Goal: Information Seeking & Learning: Learn about a topic

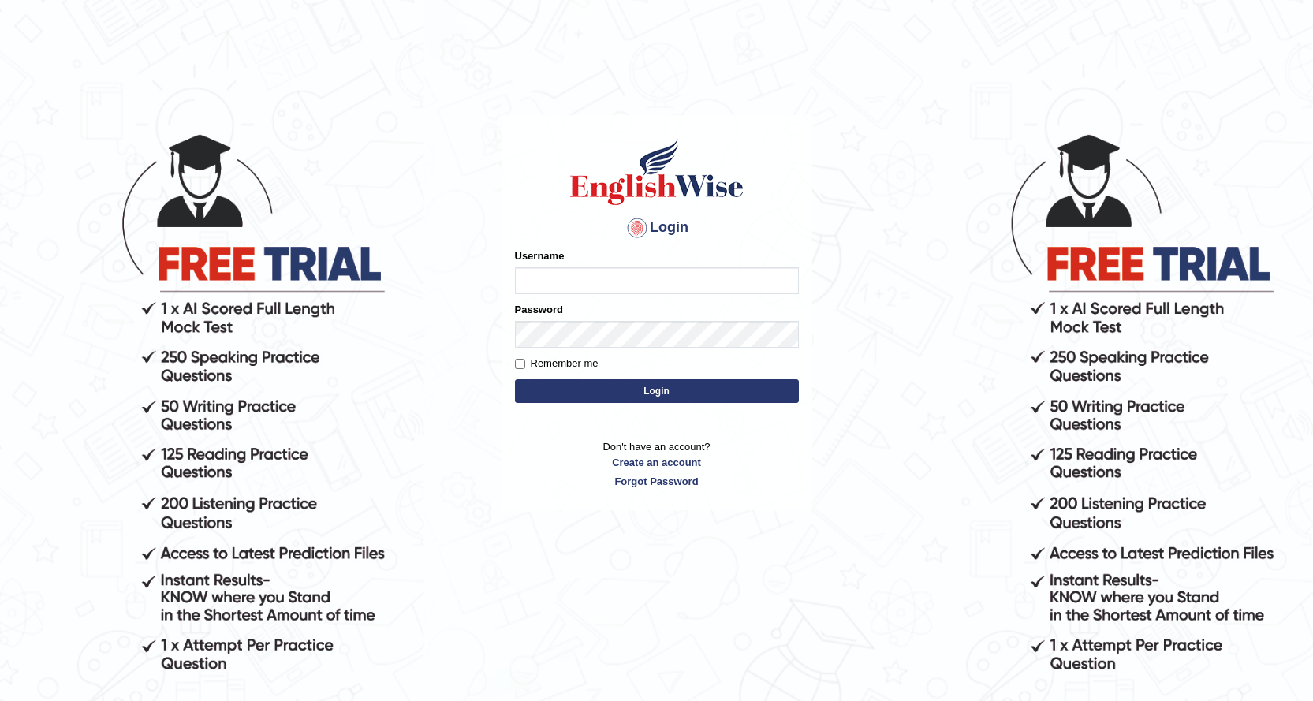
click at [558, 274] on input "Username" at bounding box center [657, 280] width 284 height 27
click at [565, 273] on input "0466127642" at bounding box center [657, 280] width 284 height 27
click at [591, 284] on input "0466127642" at bounding box center [657, 280] width 284 height 27
click at [609, 280] on input "0466127642" at bounding box center [657, 280] width 284 height 27
click at [647, 292] on form "Please fix the following errors: Username 0466127642 Password Remember me Login" at bounding box center [657, 327] width 284 height 158
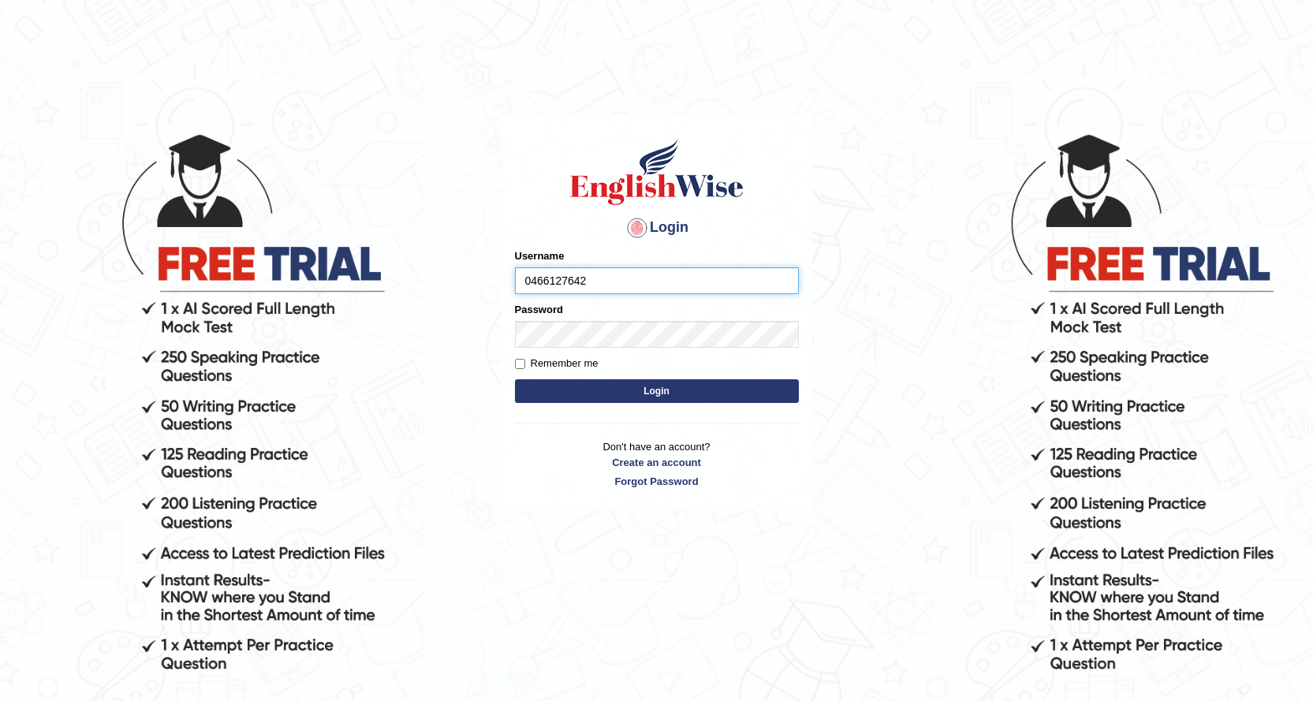
click at [656, 278] on input "0466127642" at bounding box center [657, 280] width 284 height 27
click at [515, 379] on button "Login" at bounding box center [657, 391] width 284 height 24
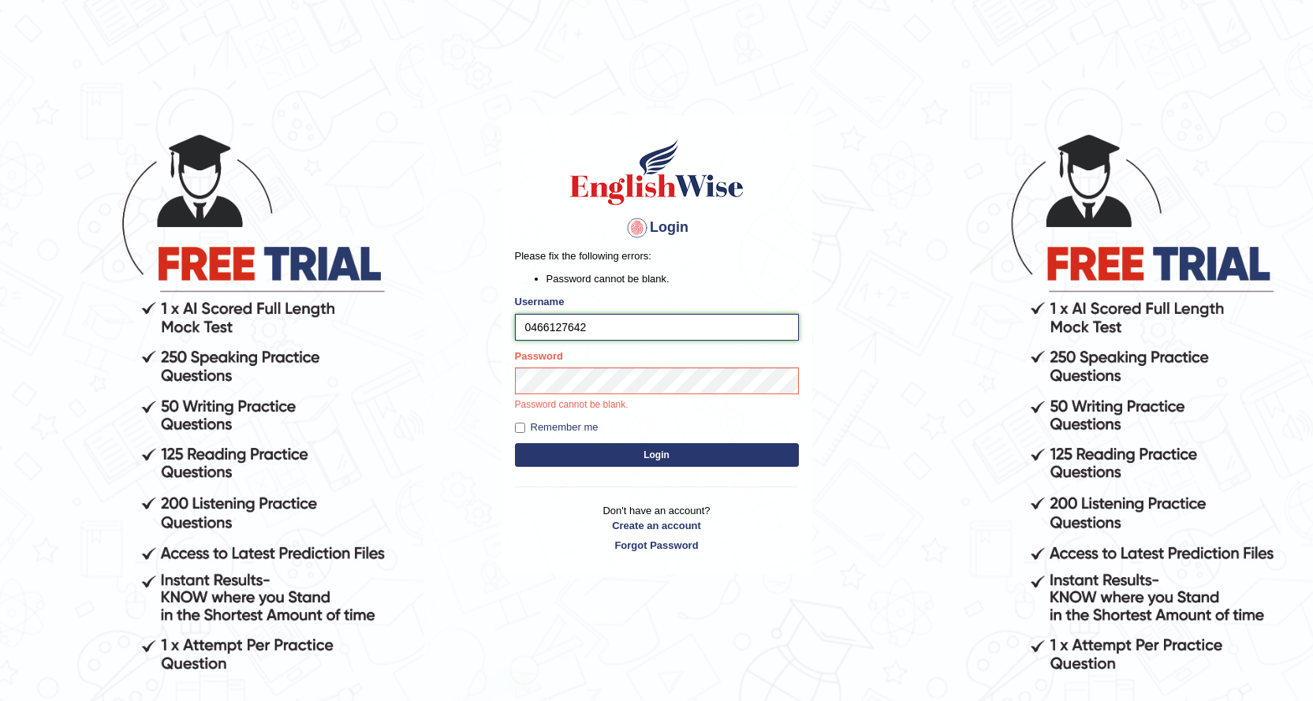
type input "0466127642"
drag, startPoint x: 706, startPoint y: 457, endPoint x: 693, endPoint y: 456, distance: 13.5
click at [706, 457] on button "Login" at bounding box center [657, 455] width 284 height 24
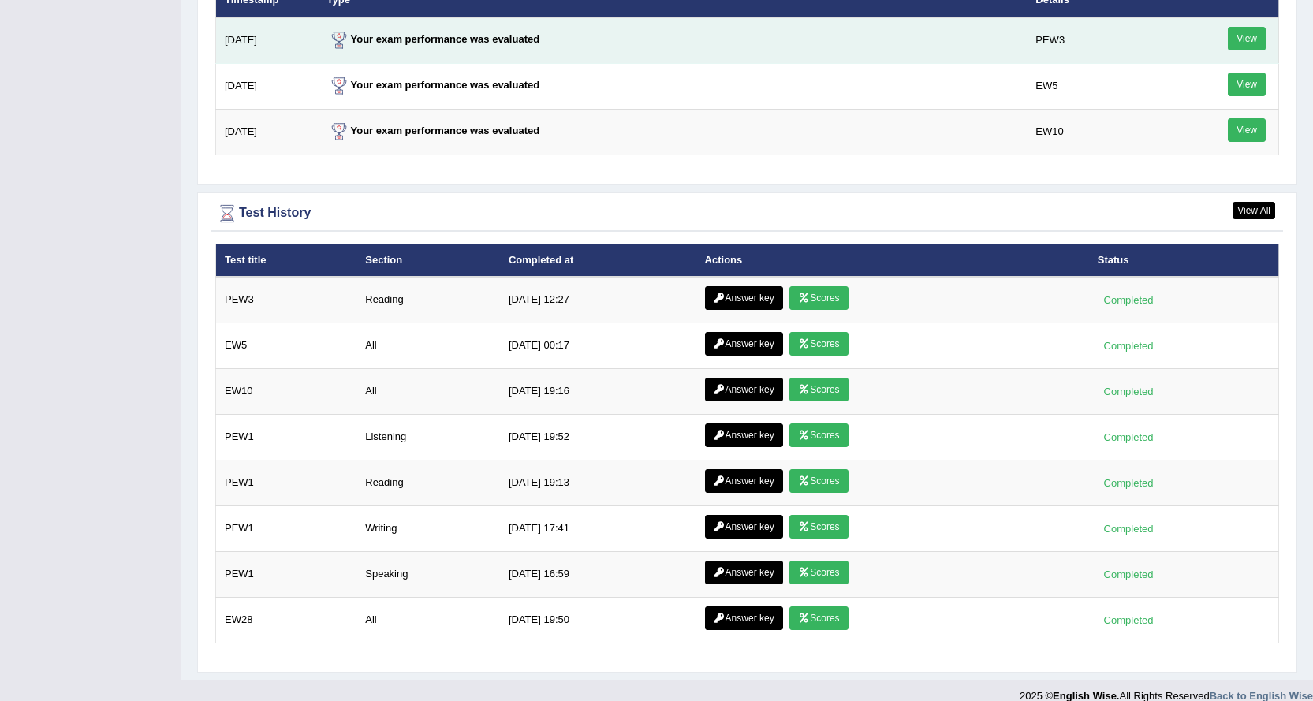
scroll to position [2129, 0]
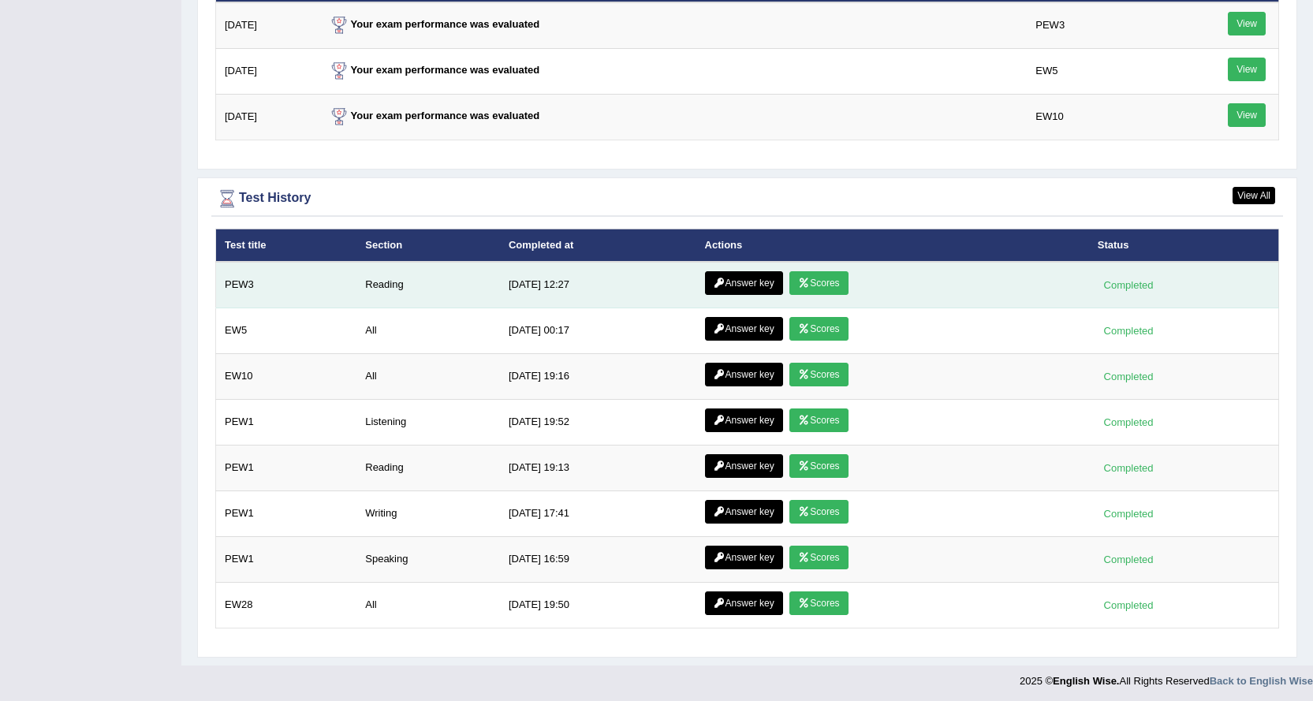
click at [819, 278] on link "Scores" at bounding box center [818, 283] width 58 height 24
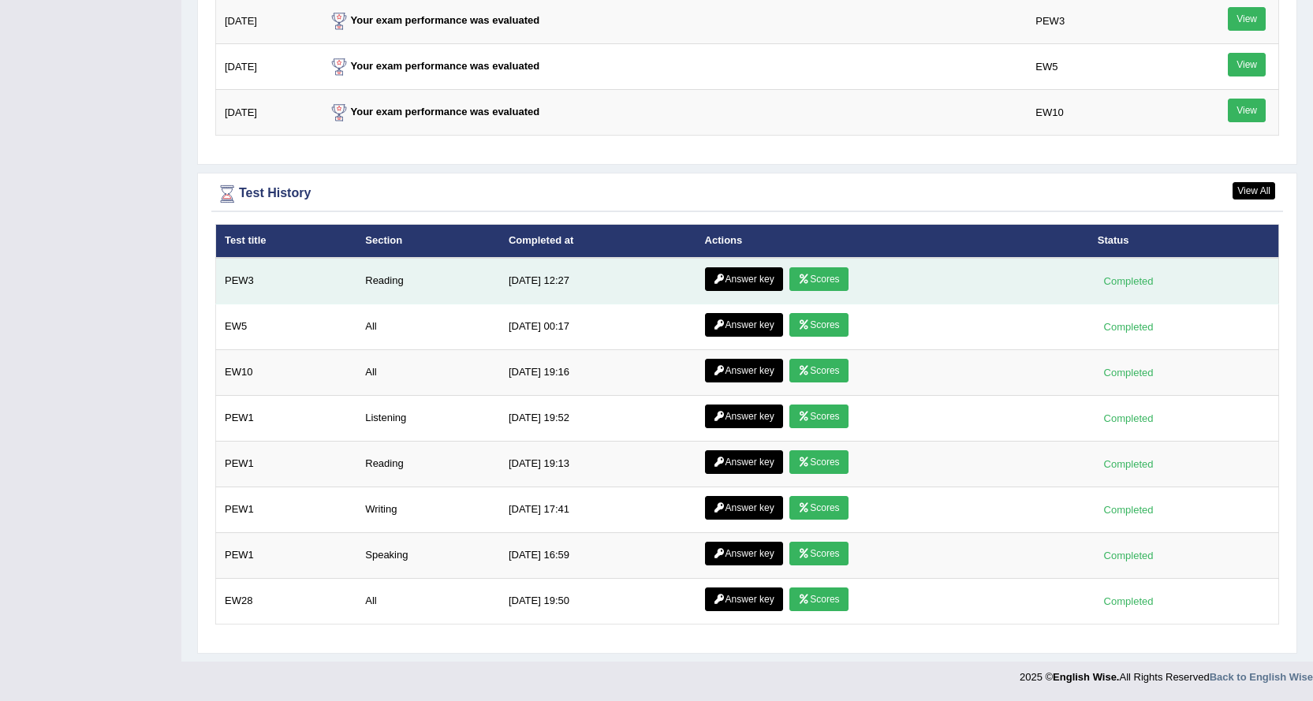
click at [725, 267] on link "Answer key" at bounding box center [744, 279] width 78 height 24
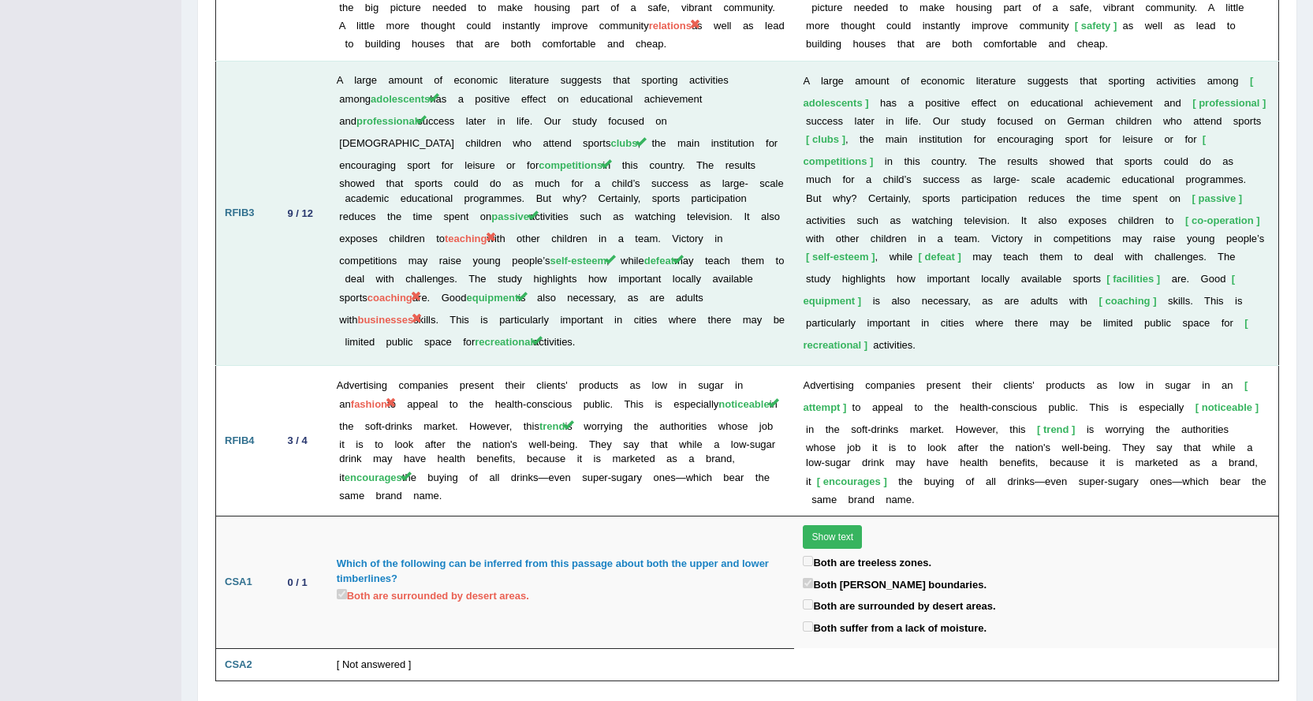
scroll to position [2143, 0]
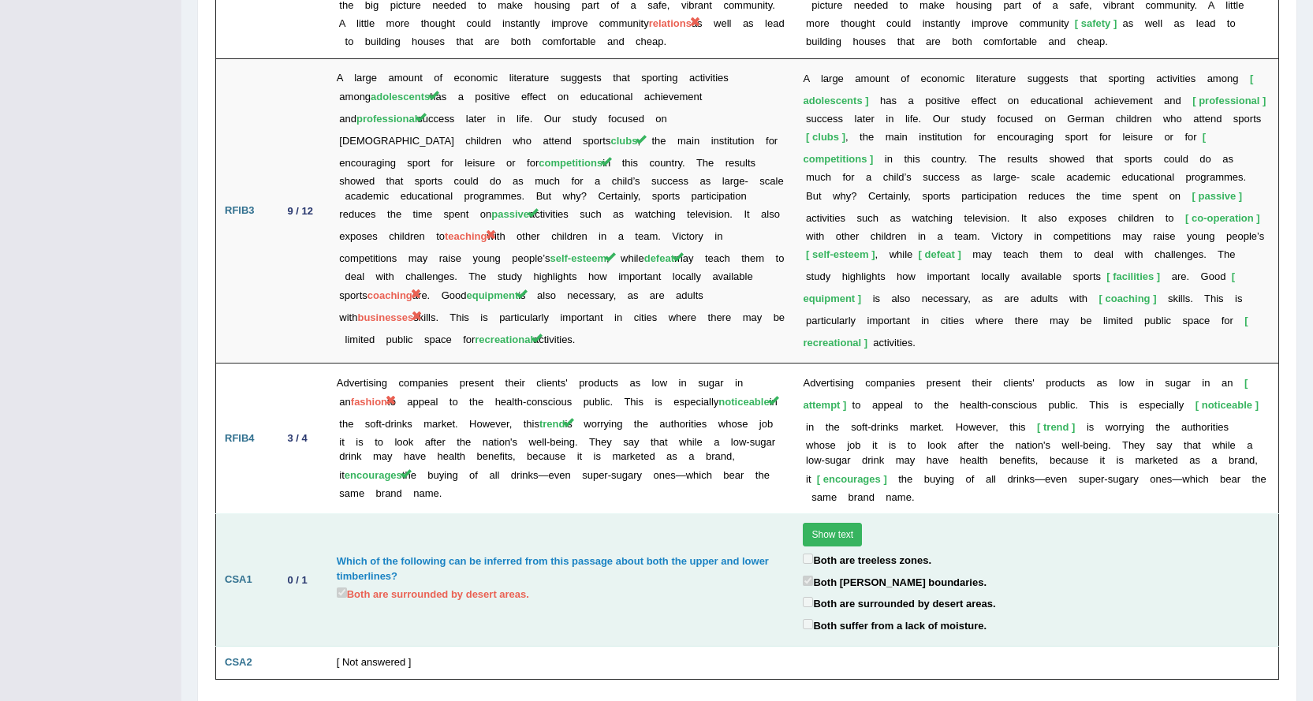
click at [841, 523] on button "Show text" at bounding box center [832, 535] width 59 height 24
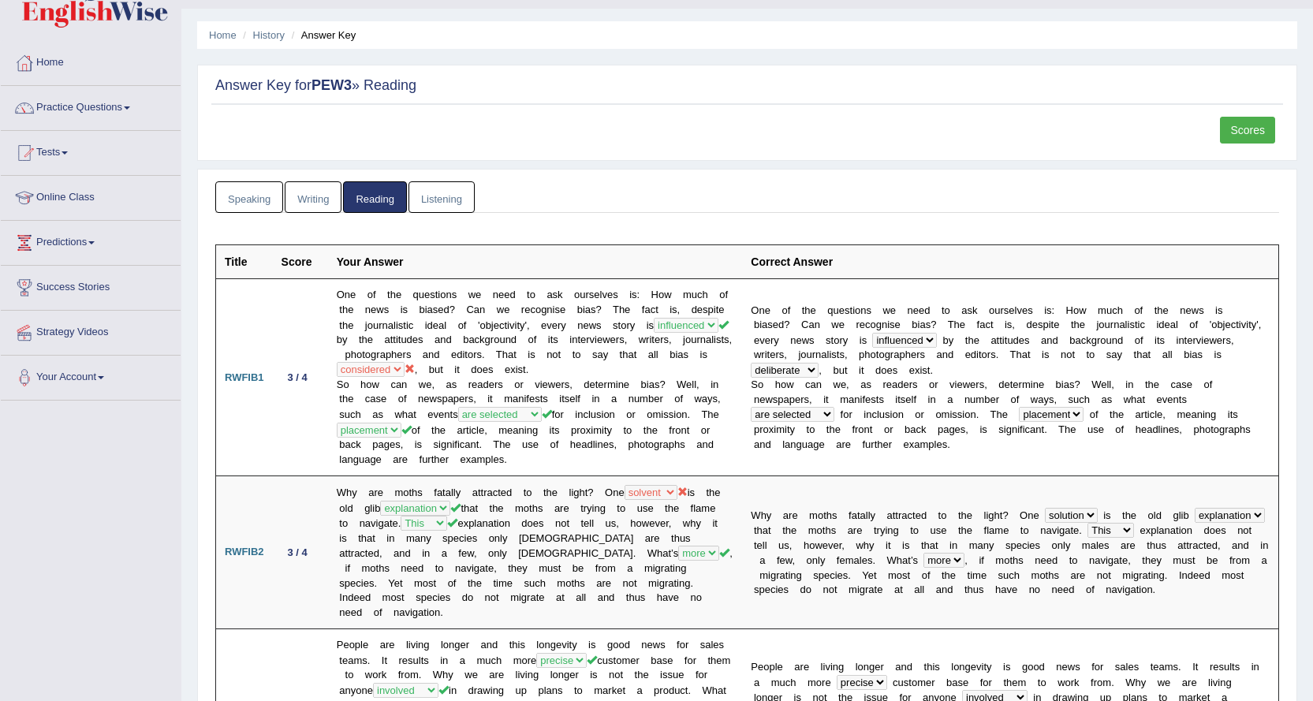
scroll to position [0, 0]
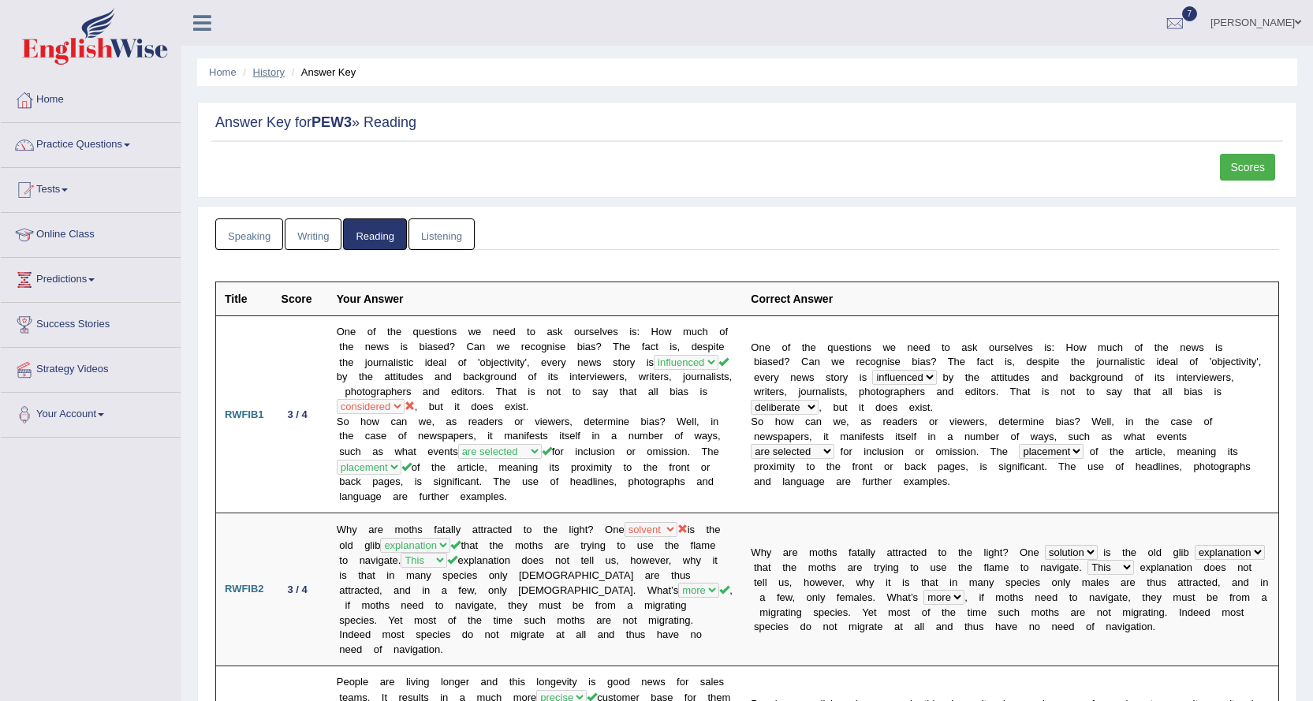
click at [275, 73] on link "History" at bounding box center [269, 72] width 32 height 12
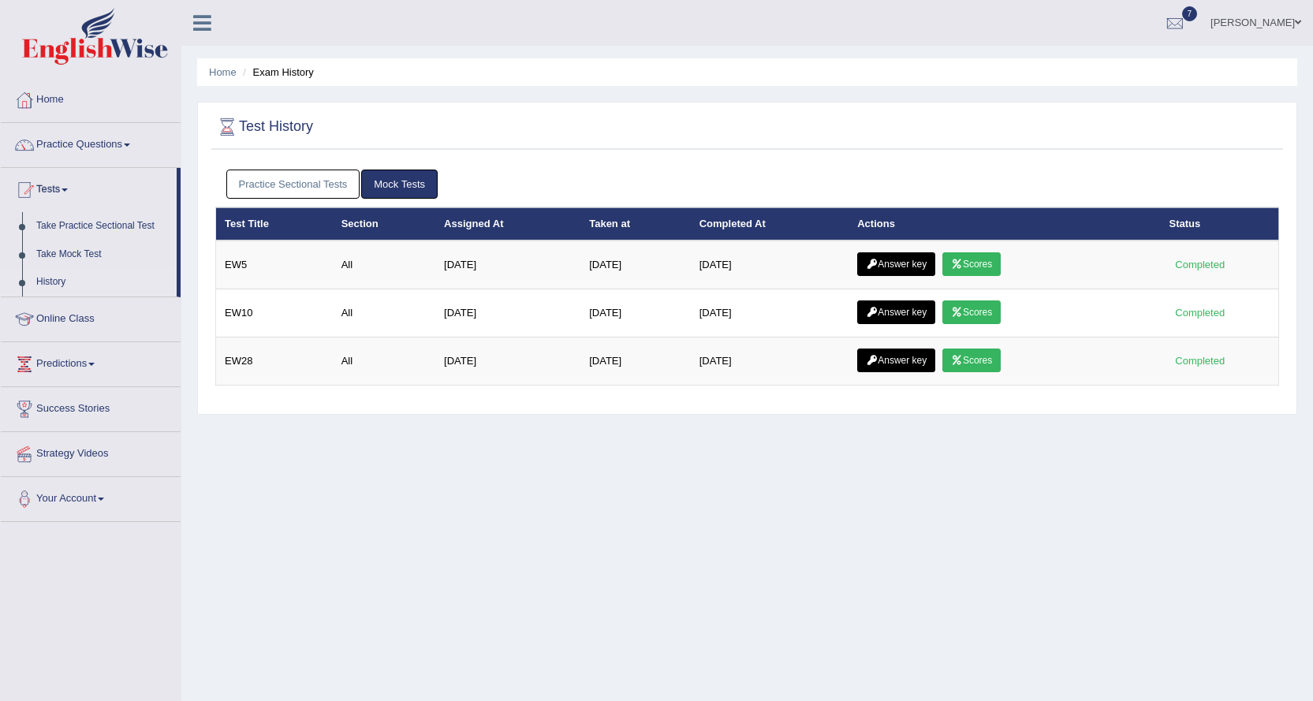
drag, startPoint x: 0, startPoint y: 0, endPoint x: 401, endPoint y: 185, distance: 441.3
click at [401, 185] on link "Mock Tests" at bounding box center [399, 184] width 76 height 29
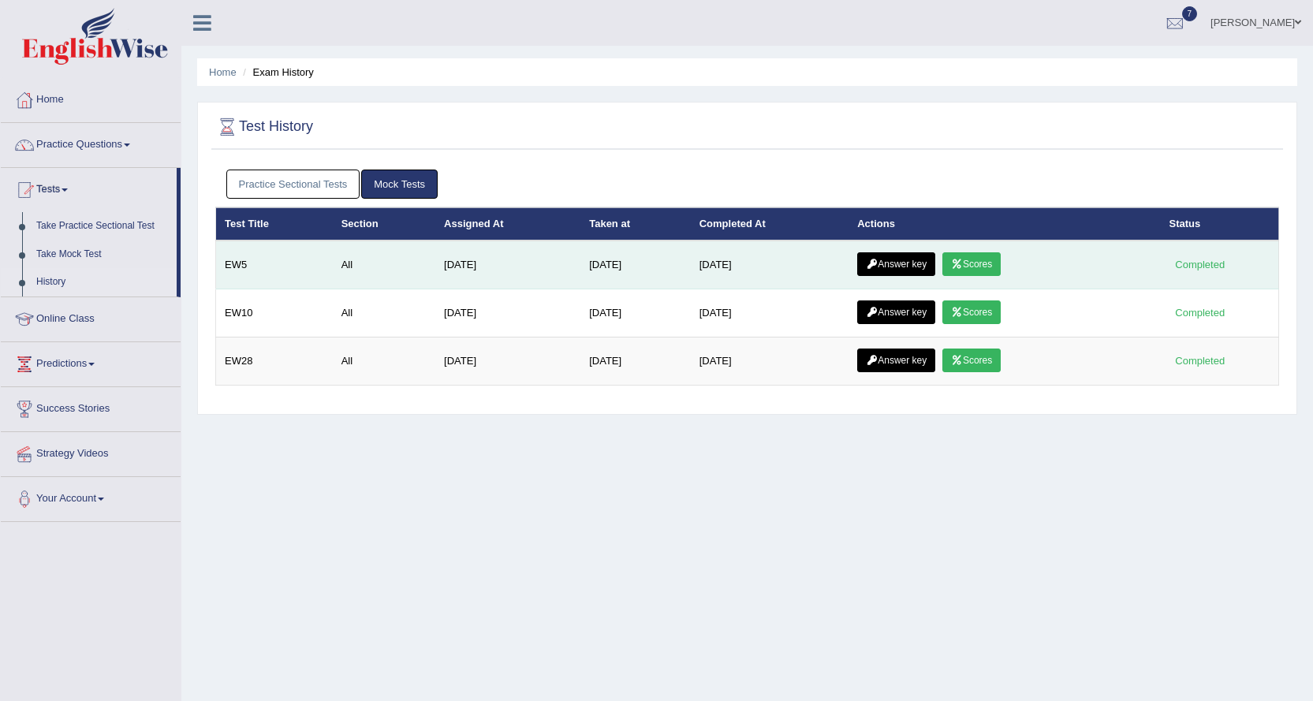
click at [893, 263] on link "Answer key" at bounding box center [896, 264] width 78 height 24
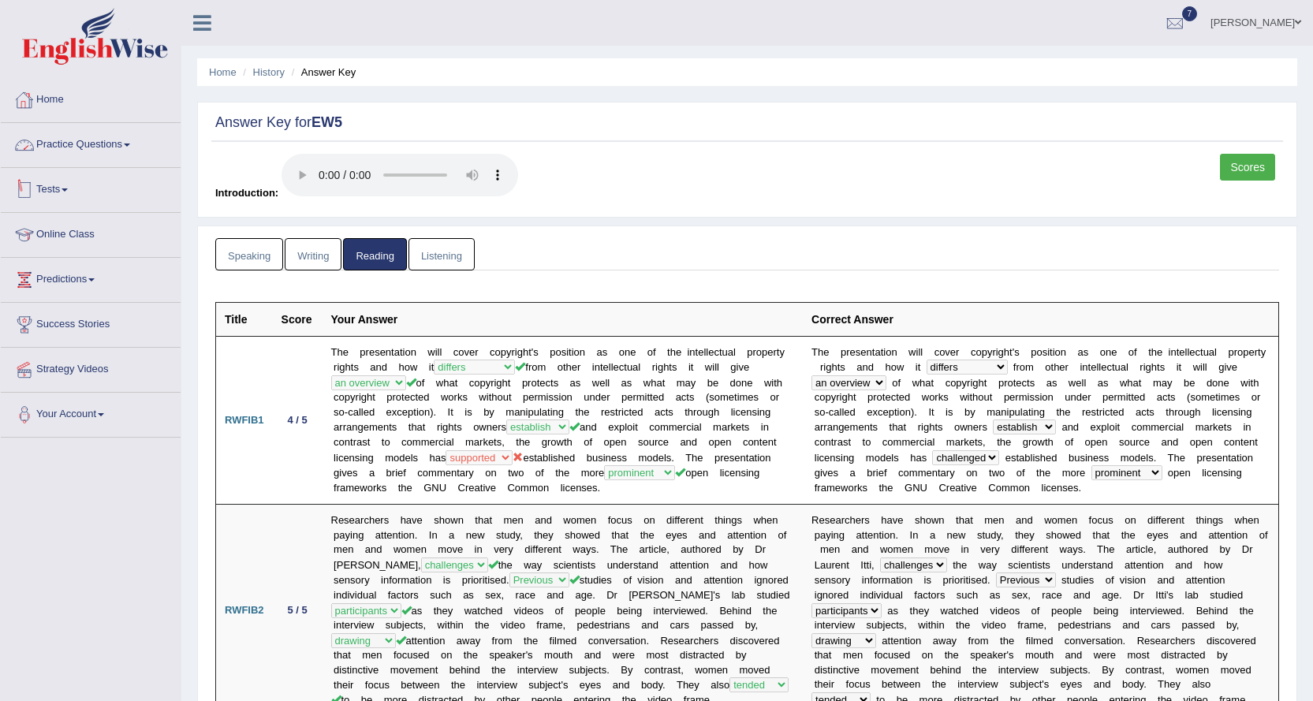
click at [69, 105] on link "Home" at bounding box center [91, 97] width 180 height 39
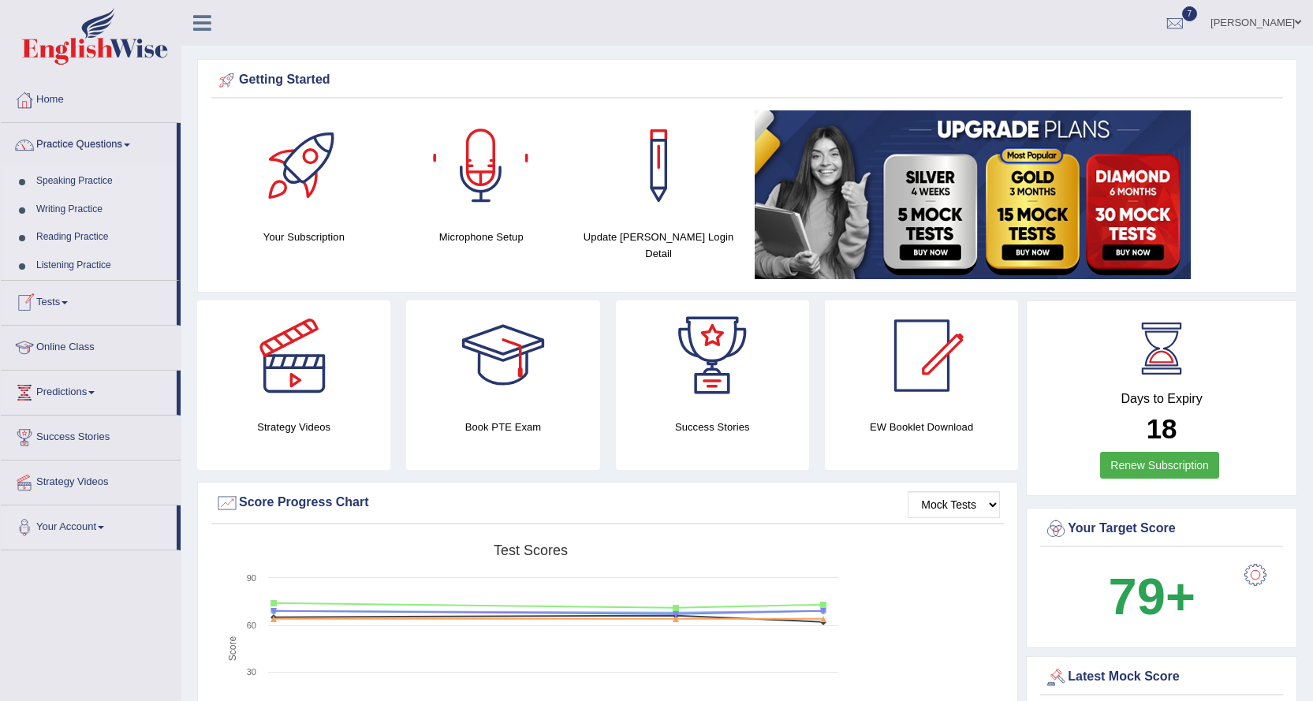
click at [73, 180] on link "Speaking Practice" at bounding box center [102, 181] width 147 height 28
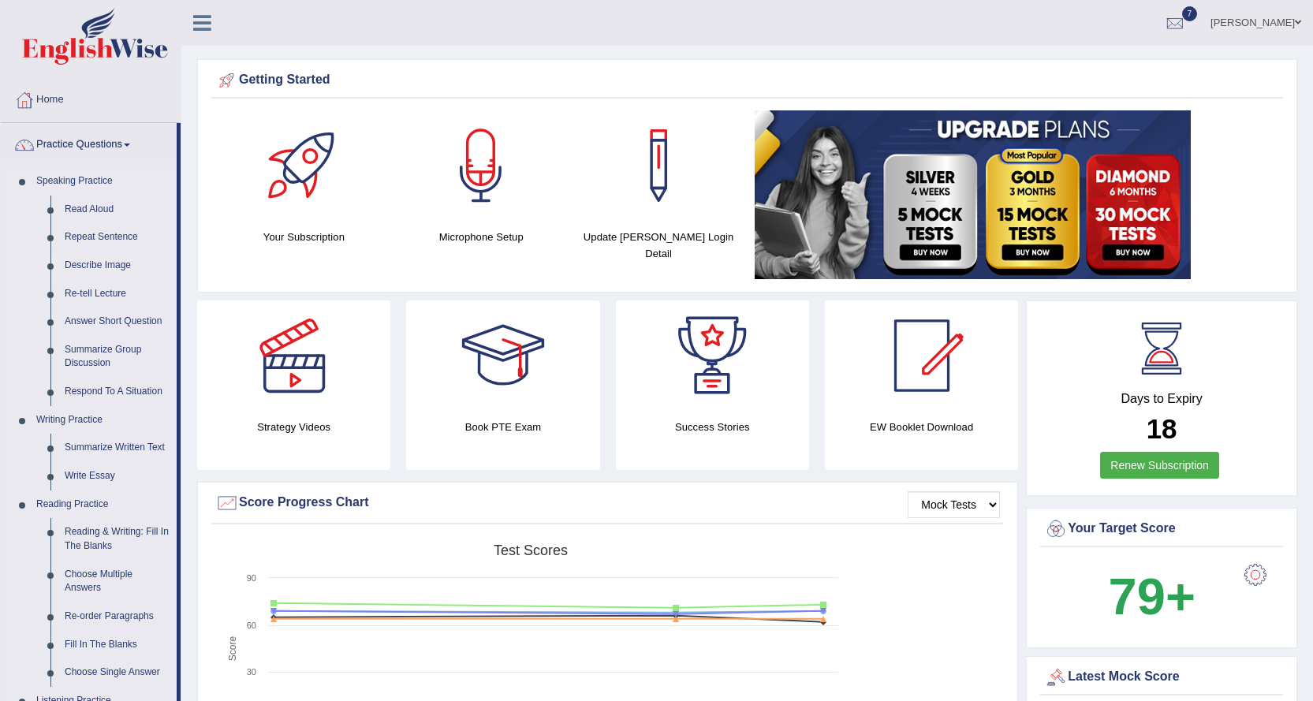
click at [104, 265] on link "Describe Image" at bounding box center [117, 266] width 119 height 28
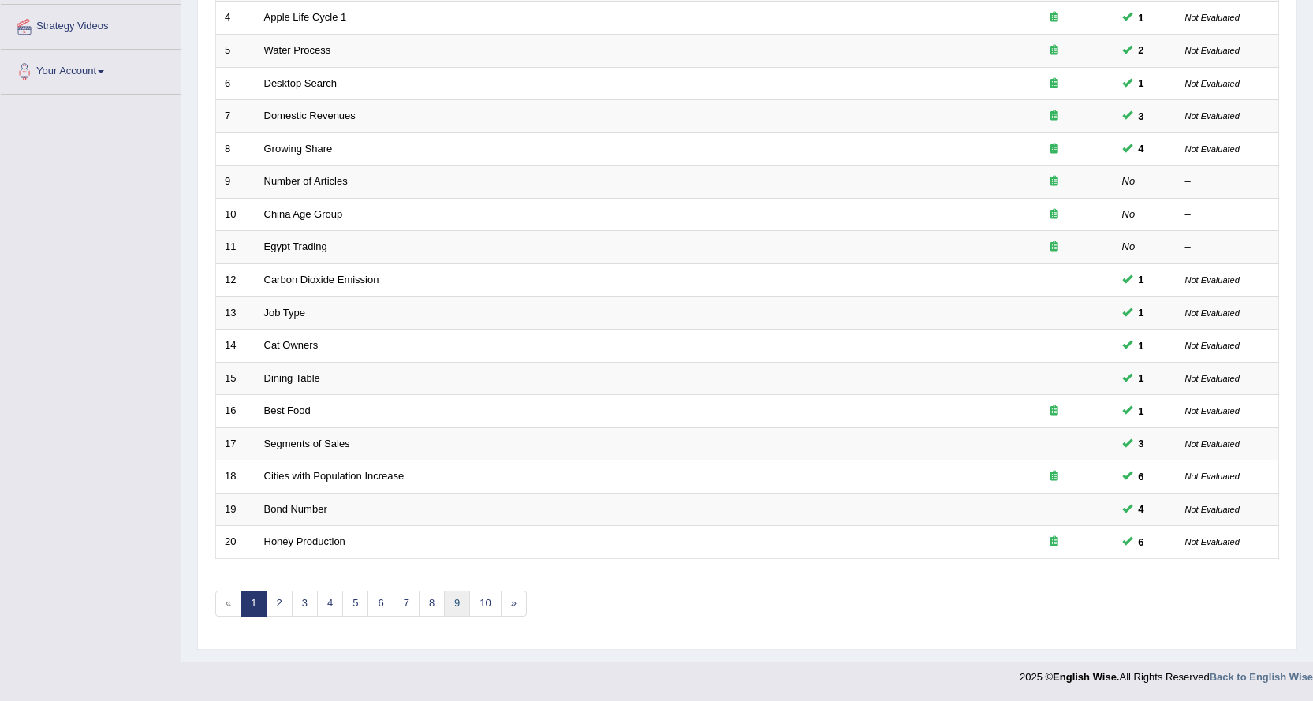
click at [452, 599] on link "9" at bounding box center [457, 604] width 26 height 26
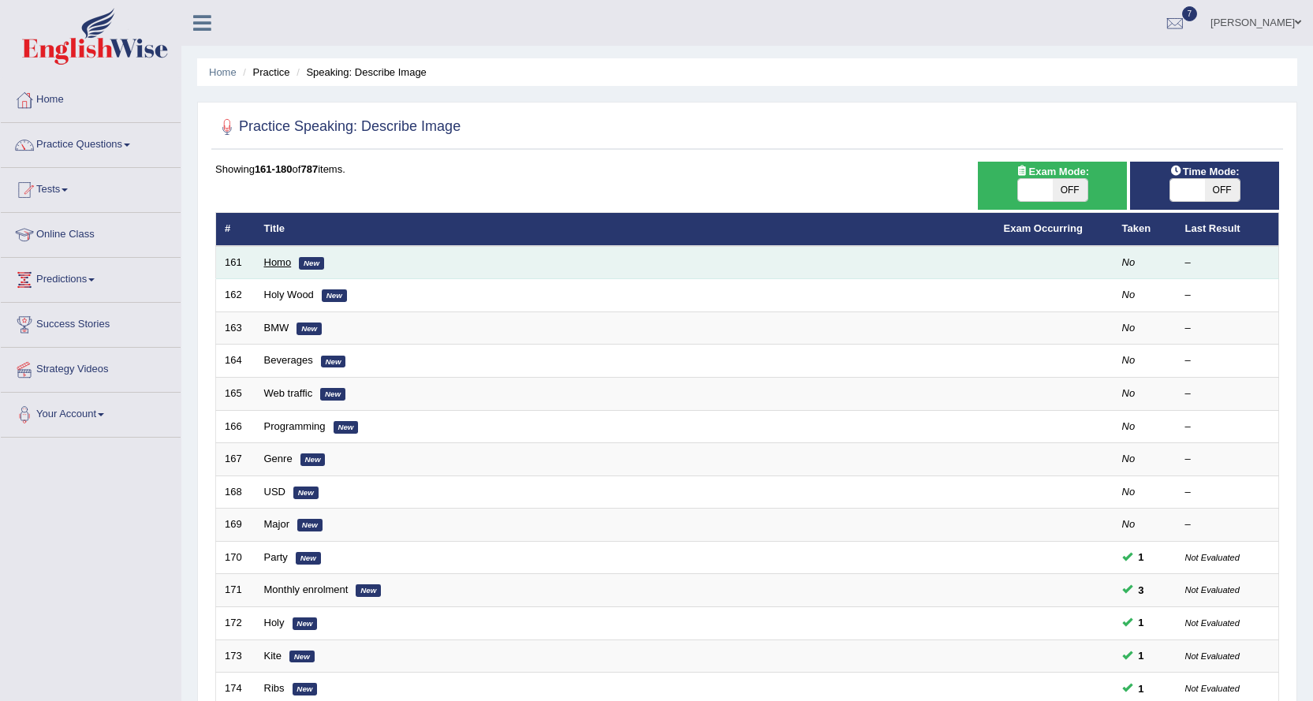
click at [278, 264] on link "Homo" at bounding box center [278, 262] width 28 height 12
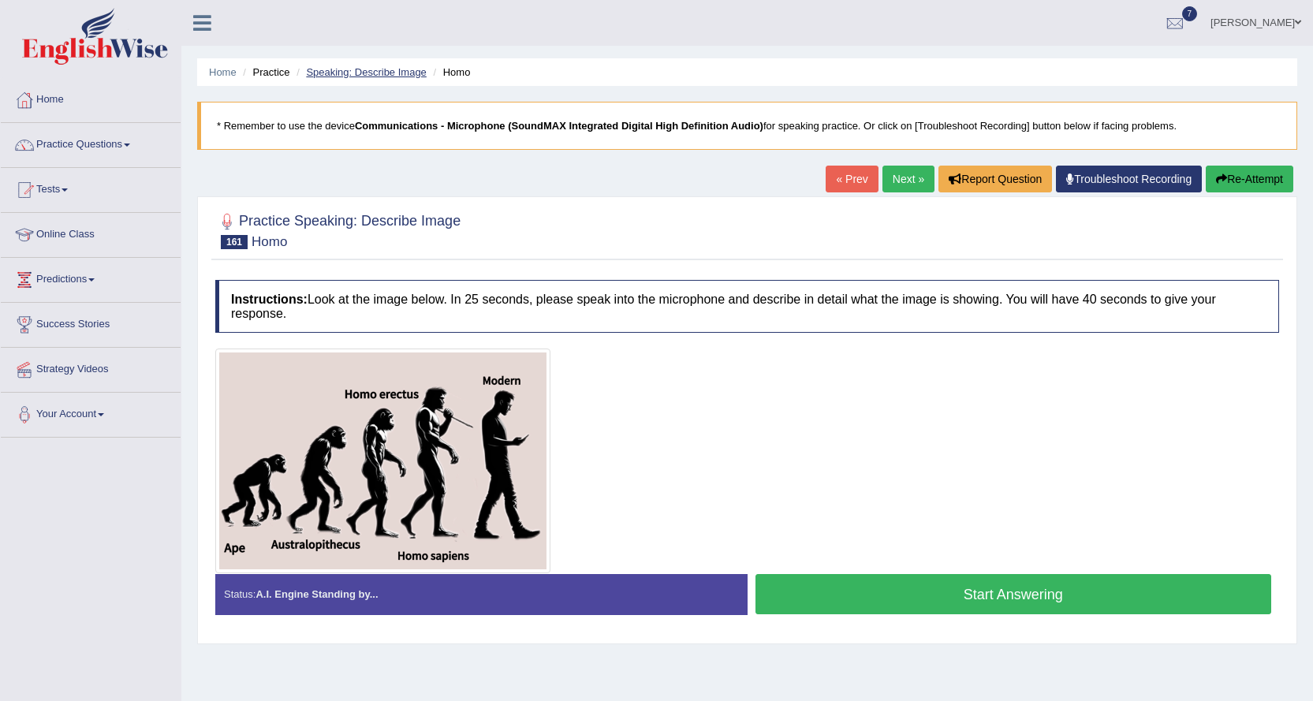
click at [405, 73] on link "Speaking: Describe Image" at bounding box center [366, 72] width 120 height 12
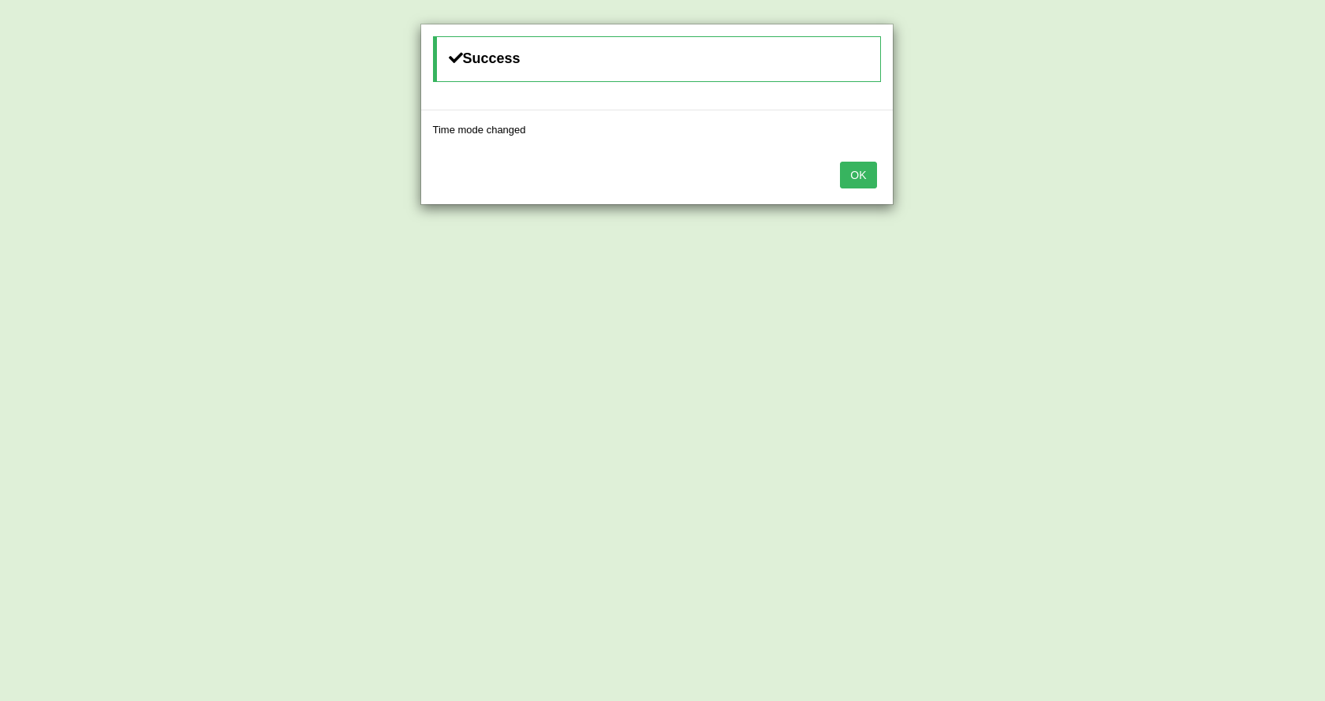
click at [858, 174] on button "OK" at bounding box center [858, 175] width 36 height 27
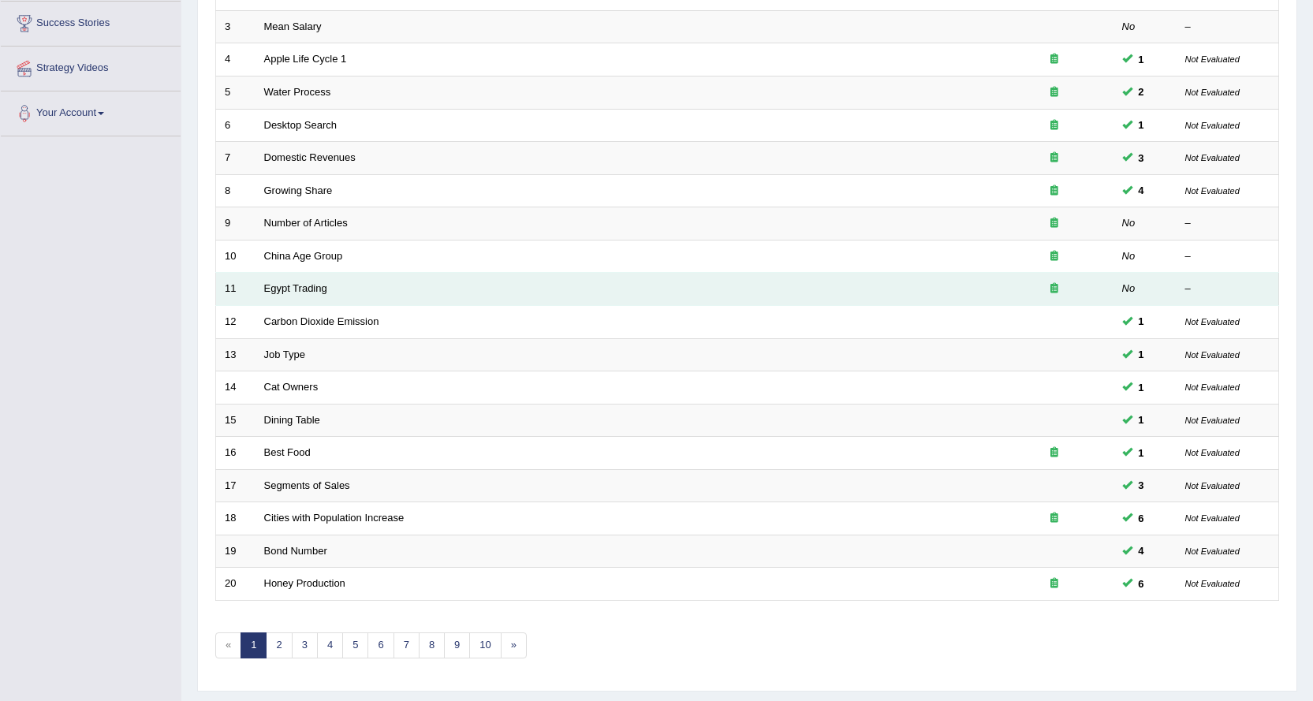
scroll to position [343, 0]
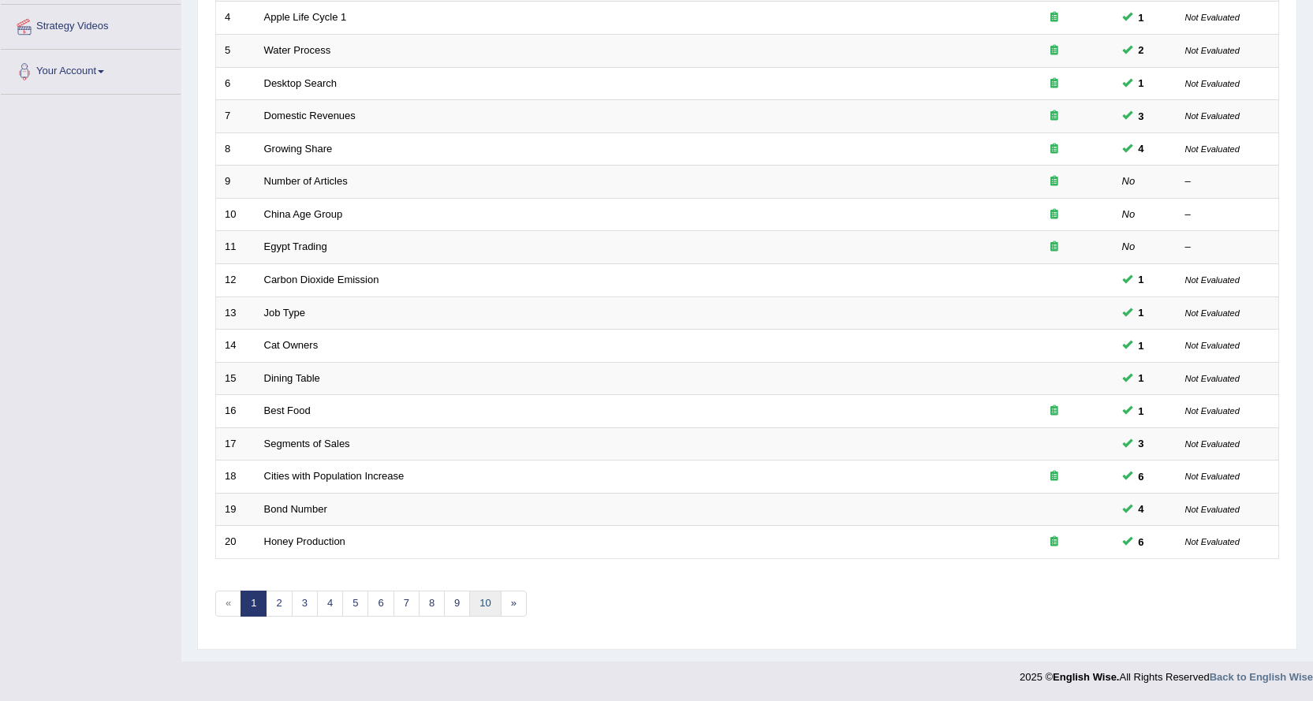
click at [479, 601] on link "10" at bounding box center [485, 604] width 32 height 26
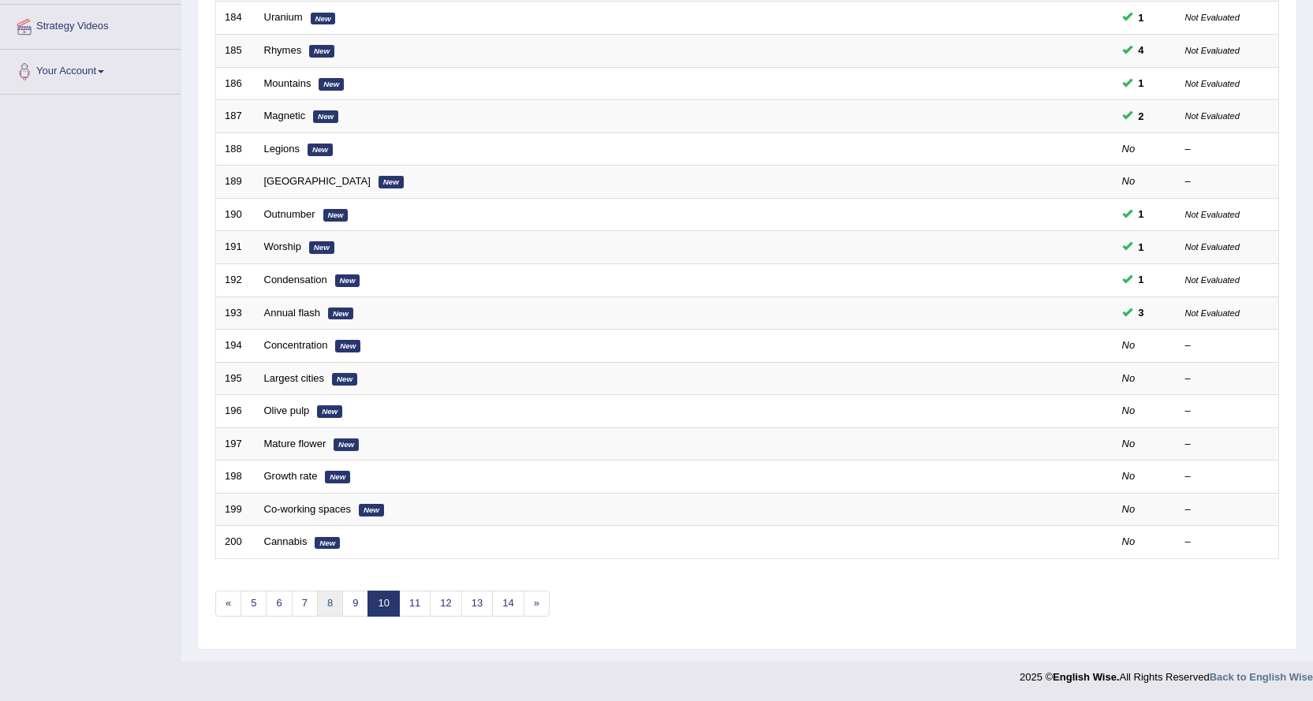
click at [337, 604] on link "8" at bounding box center [330, 604] width 26 height 26
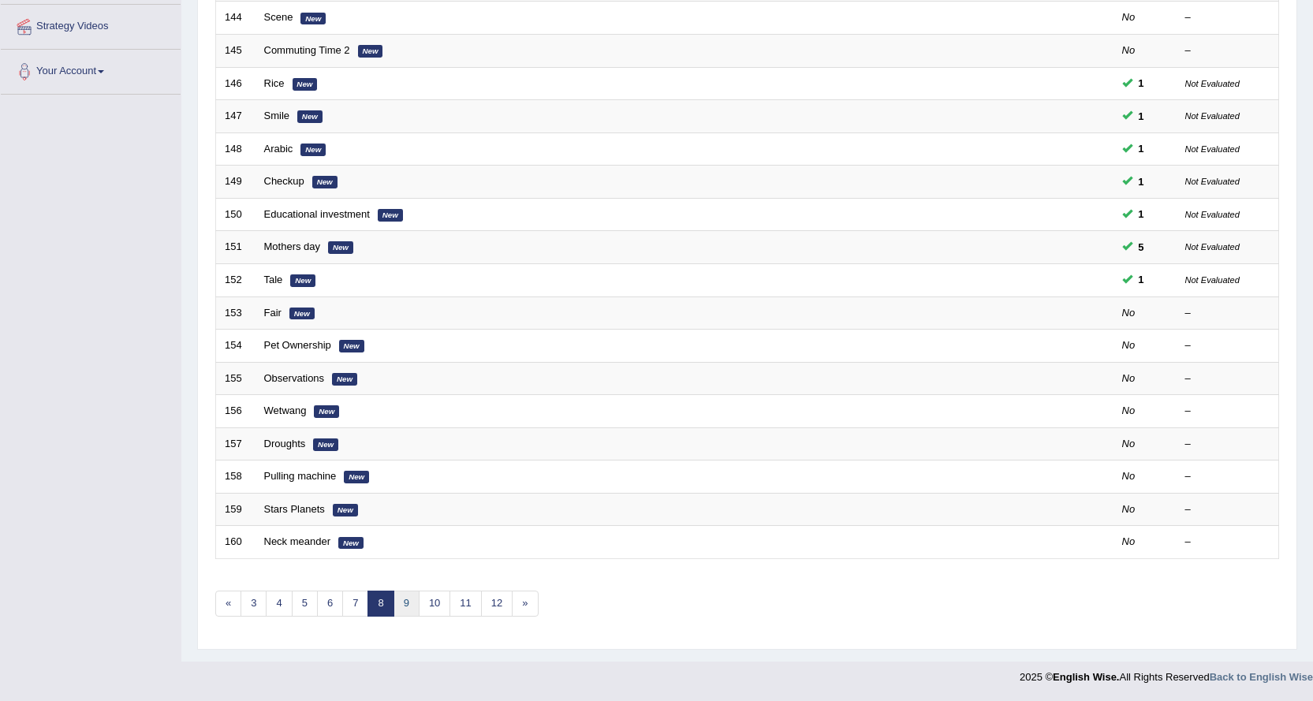
click at [404, 598] on link "9" at bounding box center [406, 604] width 26 height 26
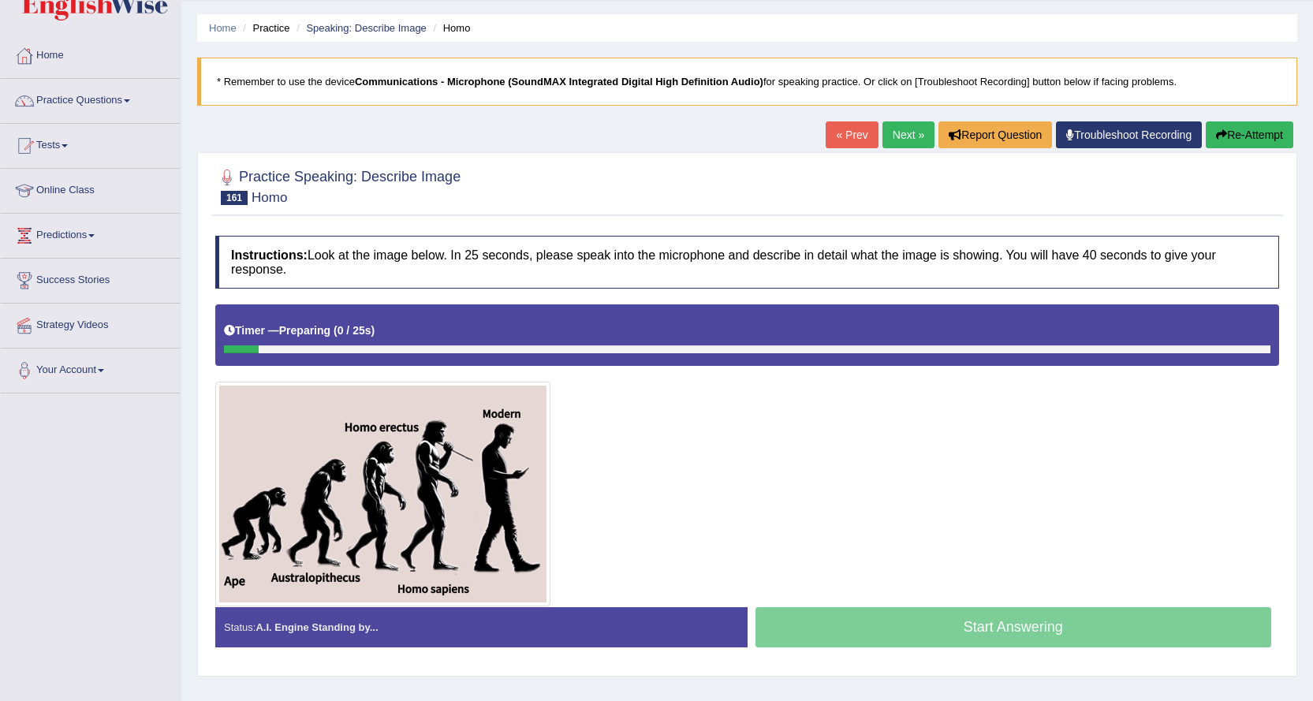
scroll to position [79, 0]
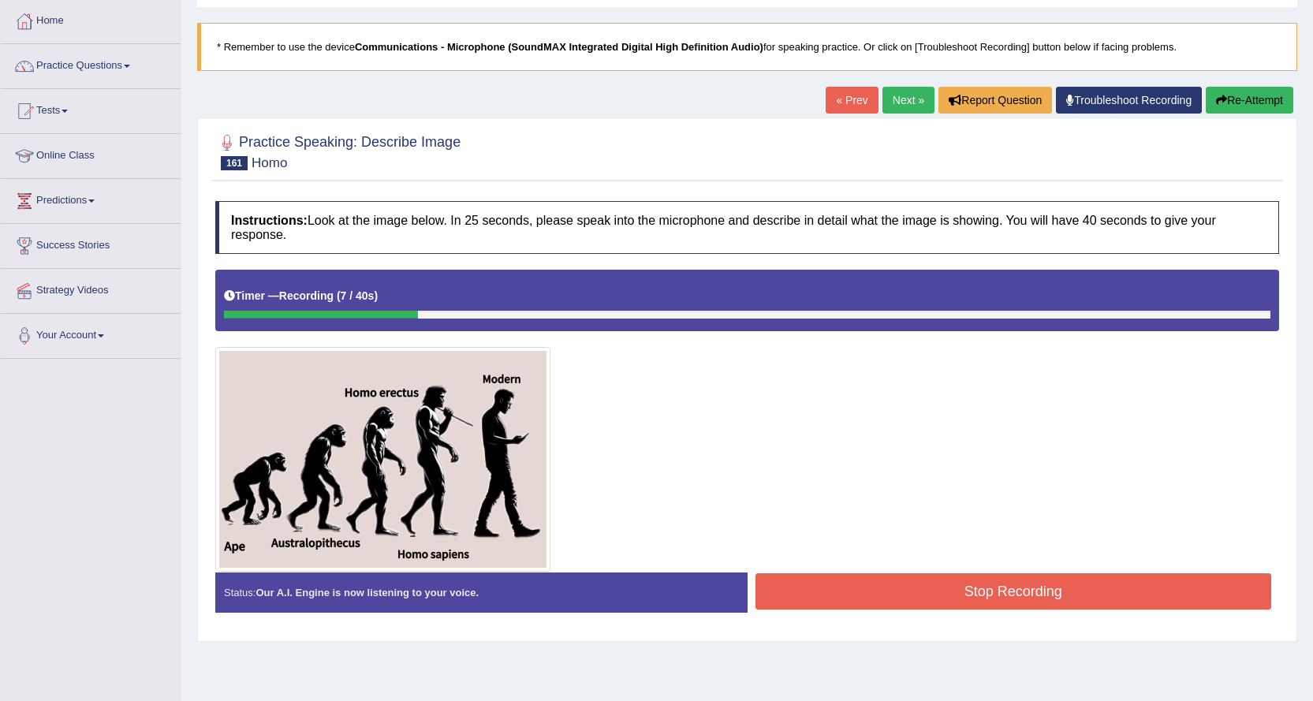
click at [813, 414] on div at bounding box center [747, 420] width 1064 height 301
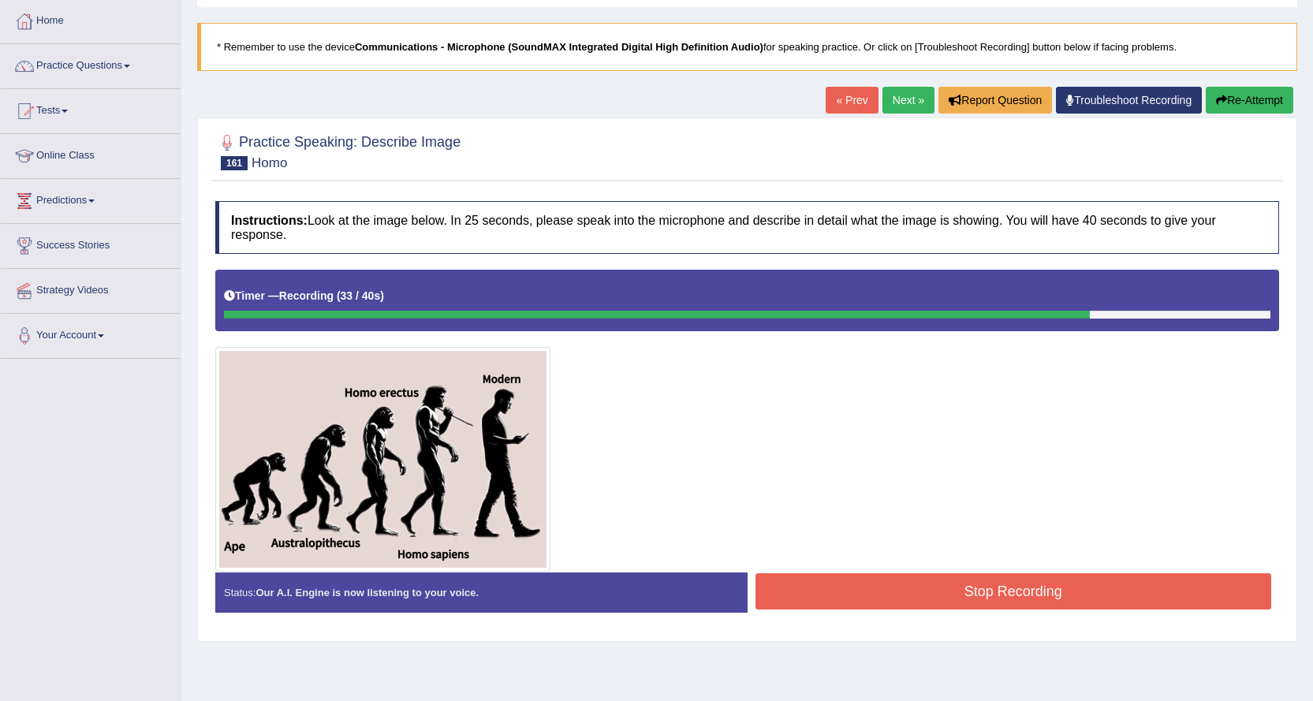
click at [850, 587] on button "Stop Recording" at bounding box center [1013, 591] width 516 height 36
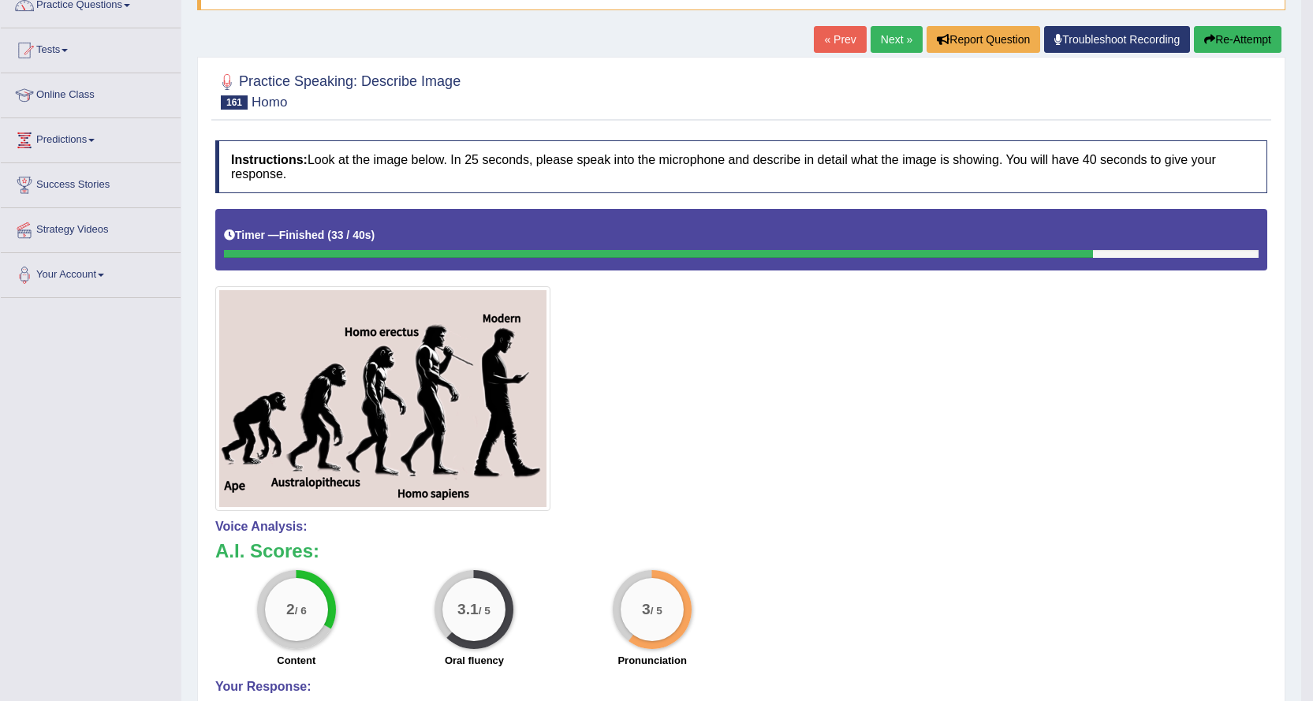
scroll to position [75, 0]
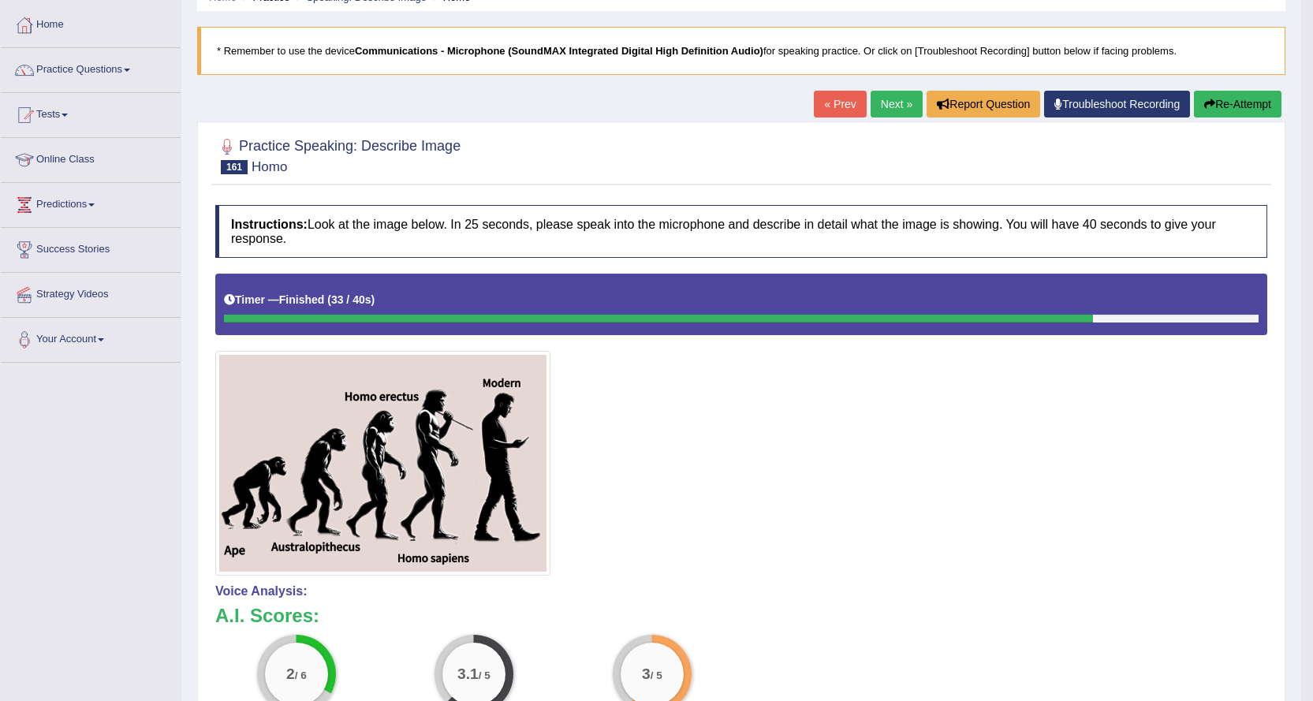
drag, startPoint x: 1161, startPoint y: 494, endPoint x: 1156, endPoint y: 439, distance: 54.7
click at [1160, 494] on div at bounding box center [741, 424] width 1052 height 301
click at [1223, 106] on button "Re-Attempt" at bounding box center [1238, 104] width 88 height 27
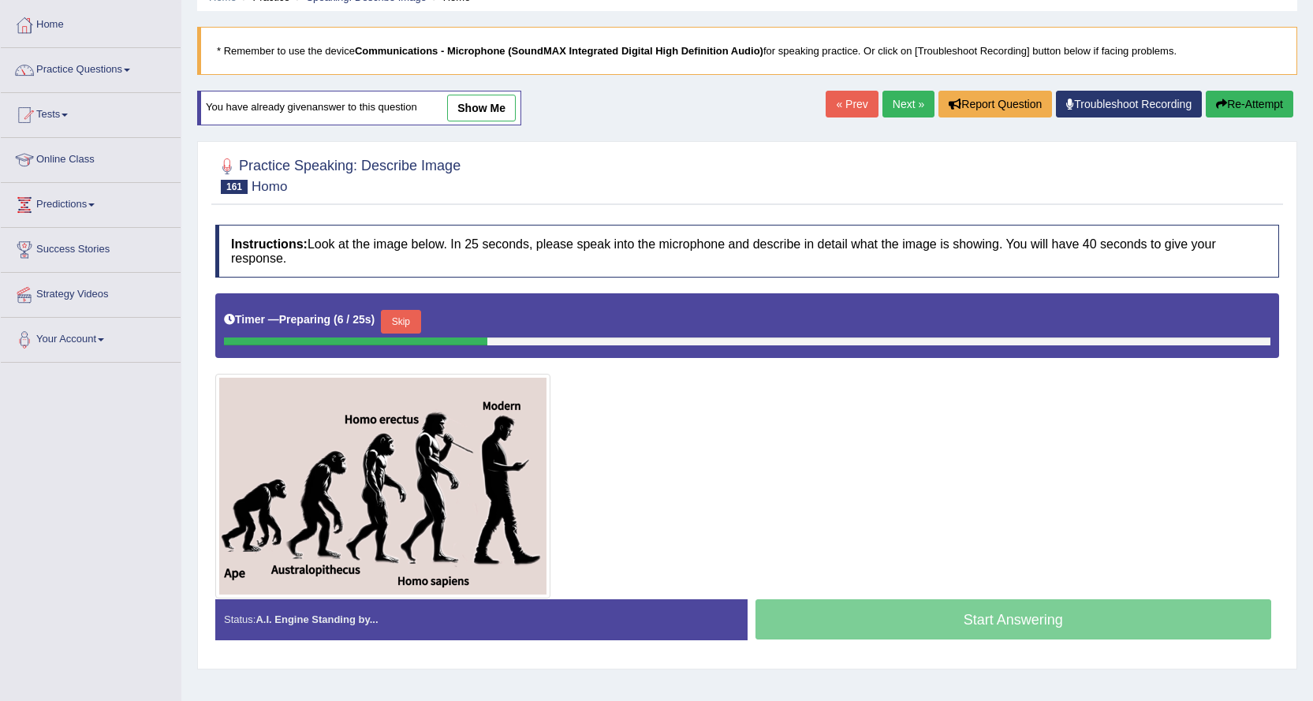
click at [414, 315] on button "Skip" at bounding box center [400, 322] width 39 height 24
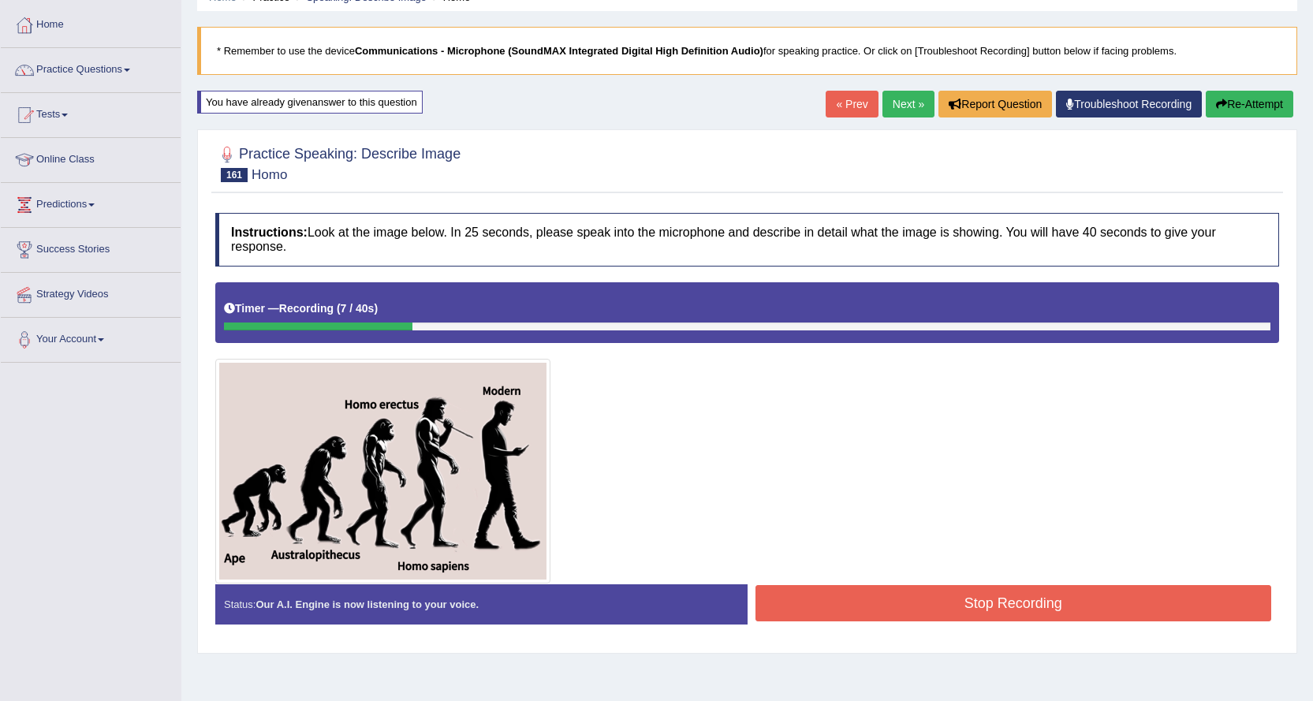
click at [1262, 99] on button "Re-Attempt" at bounding box center [1250, 104] width 88 height 27
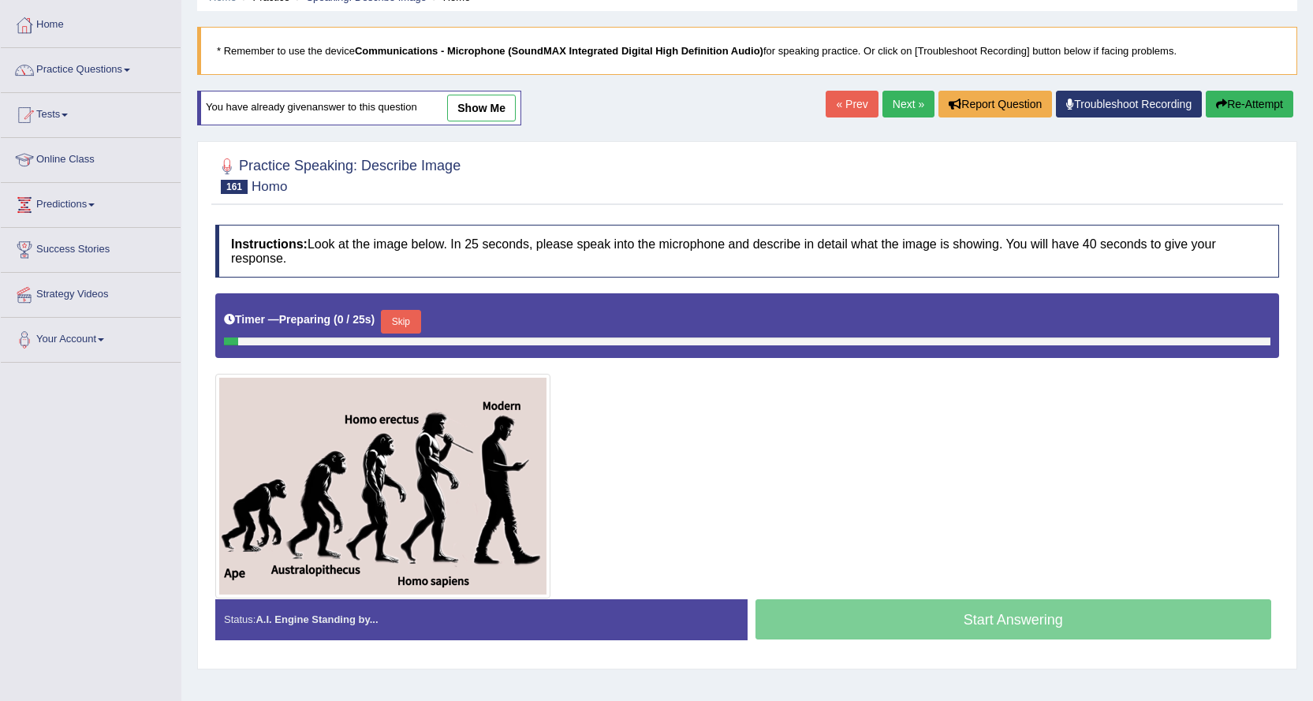
scroll to position [75, 0]
click at [397, 317] on button "Skip" at bounding box center [400, 322] width 39 height 24
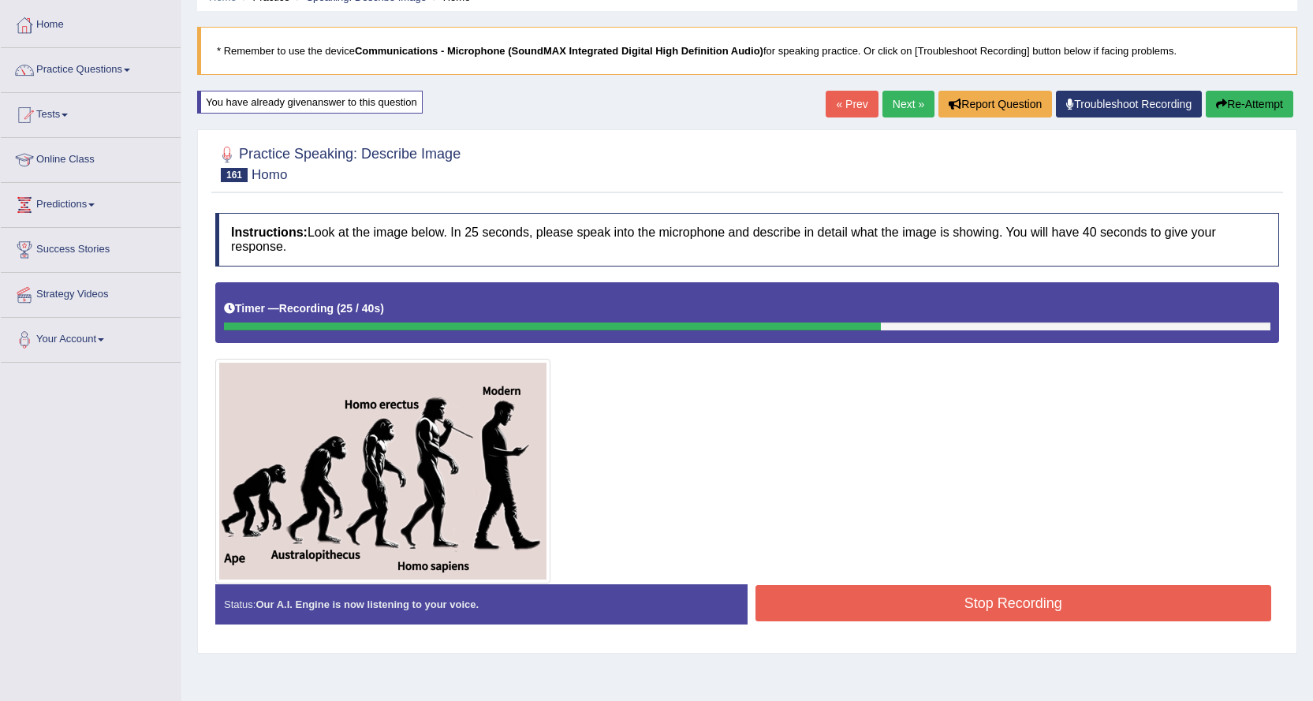
click at [920, 596] on button "Stop Recording" at bounding box center [1013, 603] width 516 height 36
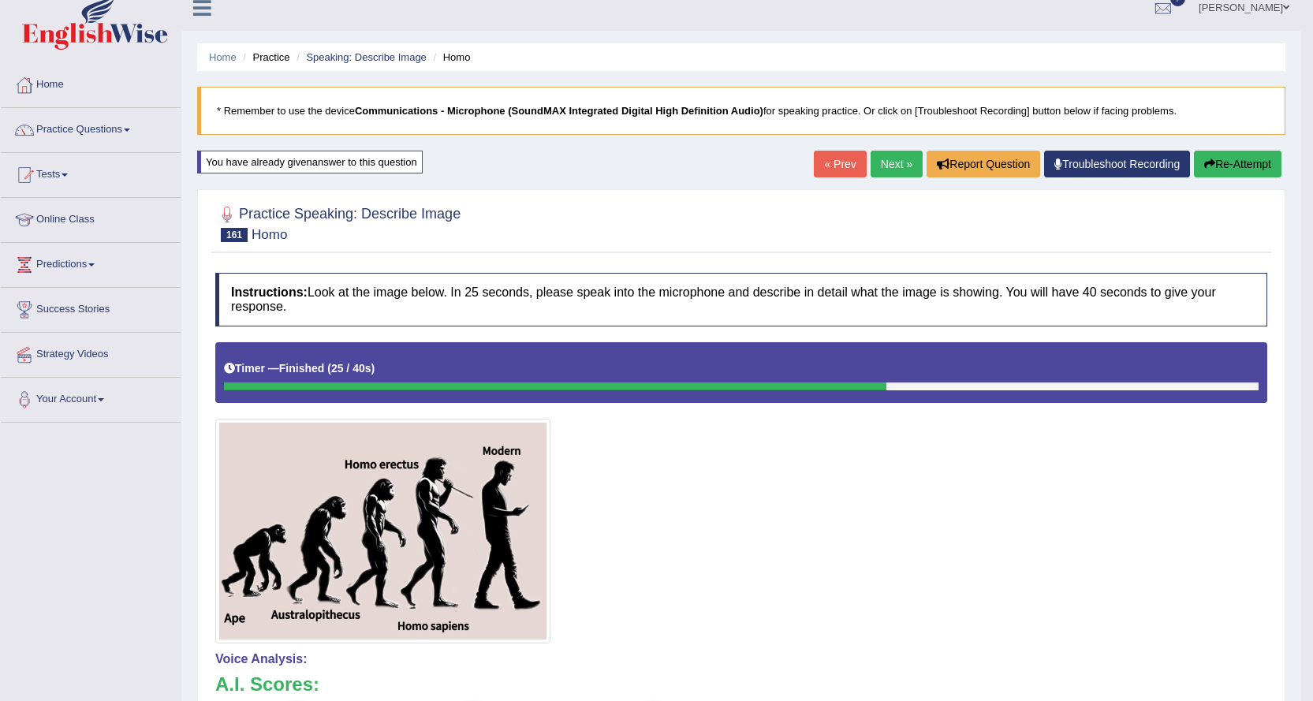
scroll to position [0, 0]
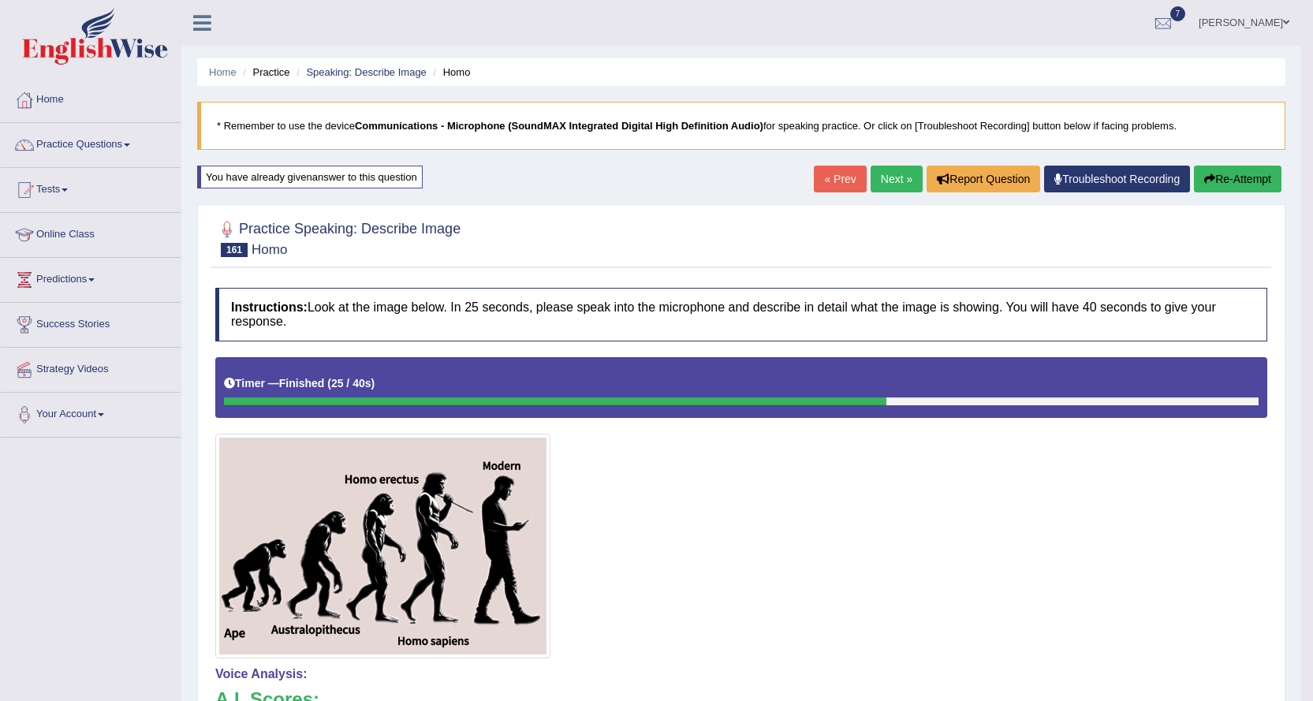
click at [1228, 182] on button "Re-Attempt" at bounding box center [1238, 179] width 88 height 27
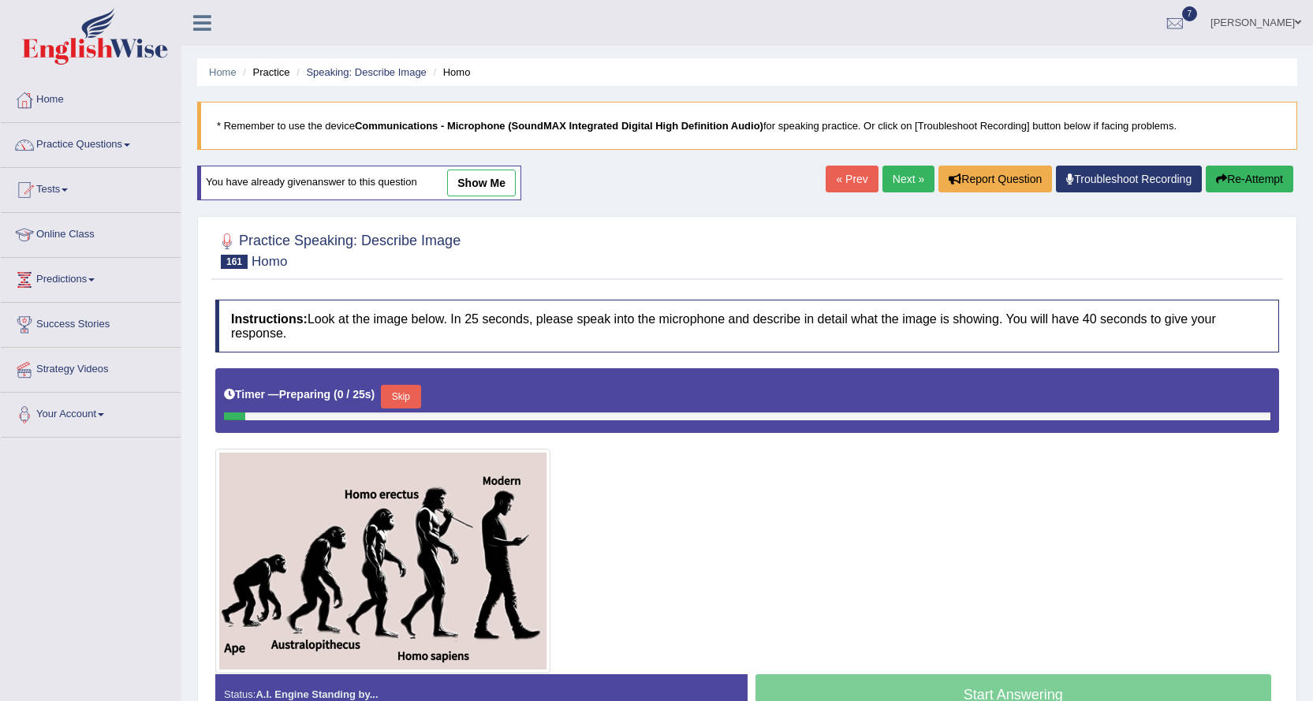
click at [409, 397] on button "Skip" at bounding box center [400, 397] width 39 height 24
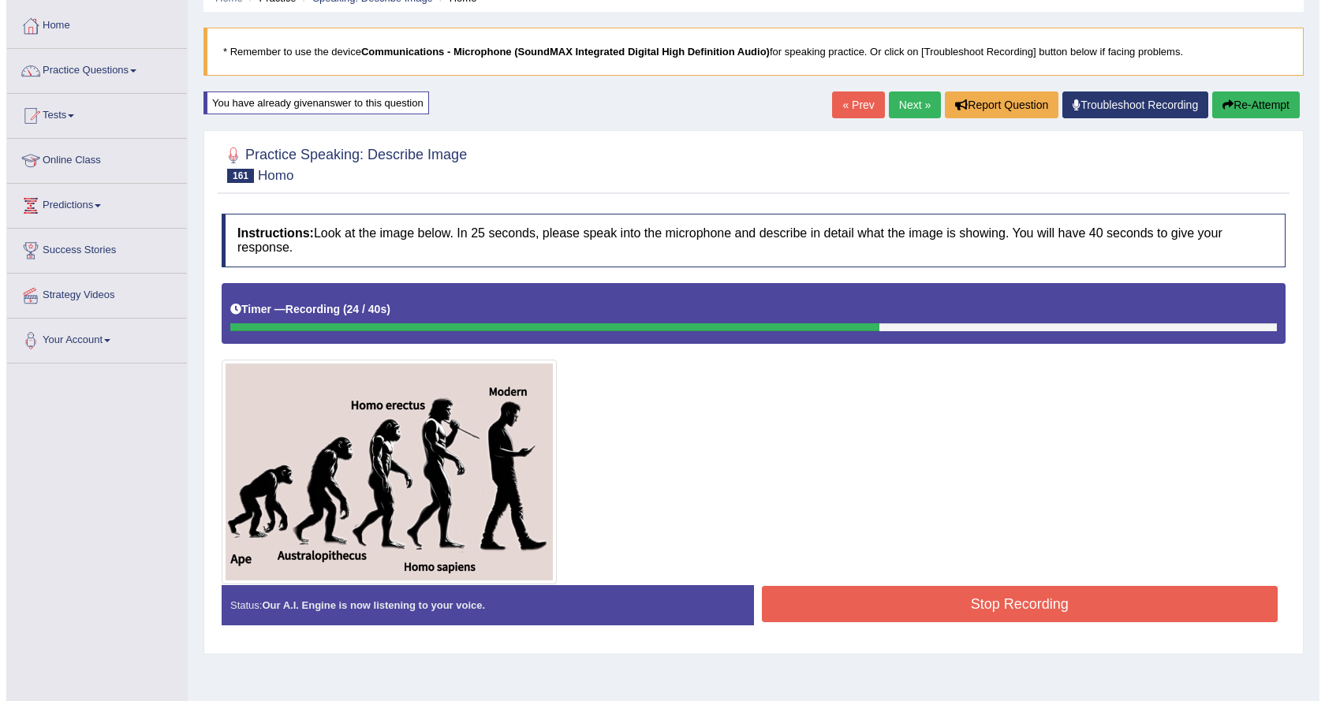
scroll to position [127, 0]
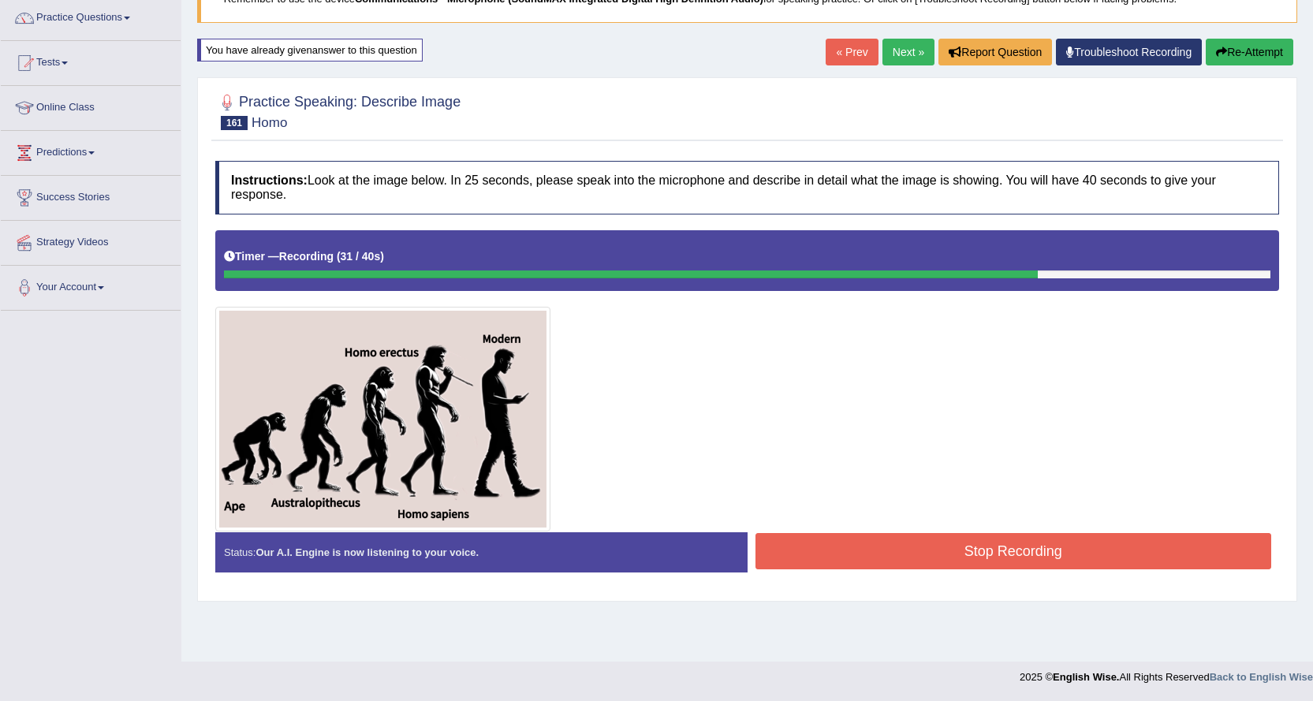
click at [846, 554] on button "Stop Recording" at bounding box center [1013, 551] width 516 height 36
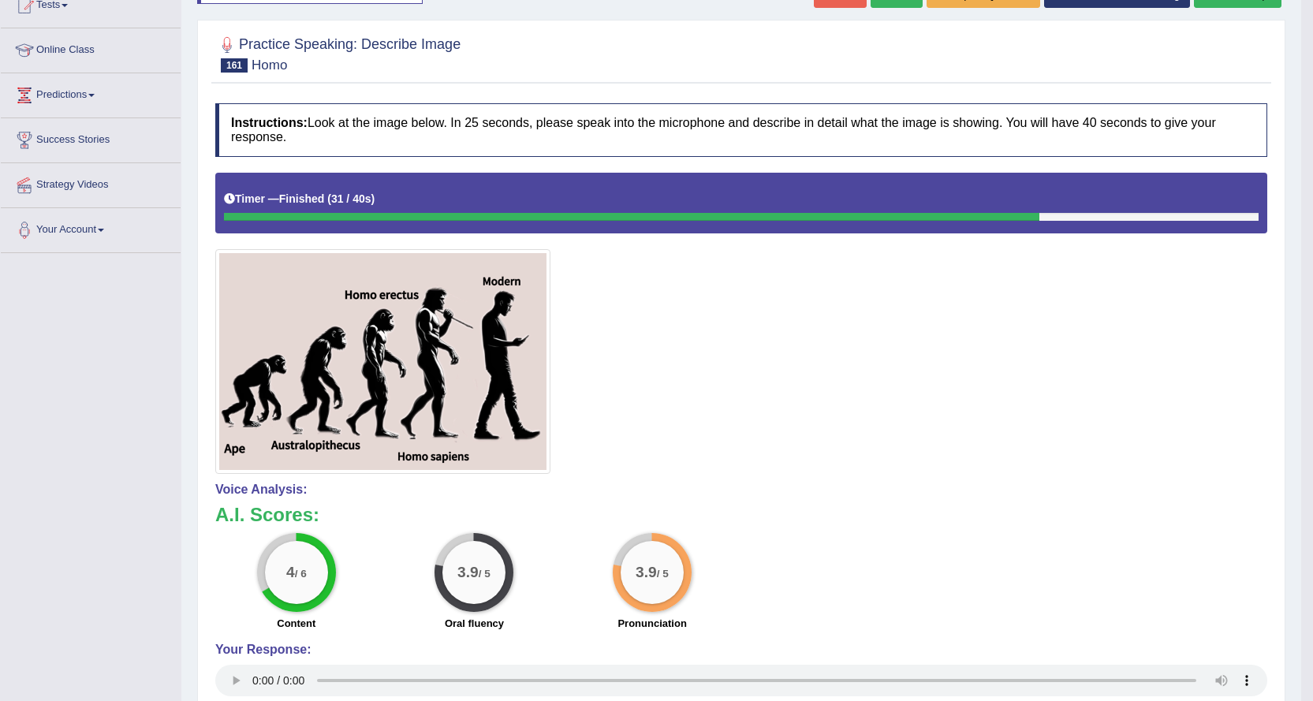
scroll to position [0, 0]
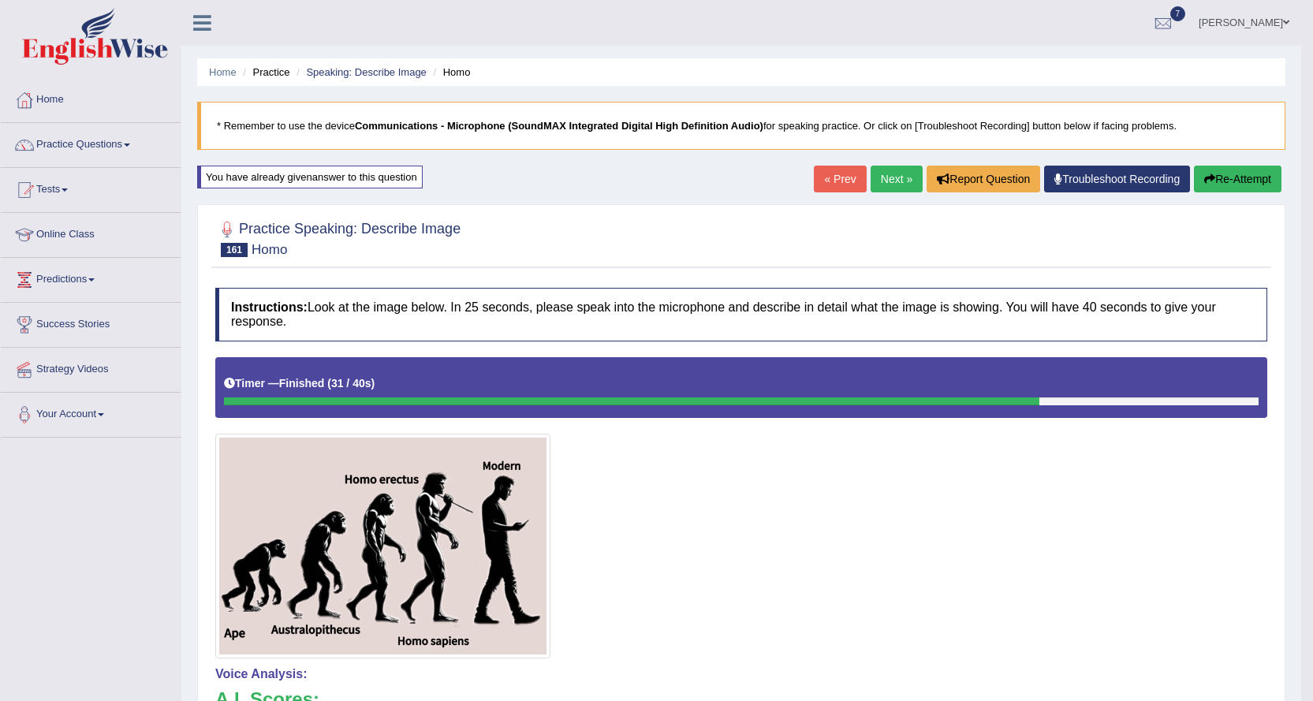
click at [882, 177] on link "Next »" at bounding box center [896, 179] width 52 height 27
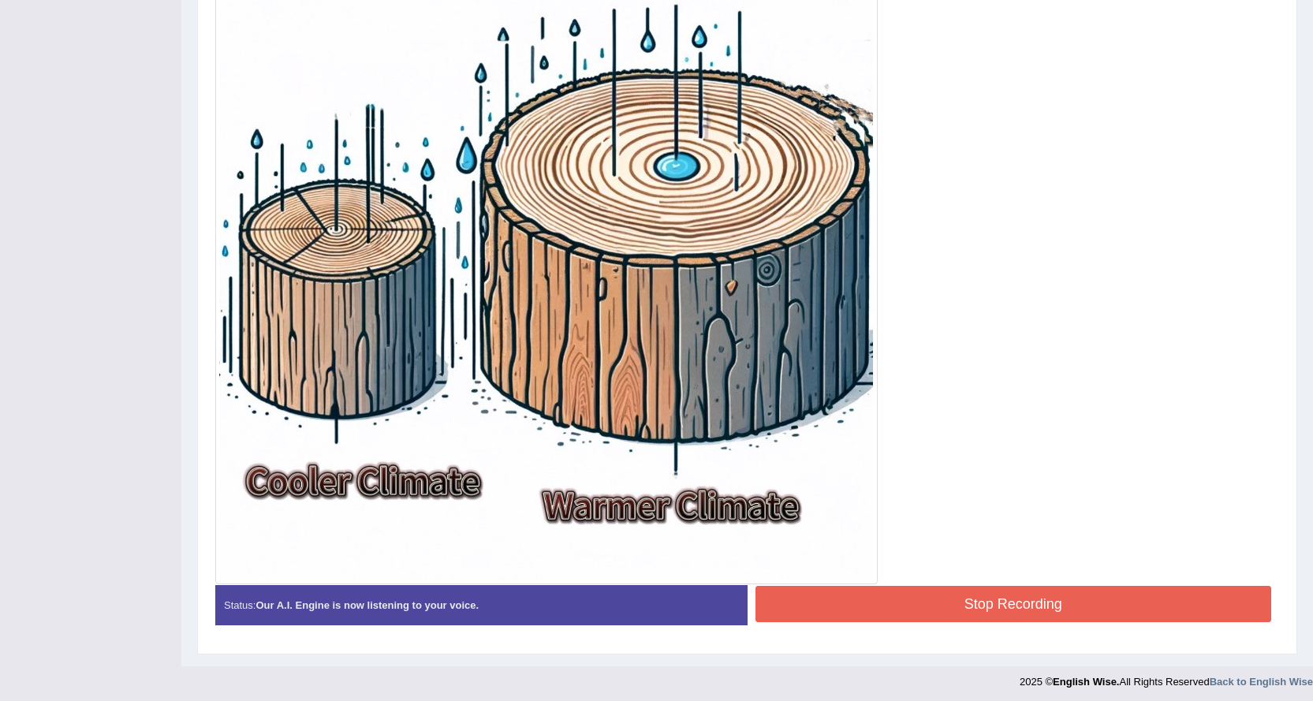
scroll to position [501, 0]
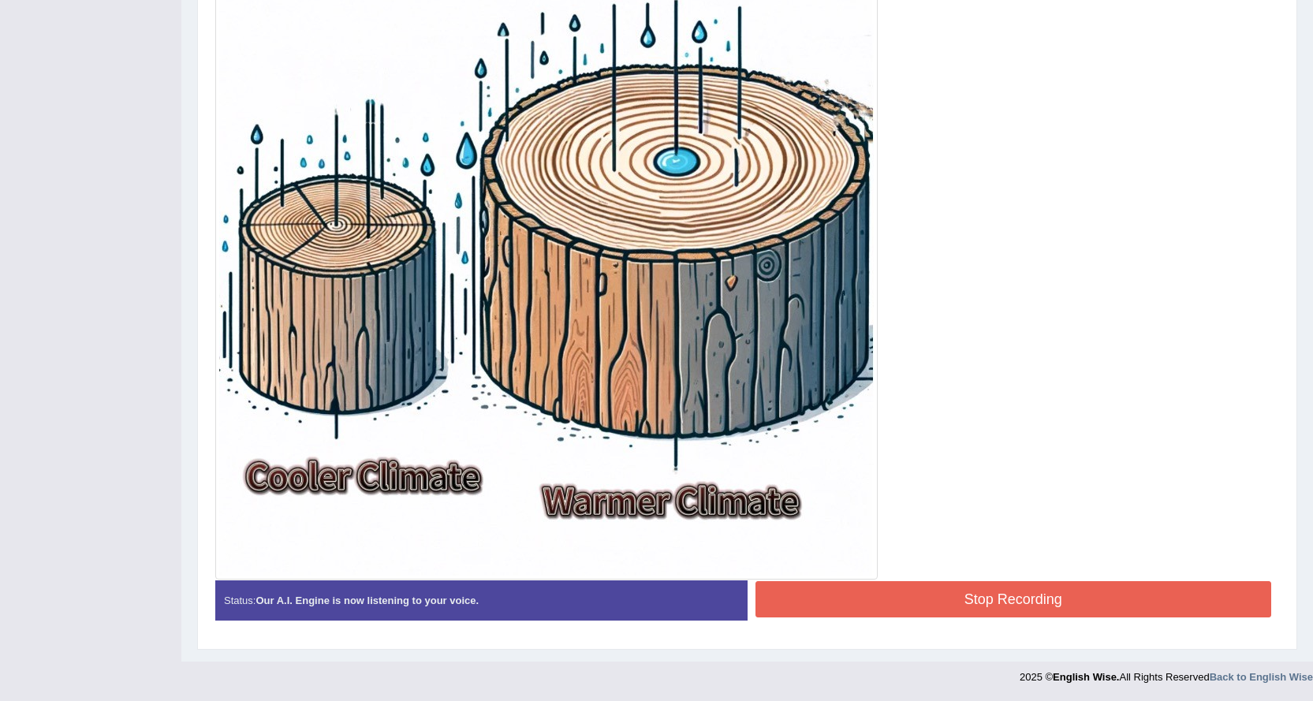
click at [874, 595] on button "Stop Recording" at bounding box center [1013, 599] width 516 height 36
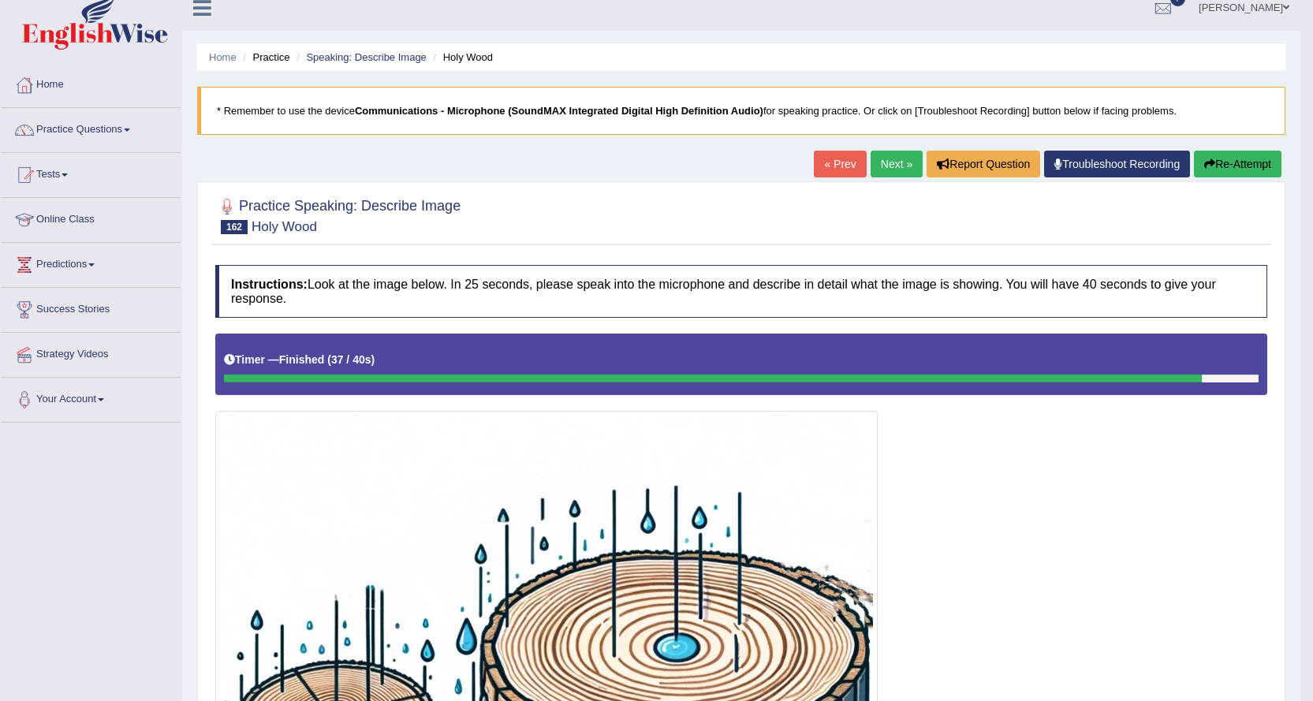
scroll to position [0, 0]
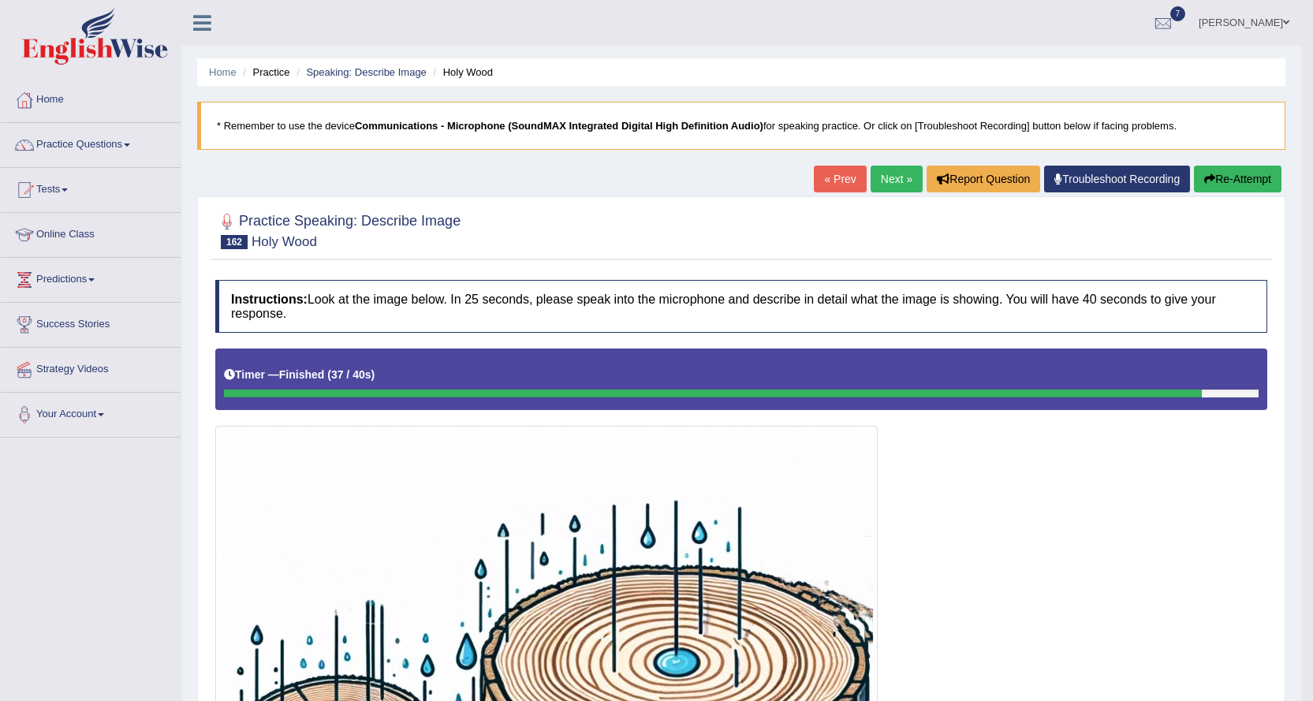
click at [879, 187] on link "Next »" at bounding box center [896, 179] width 52 height 27
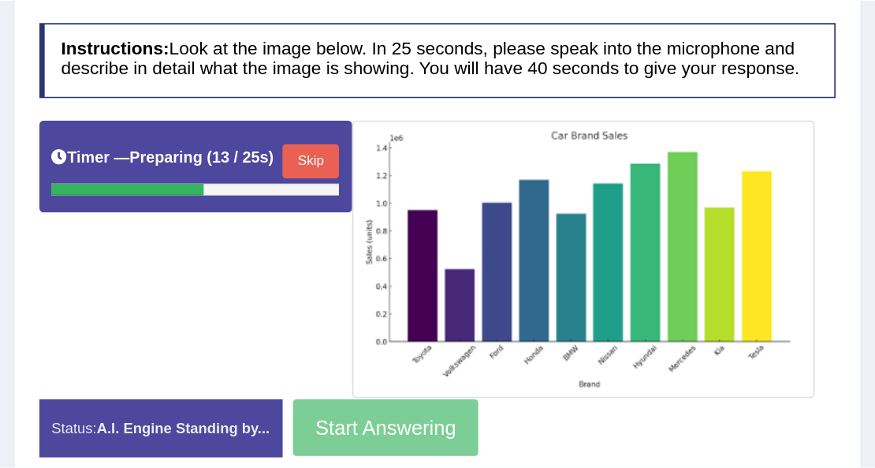
scroll to position [285, 0]
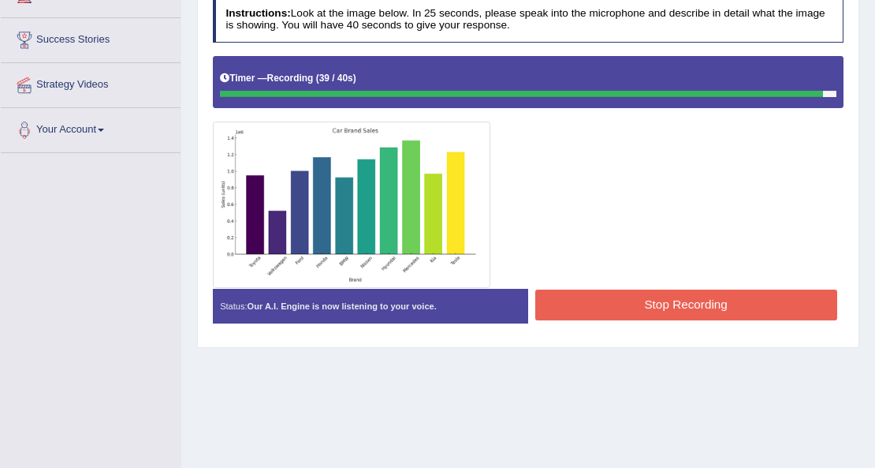
click at [595, 295] on button "Stop Recording" at bounding box center [686, 304] width 302 height 31
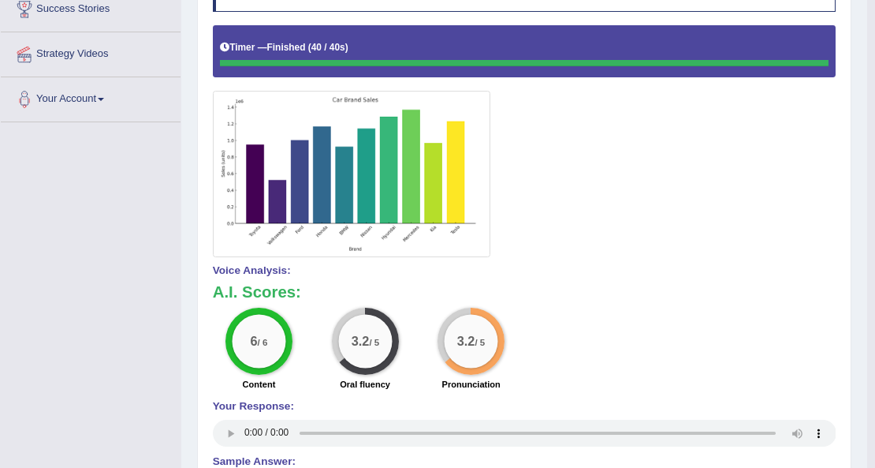
scroll to position [0, 0]
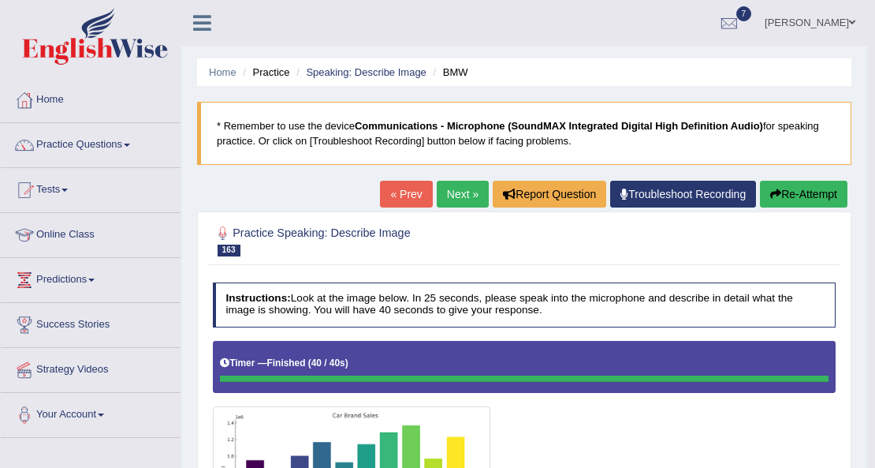
click at [468, 199] on link "Next »" at bounding box center [463, 194] width 52 height 27
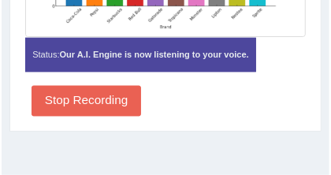
scroll to position [617, 0]
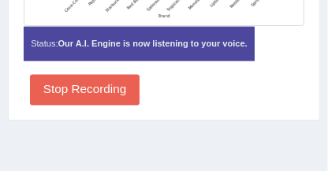
click at [110, 96] on button "Stop Recording" at bounding box center [85, 90] width 110 height 31
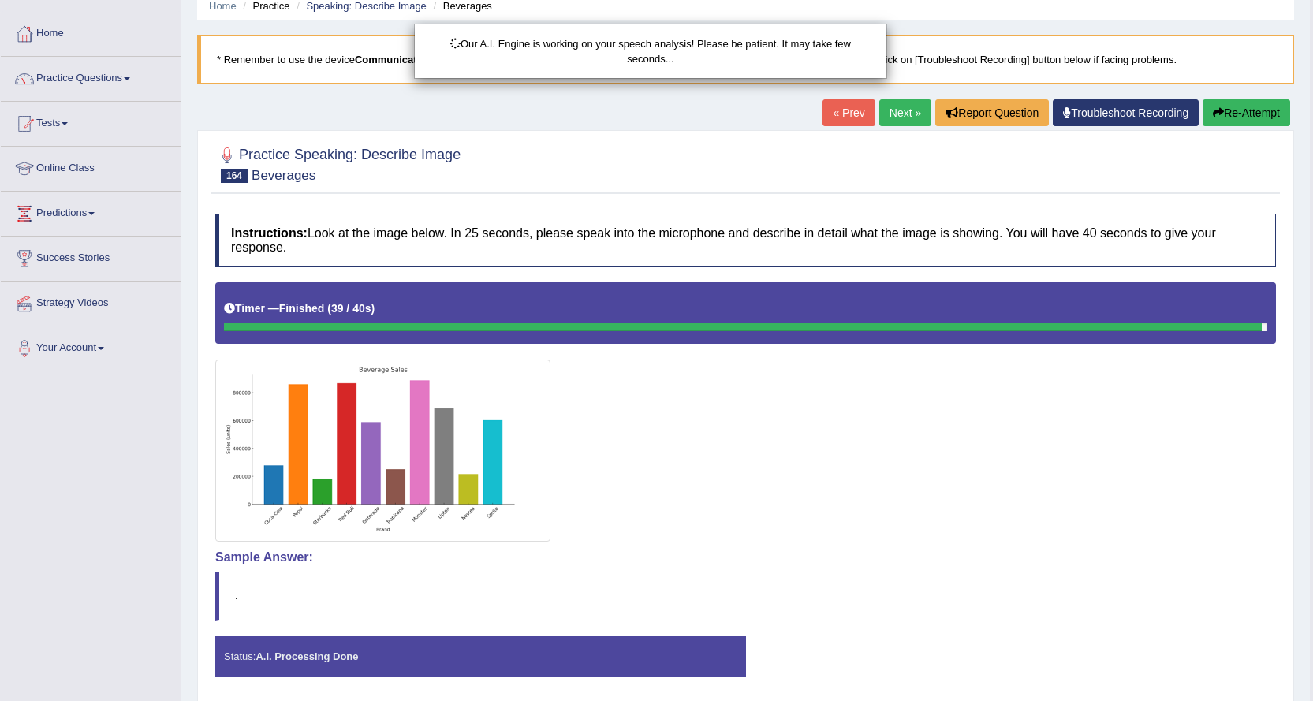
scroll to position [127, 0]
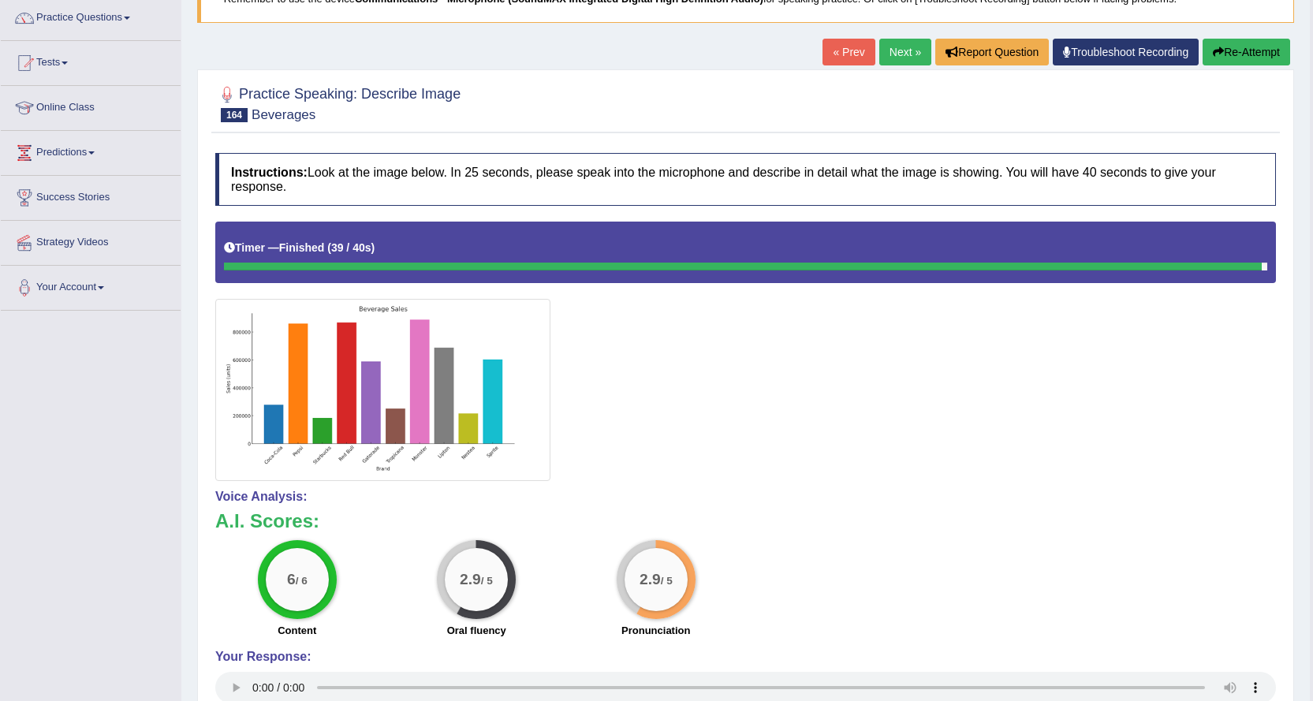
click at [882, 57] on button "Re-Attempt" at bounding box center [1246, 52] width 88 height 27
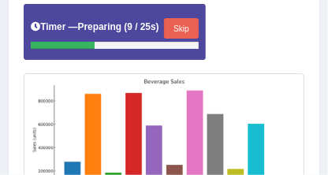
scroll to position [481, 0]
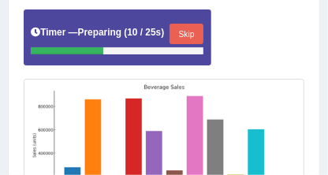
click at [191, 38] on button "Skip" at bounding box center [187, 34] width 34 height 21
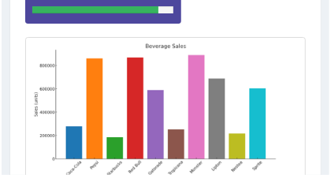
scroll to position [592, 0]
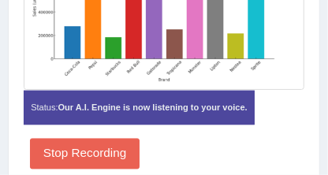
click at [132, 149] on button "Stop Recording" at bounding box center [85, 154] width 110 height 31
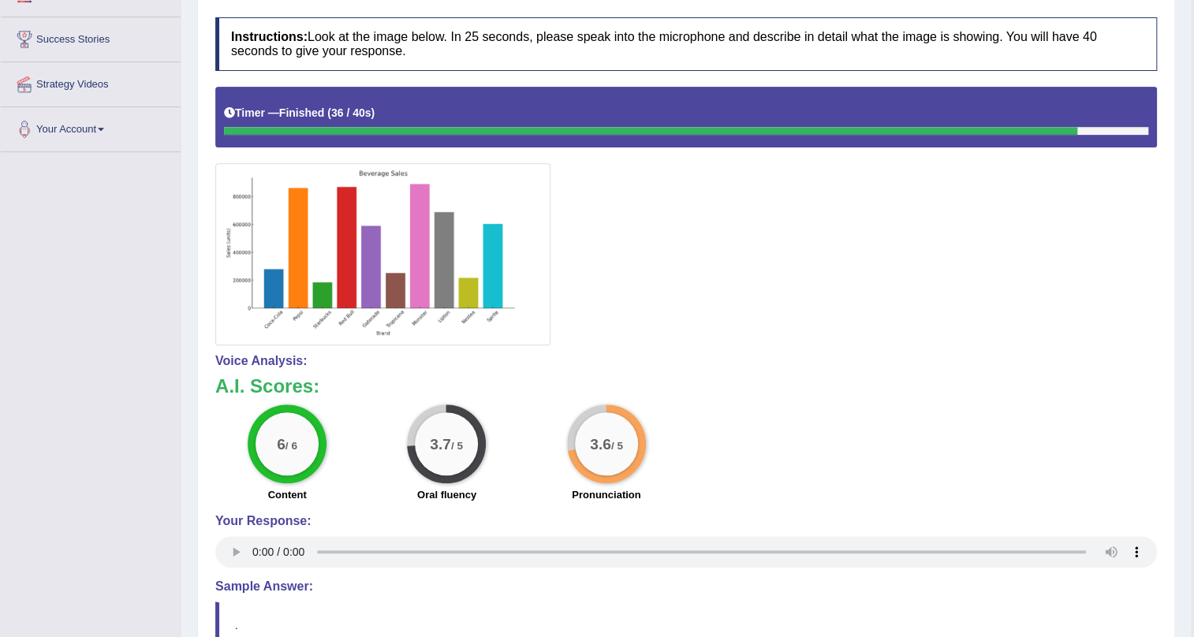
scroll to position [0, 0]
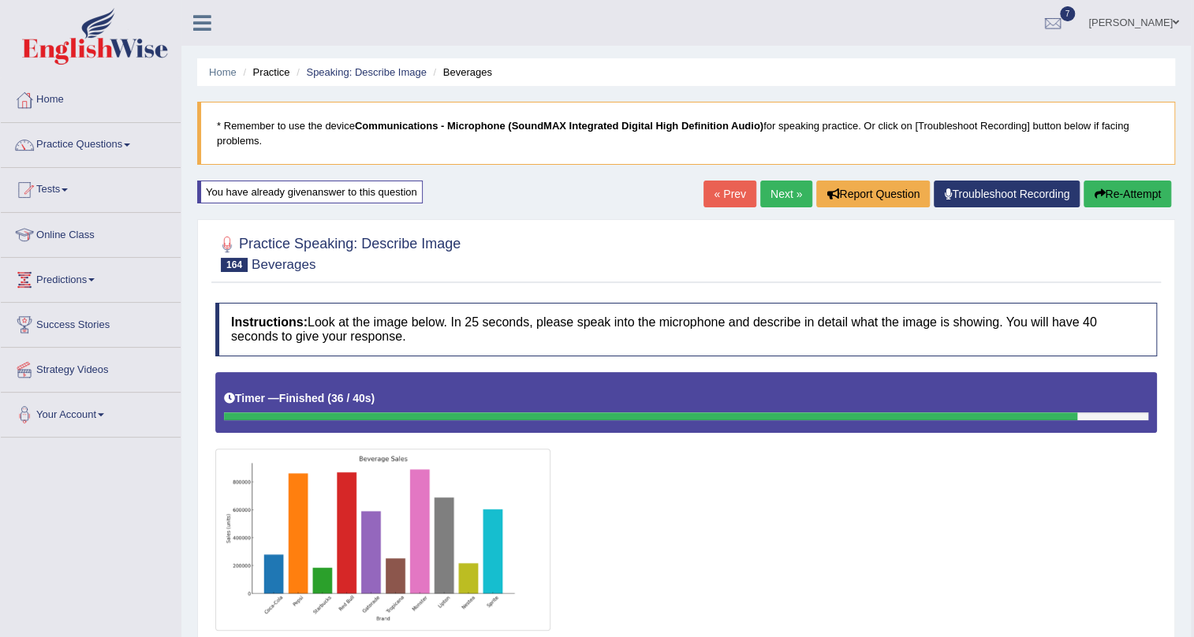
click at [1116, 198] on button "Re-Attempt" at bounding box center [1127, 194] width 88 height 27
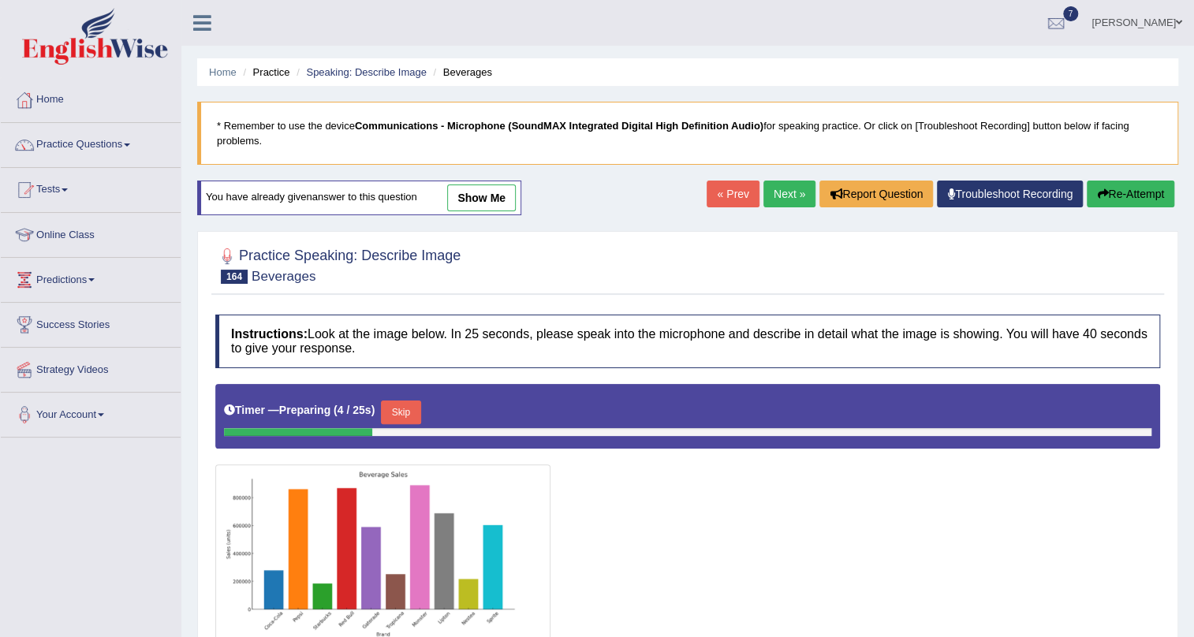
click at [781, 188] on link "Next »" at bounding box center [789, 194] width 52 height 27
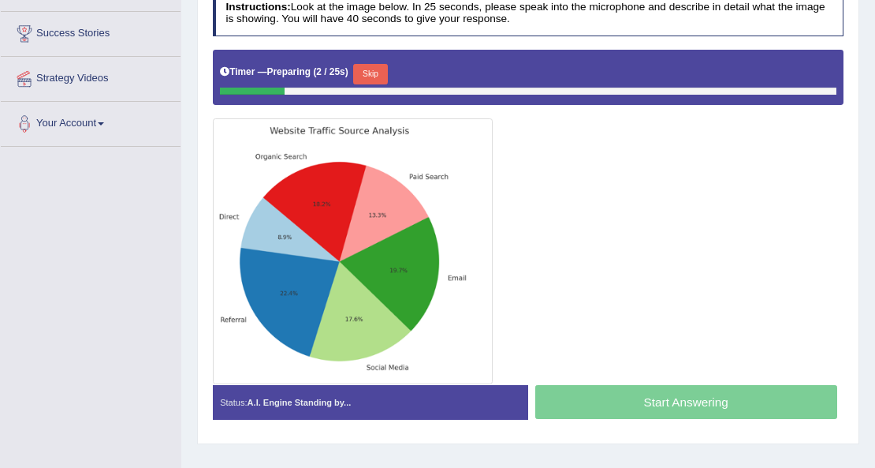
scroll to position [345, 0]
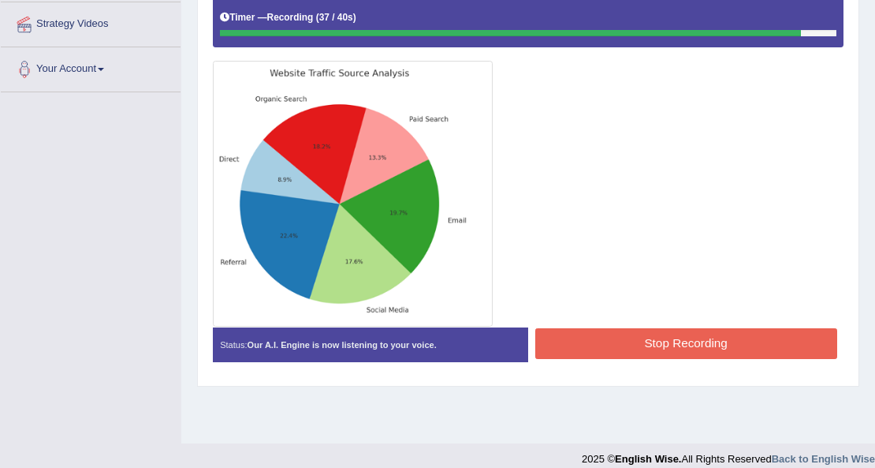
click at [613, 334] on button "Stop Recording" at bounding box center [686, 343] width 302 height 31
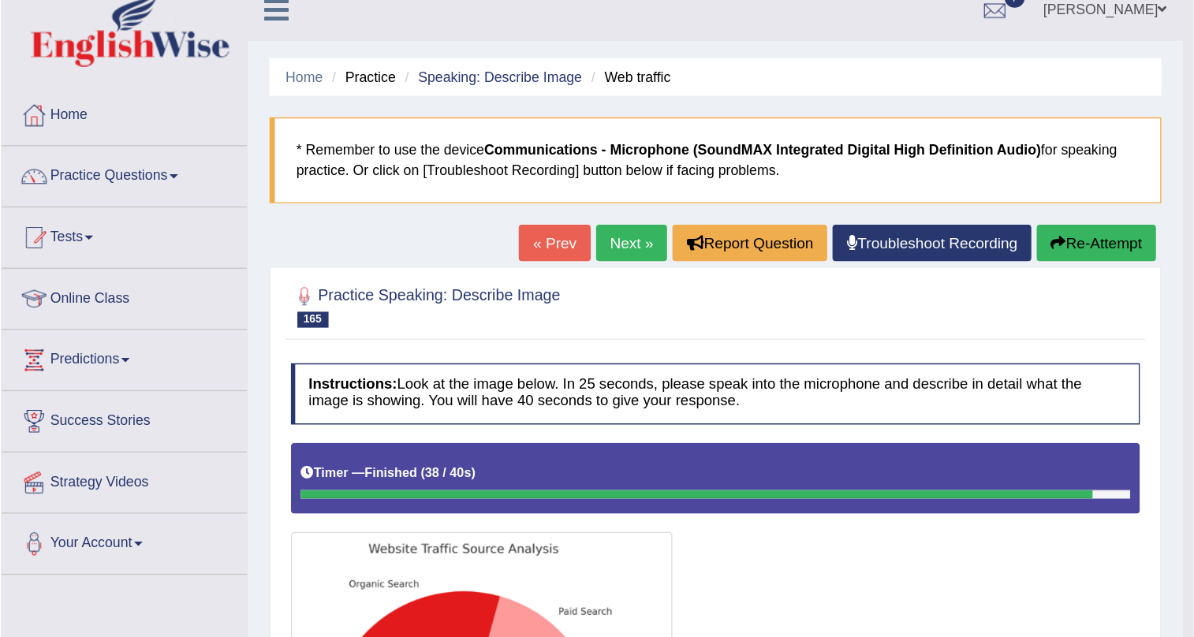
scroll to position [0, 0]
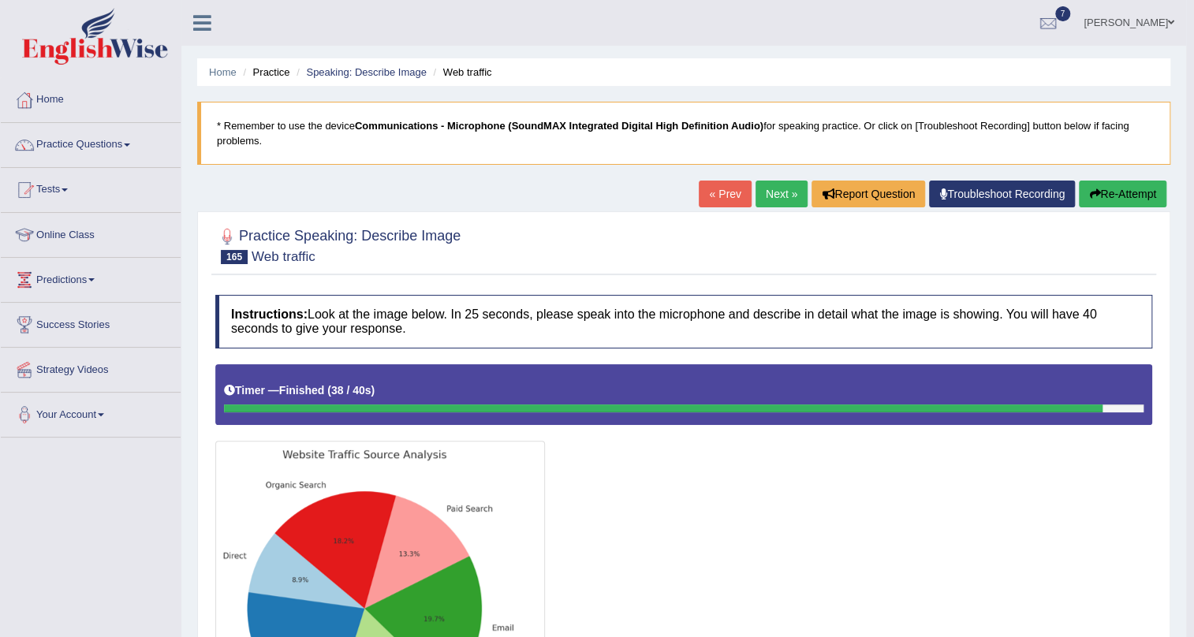
click at [773, 199] on link "Next »" at bounding box center [781, 194] width 52 height 27
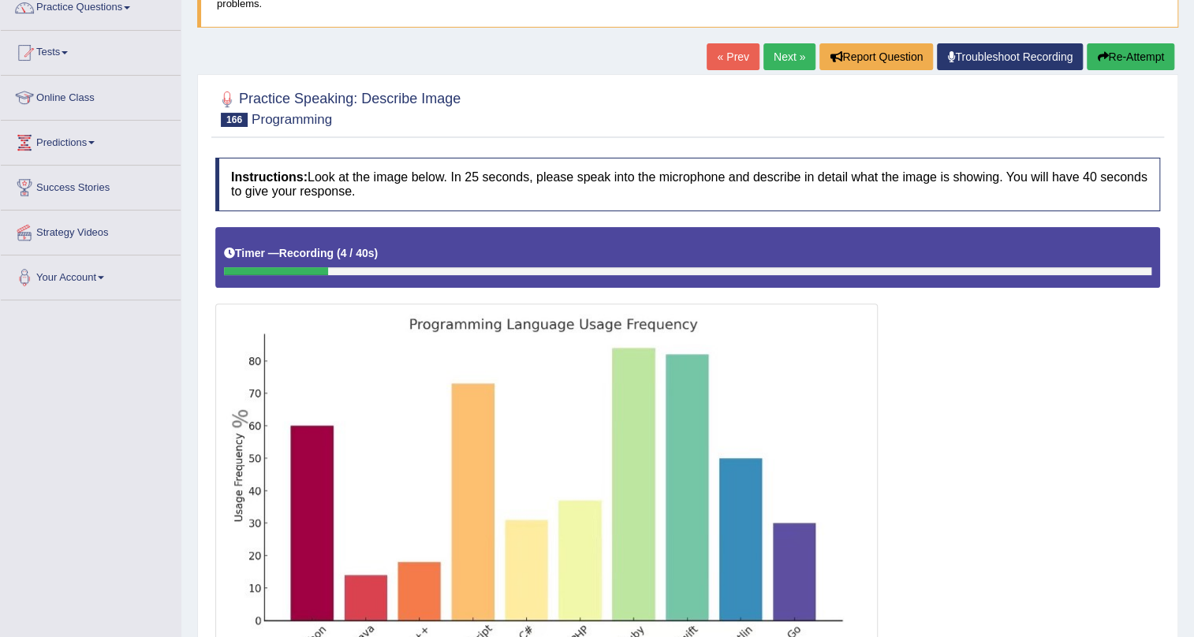
scroll to position [319, 0]
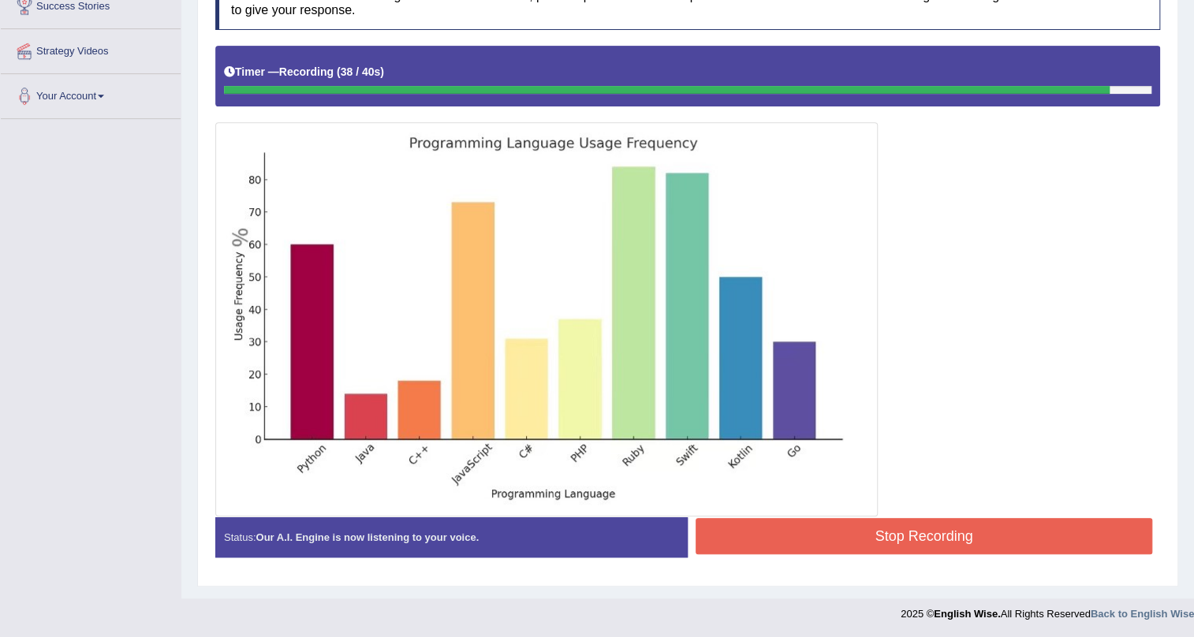
click at [872, 531] on button "Stop Recording" at bounding box center [923, 536] width 457 height 36
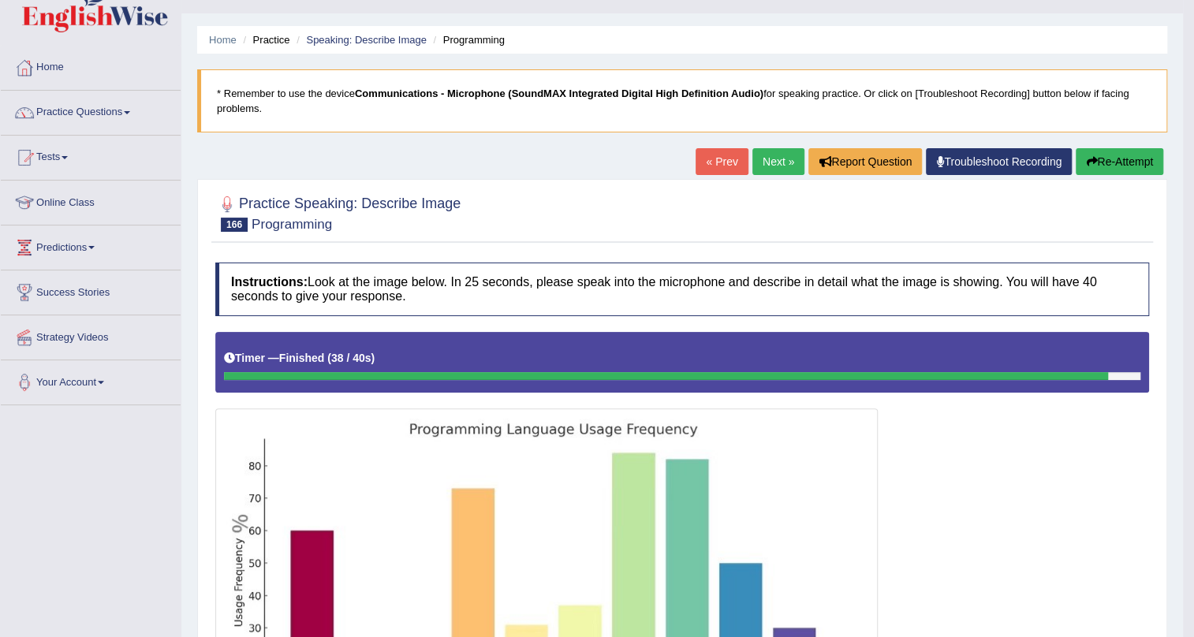
scroll to position [0, 0]
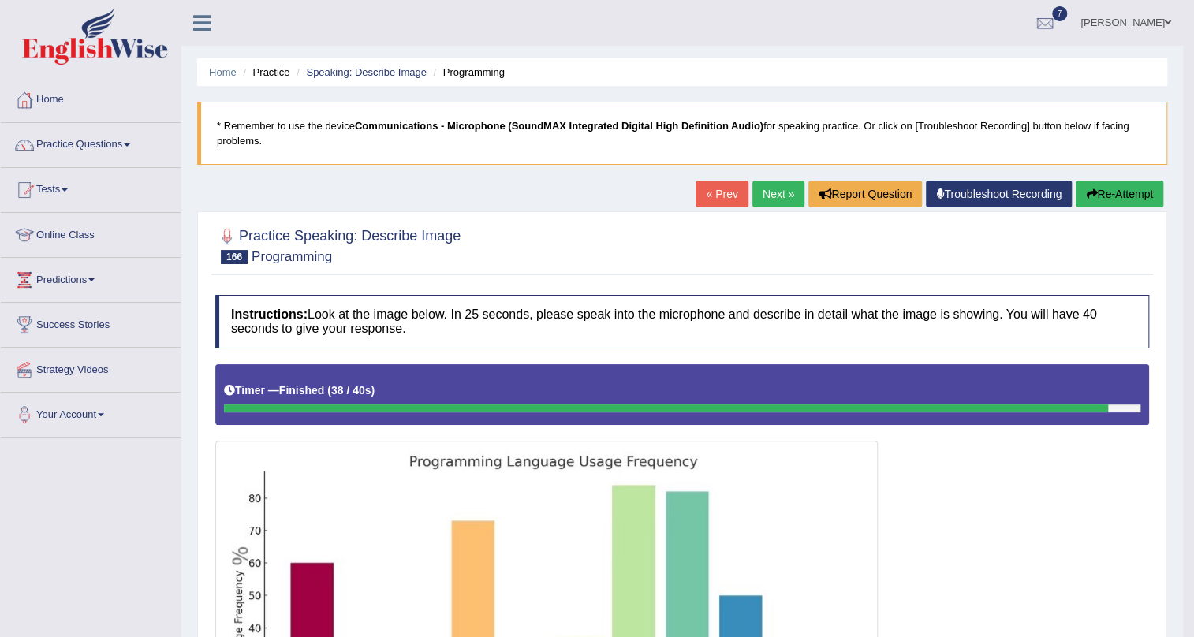
click at [1094, 189] on button "Re-Attempt" at bounding box center [1119, 194] width 88 height 27
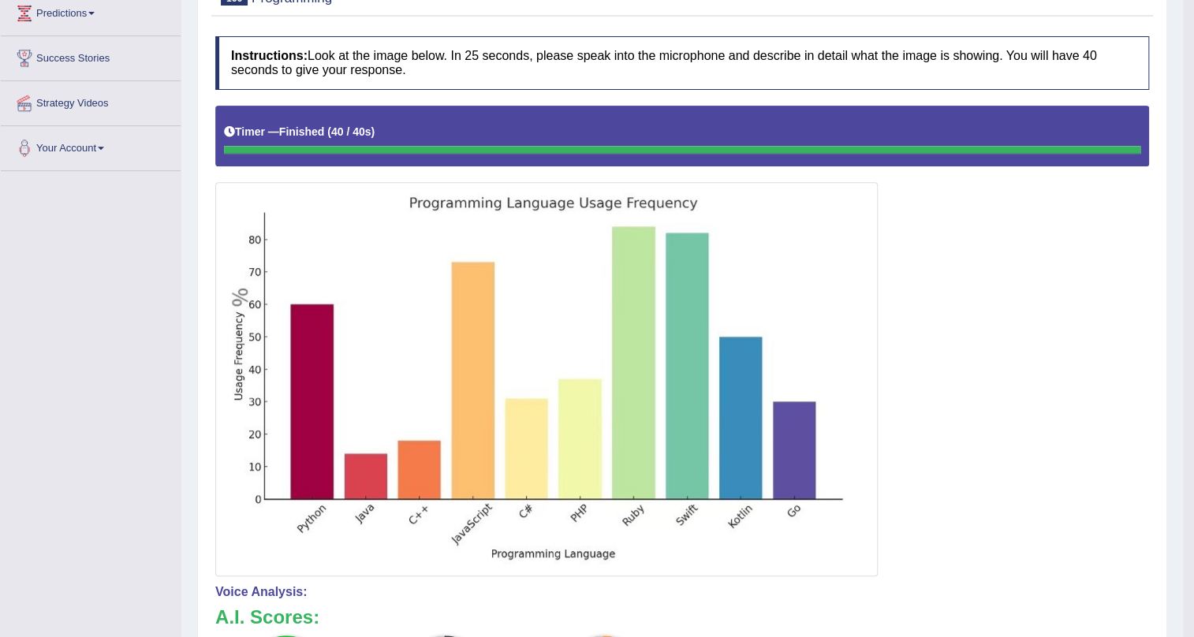
scroll to position [39, 0]
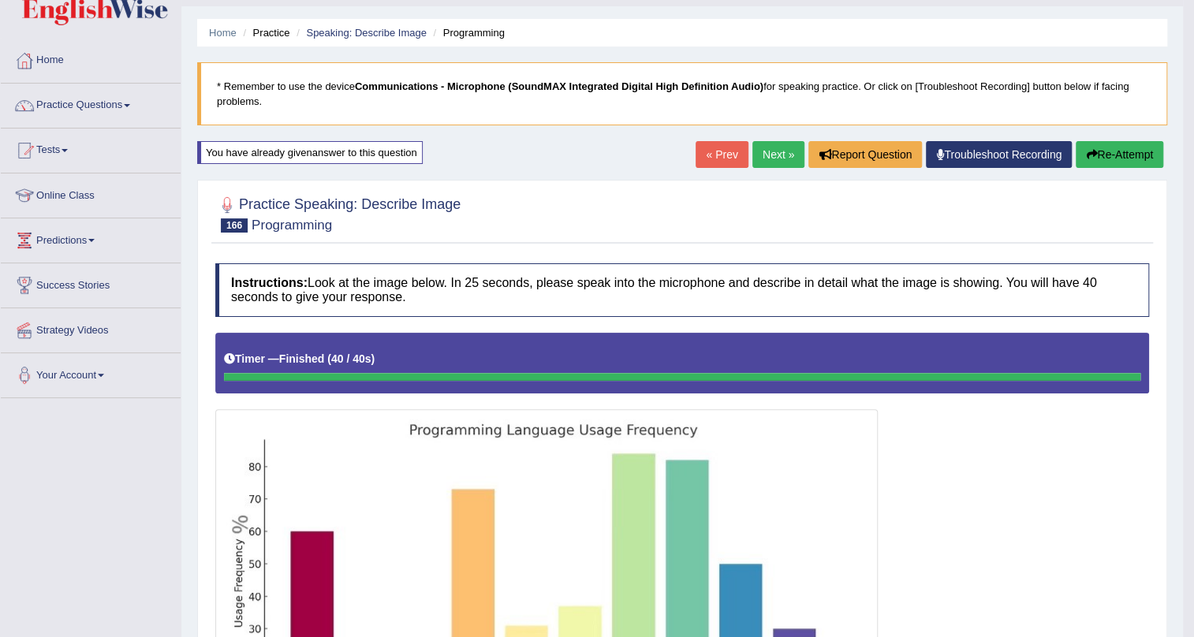
click at [772, 150] on link "Next »" at bounding box center [778, 154] width 52 height 27
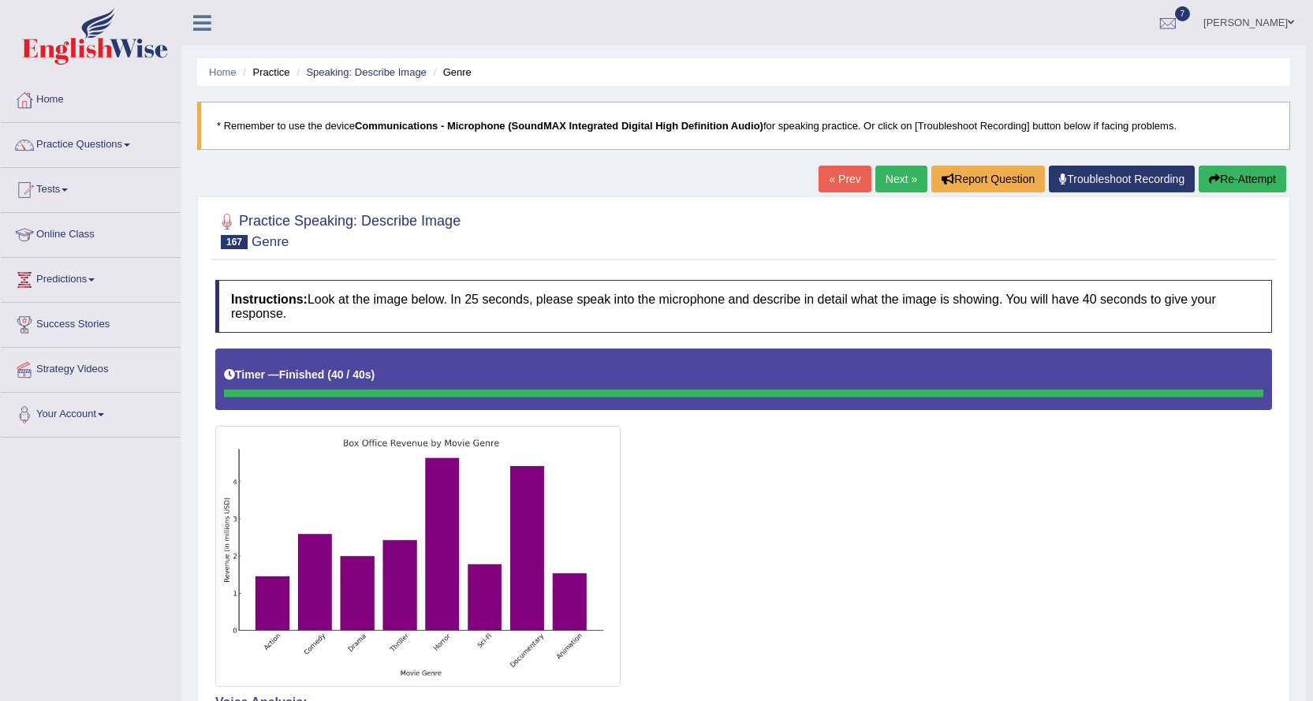
click at [875, 181] on link "Next »" at bounding box center [901, 179] width 52 height 27
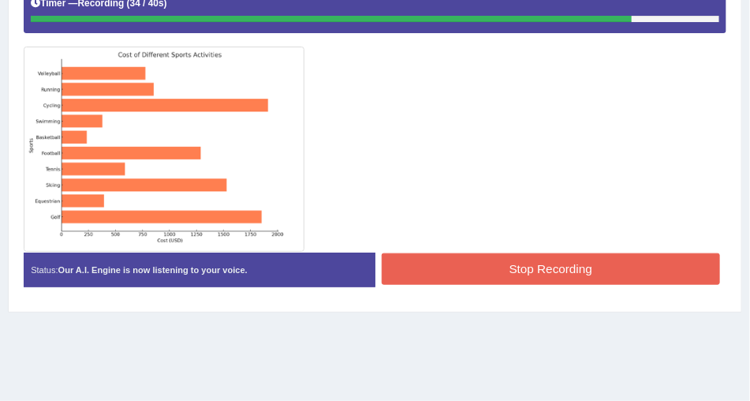
scroll to position [360, 0]
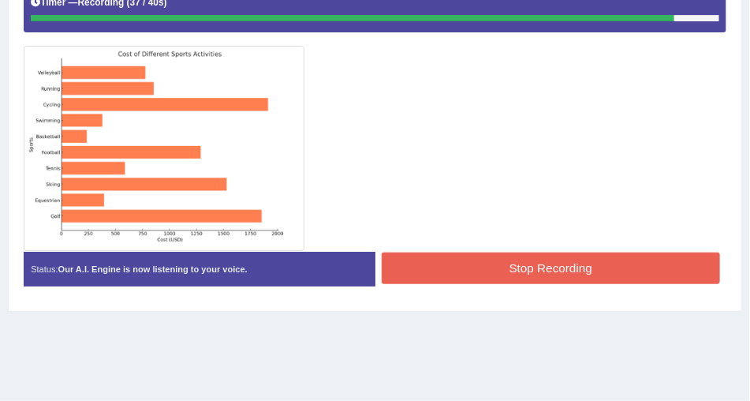
click at [444, 263] on button "Stop Recording" at bounding box center [551, 267] width 338 height 31
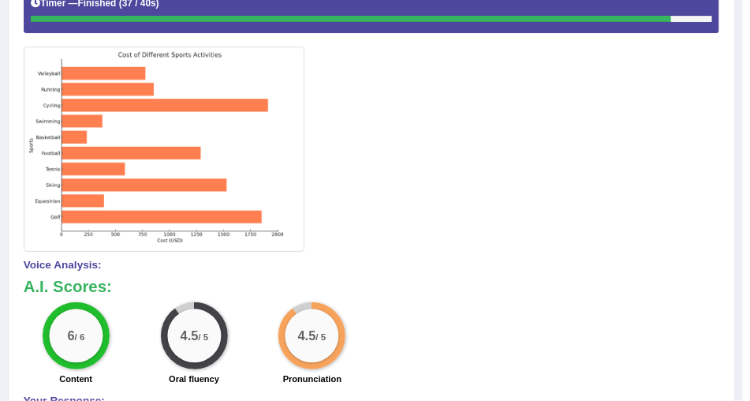
scroll to position [45, 0]
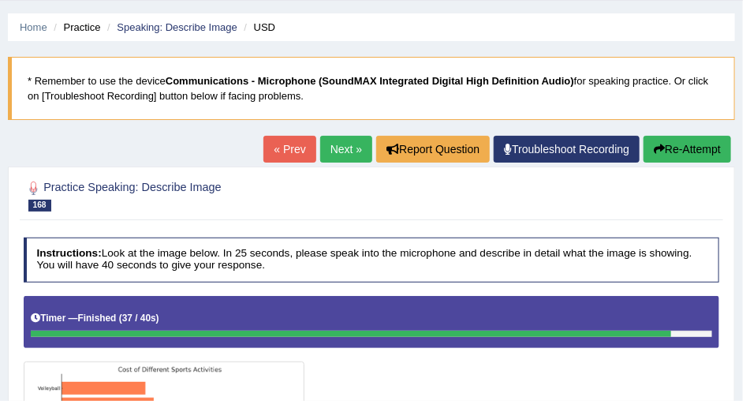
click at [341, 155] on link "Next »" at bounding box center [346, 149] width 52 height 27
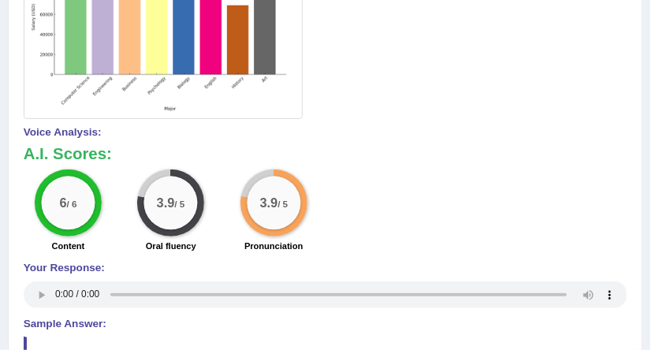
scroll to position [185, 0]
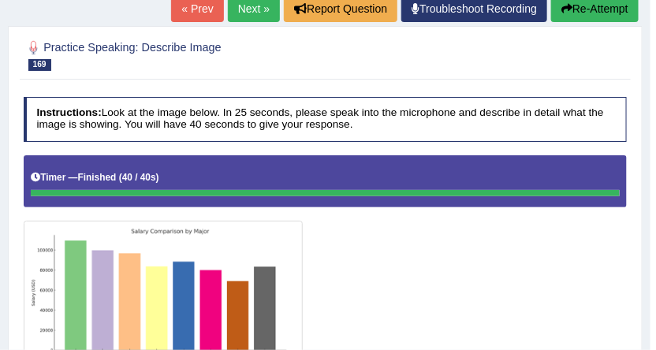
click at [251, 13] on link "Next »" at bounding box center [254, 8] width 52 height 27
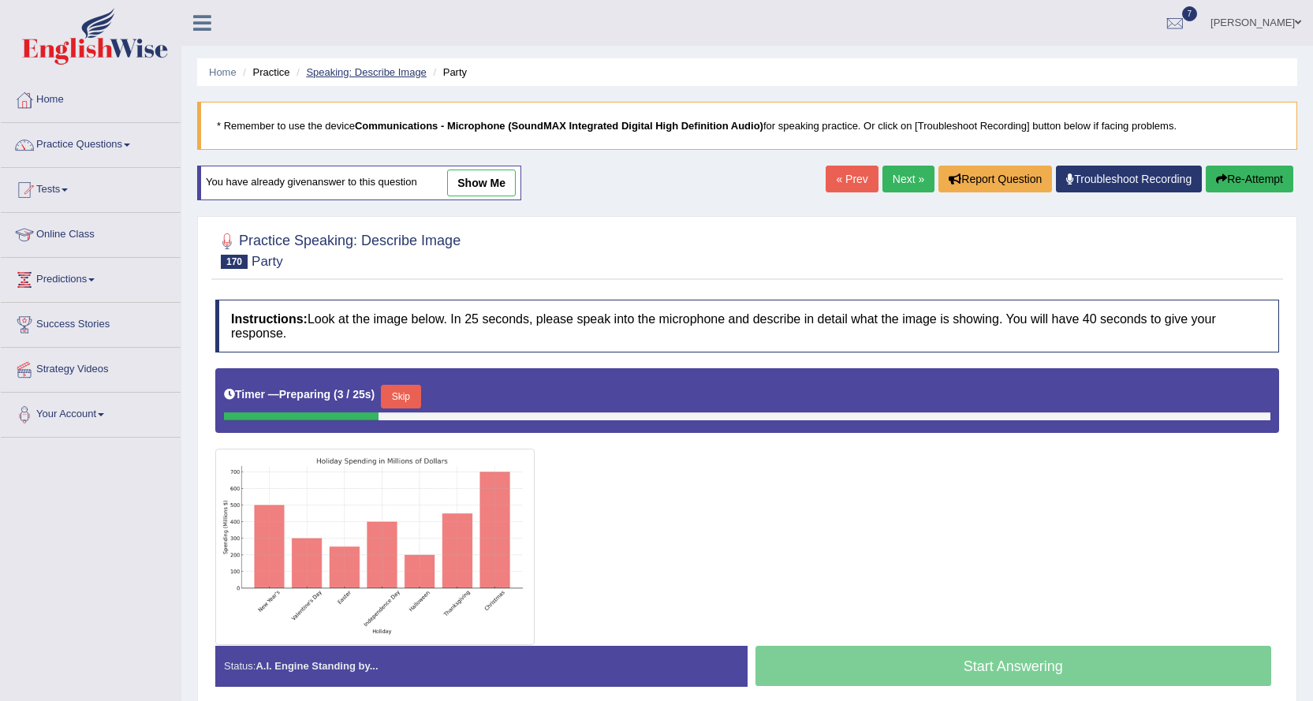
click at [374, 73] on link "Speaking: Describe Image" at bounding box center [366, 72] width 120 height 12
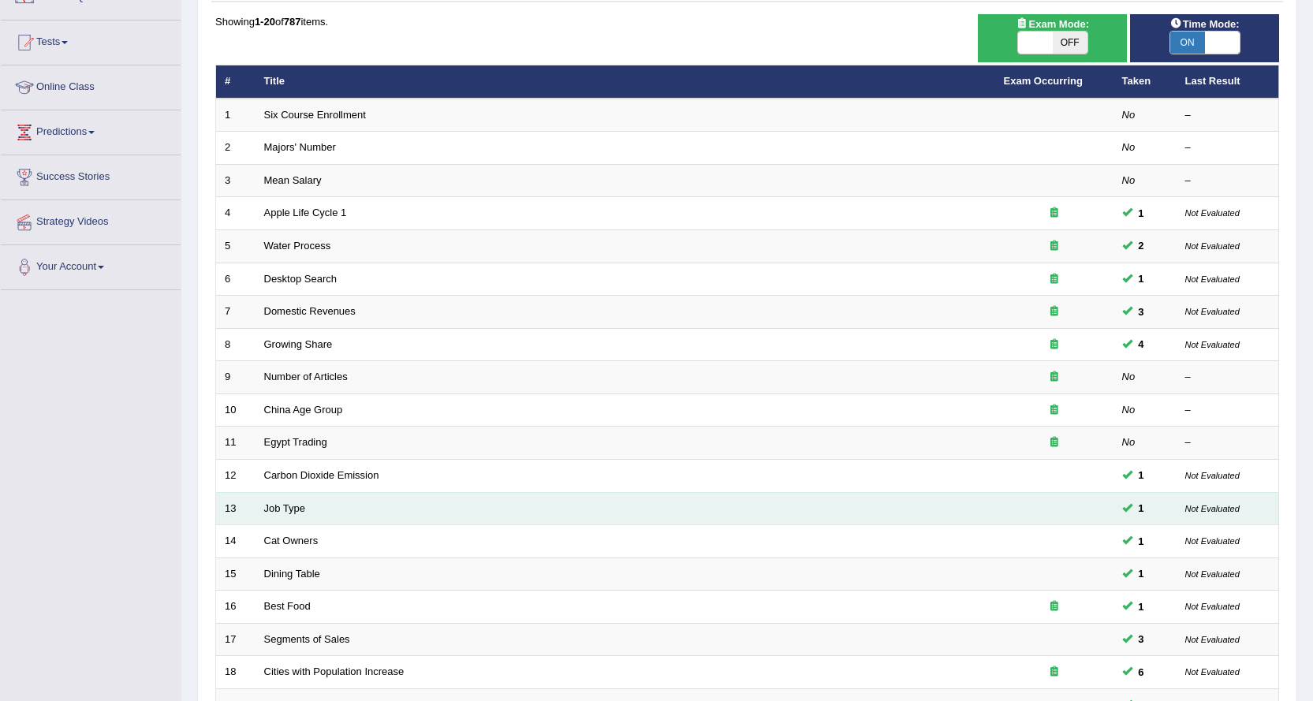
scroll to position [343, 0]
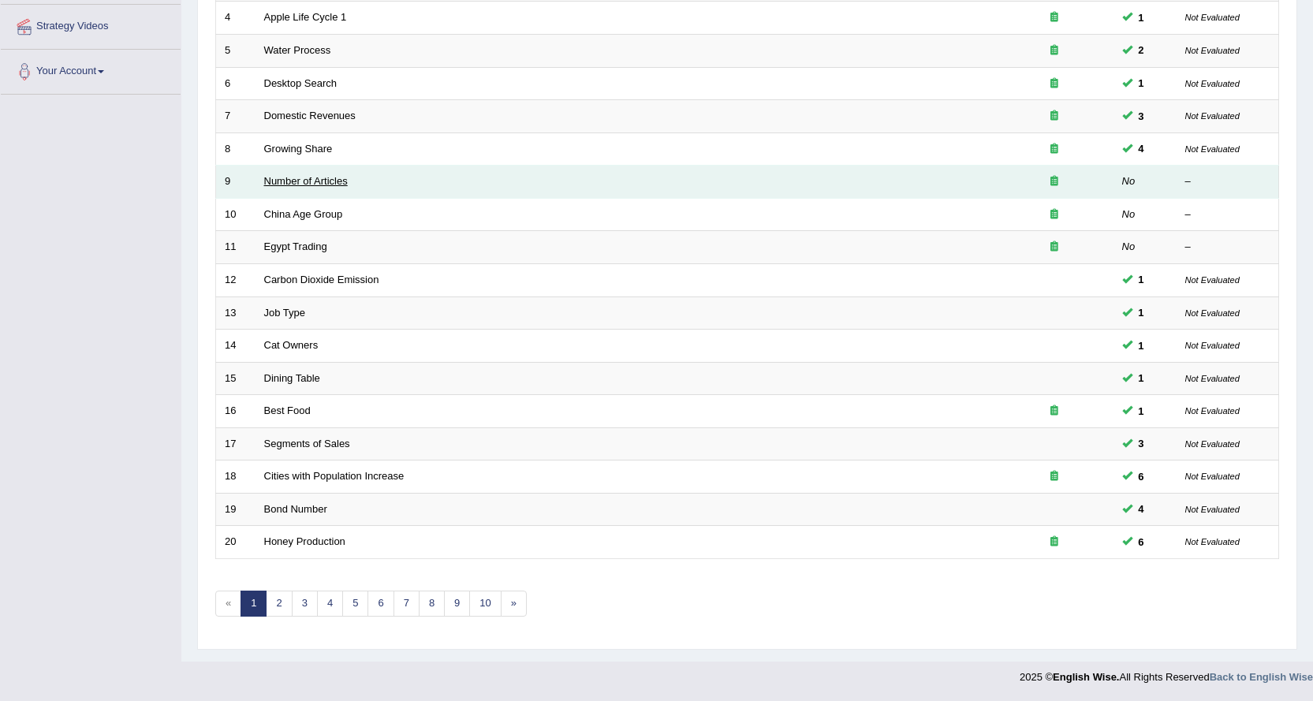
click at [316, 181] on link "Number of Articles" at bounding box center [306, 181] width 84 height 12
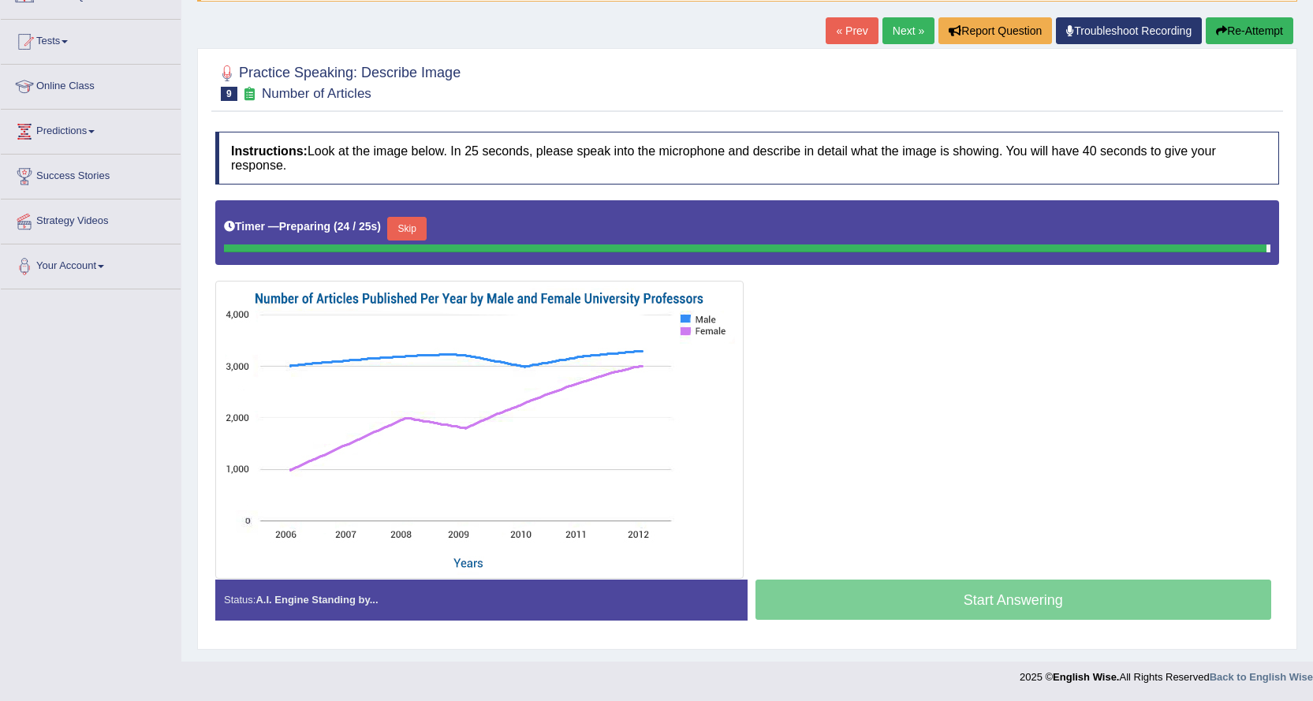
scroll to position [144, 0]
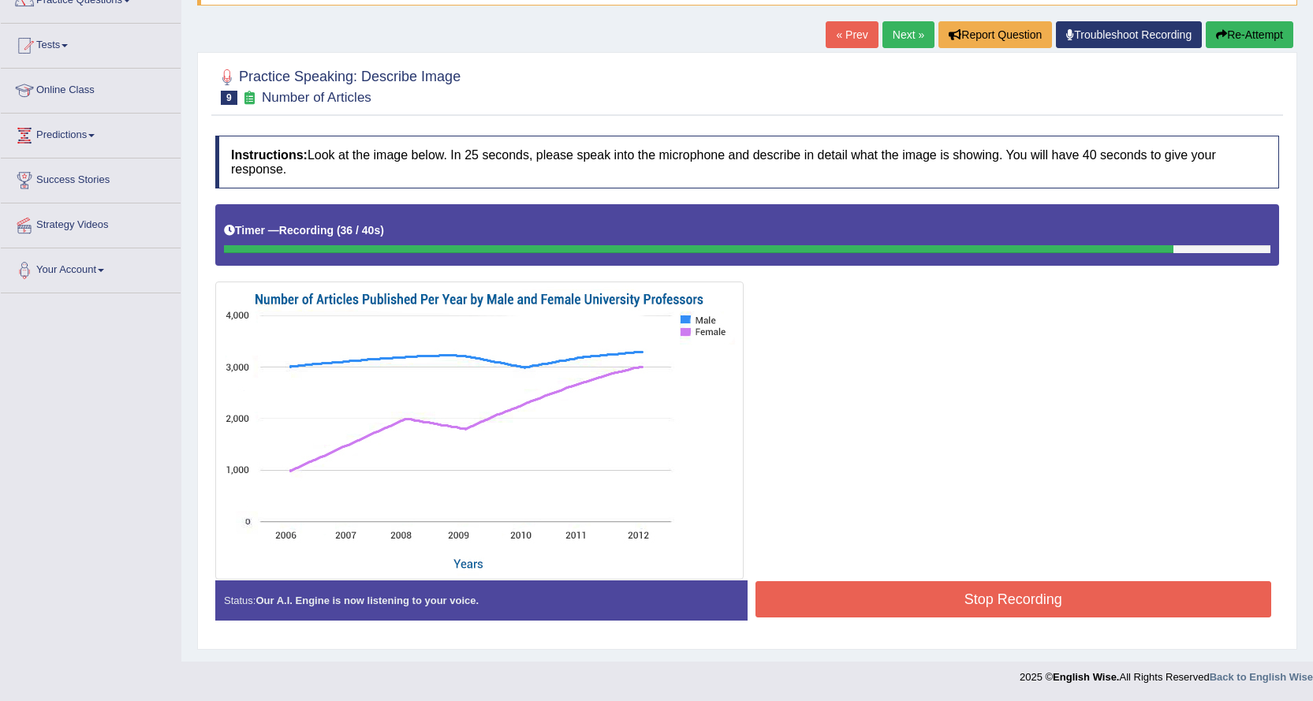
click at [900, 595] on button "Stop Recording" at bounding box center [1013, 599] width 516 height 36
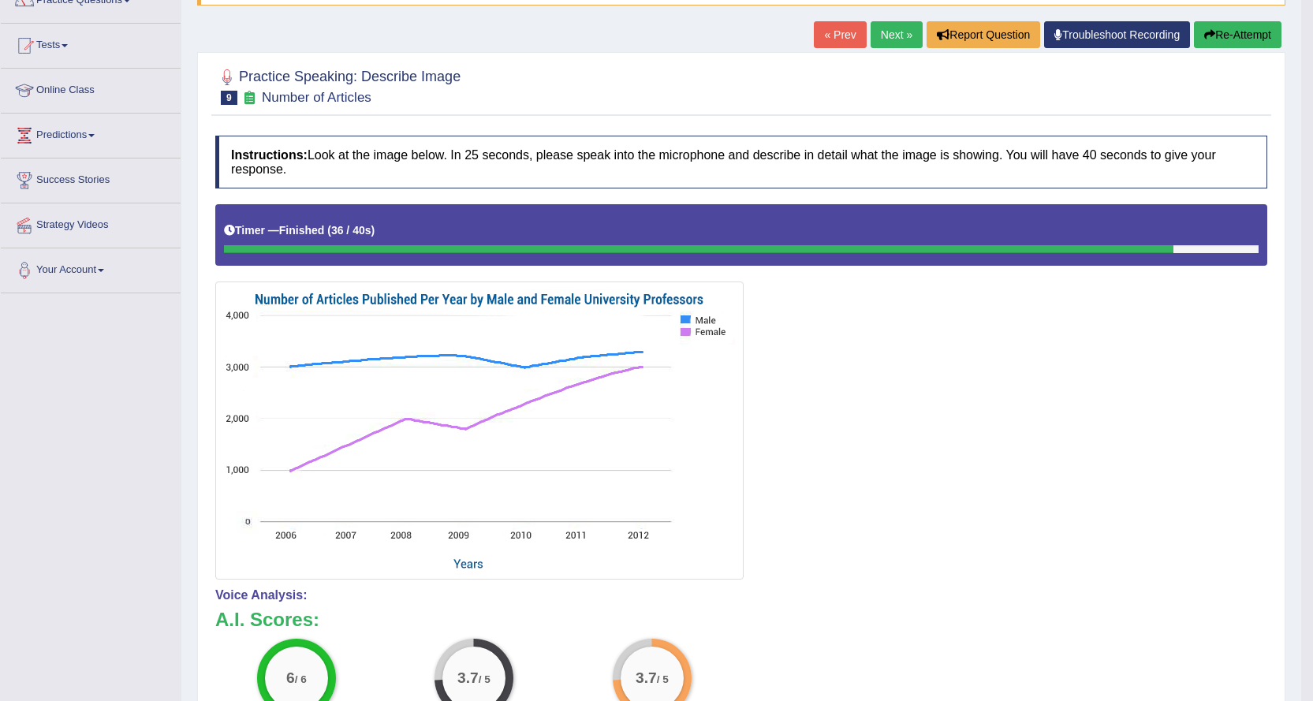
scroll to position [0, 0]
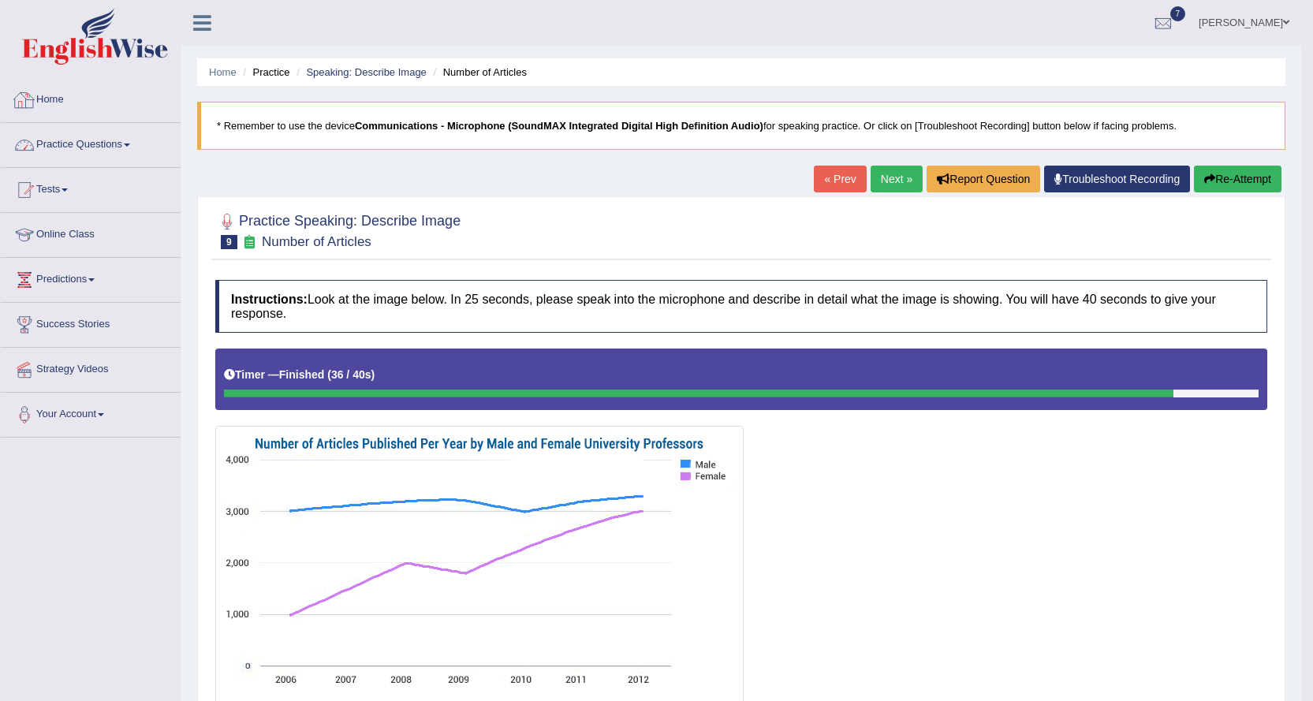
click at [116, 157] on link "Practice Questions" at bounding box center [91, 142] width 180 height 39
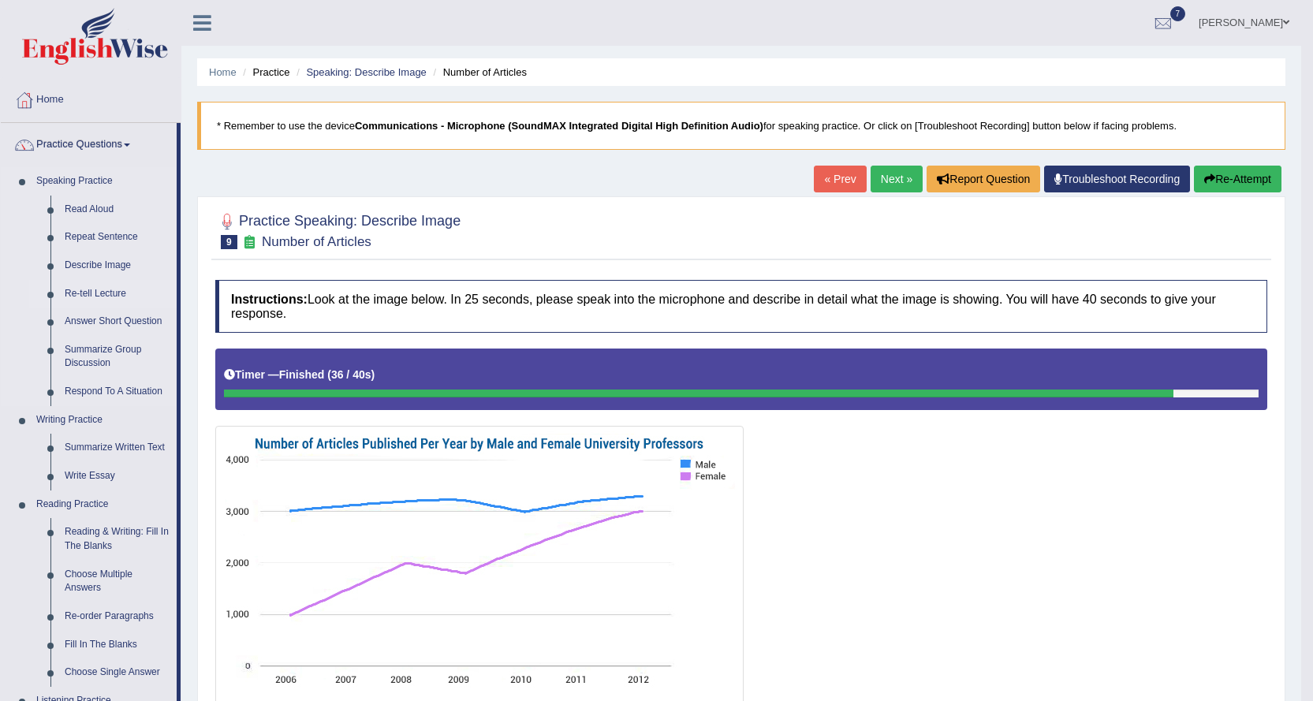
click at [106, 292] on link "Re-tell Lecture" at bounding box center [117, 294] width 119 height 28
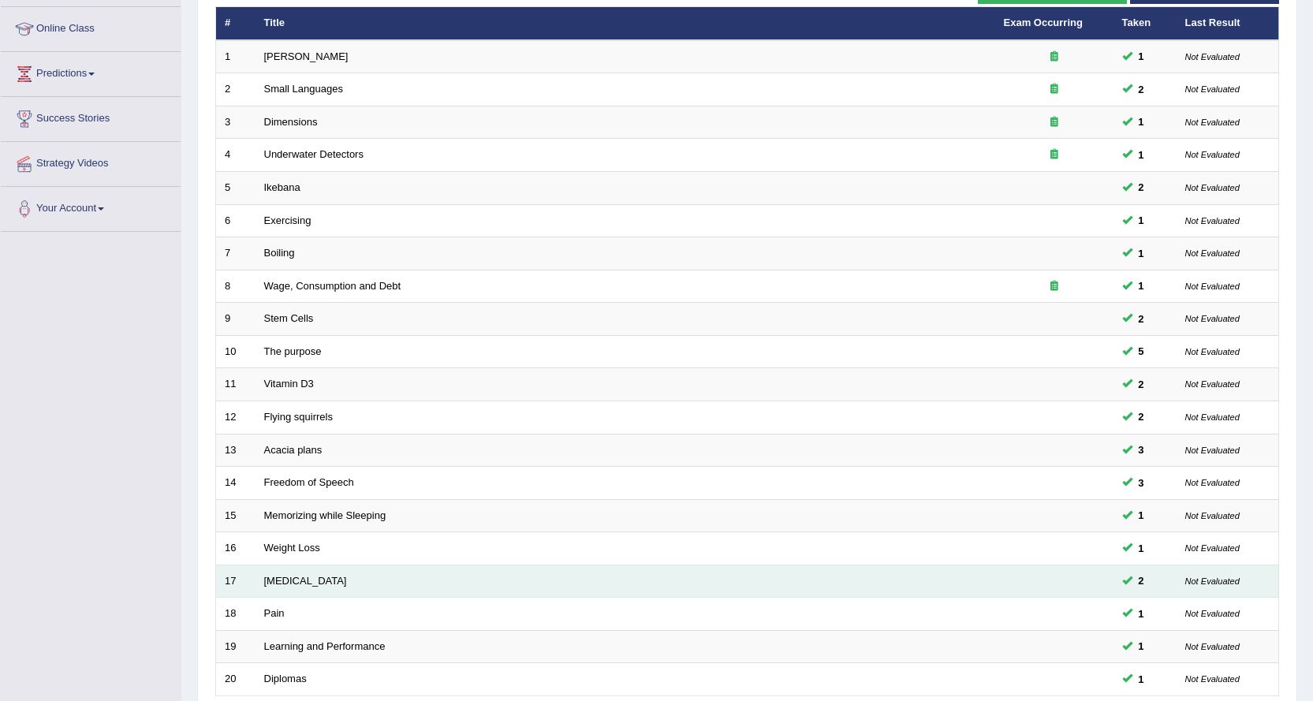
scroll to position [343, 0]
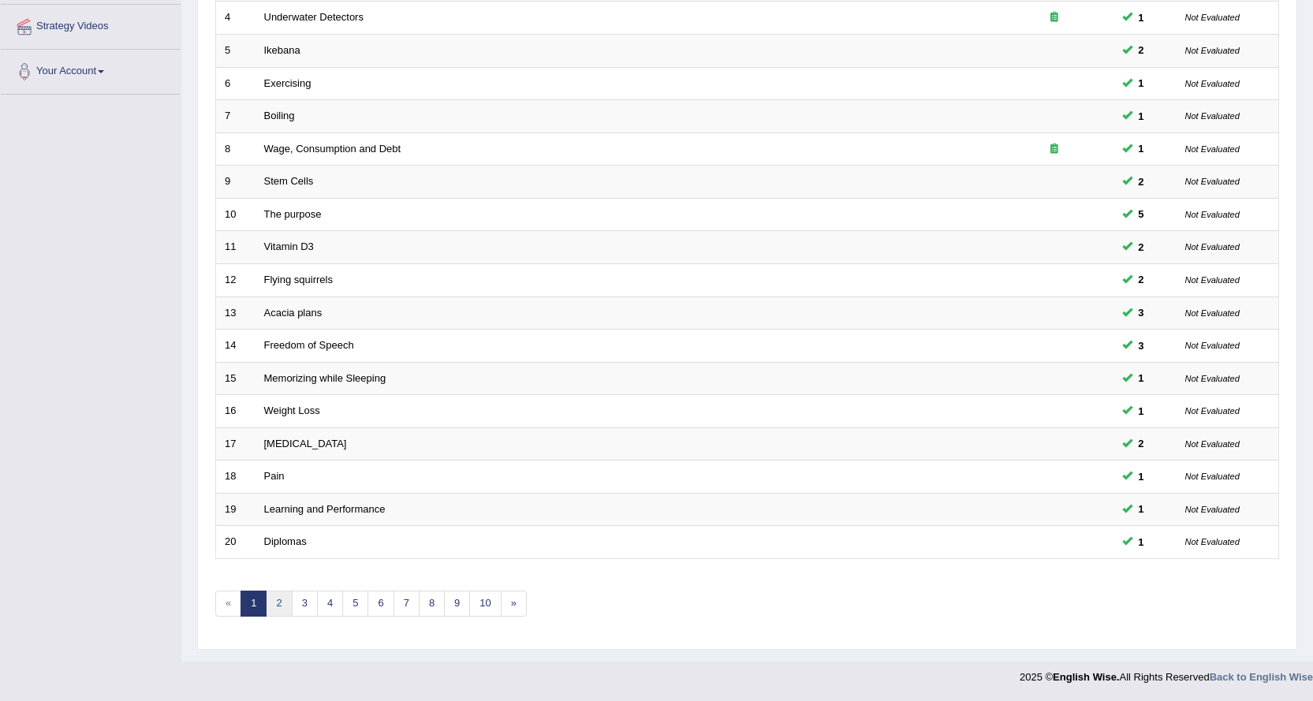
click at [287, 607] on link "2" at bounding box center [279, 604] width 26 height 26
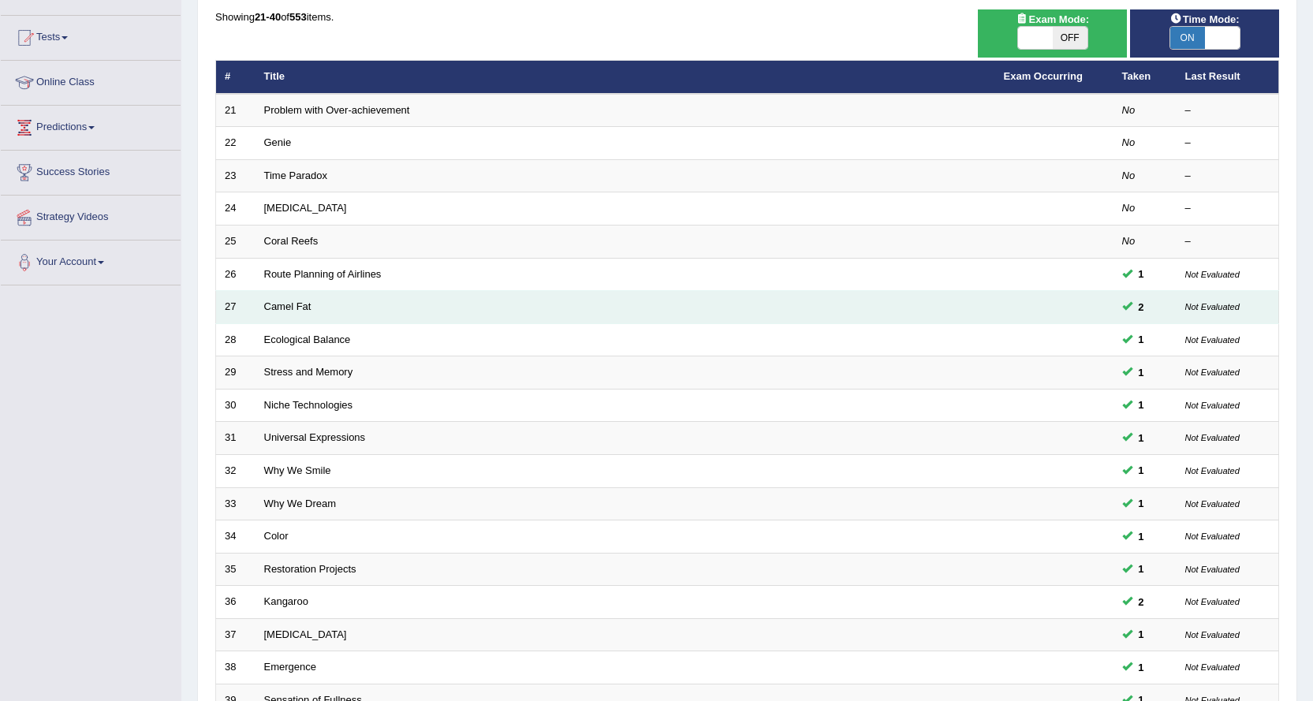
scroll to position [343, 0]
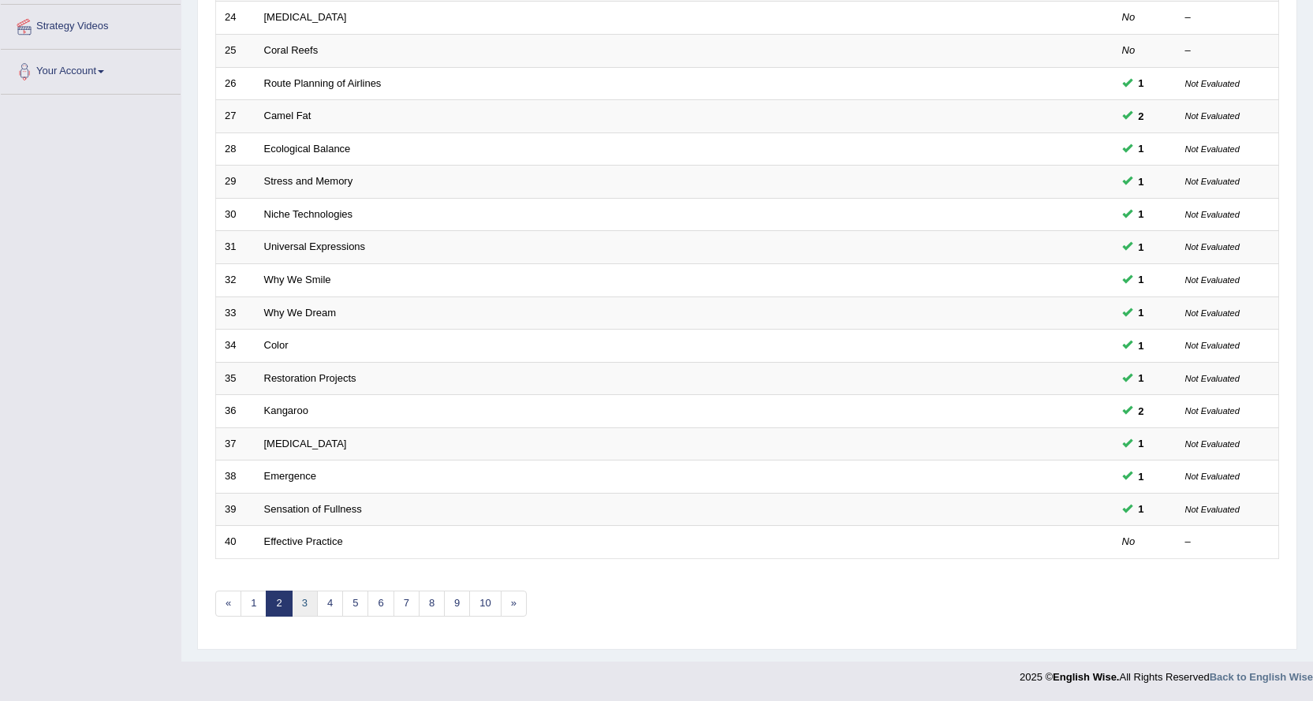
click at [311, 602] on link "3" at bounding box center [305, 604] width 26 height 26
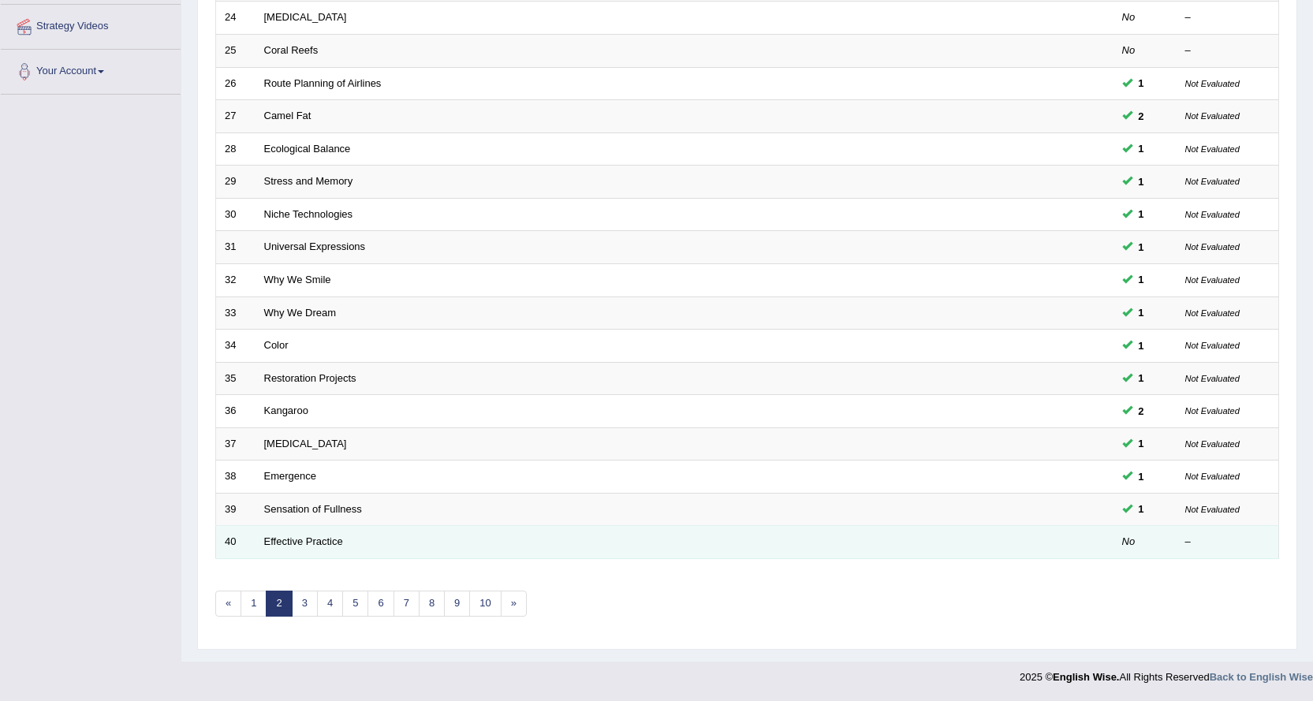
click at [282, 548] on td "Effective Practice" at bounding box center [625, 542] width 740 height 33
click at [286, 546] on link "Effective Practice" at bounding box center [303, 541] width 79 height 12
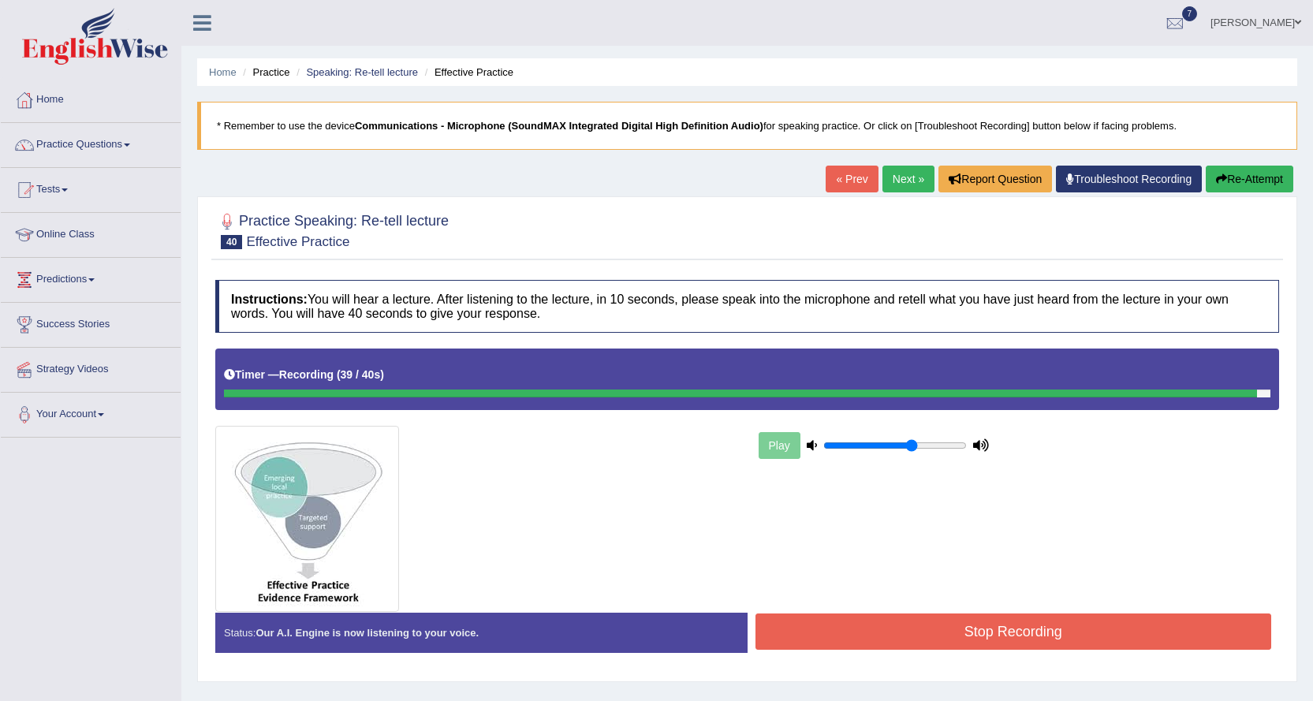
click at [991, 630] on button "Stop Recording" at bounding box center [1013, 631] width 516 height 36
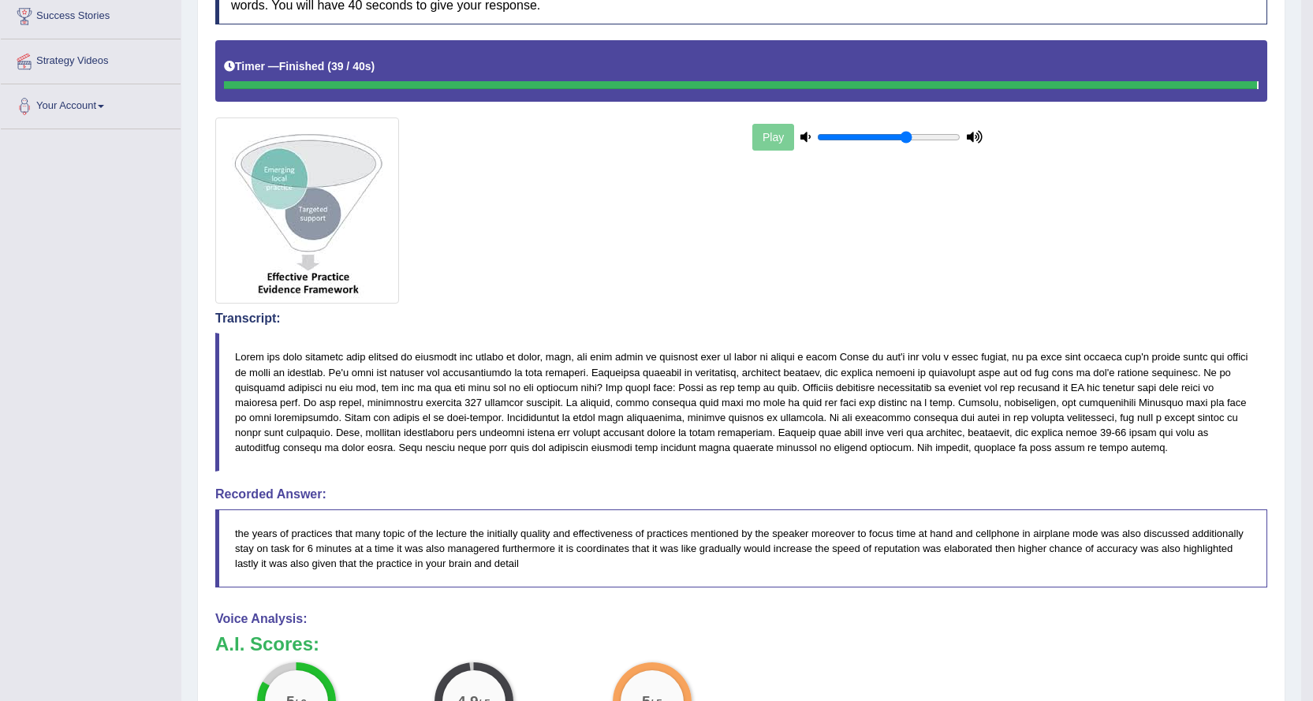
scroll to position [110, 0]
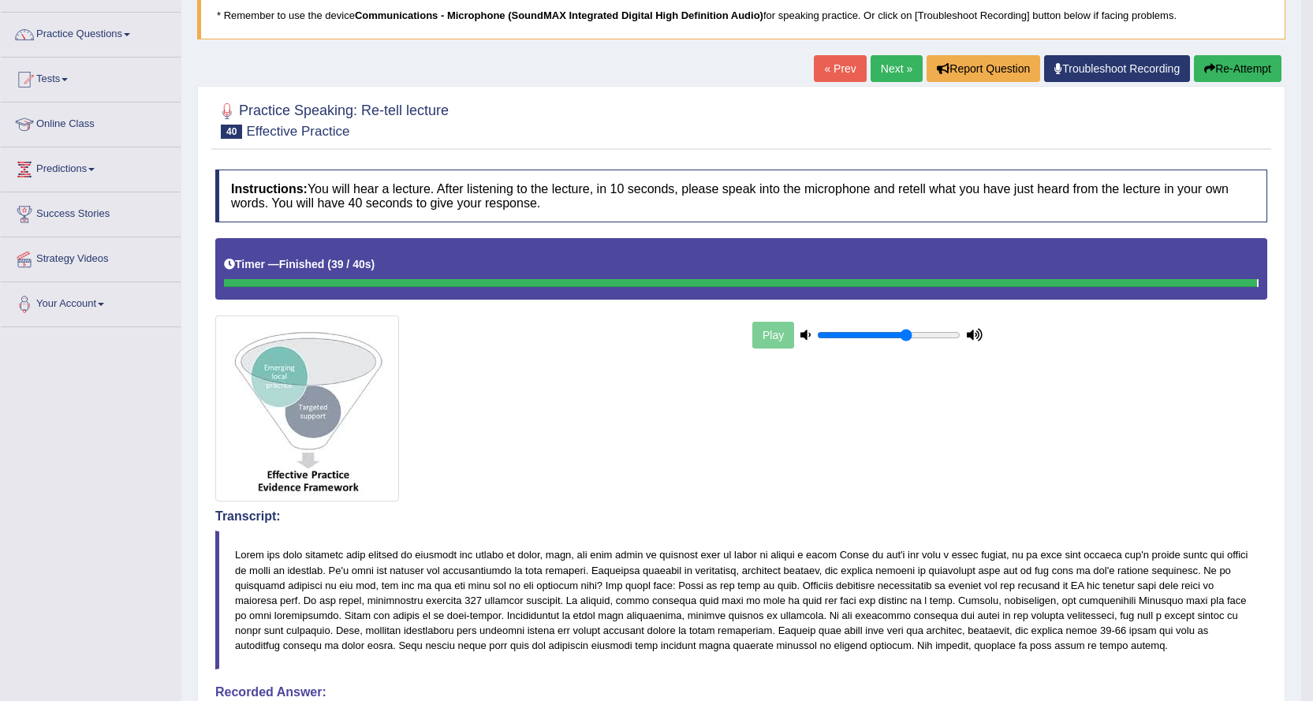
click at [890, 73] on link "Next »" at bounding box center [896, 68] width 52 height 27
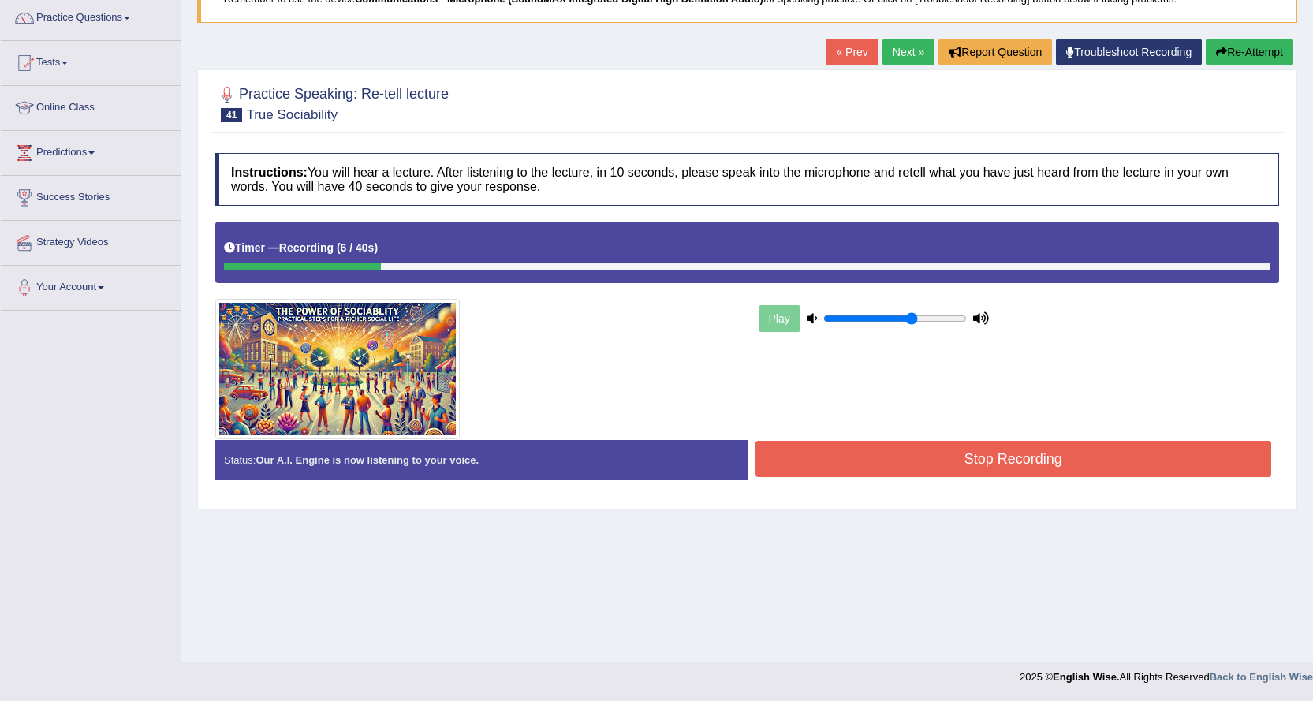
click at [1218, 50] on icon "button" at bounding box center [1221, 52] width 11 height 11
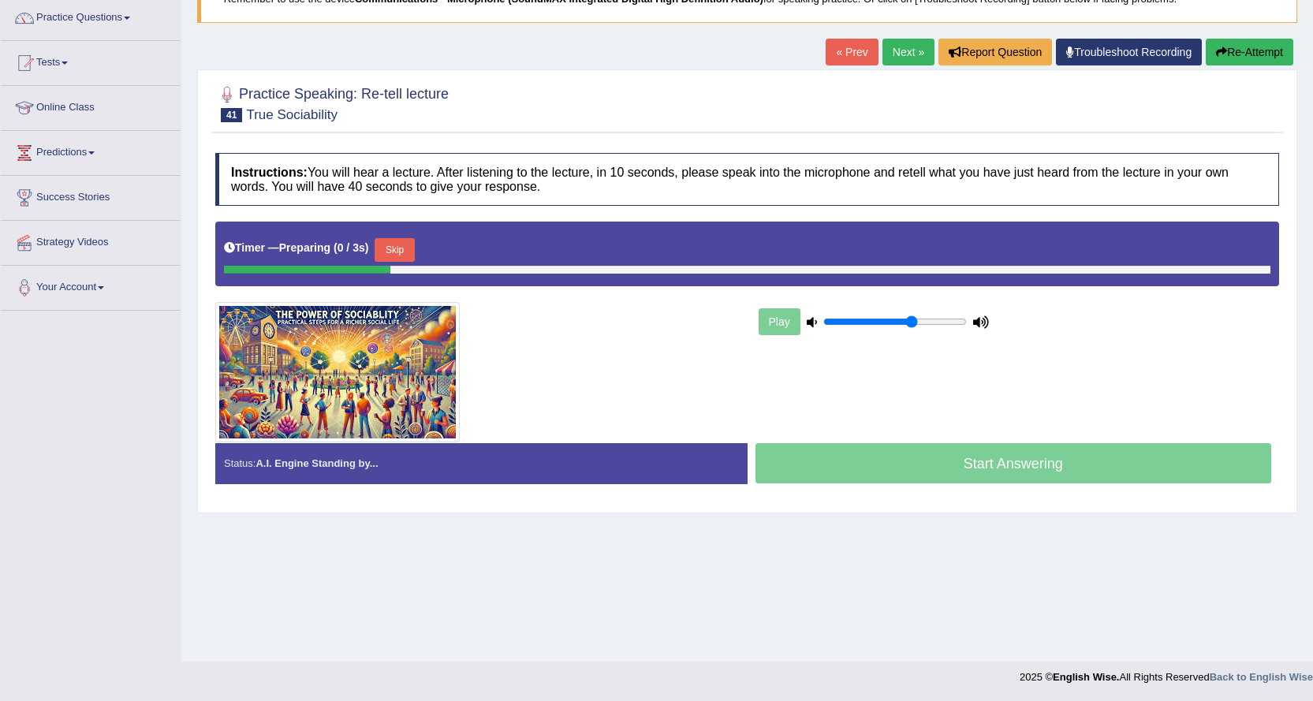
click at [397, 244] on button "Skip" at bounding box center [394, 250] width 39 height 24
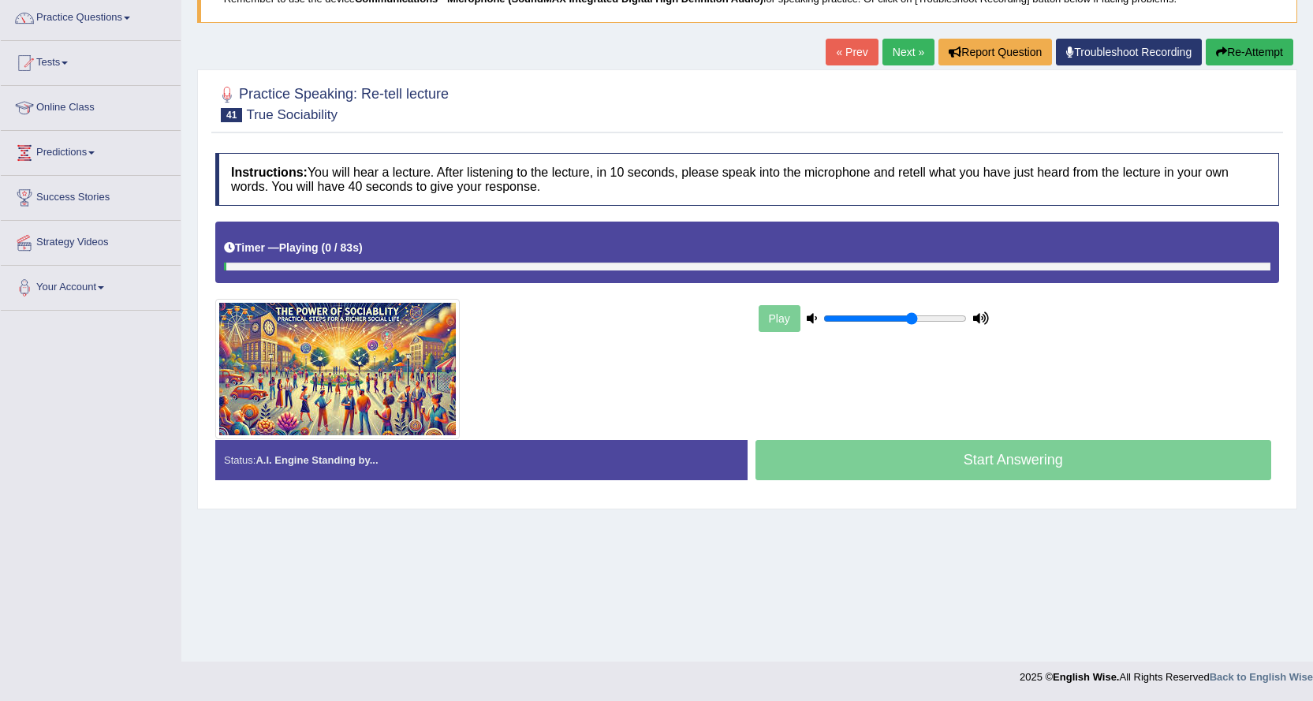
scroll to position [127, 0]
click at [1139, 267] on div at bounding box center [747, 267] width 1046 height 8
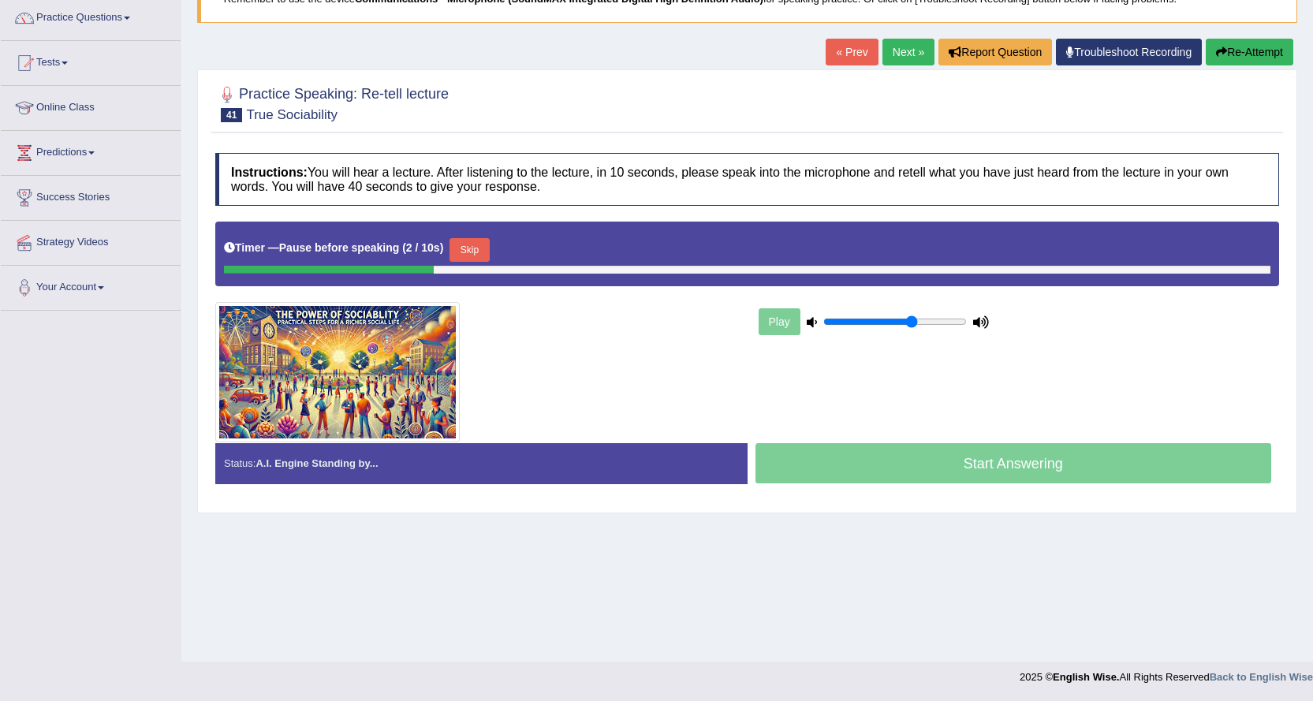
drag, startPoint x: 472, startPoint y: 243, endPoint x: 529, endPoint y: 240, distance: 56.8
click at [473, 244] on button "Skip" at bounding box center [468, 250] width 39 height 24
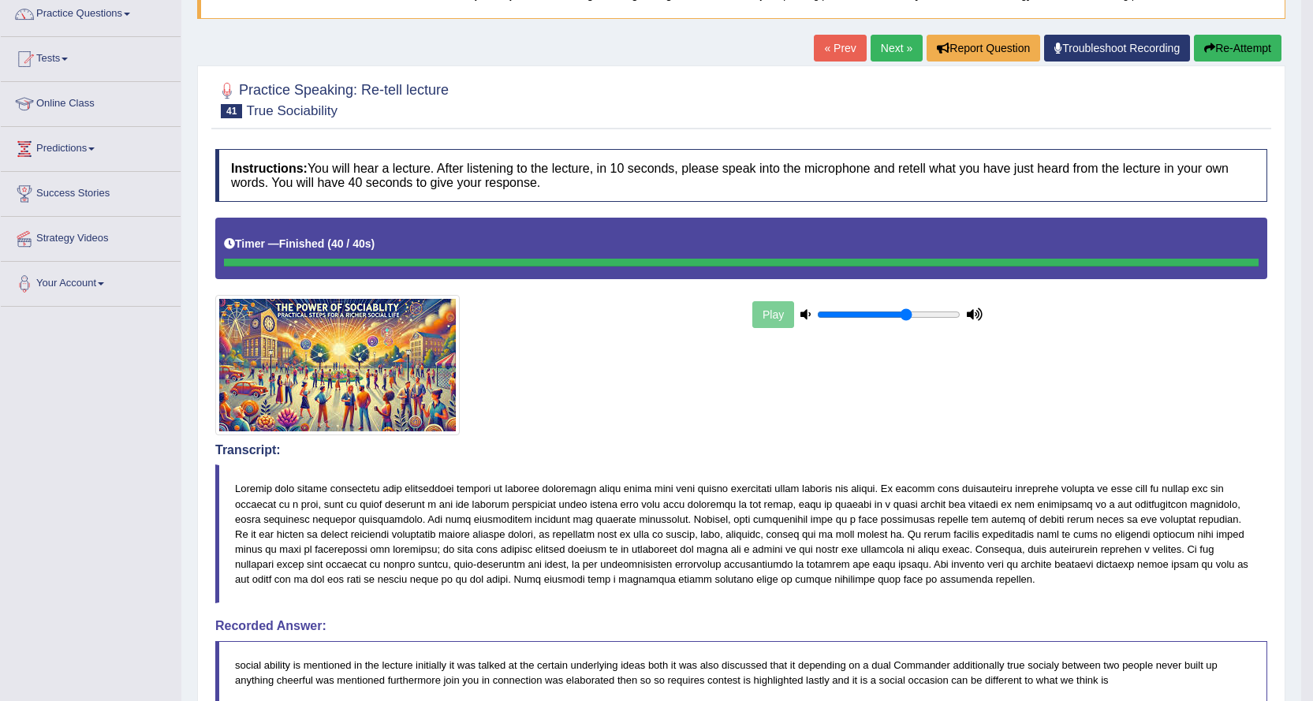
scroll to position [0, 0]
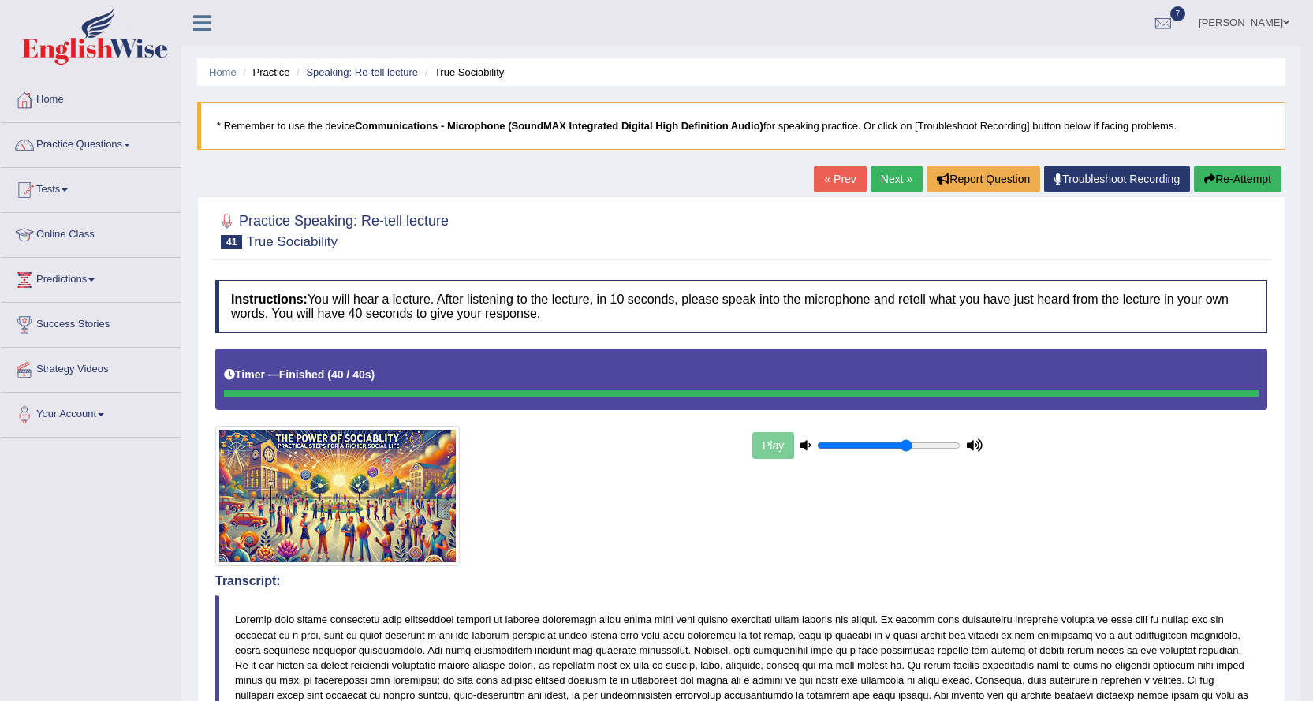
click at [902, 176] on link "Next »" at bounding box center [896, 179] width 52 height 27
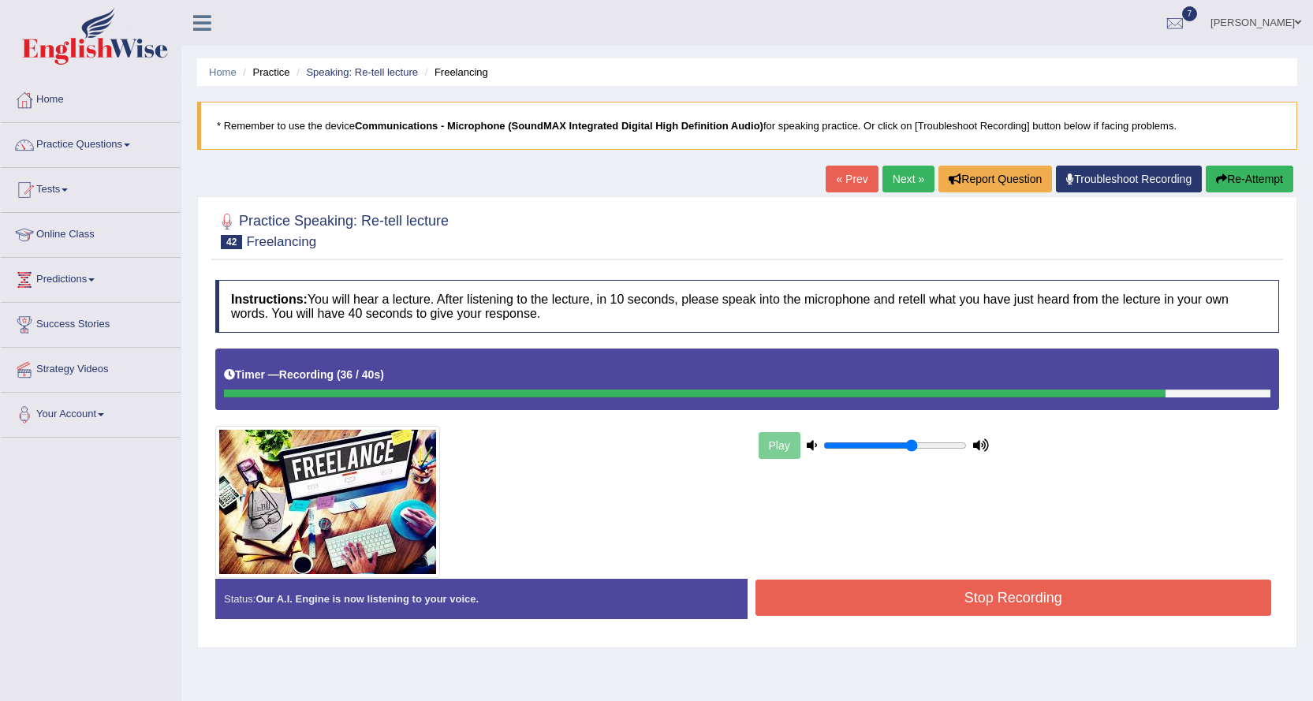
click at [865, 598] on button "Stop Recording" at bounding box center [1013, 598] width 516 height 36
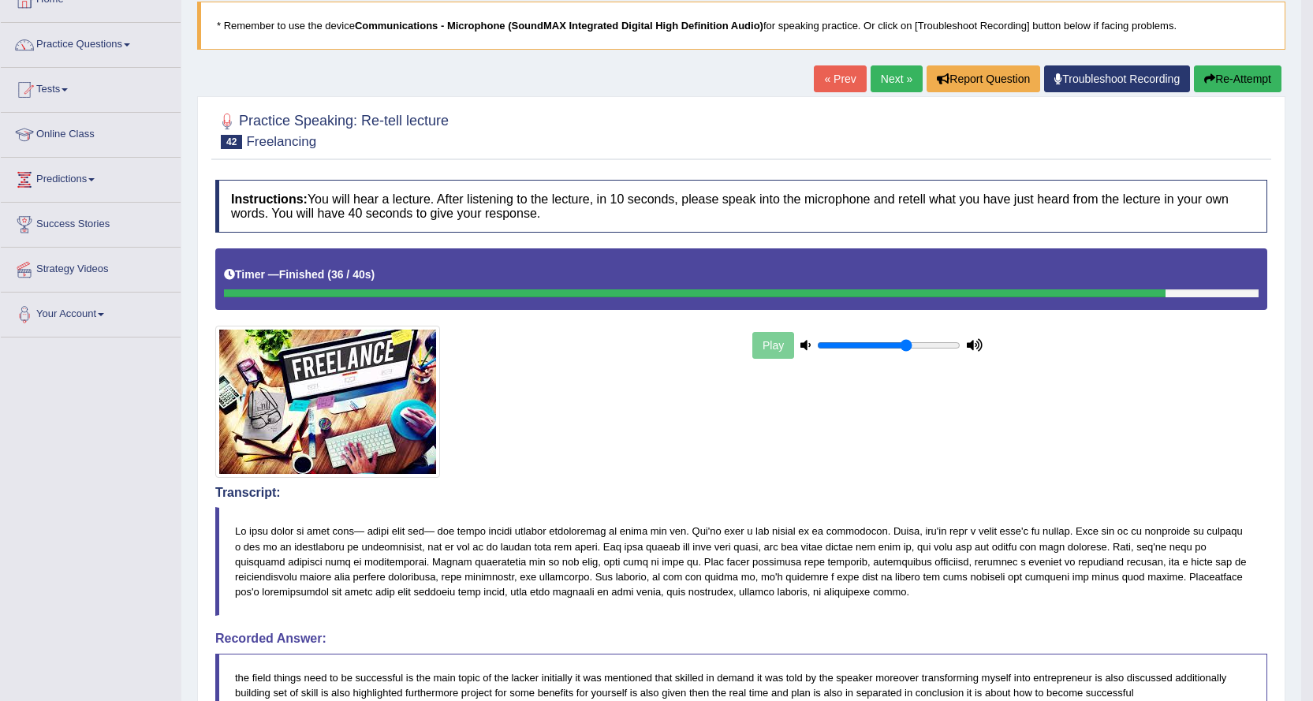
scroll to position [99, 0]
click at [881, 113] on div at bounding box center [741, 130] width 1052 height 48
click at [900, 83] on link "Next »" at bounding box center [896, 79] width 52 height 27
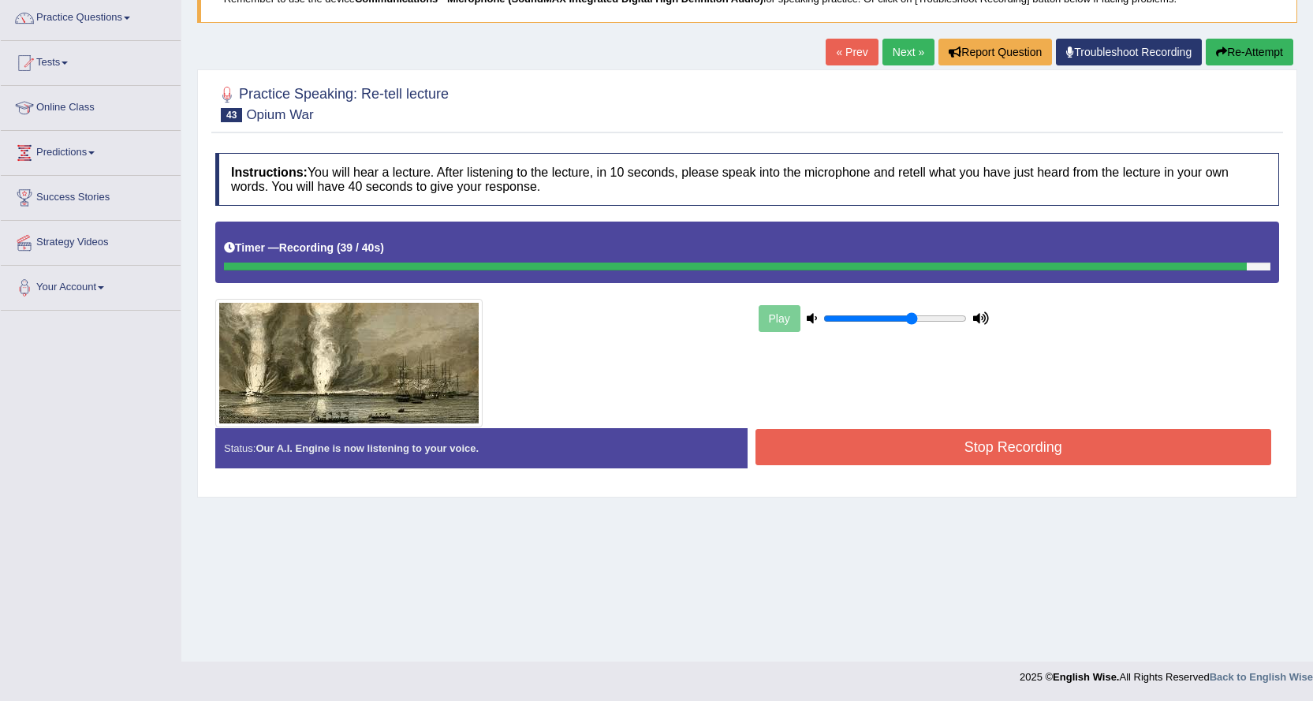
click at [837, 449] on button "Stop Recording" at bounding box center [1013, 447] width 516 height 36
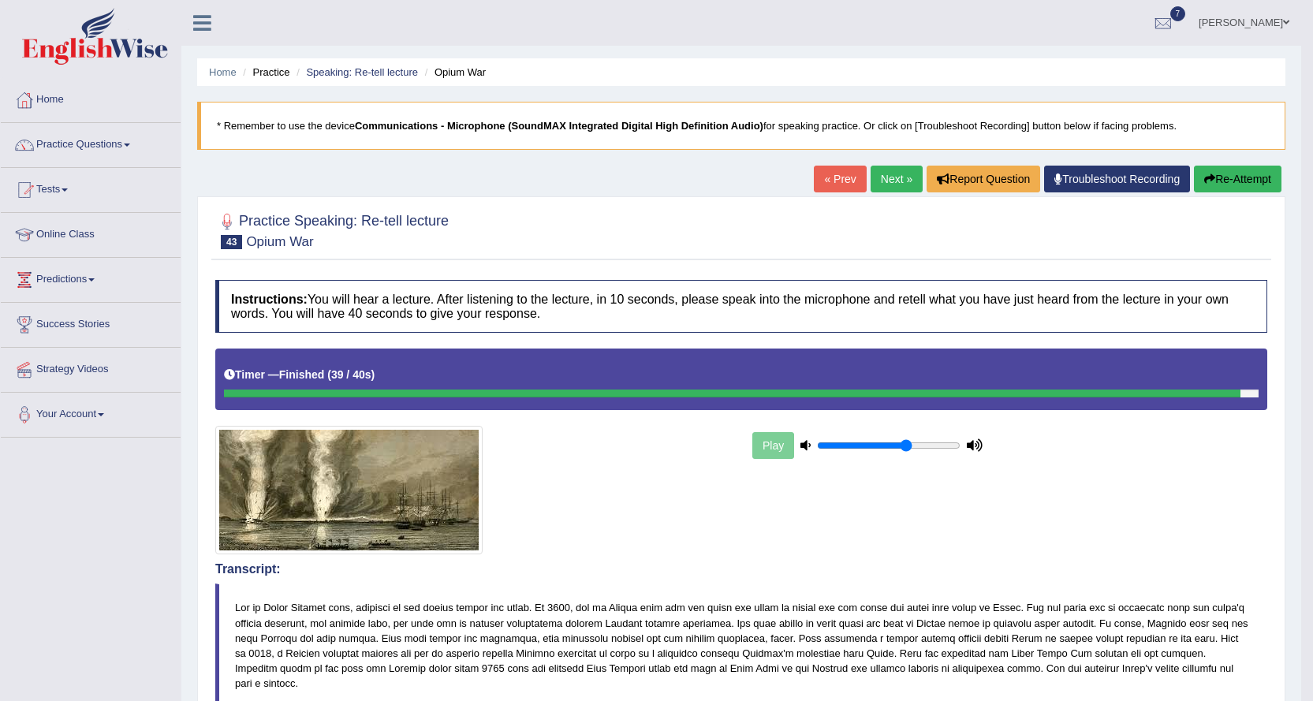
click at [903, 177] on link "Next »" at bounding box center [896, 179] width 52 height 27
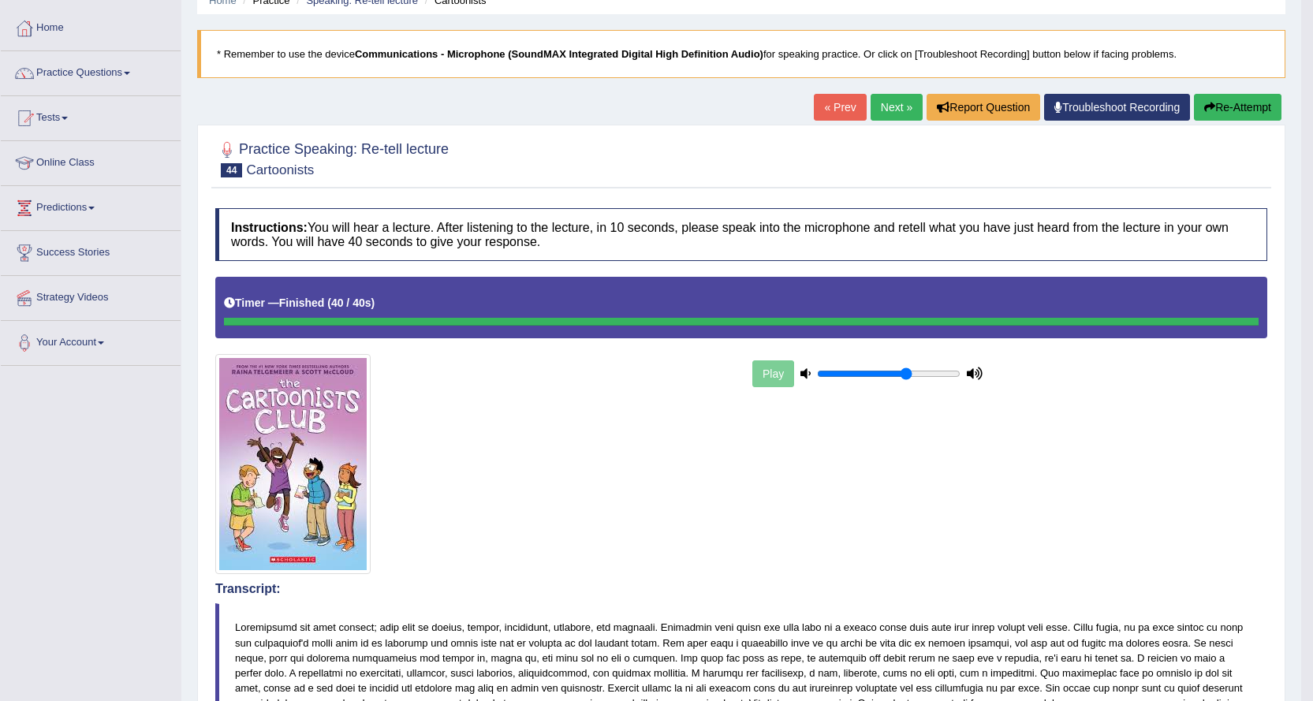
scroll to position [65, 0]
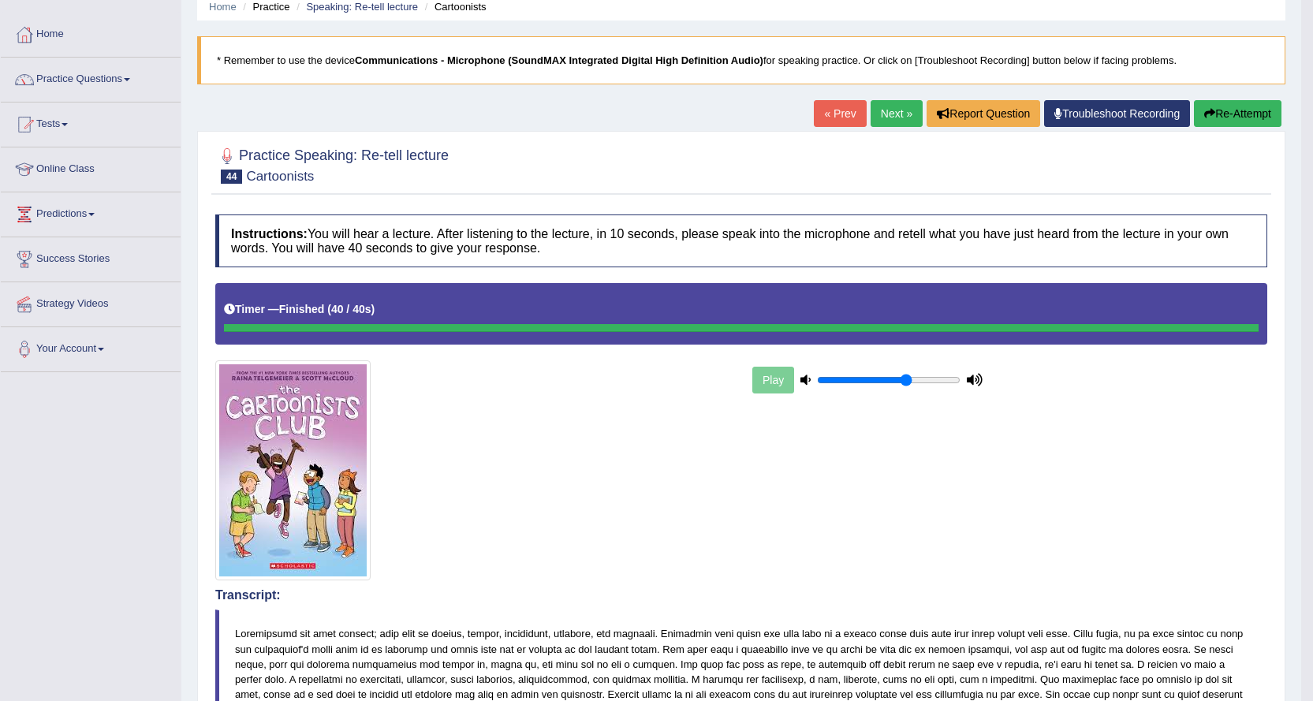
click at [897, 117] on link "Next »" at bounding box center [896, 113] width 52 height 27
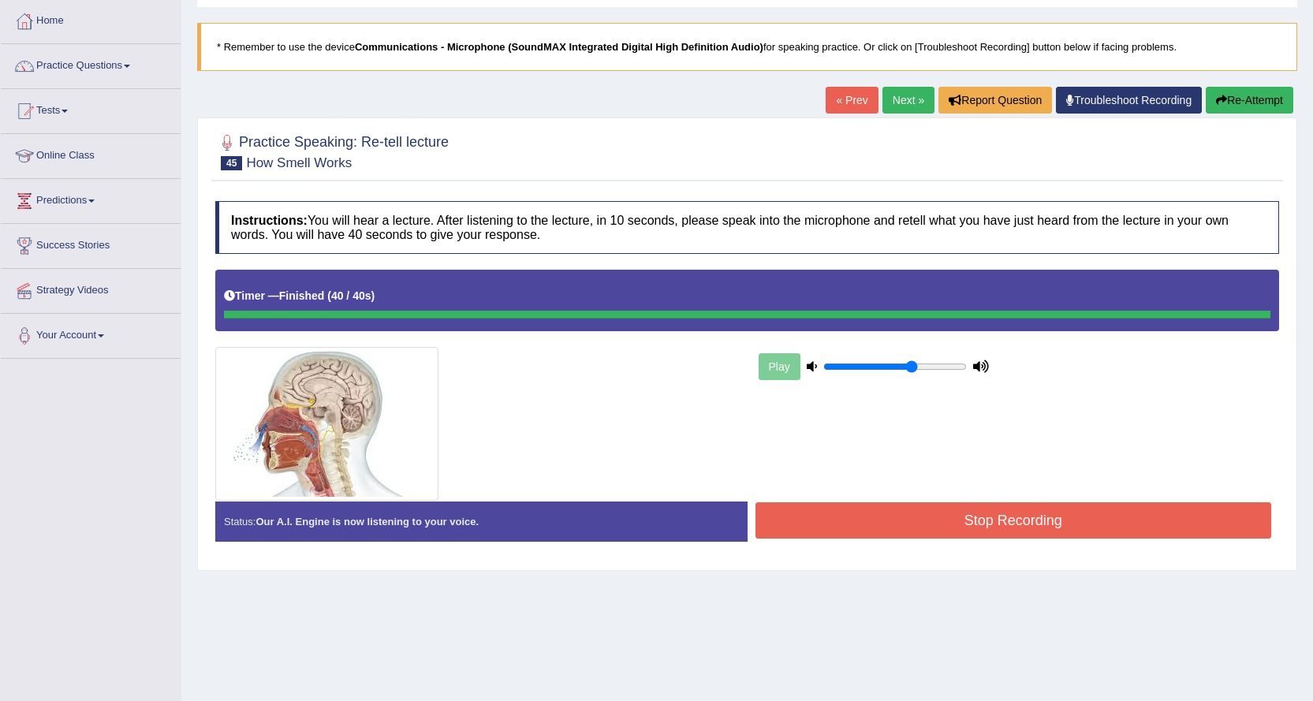
click at [863, 514] on div "Instructions: You will hear a lecture. After listening to the lecture, in 10 se…" at bounding box center [747, 377] width 1072 height 369
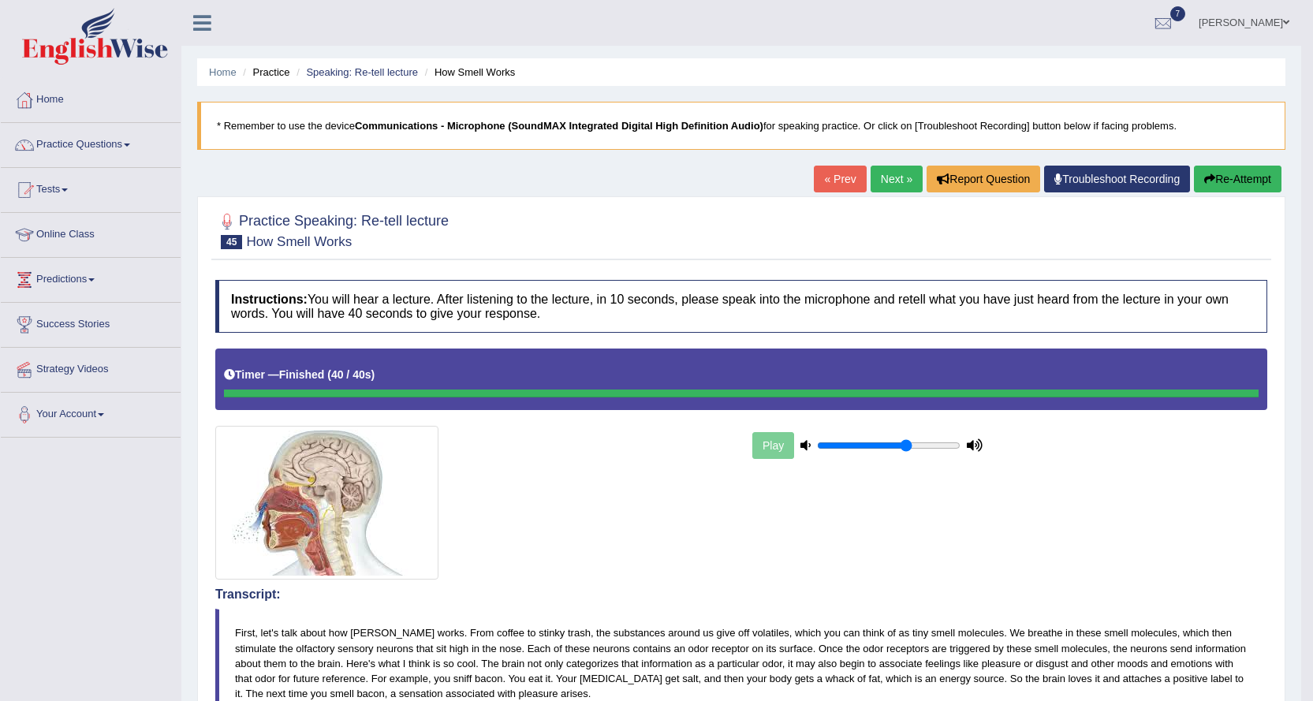
click at [893, 182] on link "Next »" at bounding box center [896, 179] width 52 height 27
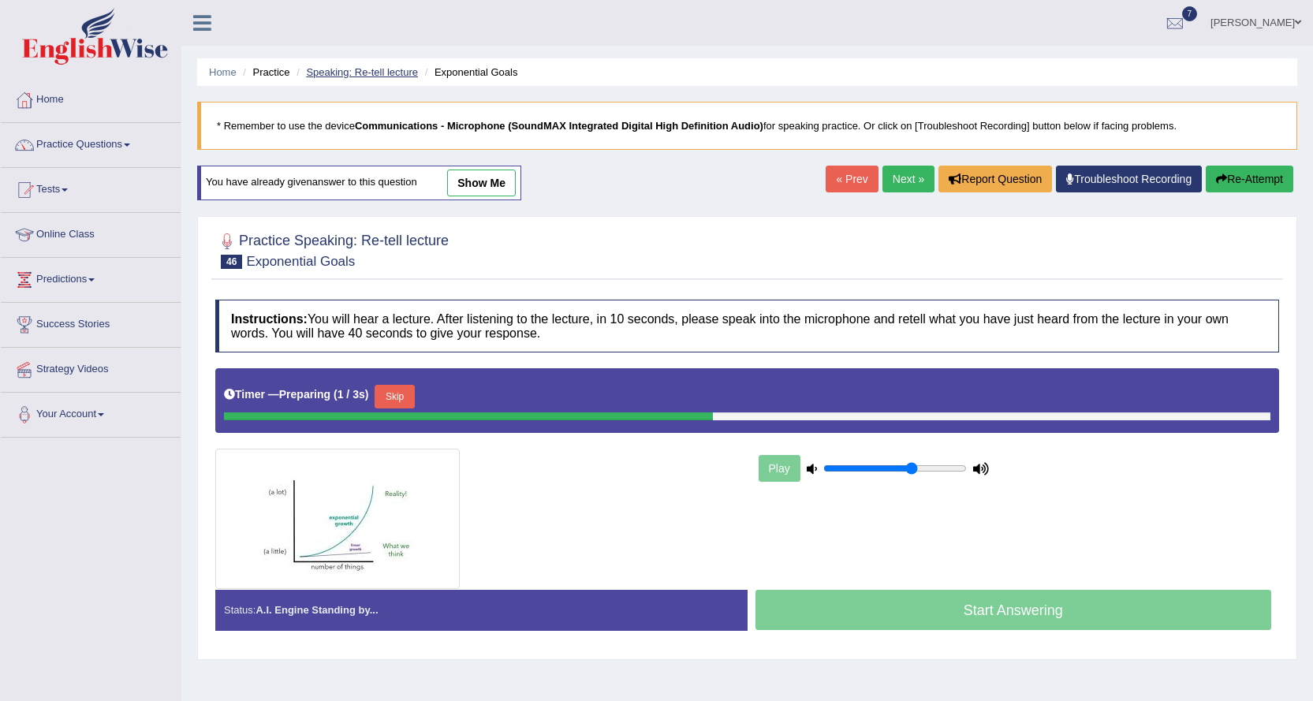
click at [385, 74] on link "Speaking: Re-tell lecture" at bounding box center [362, 72] width 112 height 12
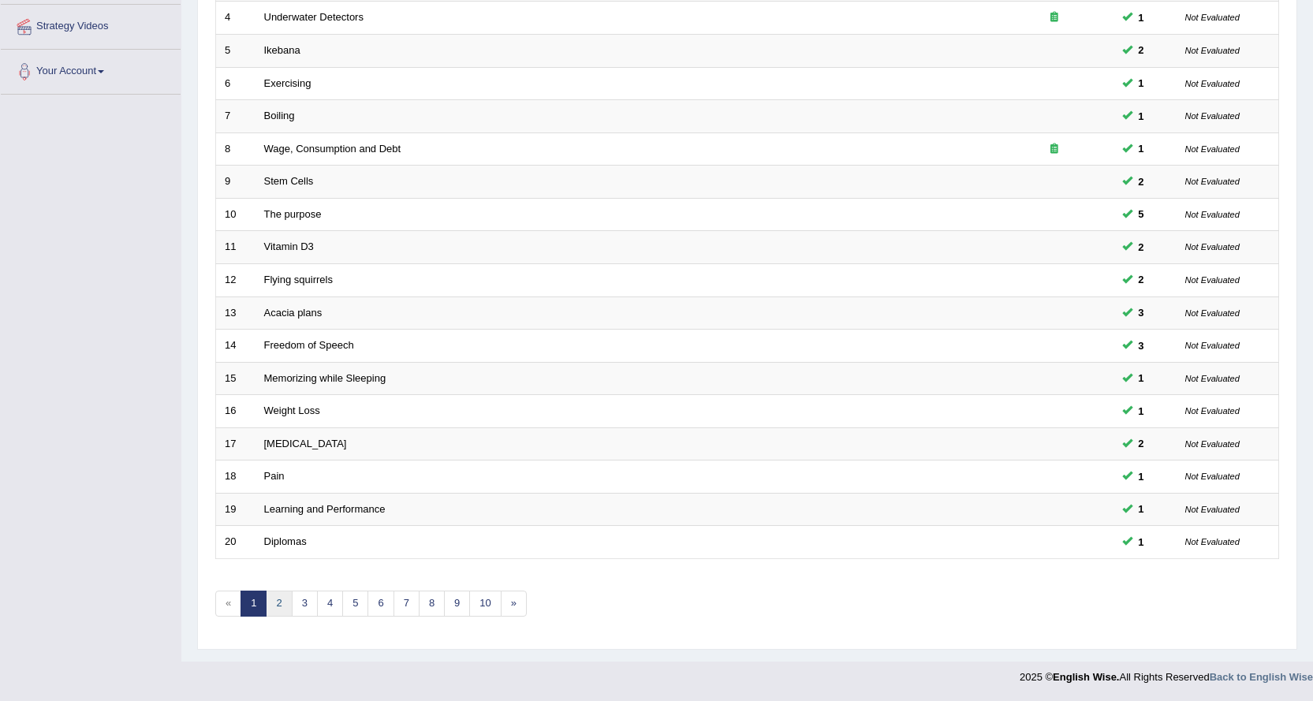
click at [280, 608] on link "2" at bounding box center [279, 604] width 26 height 26
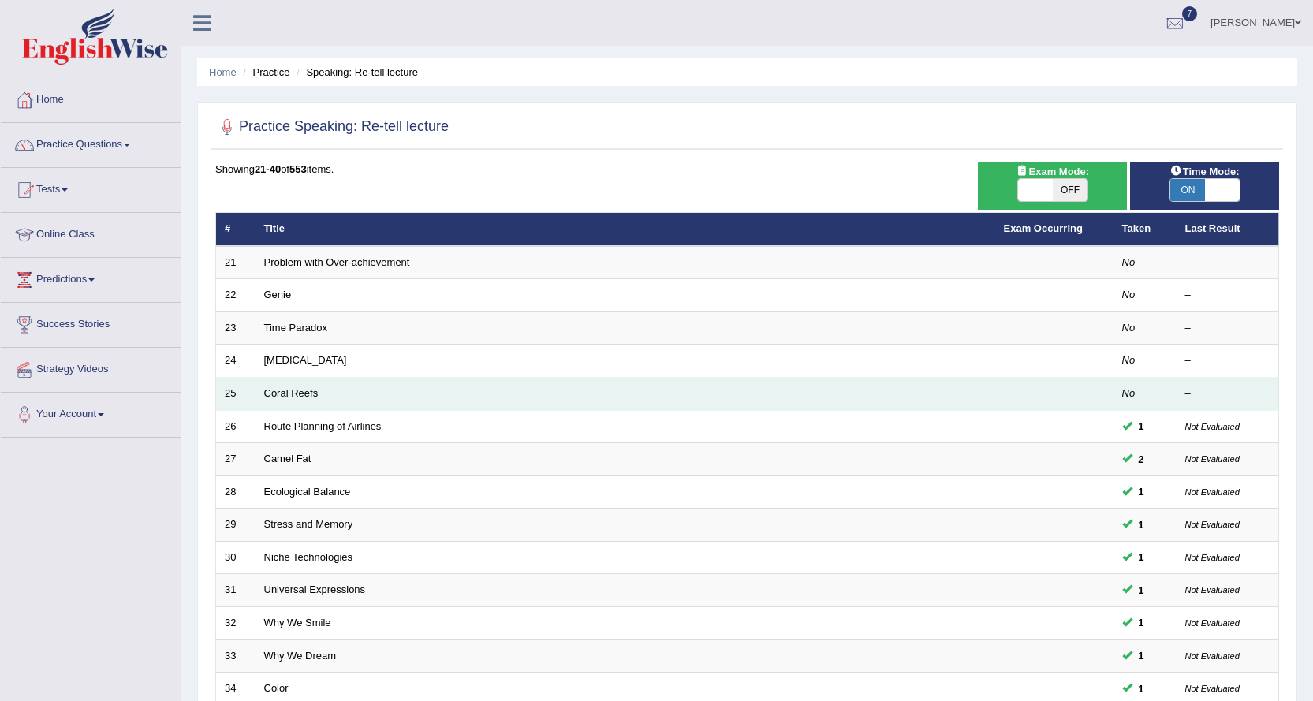
scroll to position [343, 0]
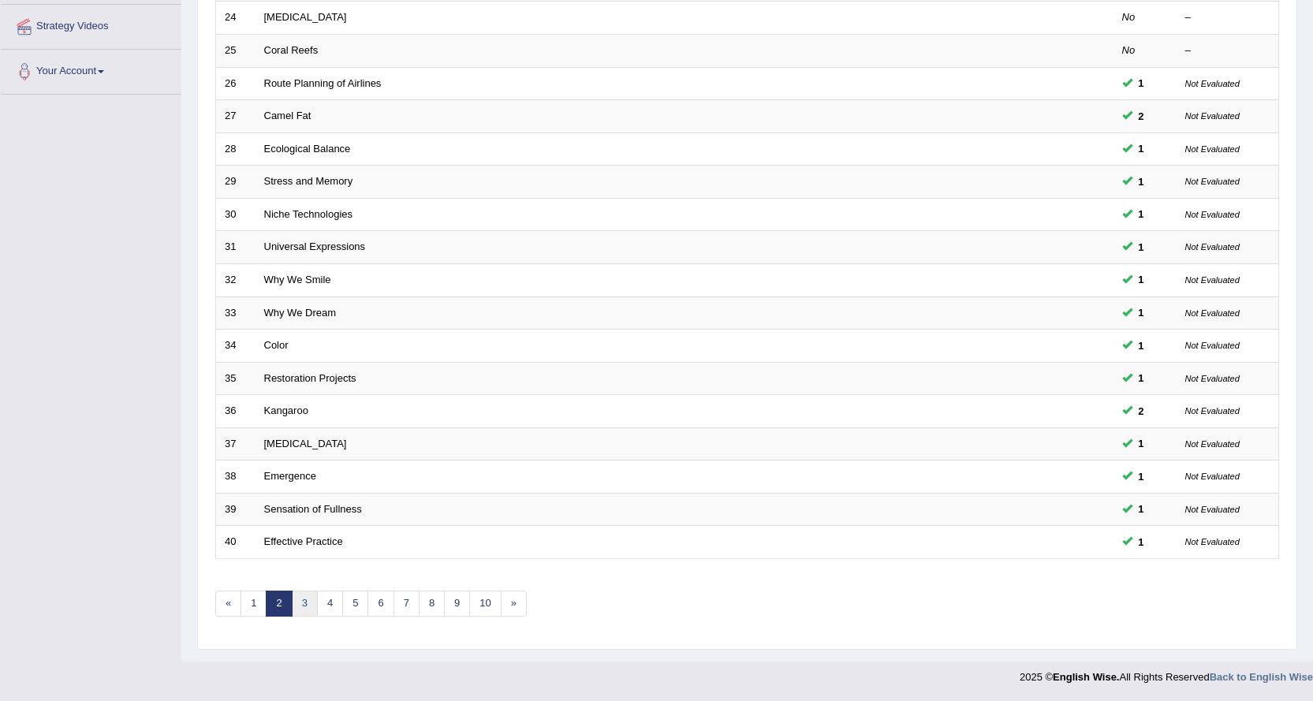
click at [307, 607] on link "3" at bounding box center [305, 604] width 26 height 26
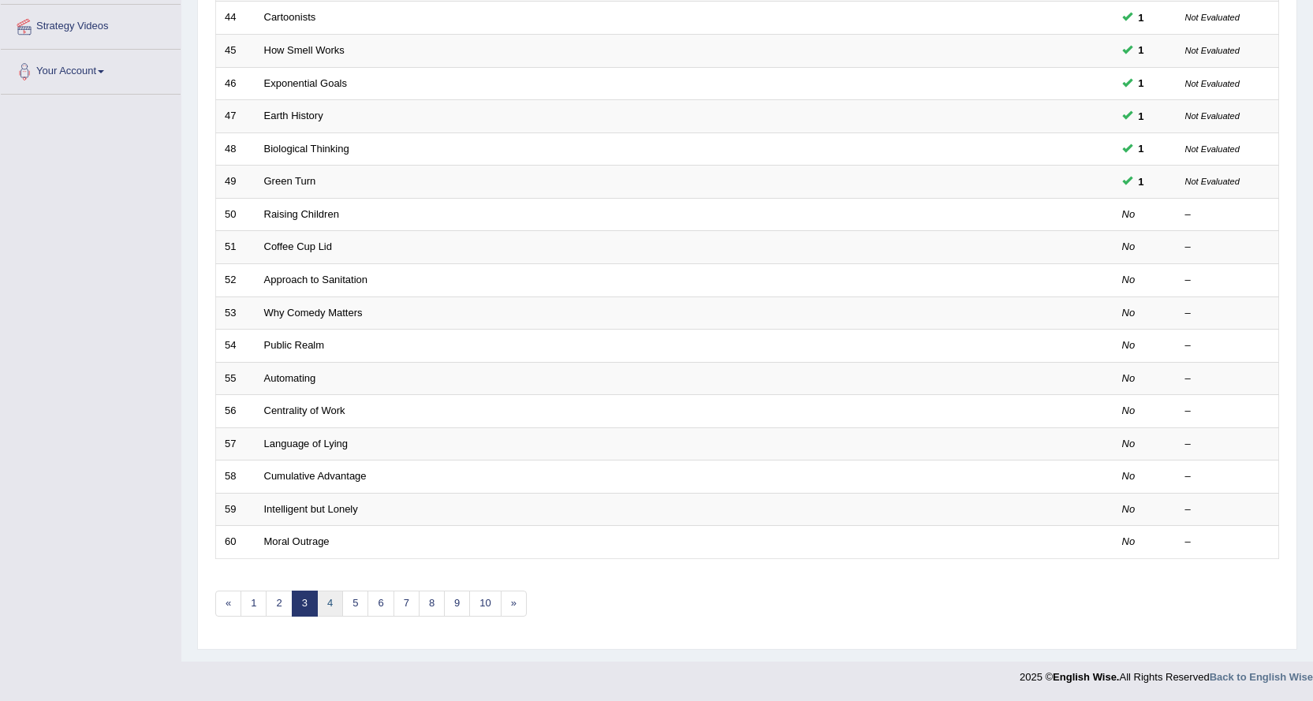
click at [332, 609] on link "4" at bounding box center [330, 604] width 26 height 26
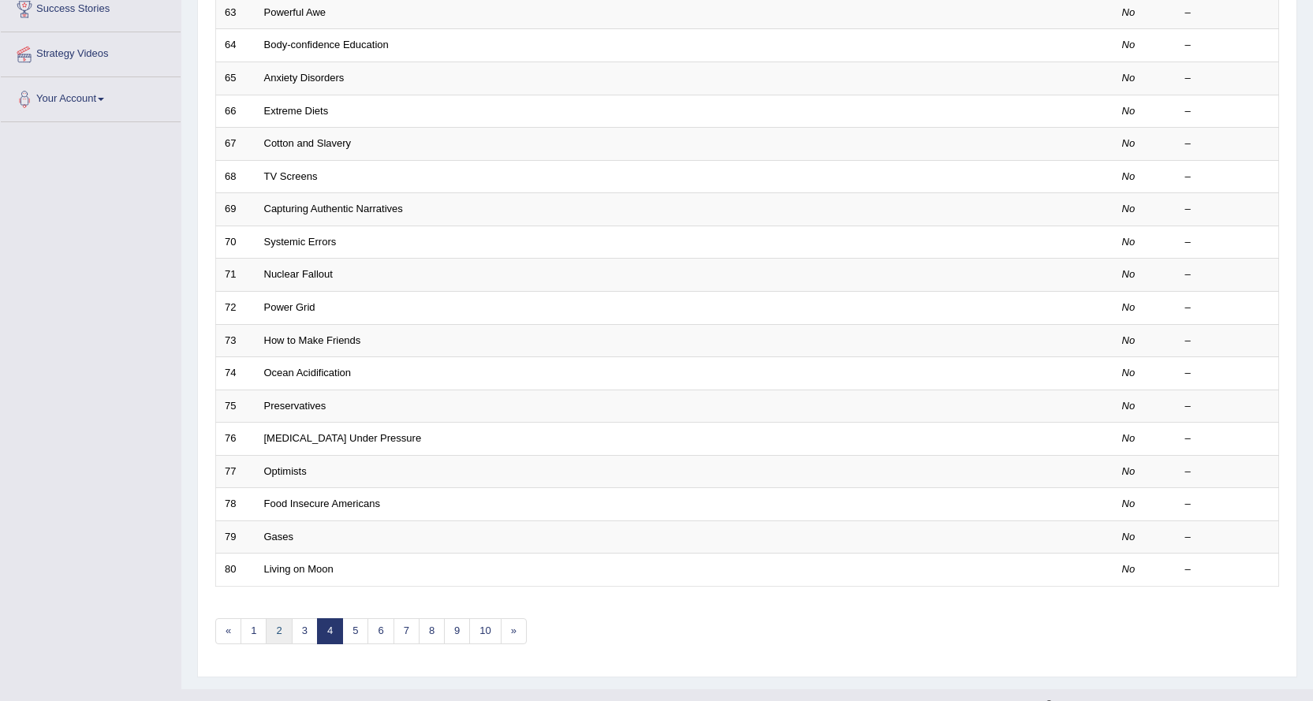
click at [278, 636] on link "2" at bounding box center [279, 631] width 26 height 26
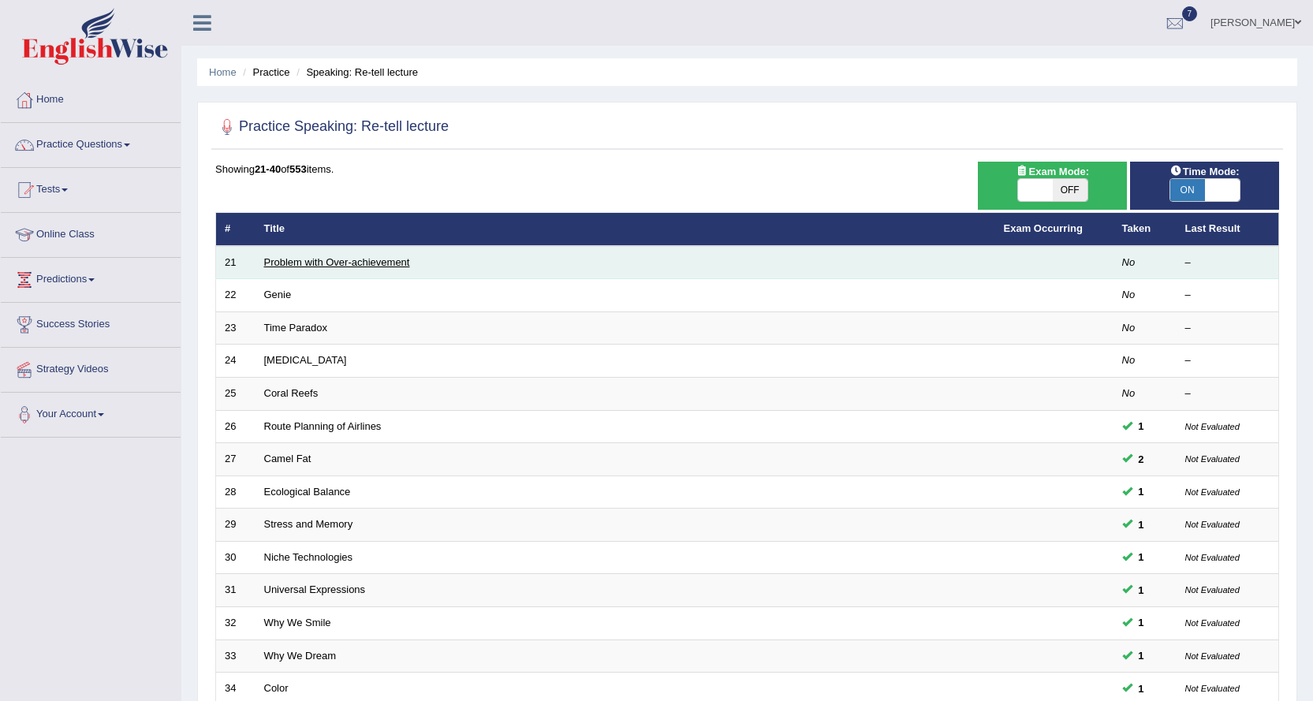
click at [338, 266] on link "Problem with Over-achievement" at bounding box center [337, 262] width 146 height 12
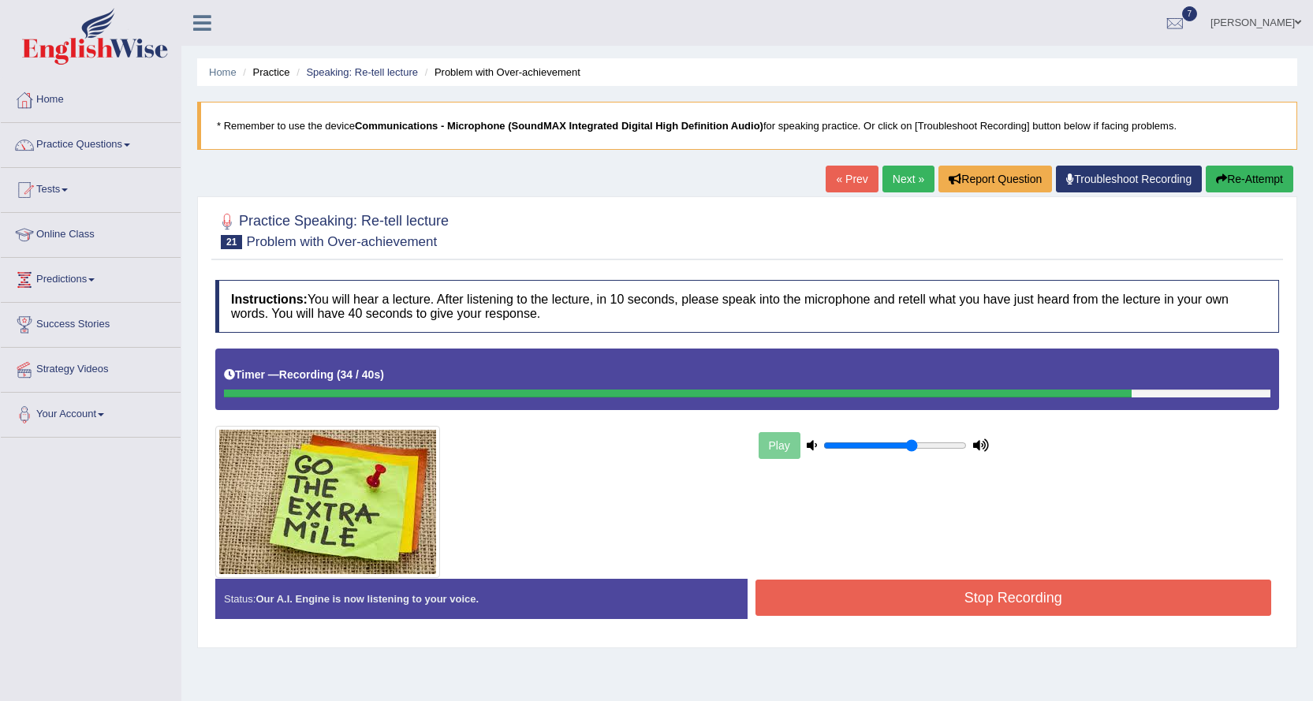
click at [859, 585] on button "Stop Recording" at bounding box center [1013, 598] width 516 height 36
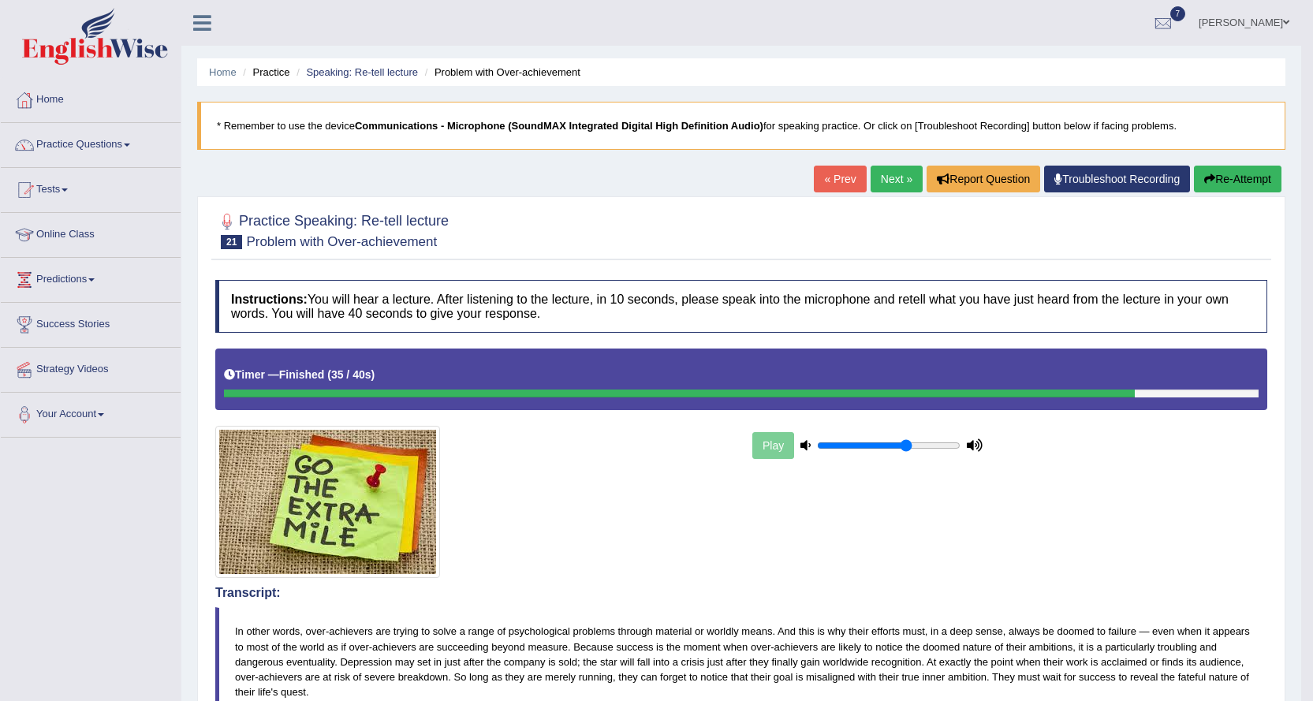
click at [897, 174] on link "Next »" at bounding box center [896, 179] width 52 height 27
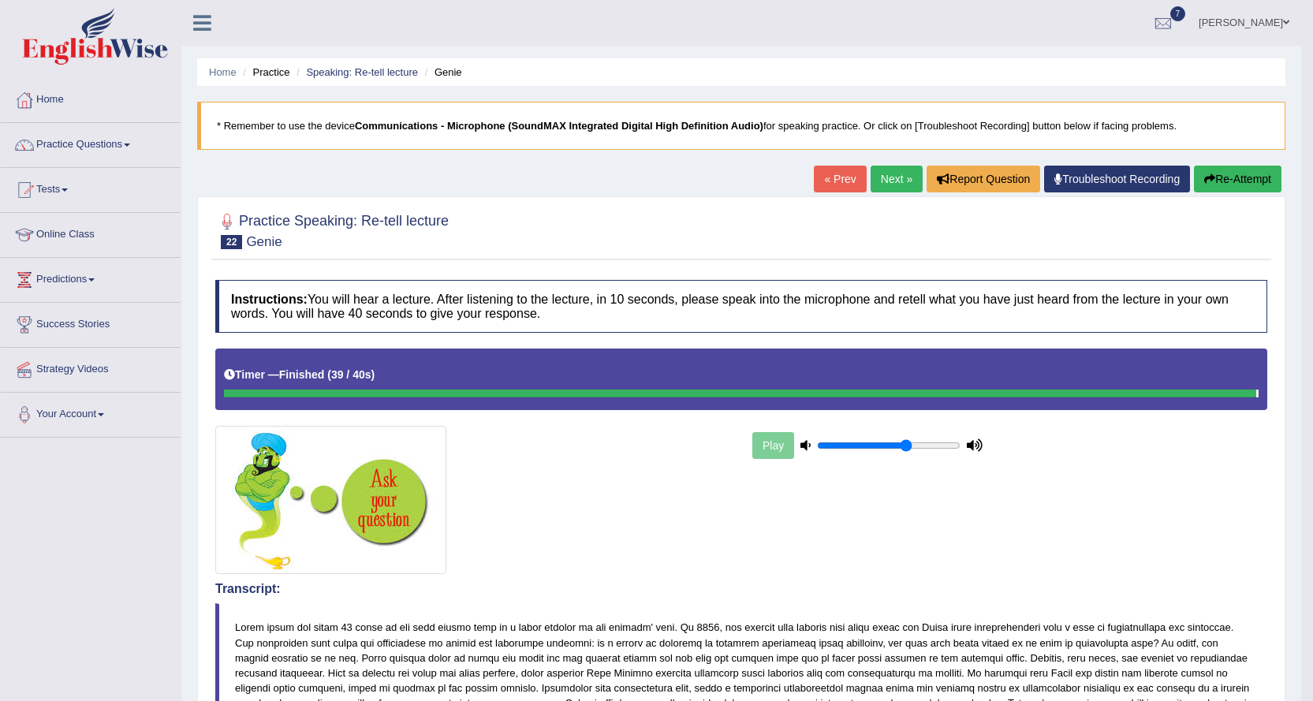
click at [882, 182] on link "Next »" at bounding box center [896, 179] width 52 height 27
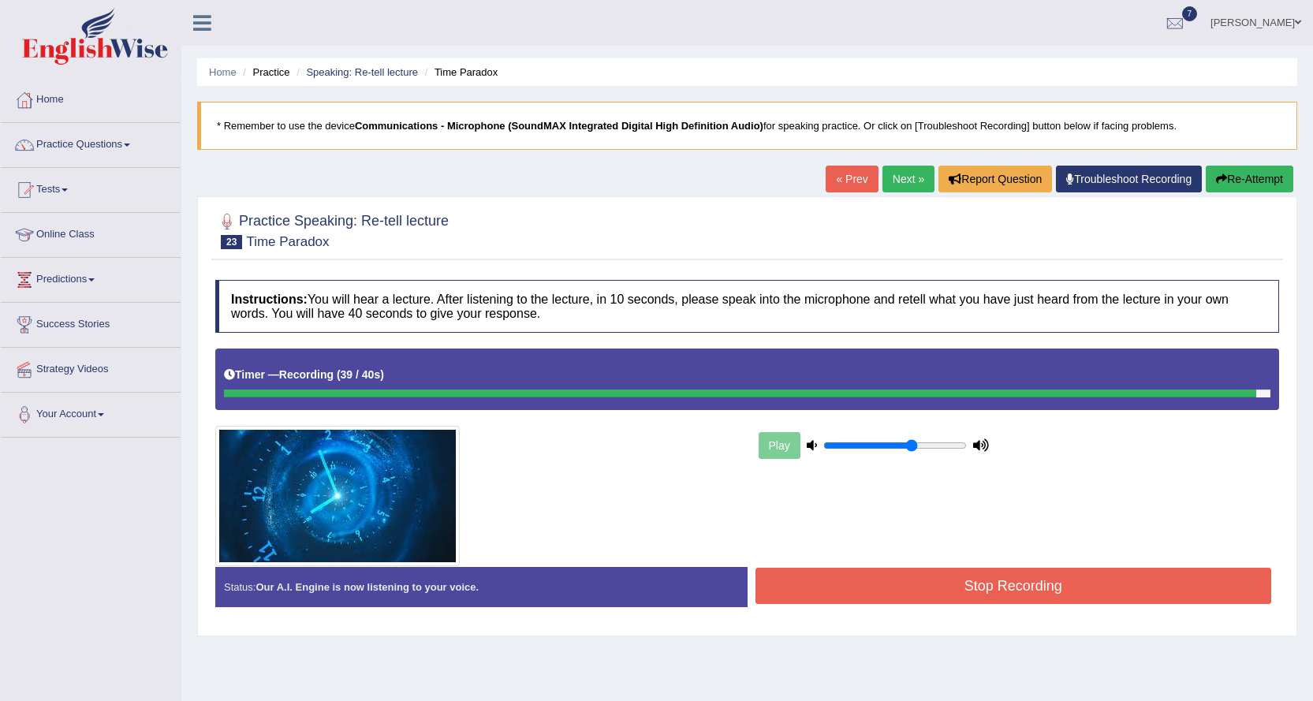
click at [918, 574] on button "Stop Recording" at bounding box center [1013, 586] width 516 height 36
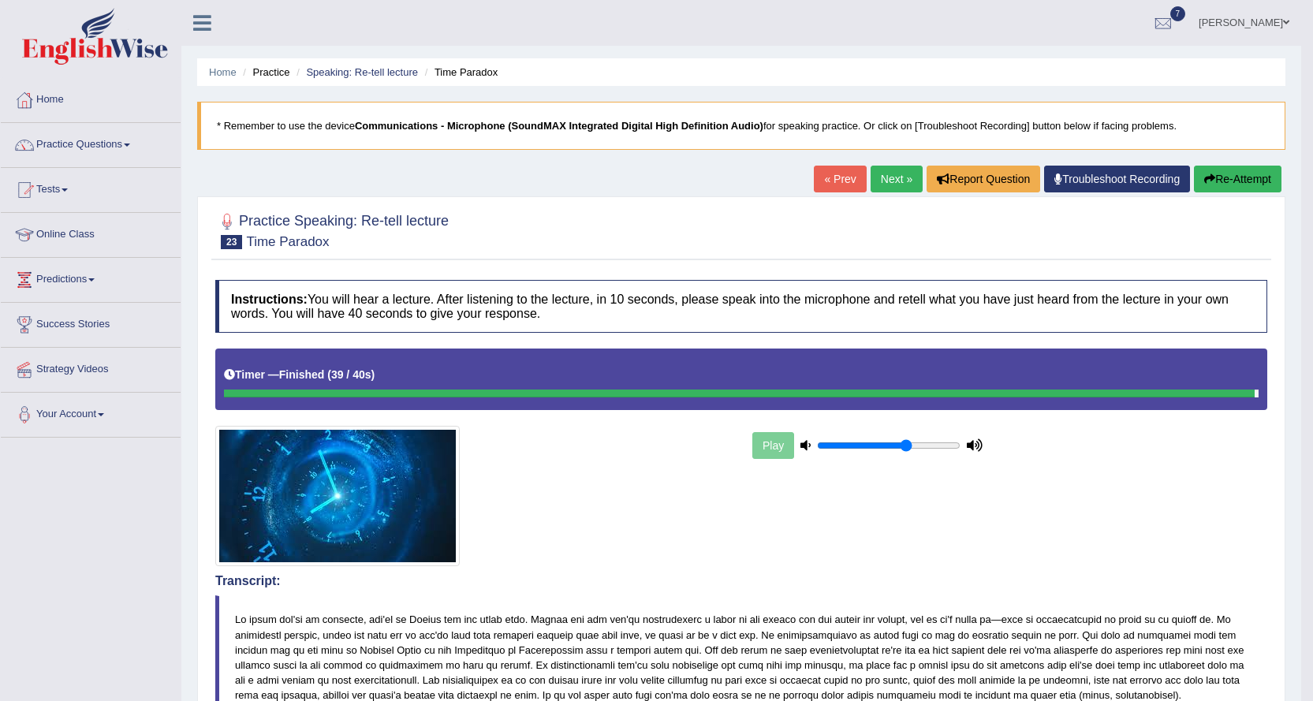
click at [885, 173] on link "Next »" at bounding box center [896, 179] width 52 height 27
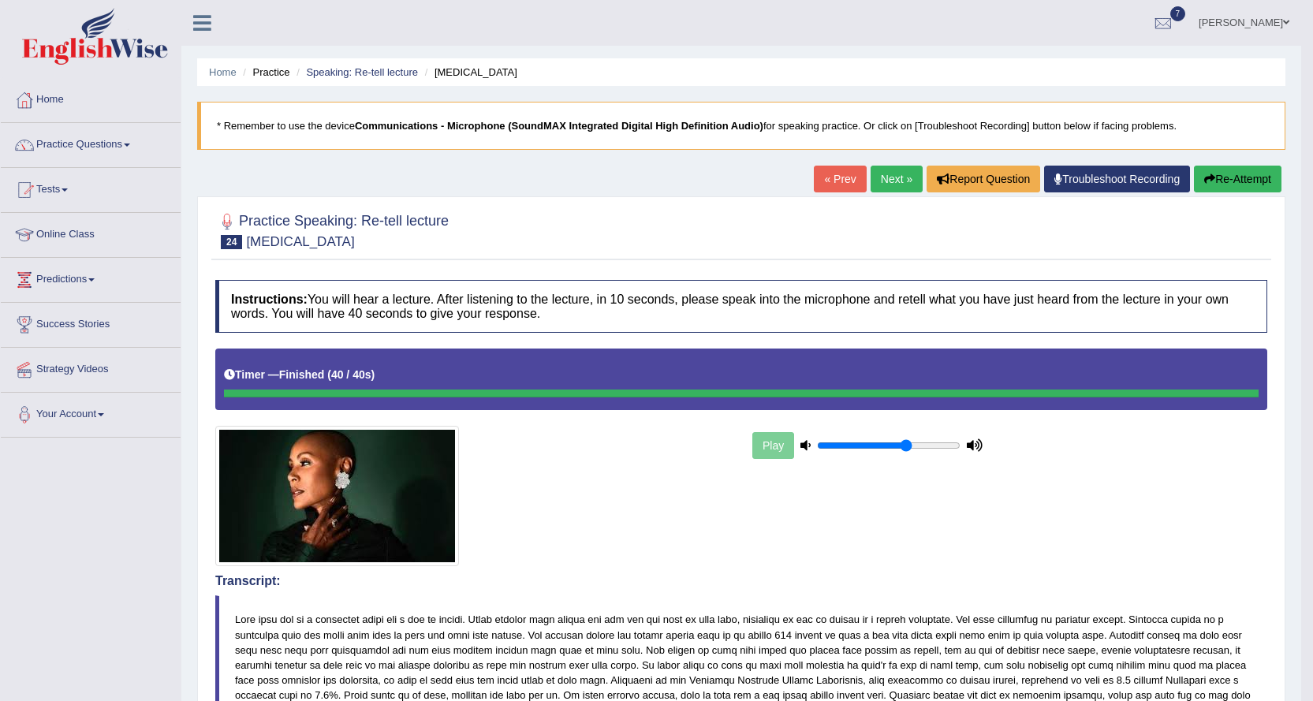
click at [882, 185] on link "Next »" at bounding box center [896, 179] width 52 height 27
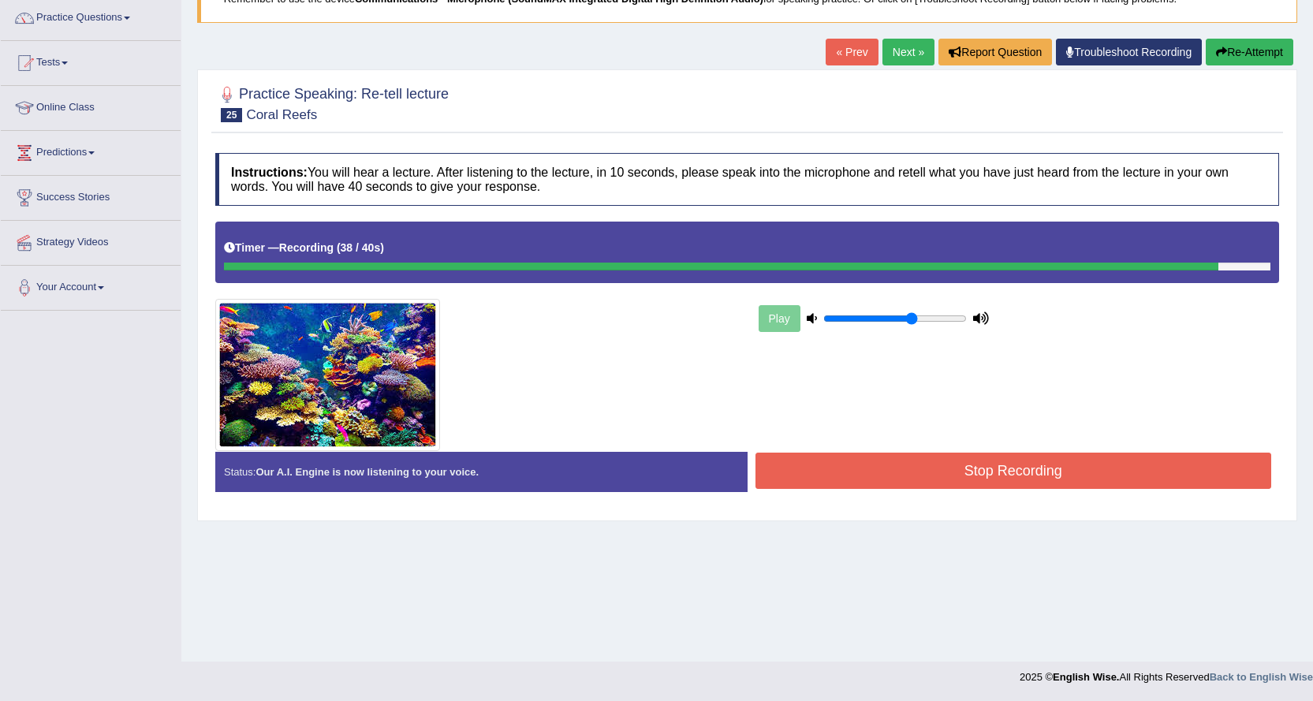
click at [824, 438] on div "Play" at bounding box center [746, 336] width 1079 height 229
click at [823, 461] on button "Stop Recording" at bounding box center [1013, 471] width 516 height 36
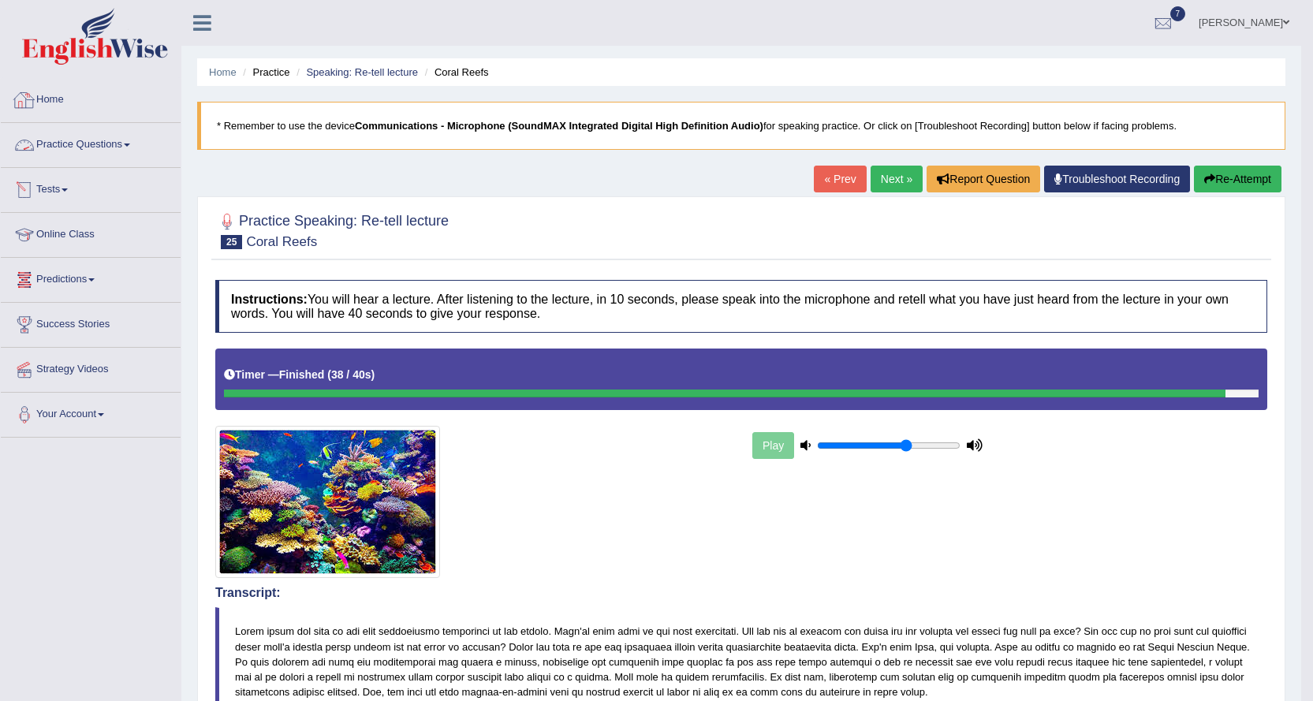
click at [87, 133] on link "Practice Questions" at bounding box center [91, 142] width 180 height 39
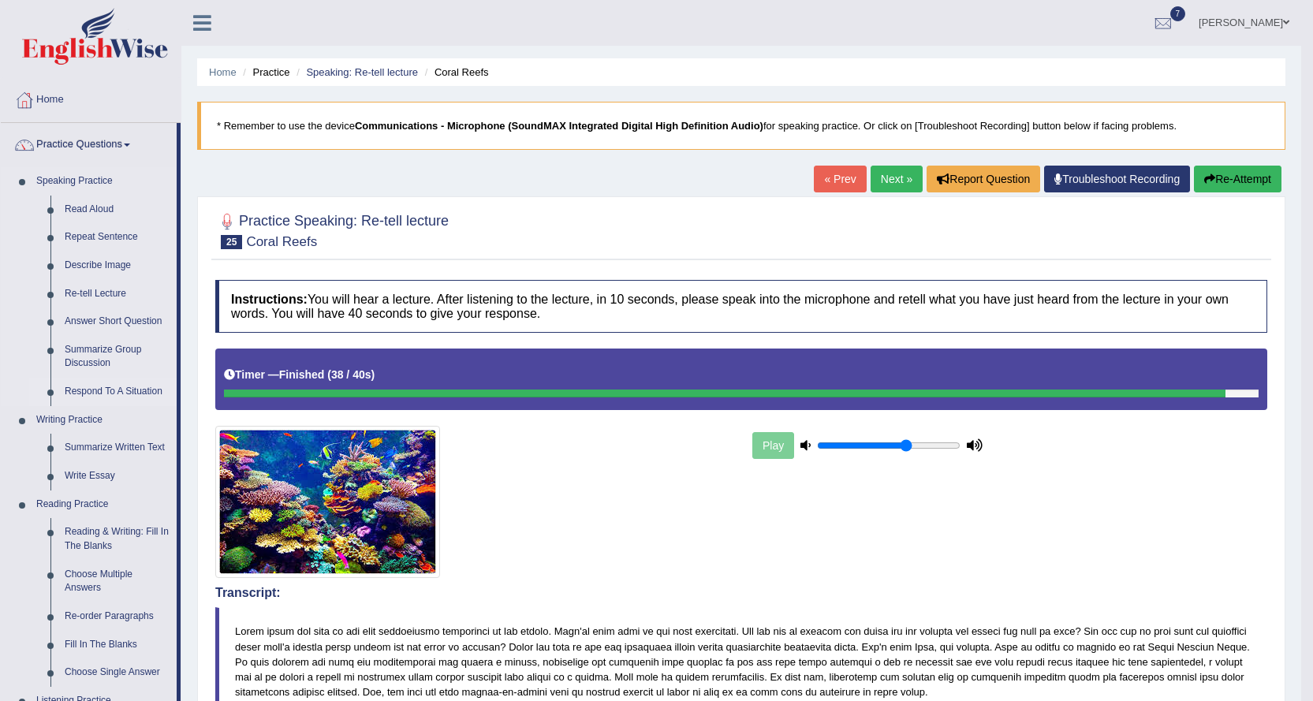
click at [104, 390] on link "Respond To A Situation" at bounding box center [117, 392] width 119 height 28
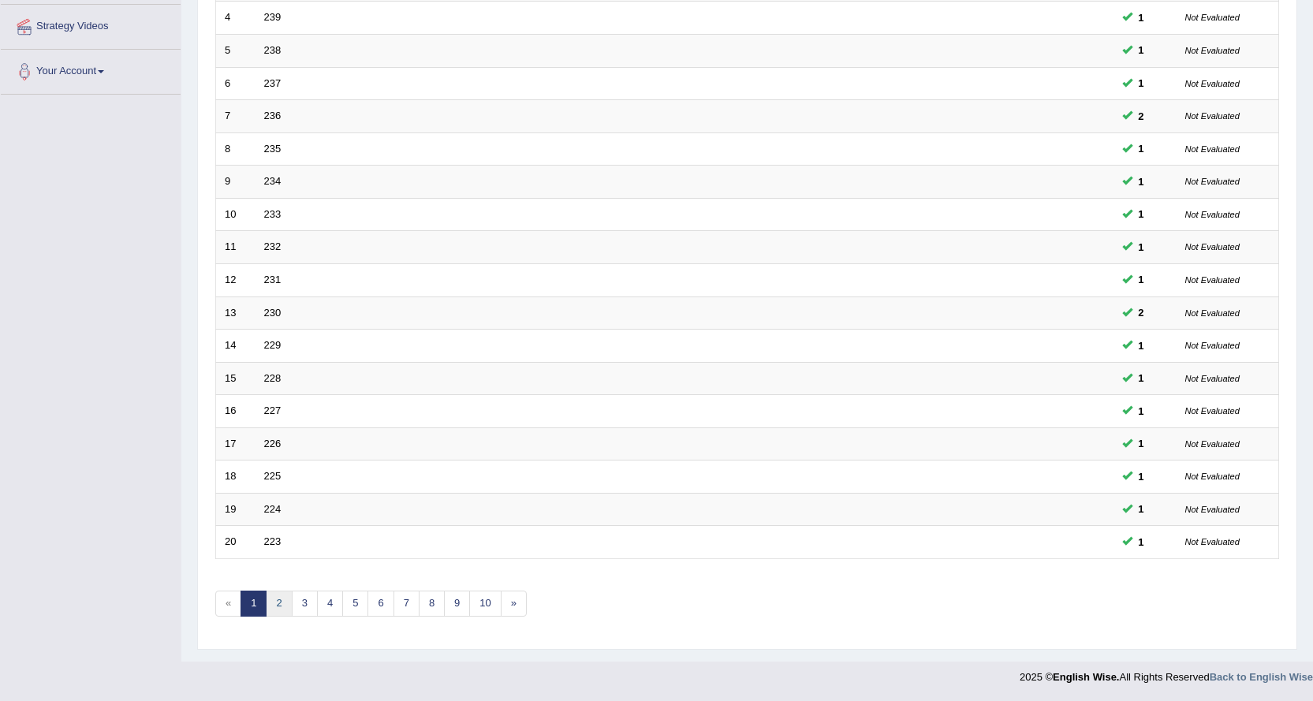
click at [285, 609] on link "2" at bounding box center [279, 604] width 26 height 26
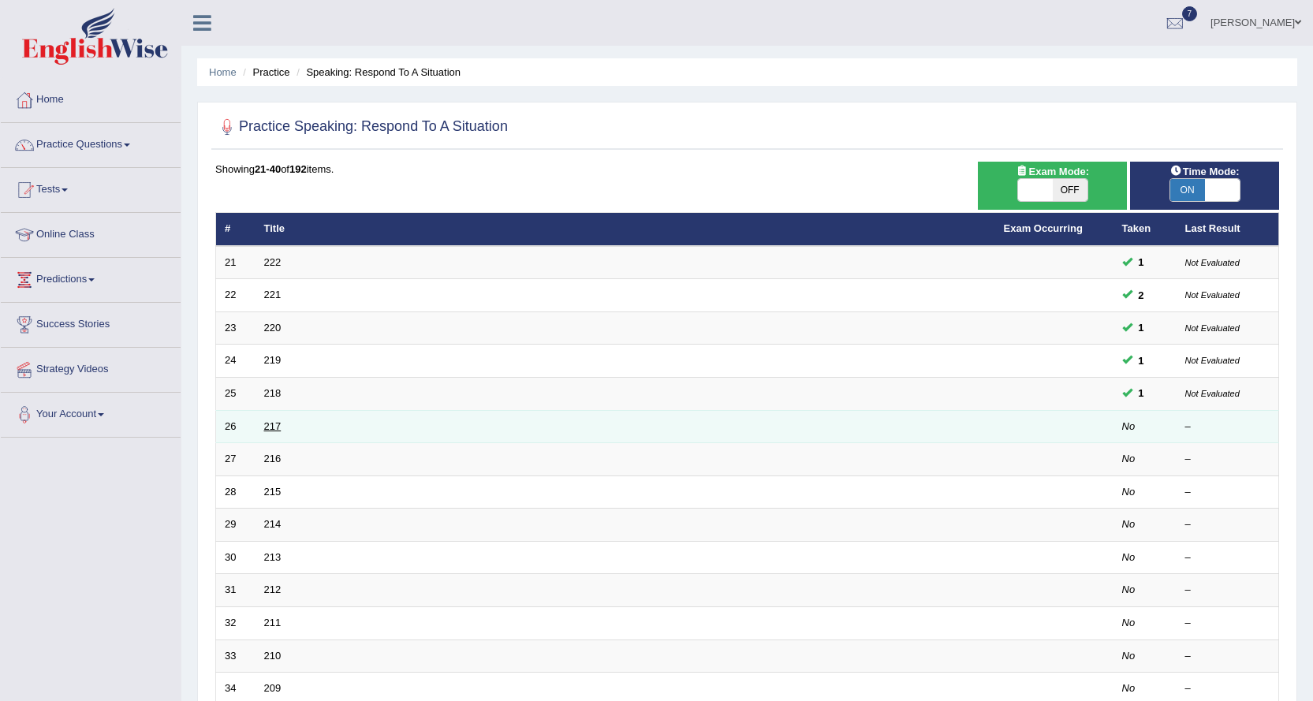
click at [274, 428] on link "217" at bounding box center [272, 426] width 17 height 12
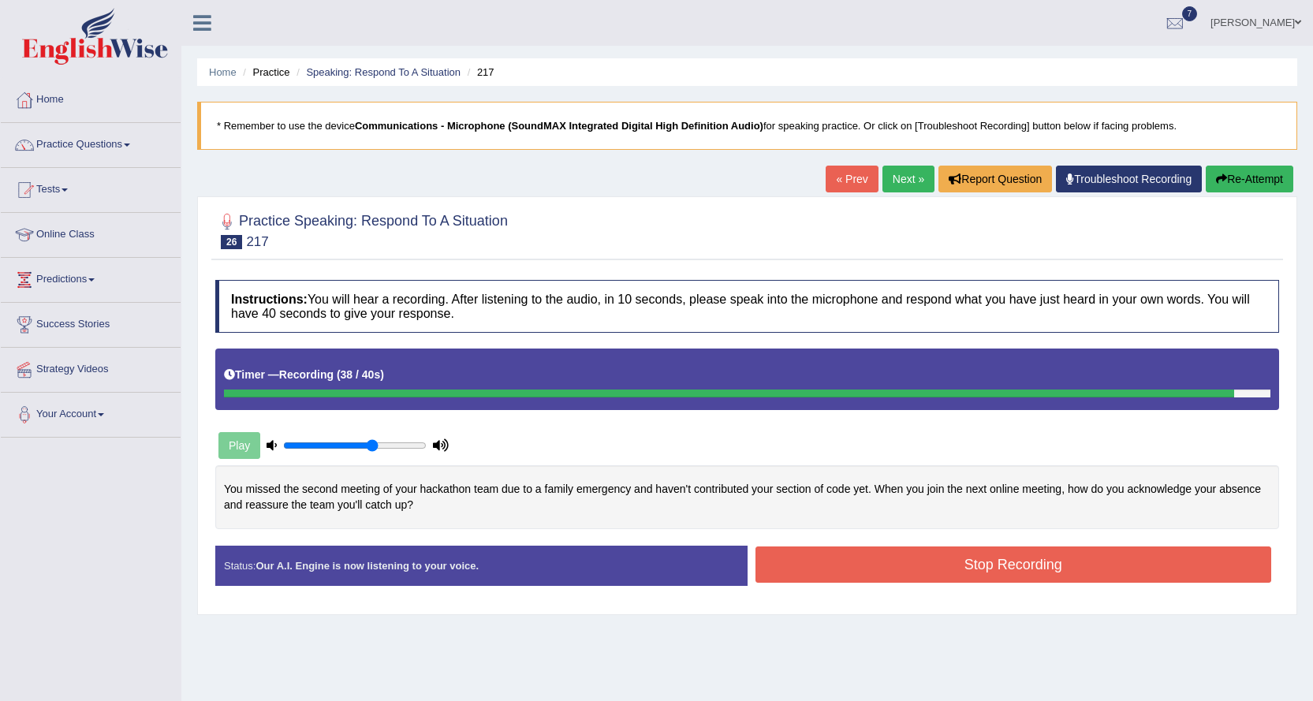
click at [1072, 557] on button "Stop Recording" at bounding box center [1013, 564] width 516 height 36
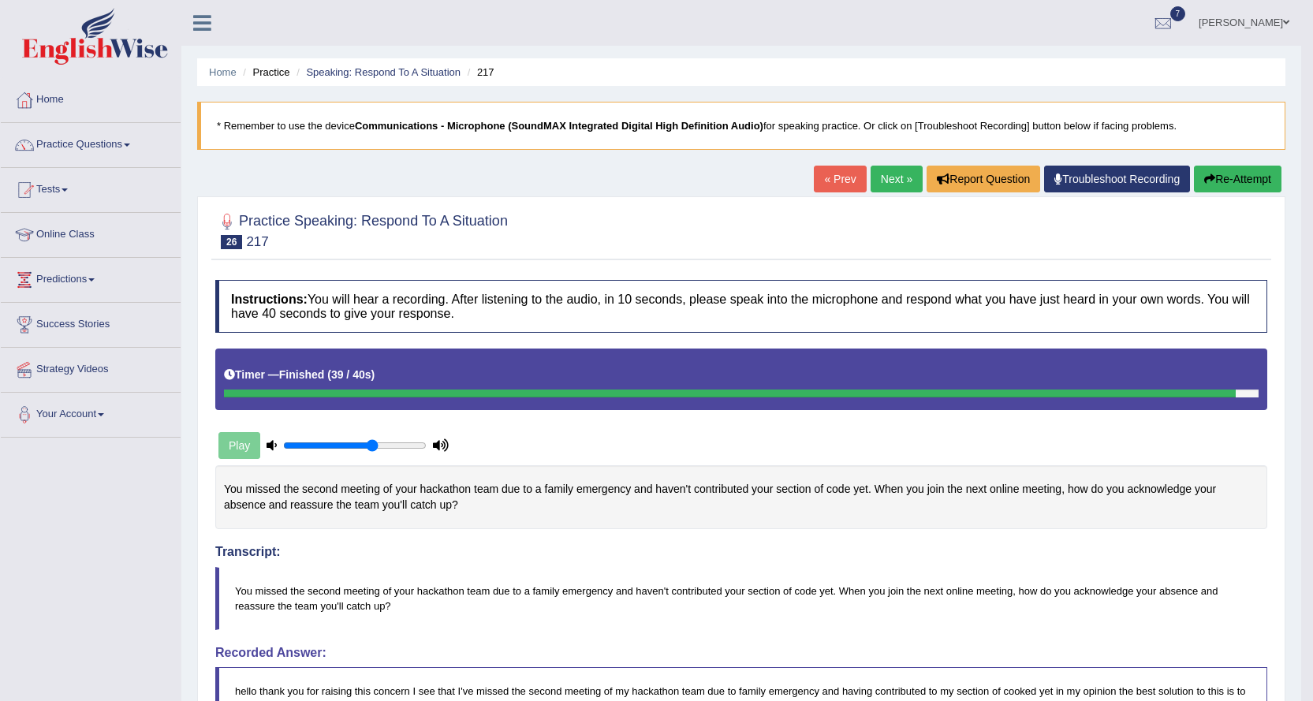
click at [897, 177] on link "Next »" at bounding box center [896, 179] width 52 height 27
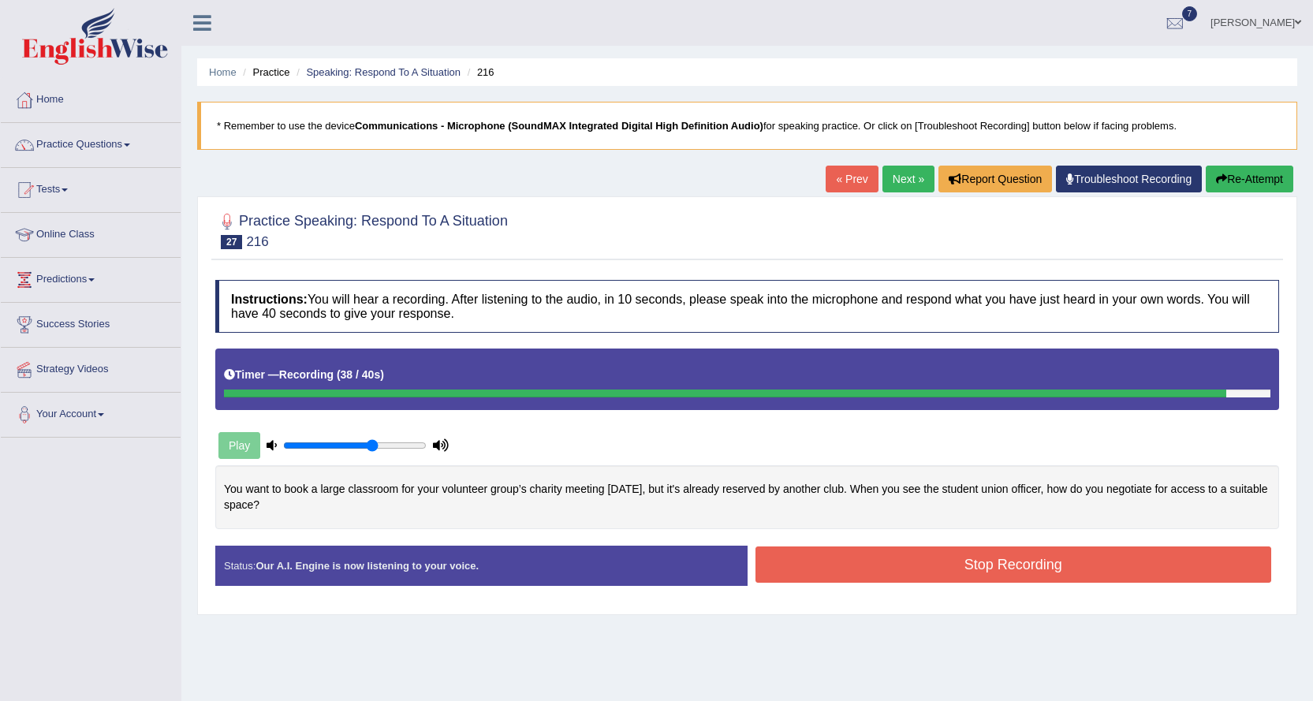
click at [821, 557] on button "Stop Recording" at bounding box center [1013, 564] width 516 height 36
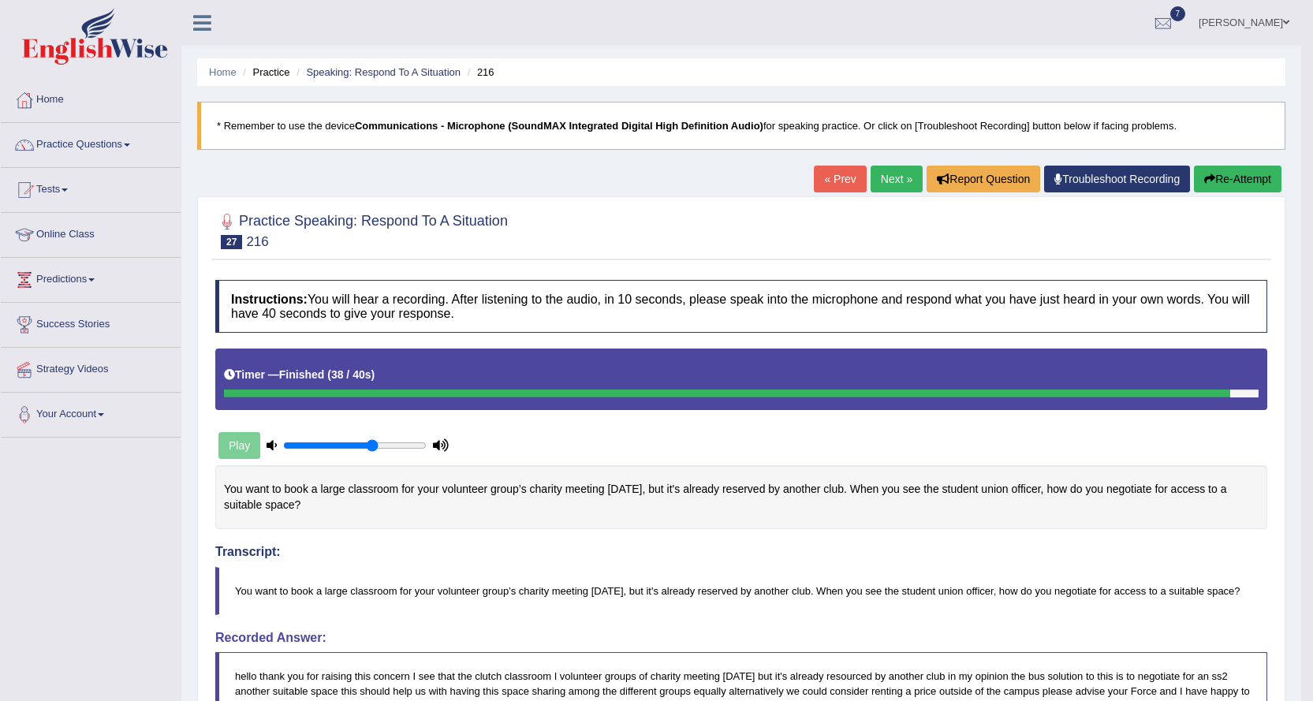
click at [898, 177] on link "Next »" at bounding box center [896, 179] width 52 height 27
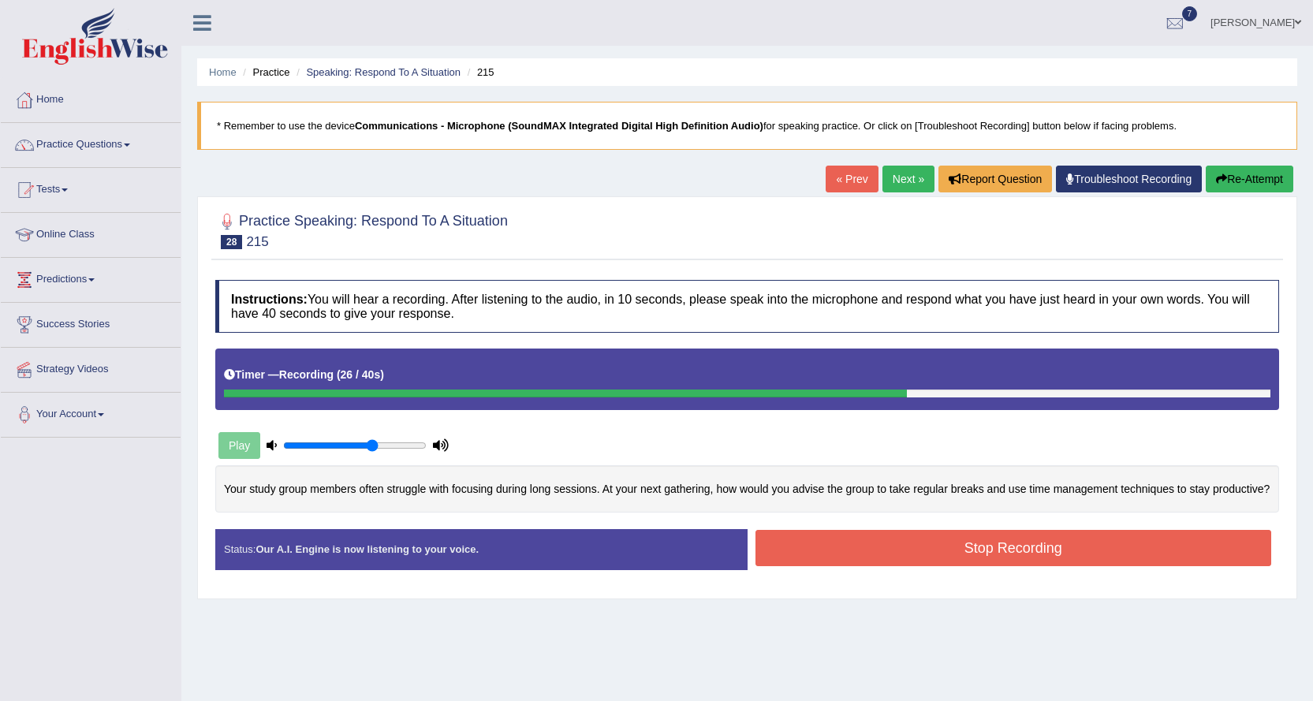
click at [863, 555] on button "Stop Recording" at bounding box center [1013, 548] width 516 height 36
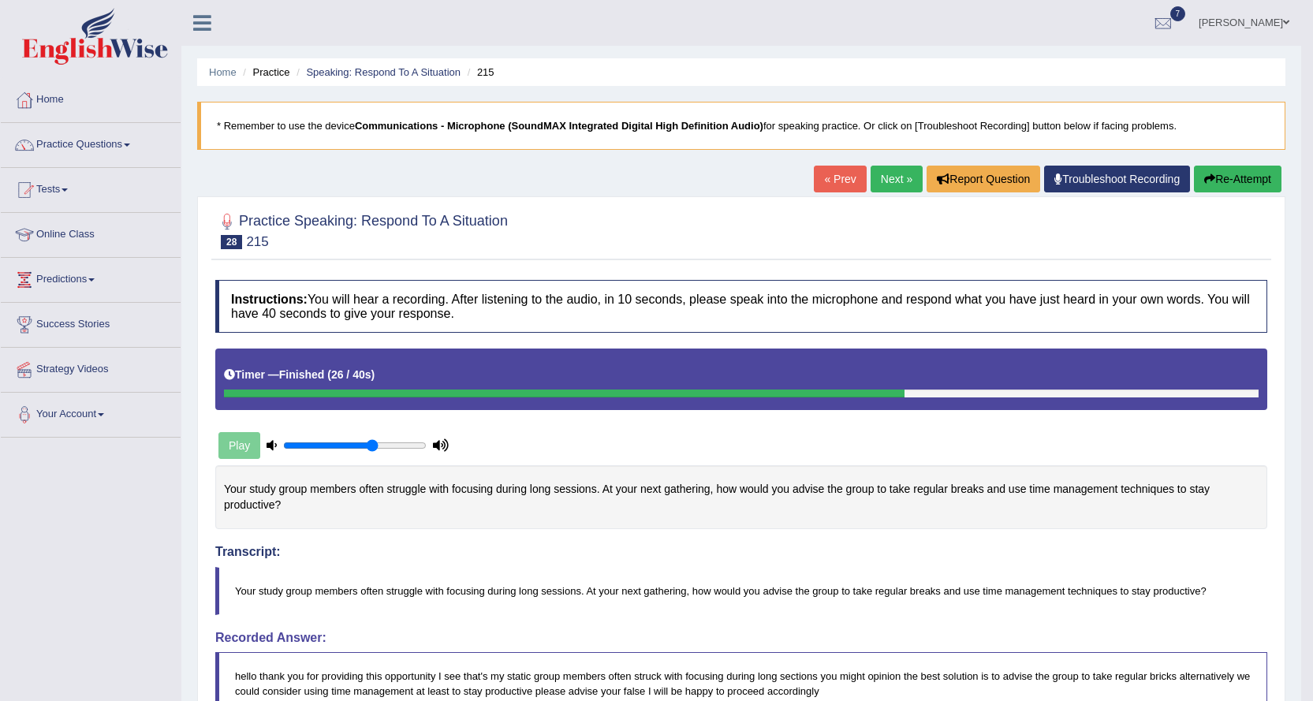
click at [900, 184] on link "Next »" at bounding box center [896, 179] width 52 height 27
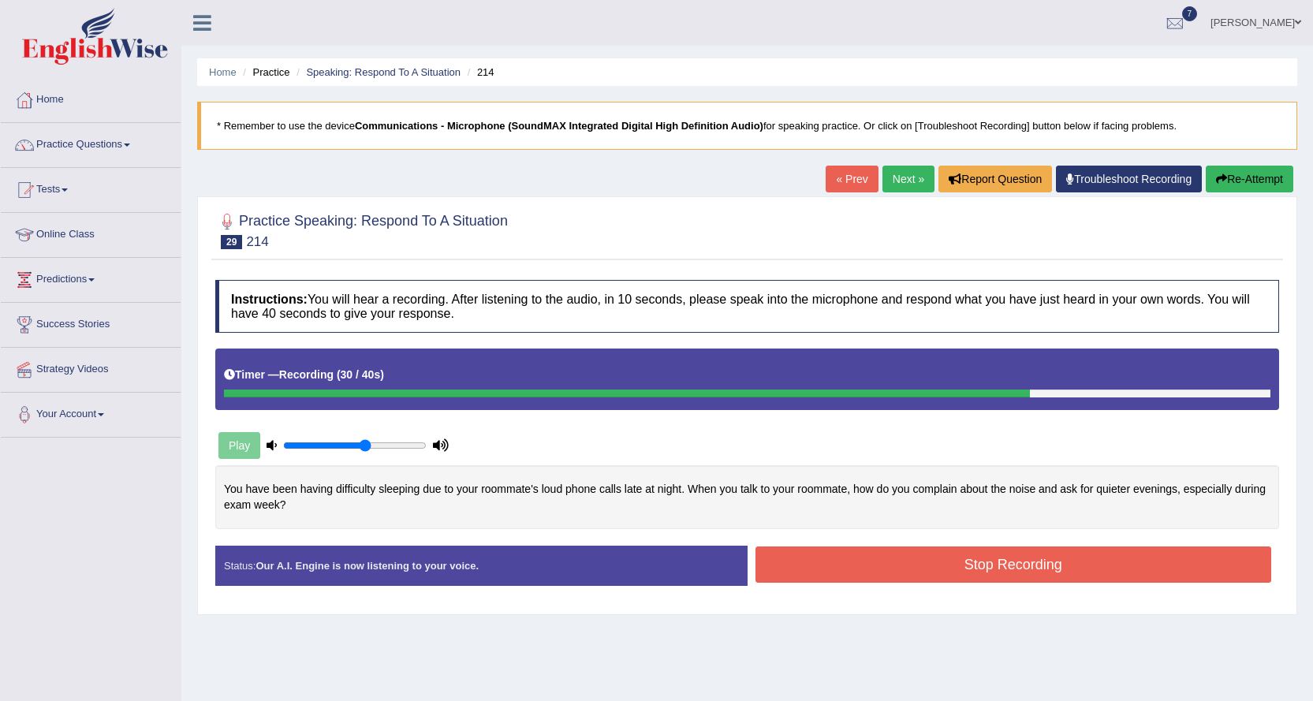
click at [899, 561] on button "Stop Recording" at bounding box center [1013, 564] width 516 height 36
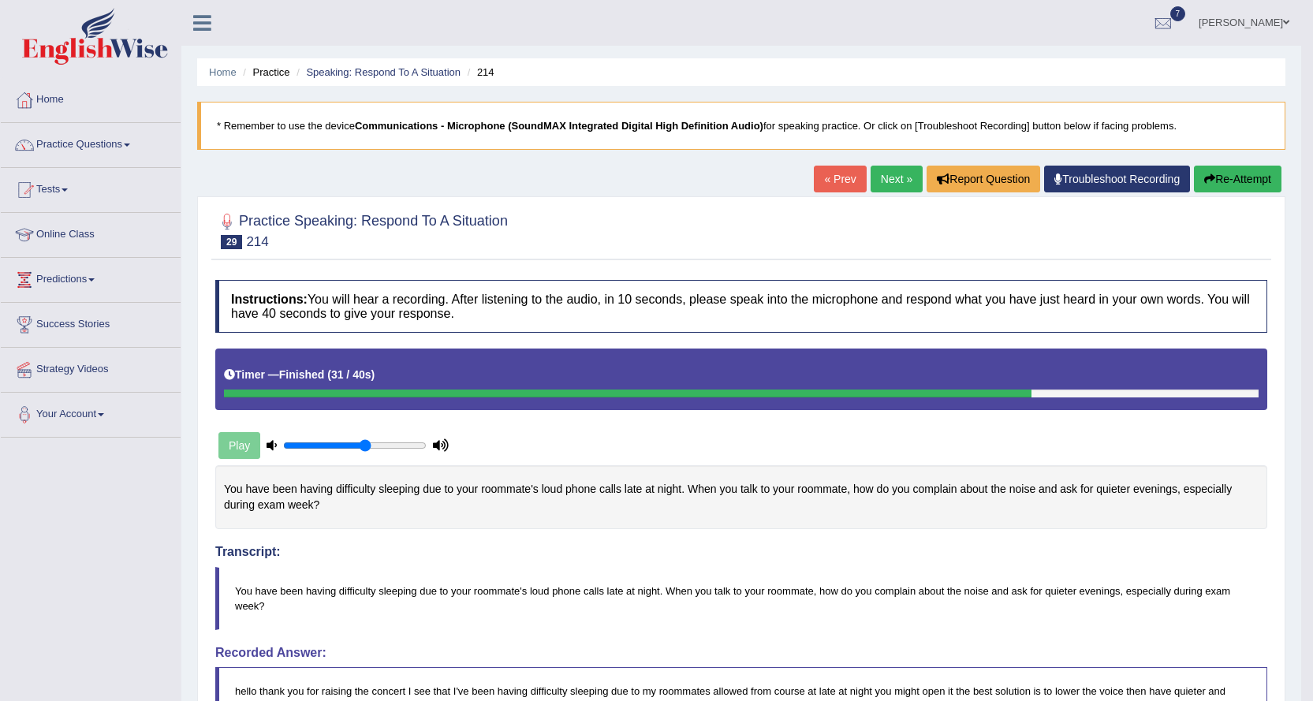
click at [893, 173] on link "Next »" at bounding box center [896, 179] width 52 height 27
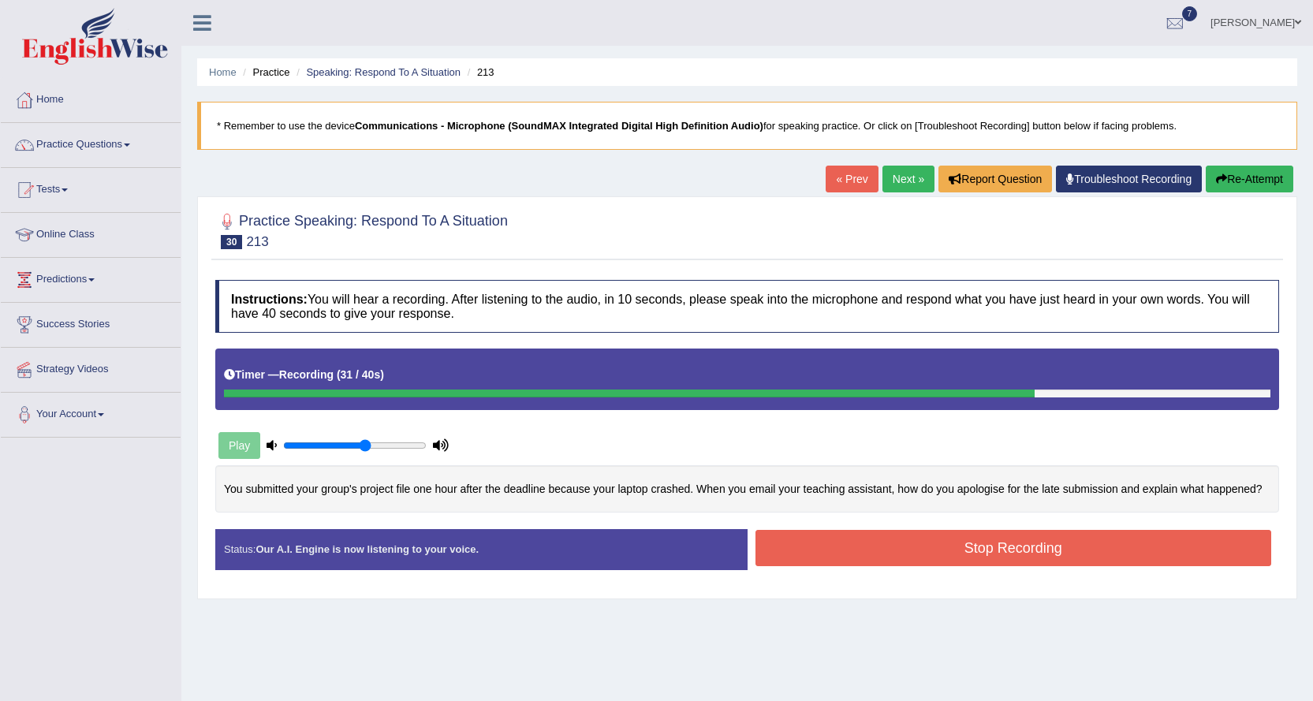
click at [867, 542] on button "Stop Recording" at bounding box center [1013, 548] width 516 height 36
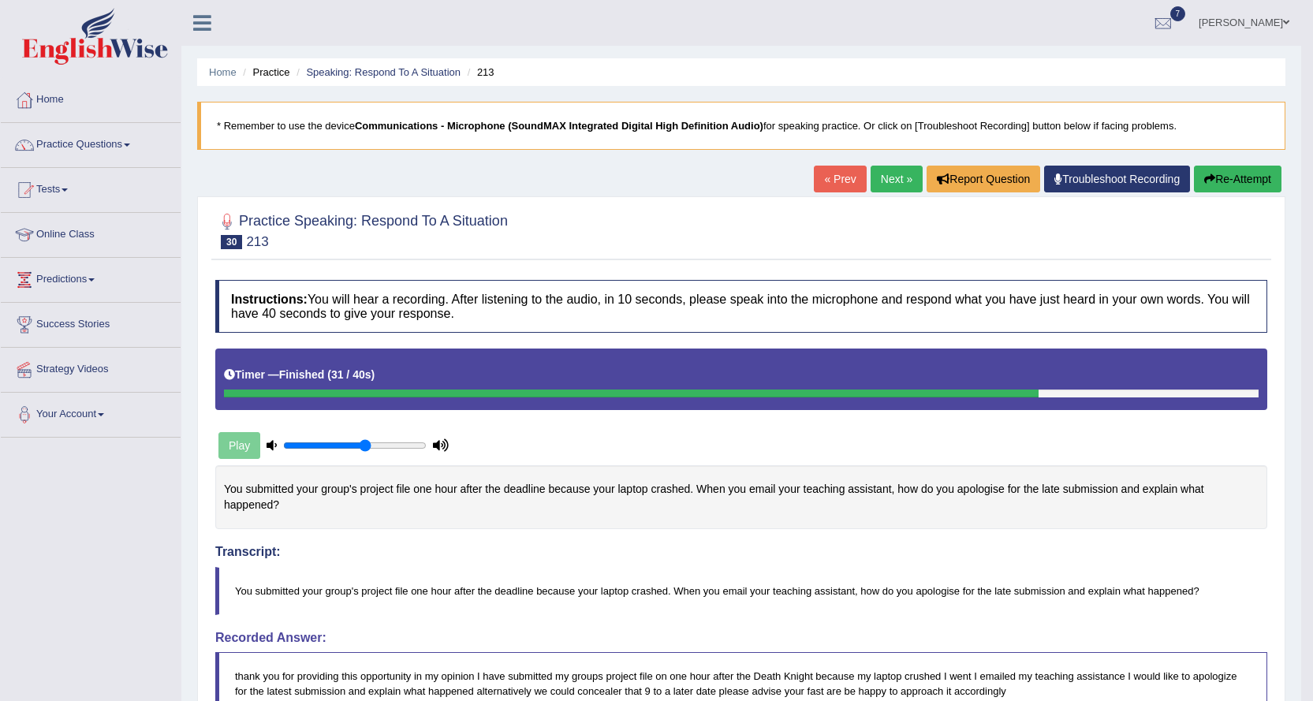
click at [885, 179] on link "Next »" at bounding box center [896, 179] width 52 height 27
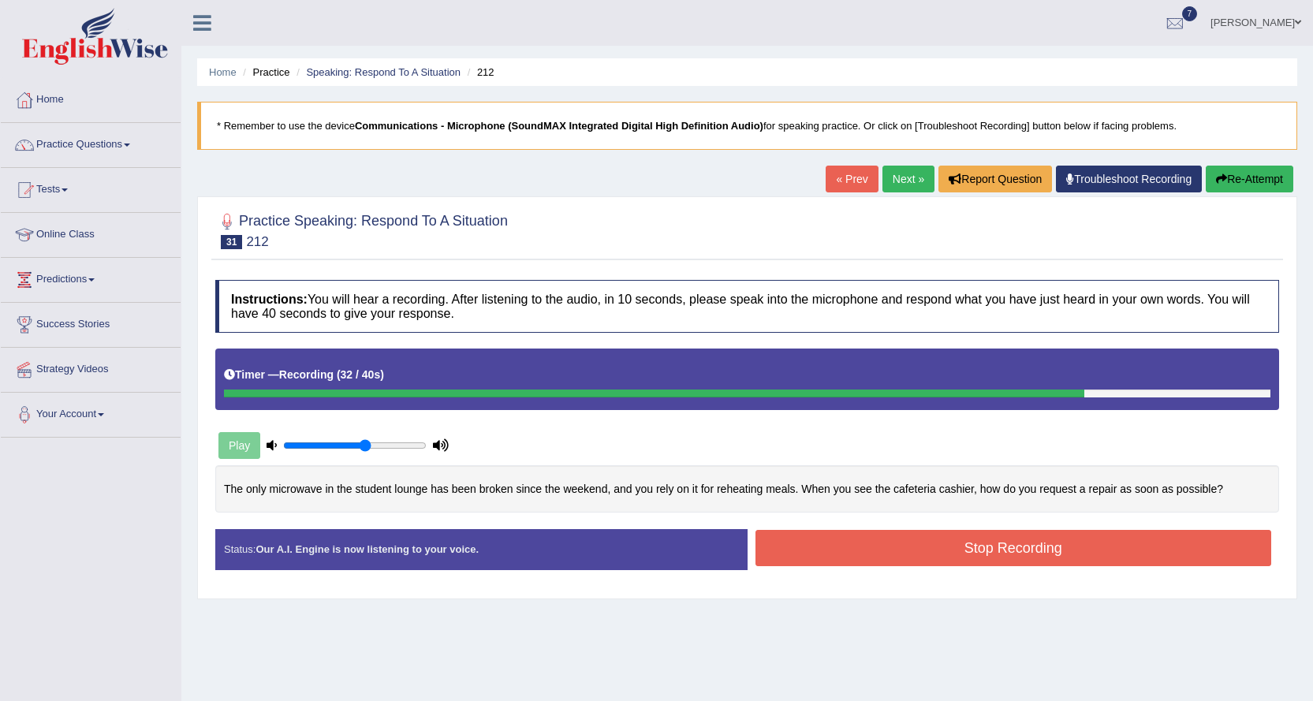
click at [853, 546] on button "Stop Recording" at bounding box center [1013, 548] width 516 height 36
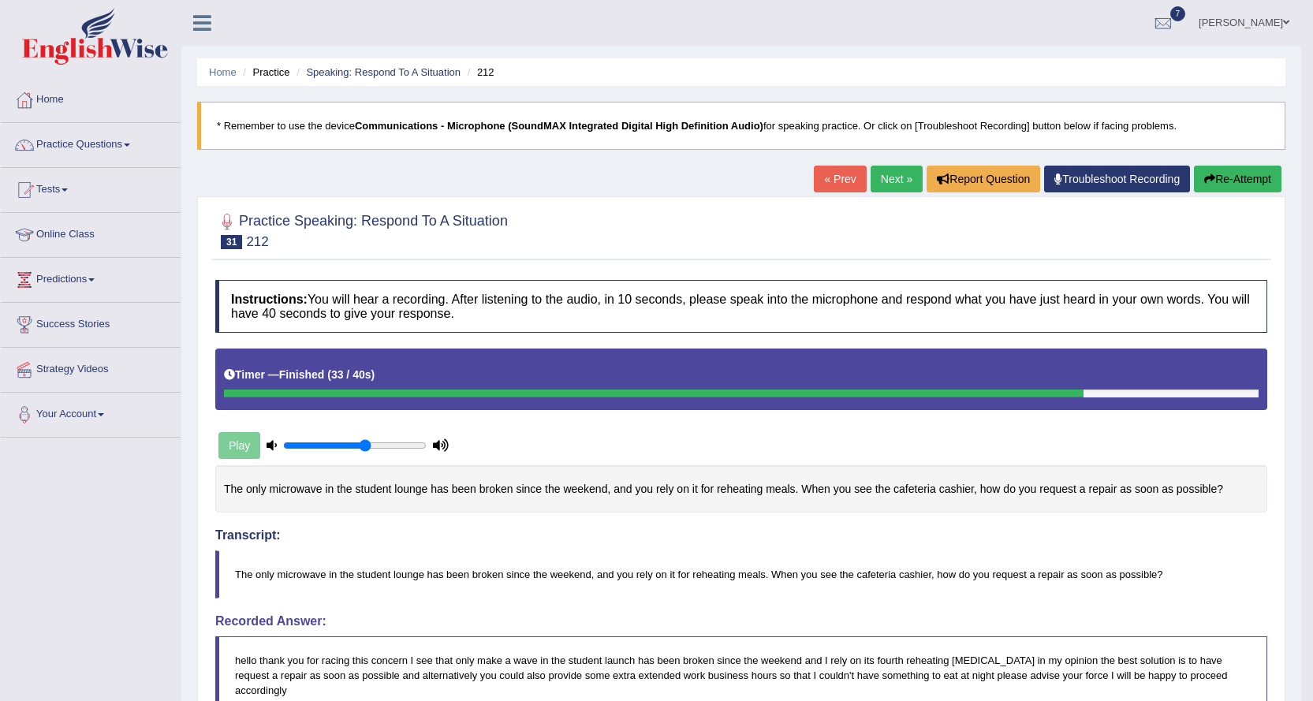
click at [882, 181] on link "Next »" at bounding box center [896, 179] width 52 height 27
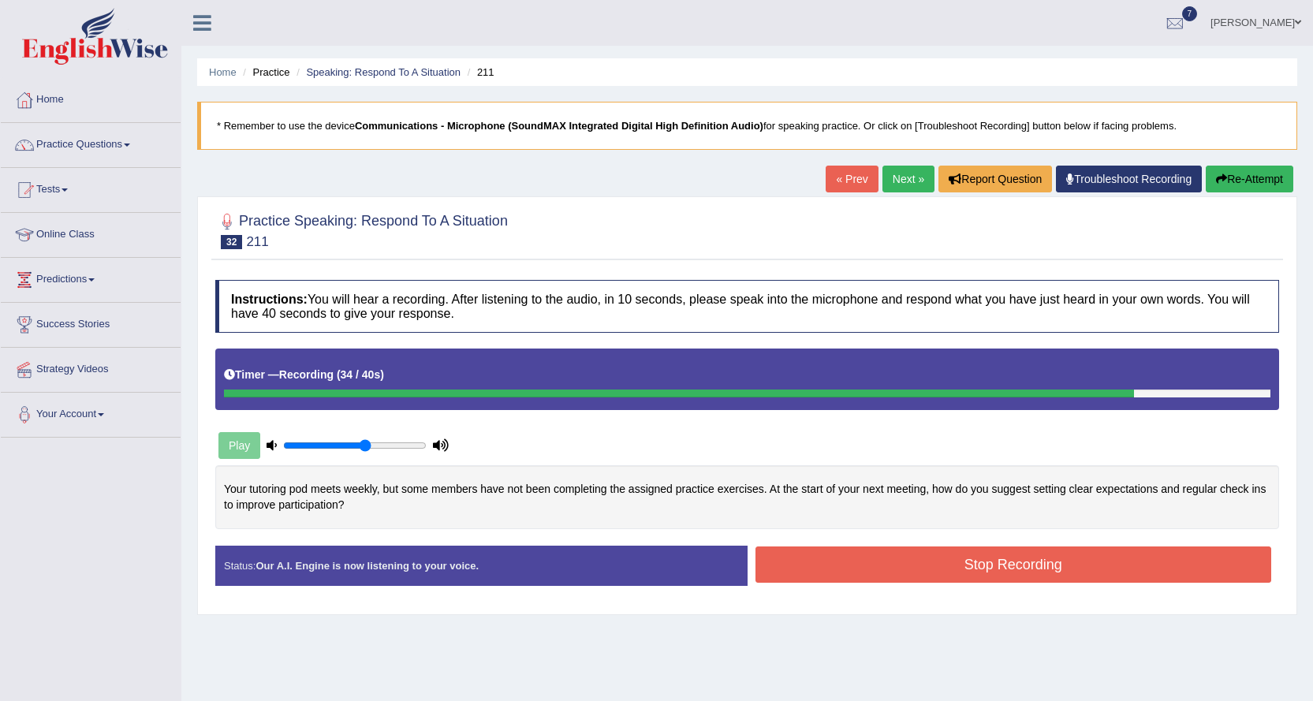
click at [833, 565] on button "Stop Recording" at bounding box center [1013, 564] width 516 height 36
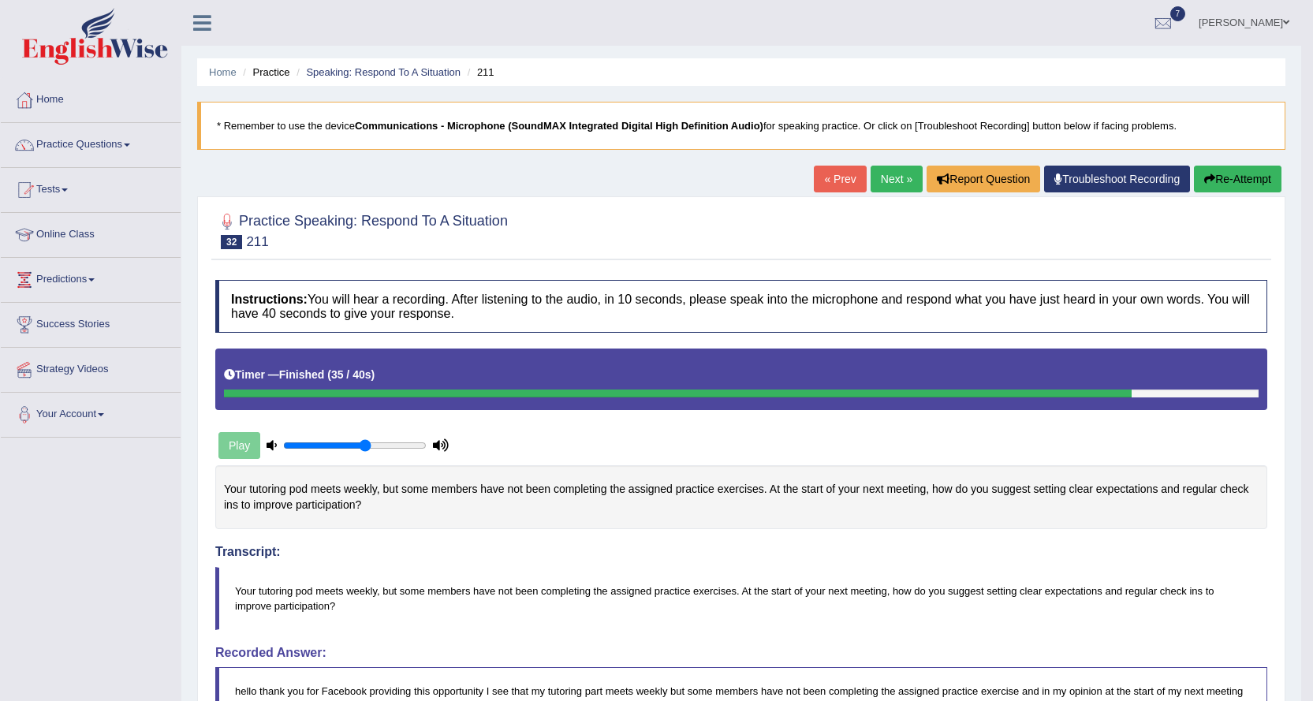
click at [883, 185] on link "Next »" at bounding box center [896, 179] width 52 height 27
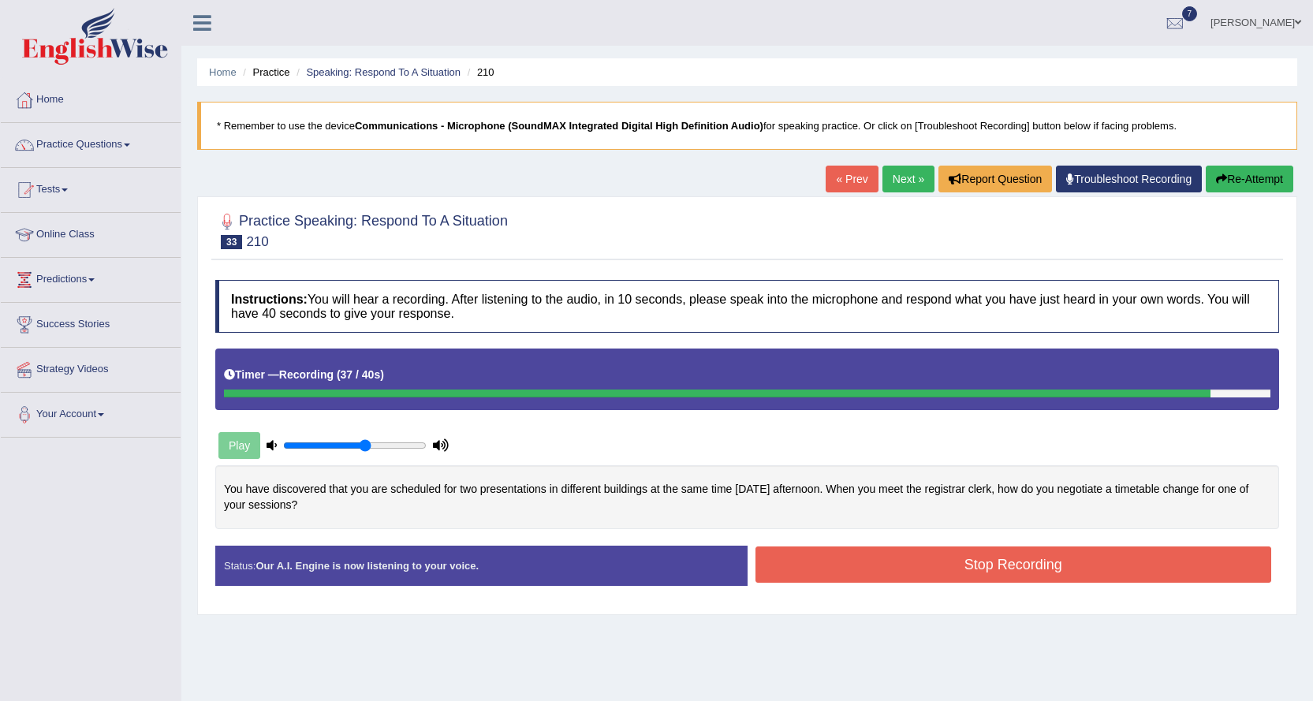
click at [858, 563] on button "Stop Recording" at bounding box center [1013, 564] width 516 height 36
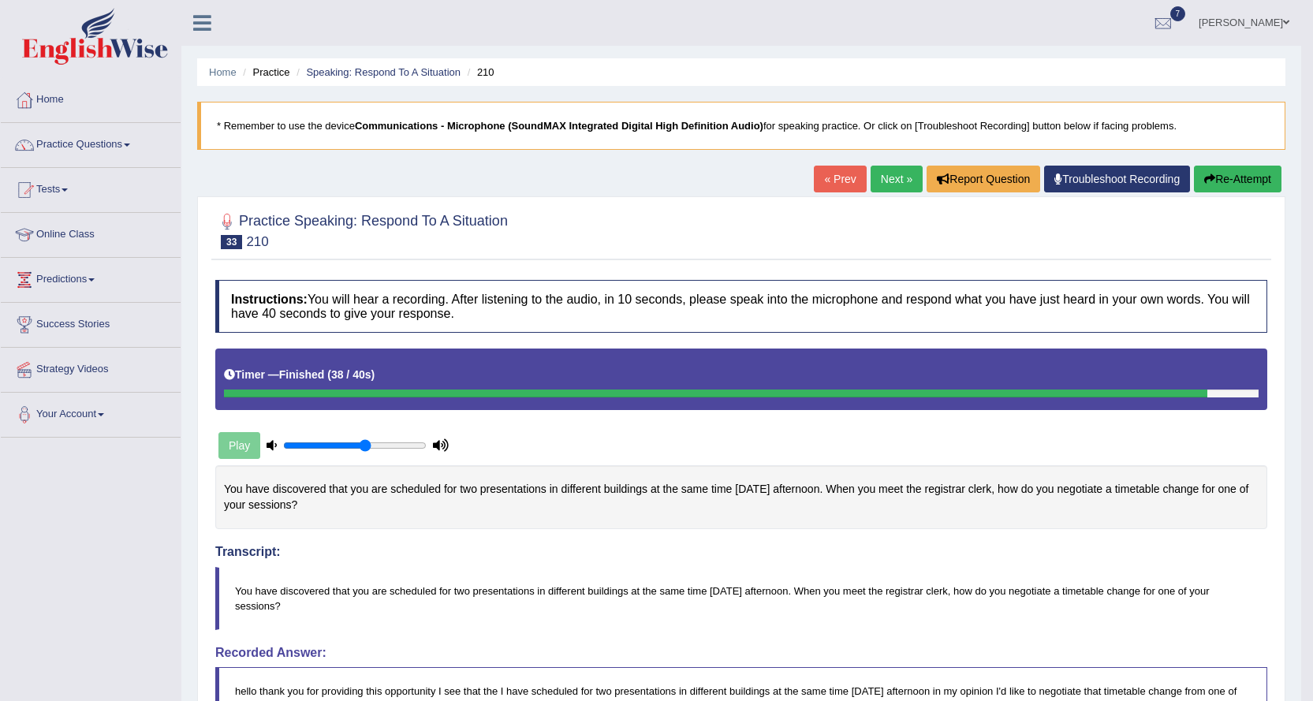
click at [877, 180] on link "Next »" at bounding box center [896, 179] width 52 height 27
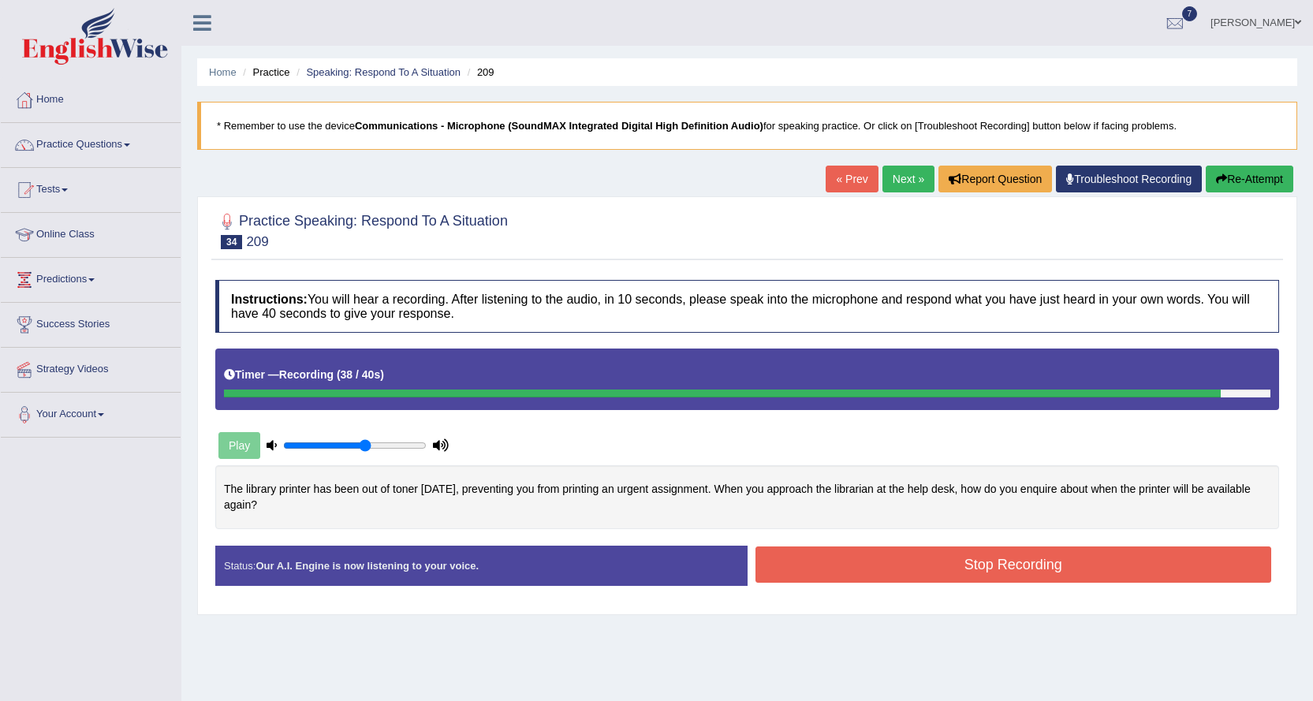
click at [875, 561] on button "Stop Recording" at bounding box center [1013, 564] width 516 height 36
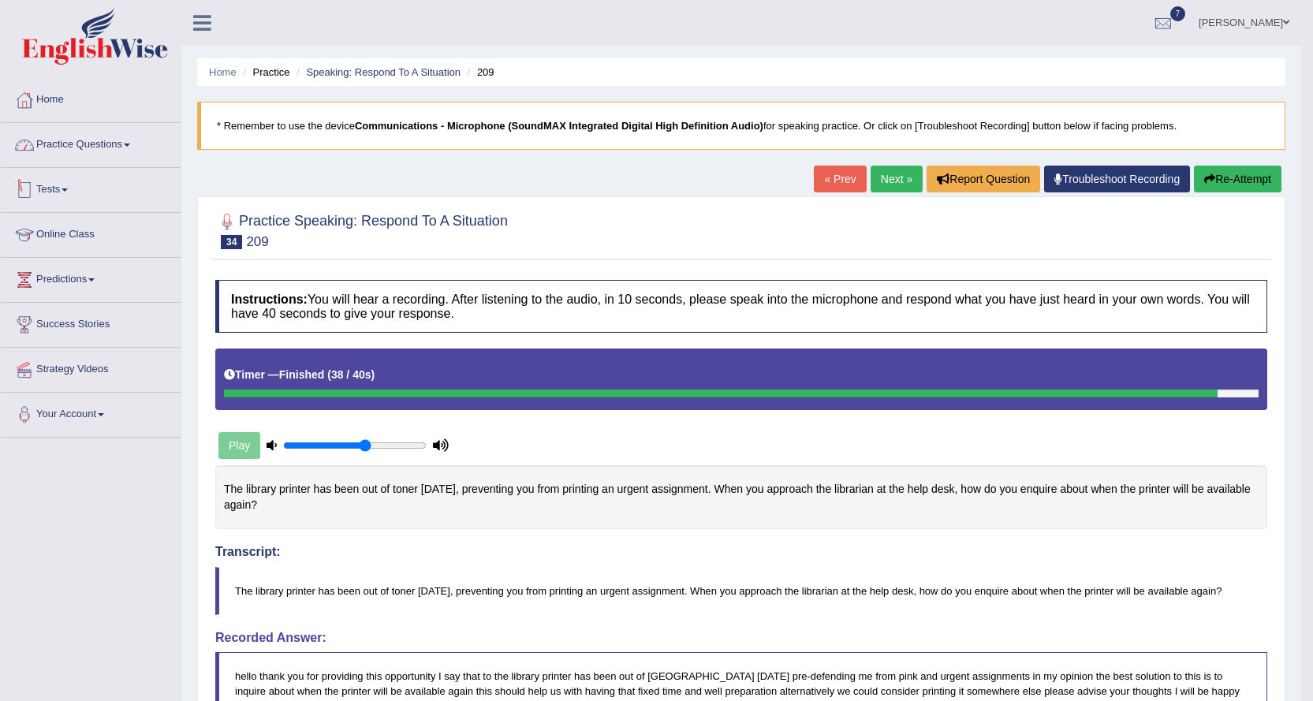
click at [67, 149] on link "Practice Questions" at bounding box center [91, 142] width 180 height 39
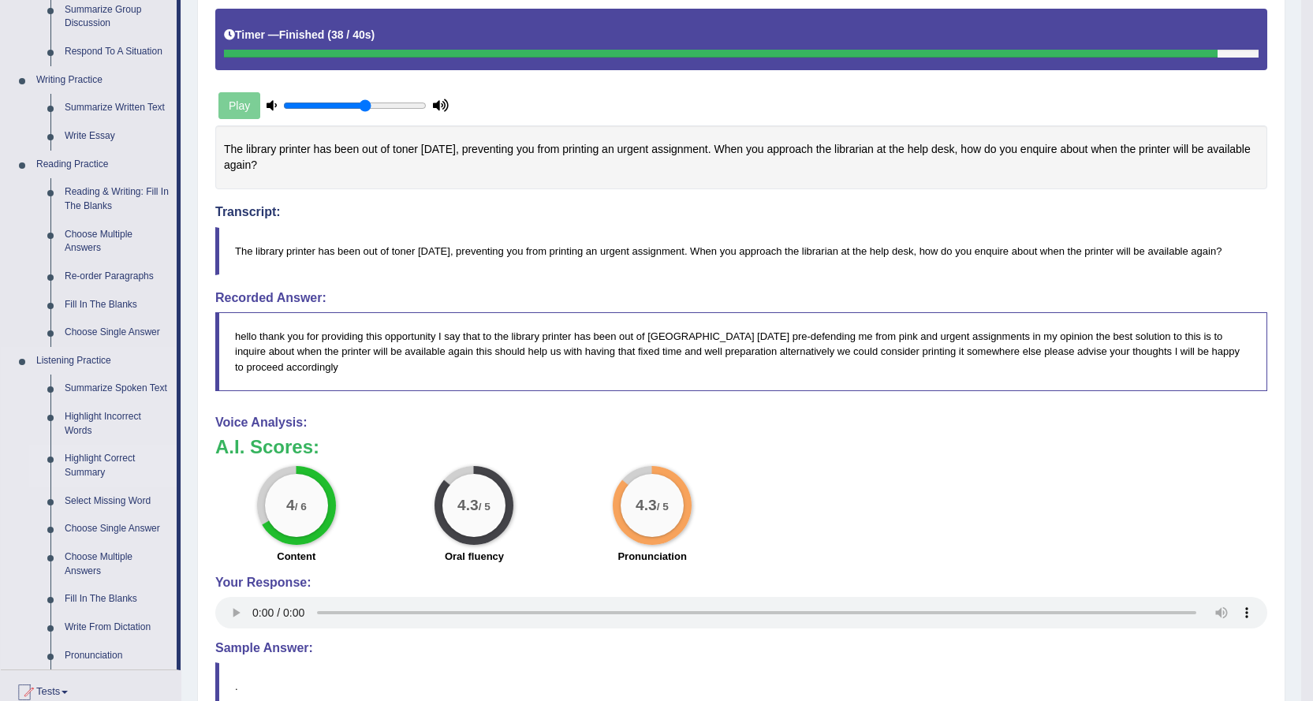
scroll to position [394, 0]
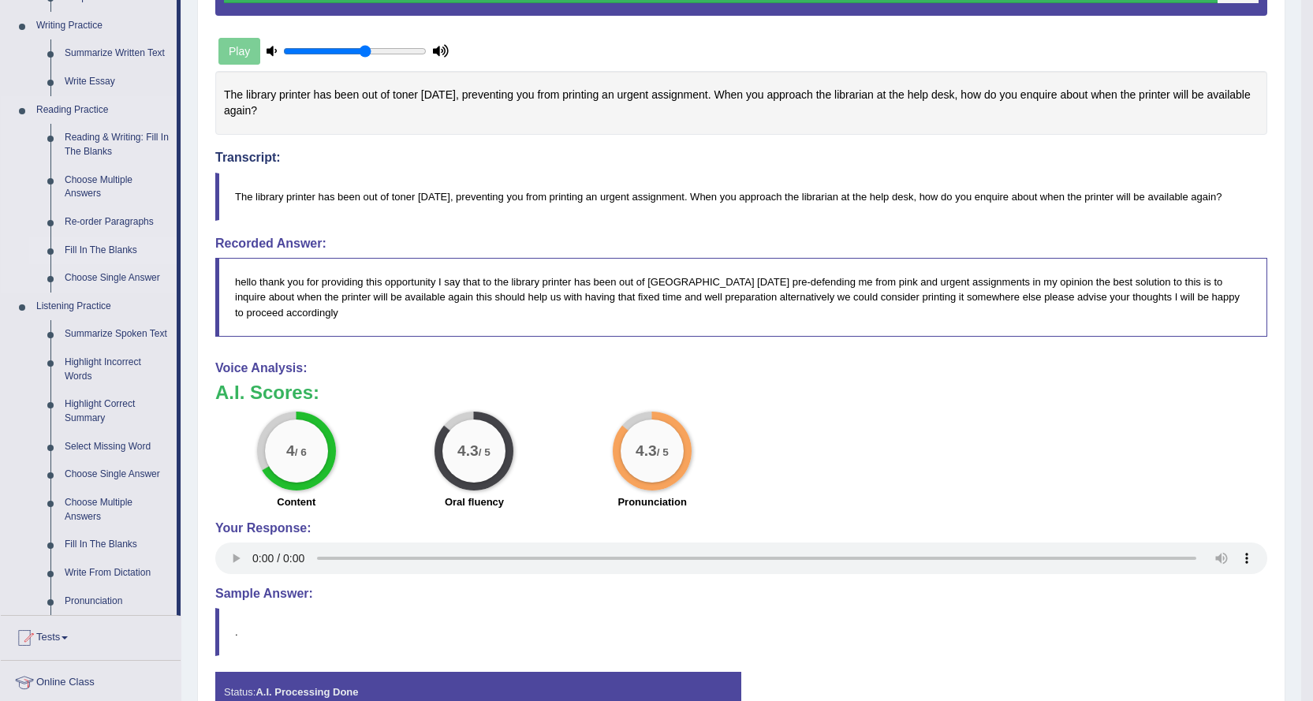
click at [105, 249] on link "Fill In The Blanks" at bounding box center [117, 251] width 119 height 28
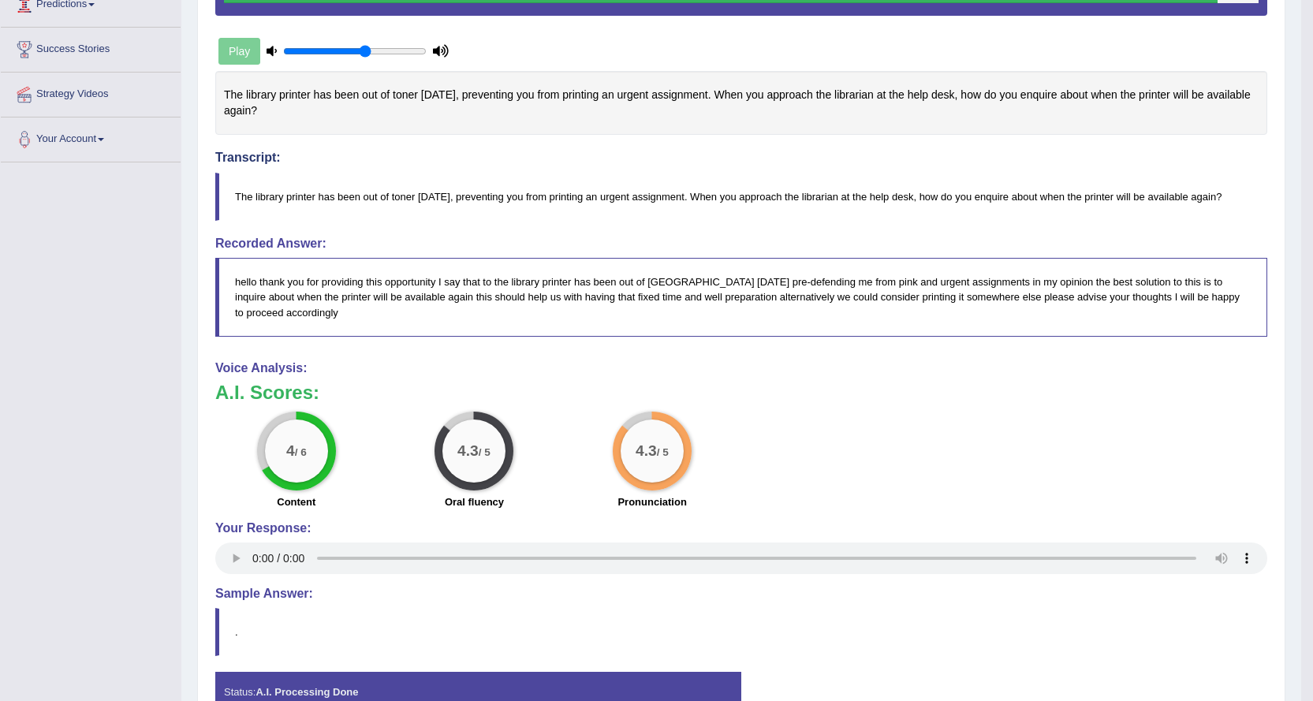
scroll to position [402, 0]
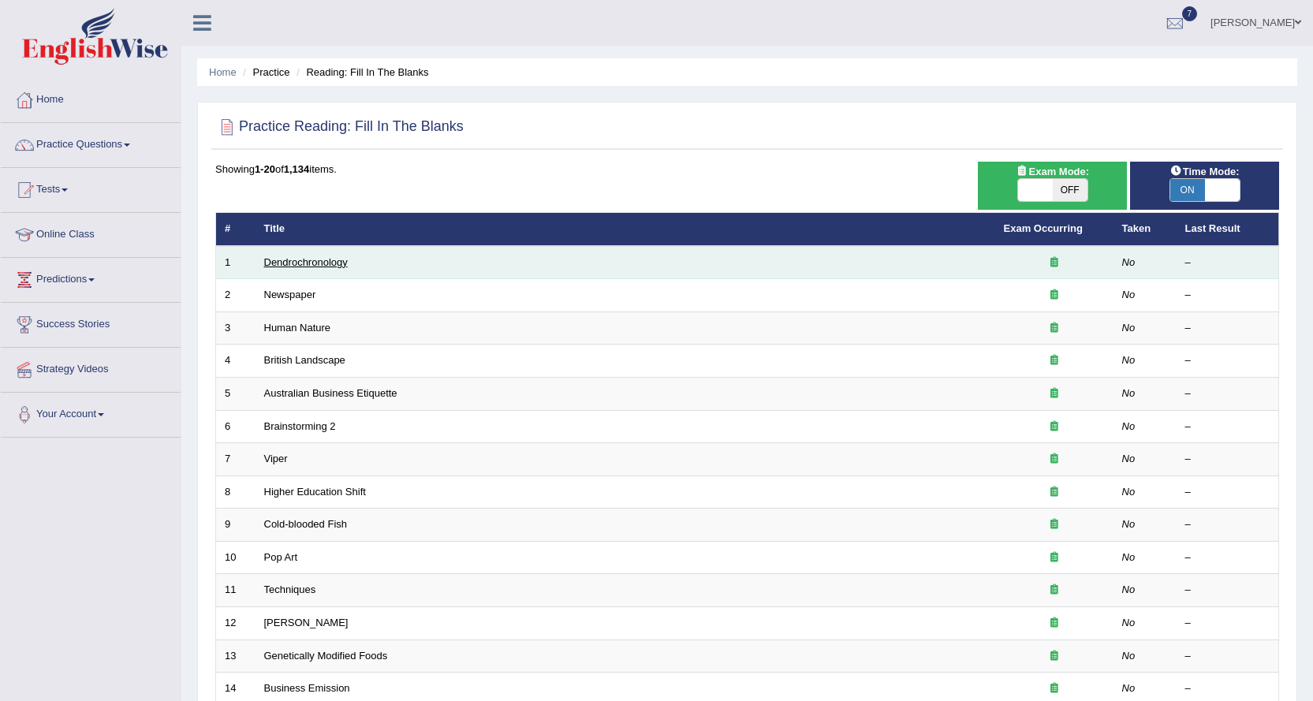
click at [296, 264] on link "Dendrochronology" at bounding box center [306, 262] width 84 height 12
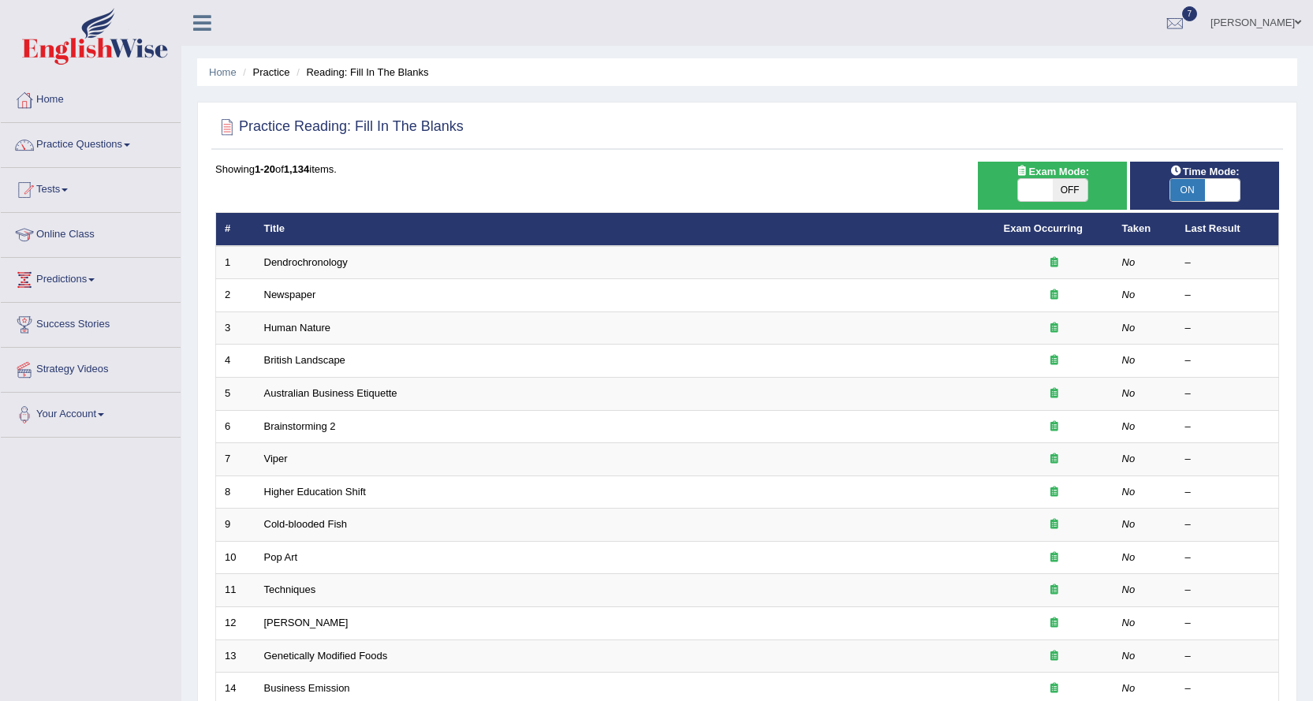
click at [1066, 185] on span "OFF" at bounding box center [1070, 190] width 35 height 22
checkbox input "true"
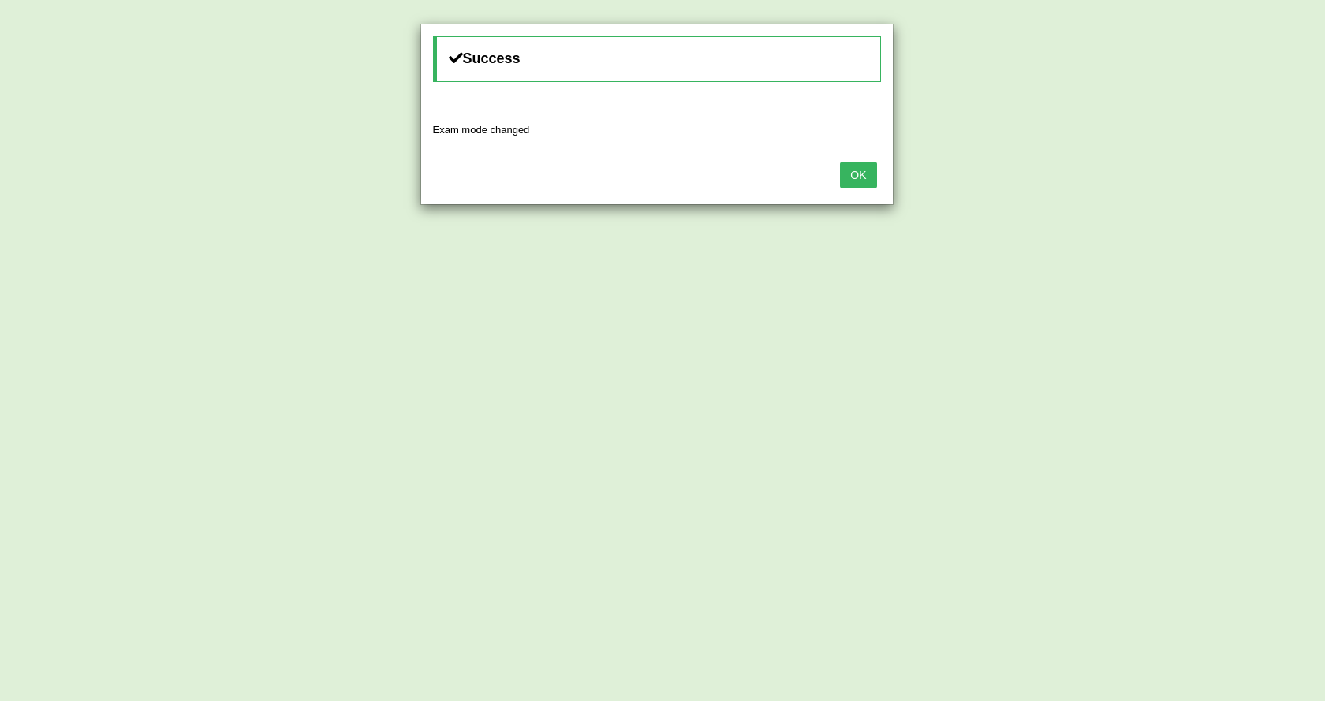
click at [853, 173] on button "OK" at bounding box center [858, 175] width 36 height 27
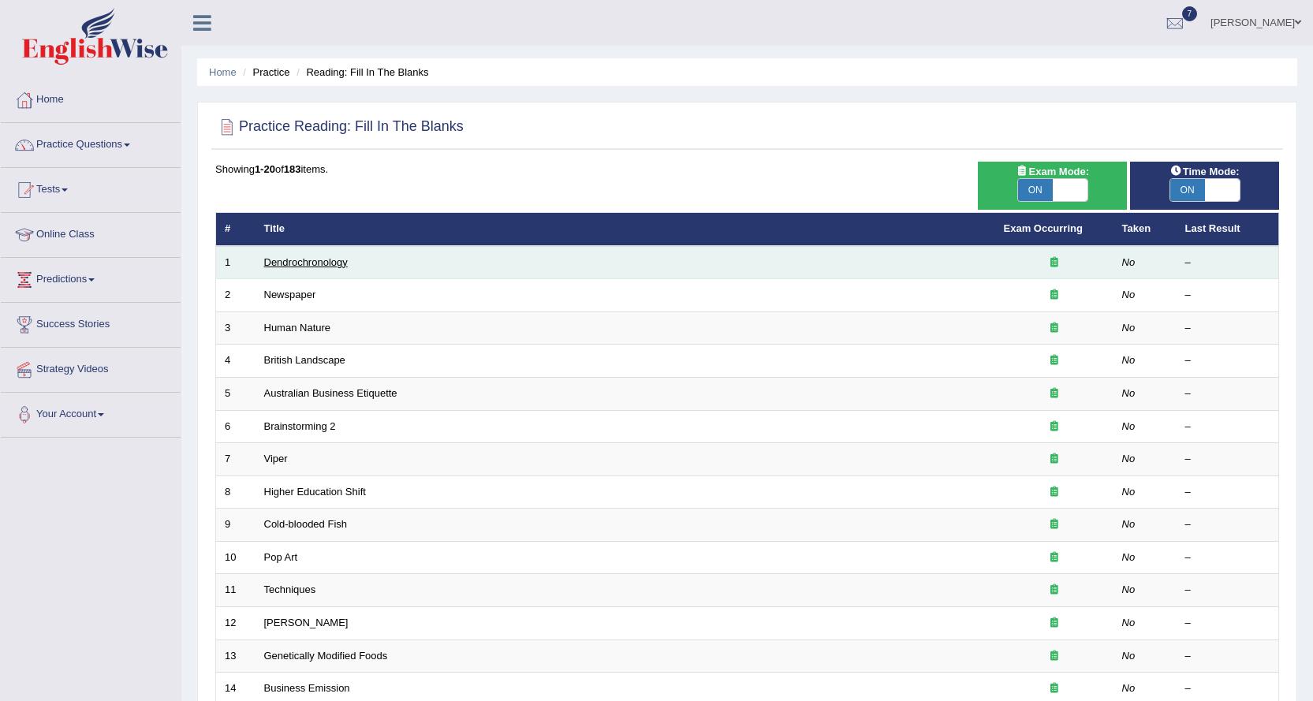
click at [330, 263] on link "Dendrochronology" at bounding box center [306, 262] width 84 height 12
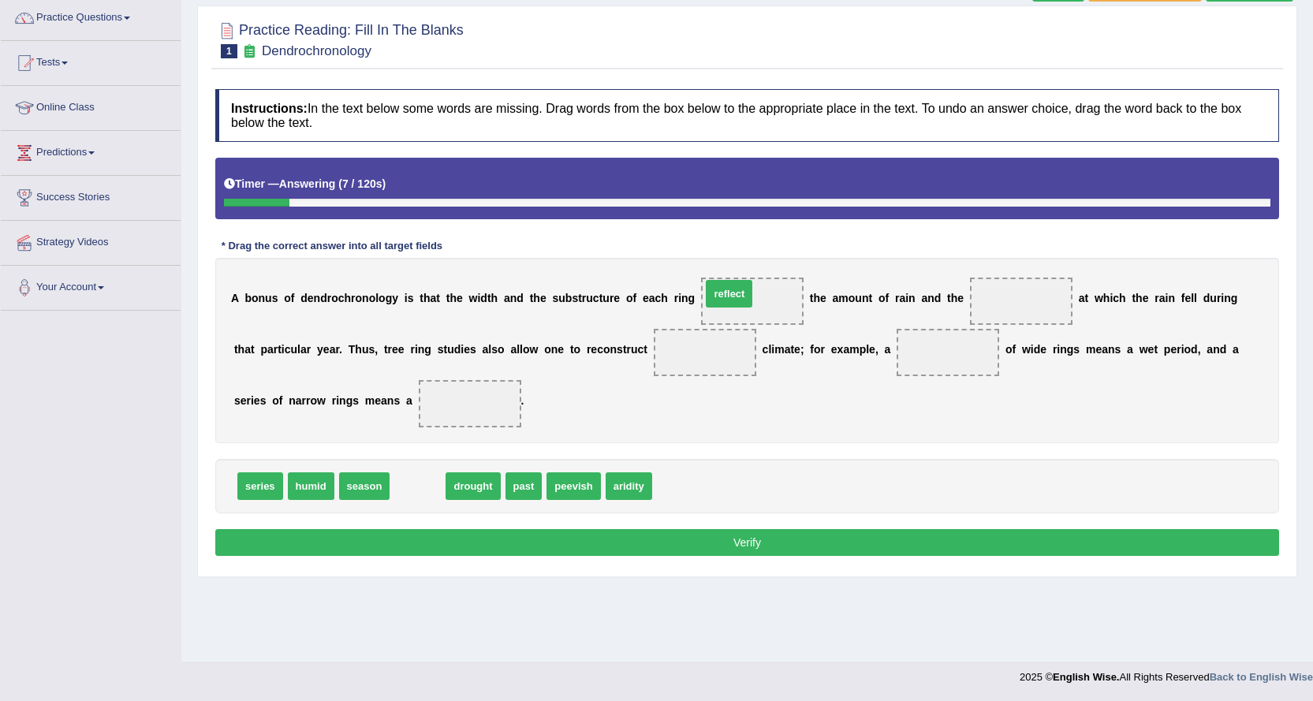
drag, startPoint x: 424, startPoint y: 492, endPoint x: 750, endPoint y: 293, distance: 381.5
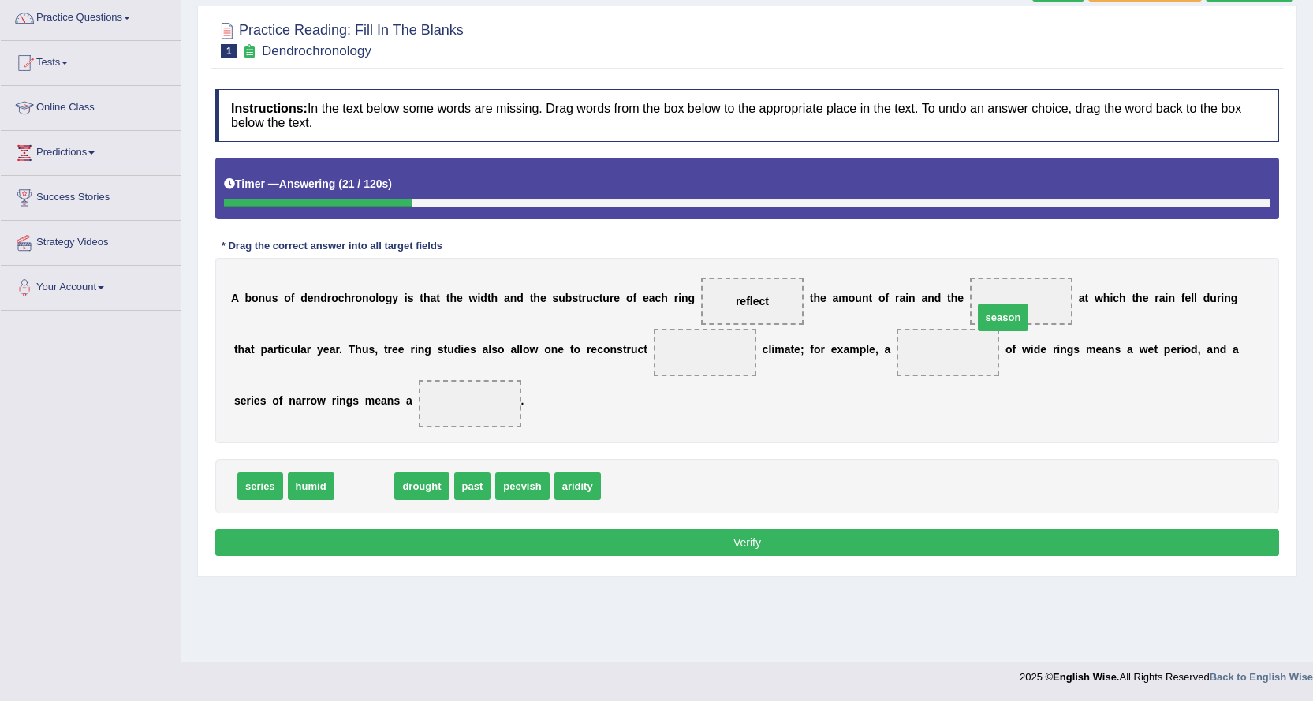
drag, startPoint x: 356, startPoint y: 485, endPoint x: 994, endPoint y: 316, distance: 660.6
drag, startPoint x: 946, startPoint y: 353, endPoint x: 1002, endPoint y: 289, distance: 84.9
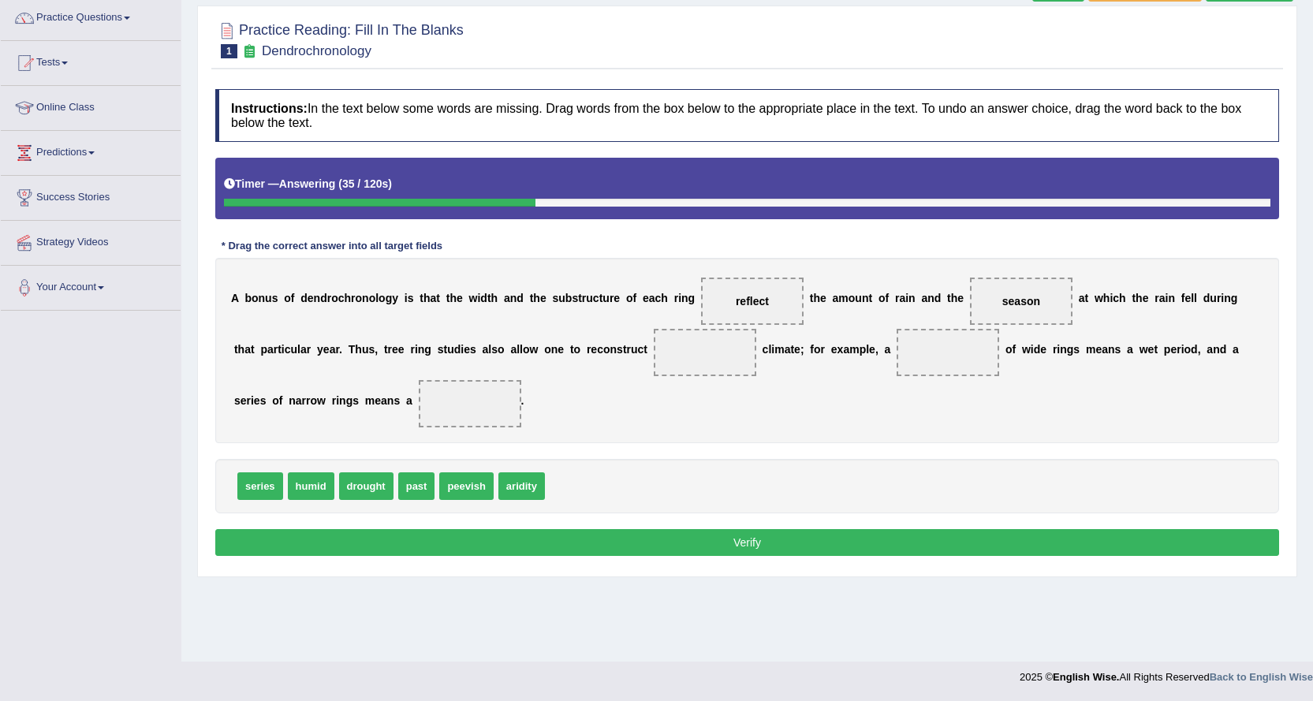
click at [367, 485] on span "drought" at bounding box center [366, 486] width 54 height 28
drag, startPoint x: 408, startPoint y: 484, endPoint x: 652, endPoint y: 349, distance: 279.1
drag, startPoint x: 263, startPoint y: 491, endPoint x: 945, endPoint y: 357, distance: 695.9
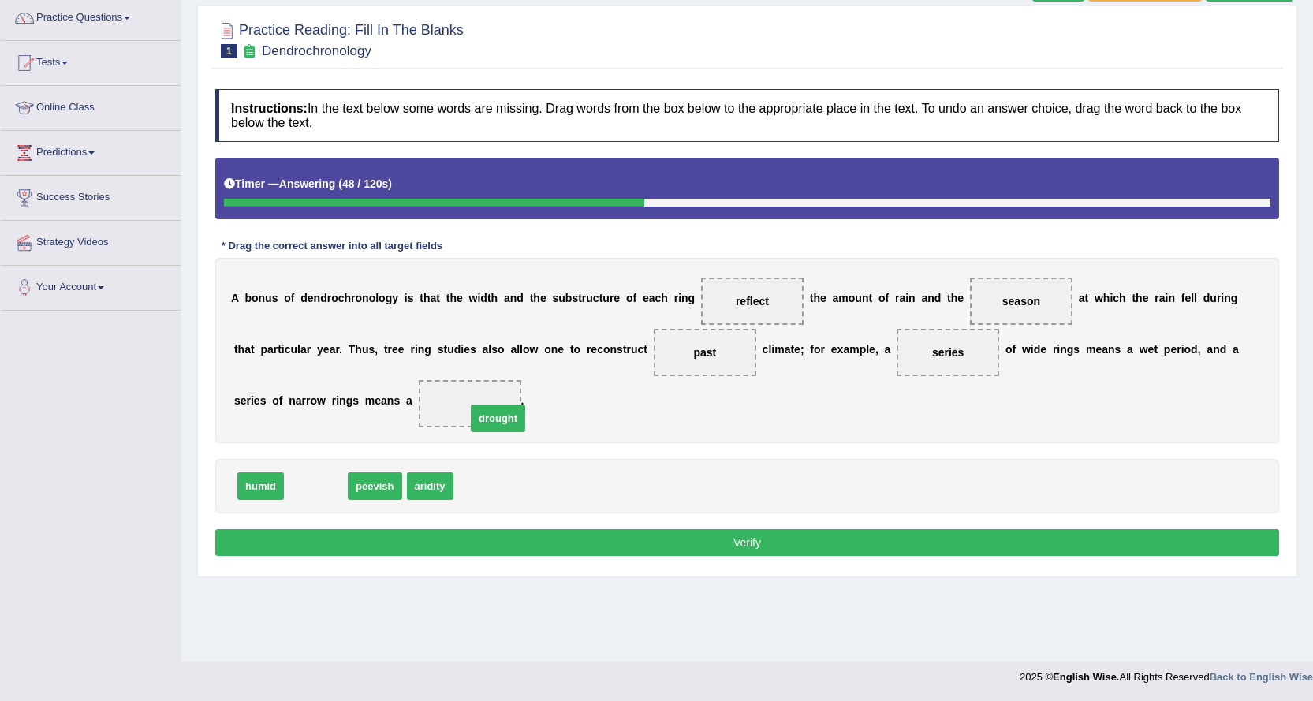
drag, startPoint x: 308, startPoint y: 486, endPoint x: 494, endPoint y: 415, distance: 198.7
click at [684, 537] on button "Verify" at bounding box center [747, 542] width 1064 height 27
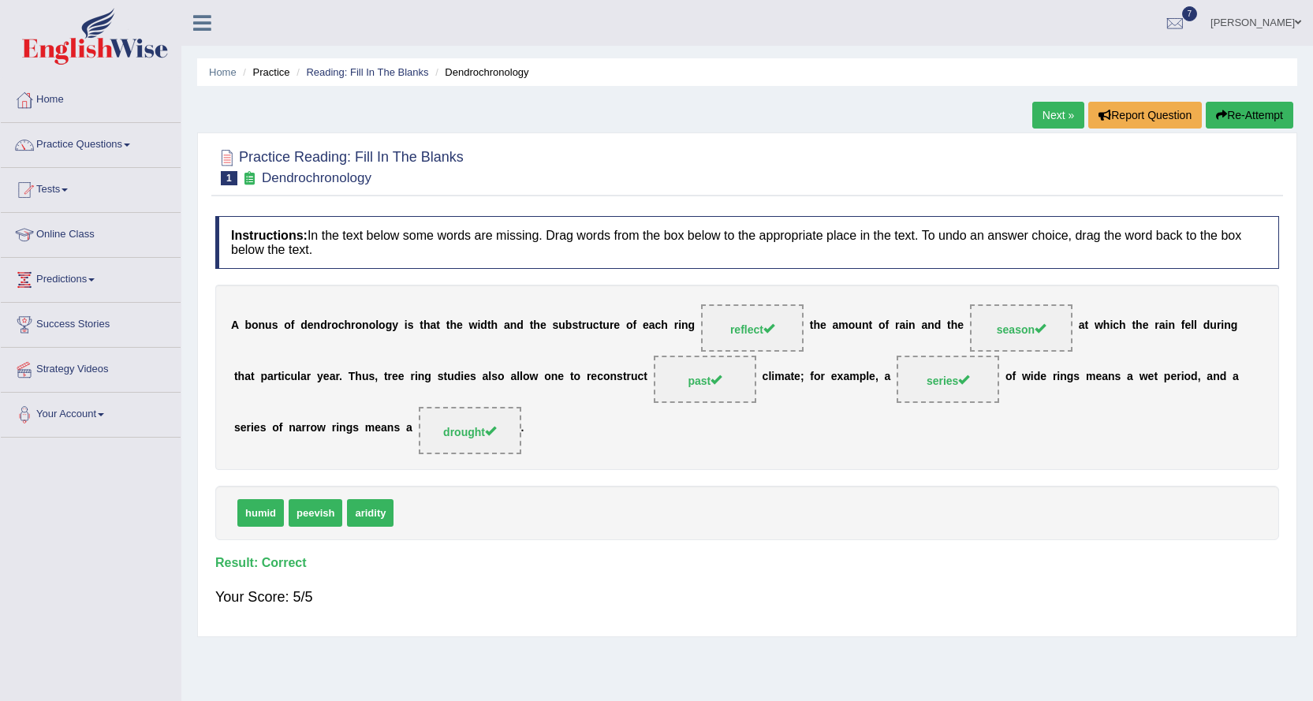
click at [1045, 105] on link "Next »" at bounding box center [1058, 115] width 52 height 27
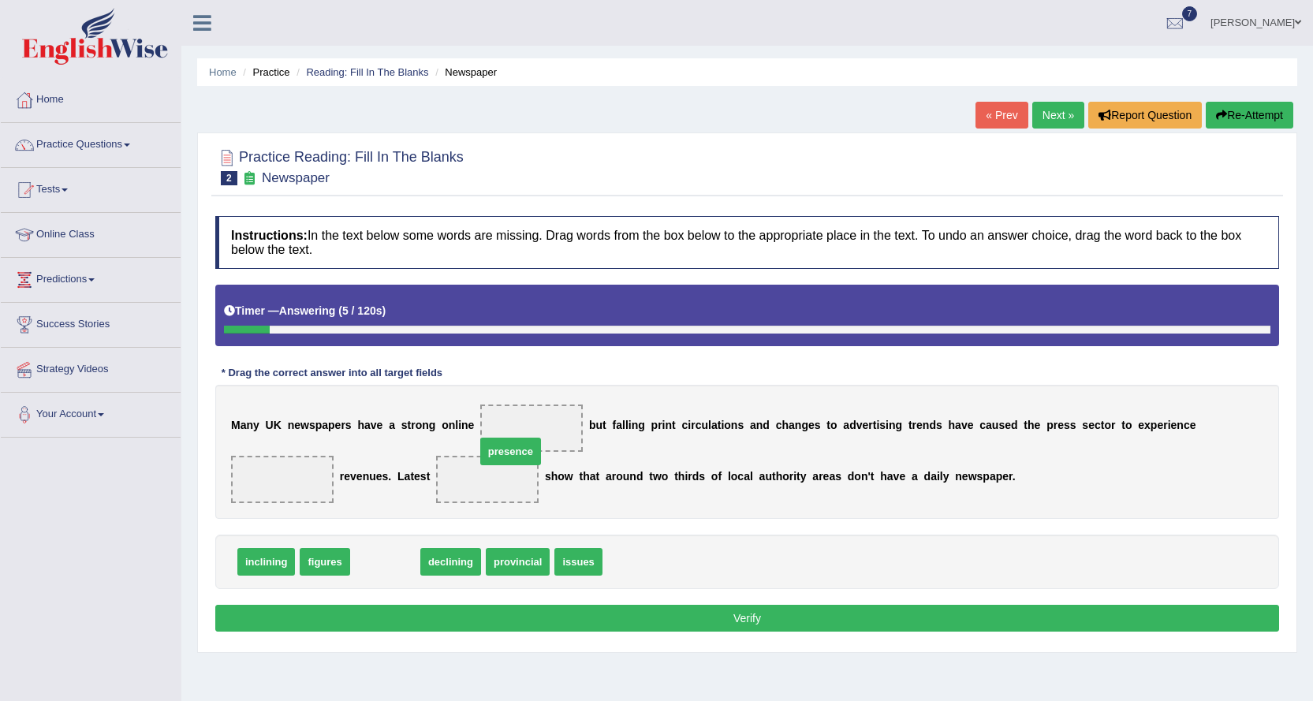
drag, startPoint x: 390, startPoint y: 554, endPoint x: 519, endPoint y: 427, distance: 181.2
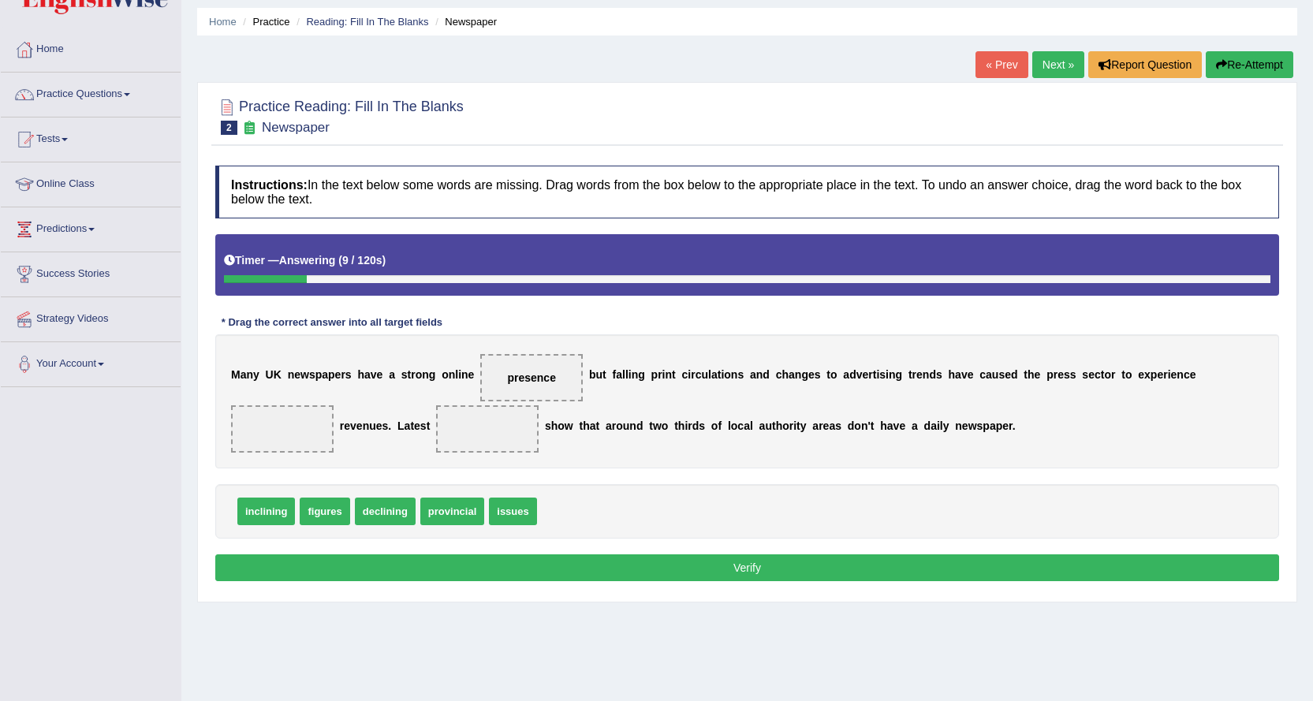
scroll to position [79, 0]
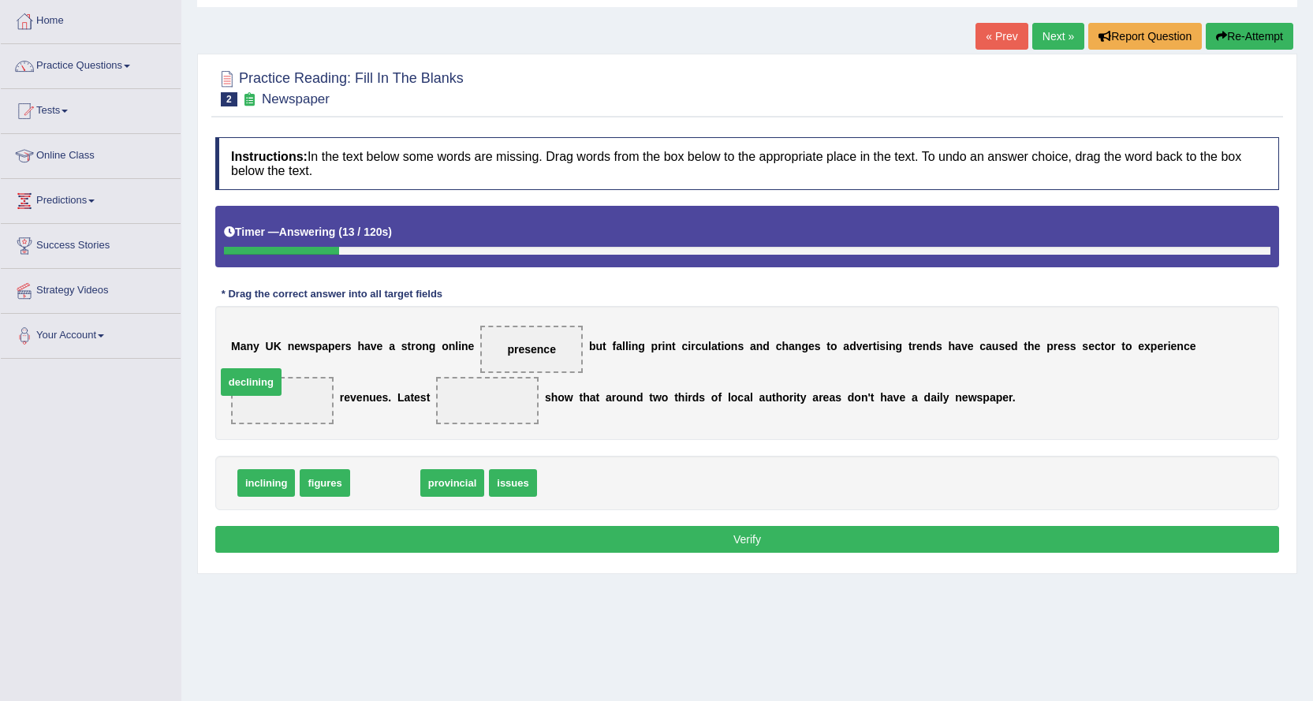
drag, startPoint x: 386, startPoint y: 486, endPoint x: 245, endPoint y: 383, distance: 174.9
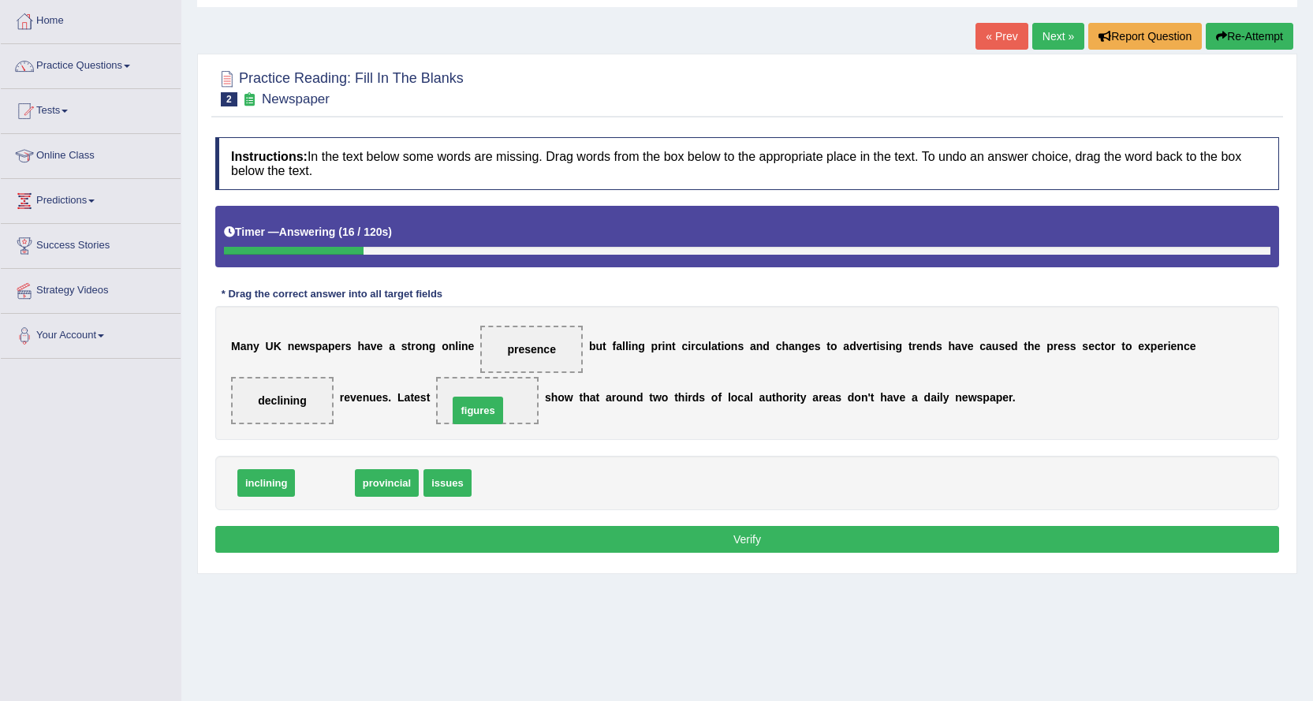
drag, startPoint x: 332, startPoint y: 479, endPoint x: 490, endPoint y: 406, distance: 173.9
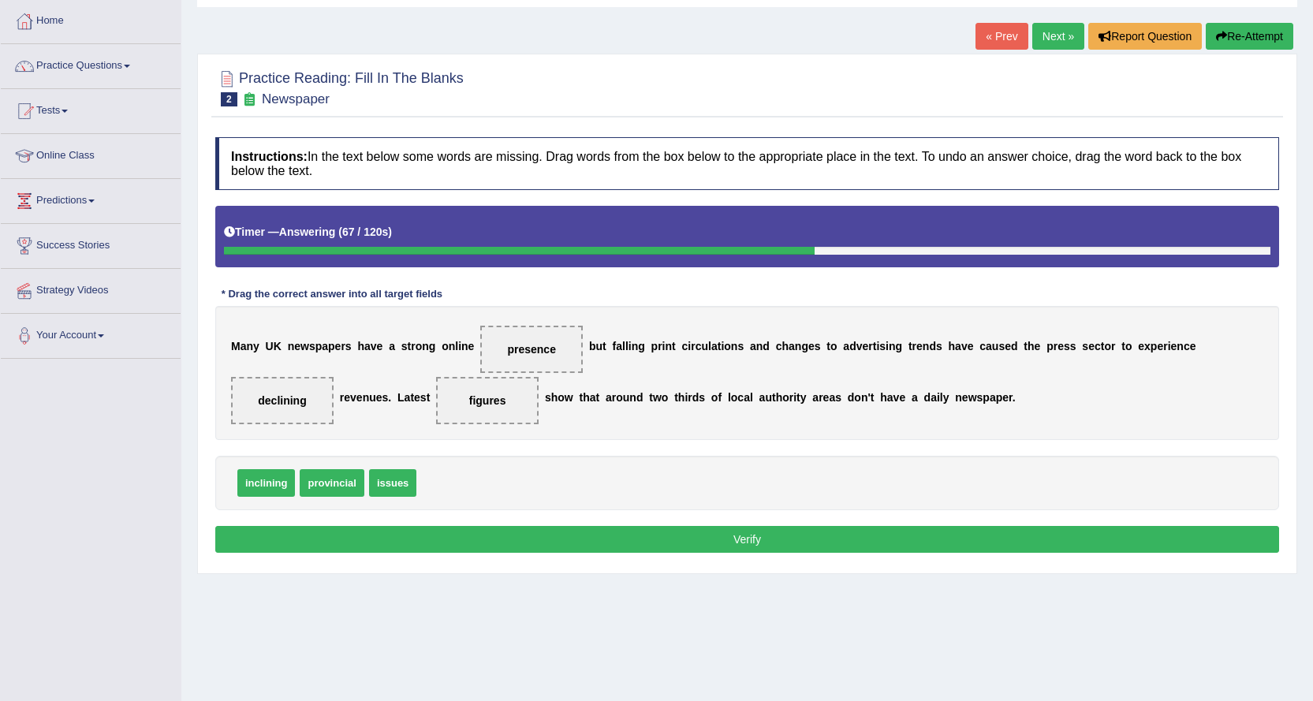
click at [765, 535] on button "Verify" at bounding box center [747, 539] width 1064 height 27
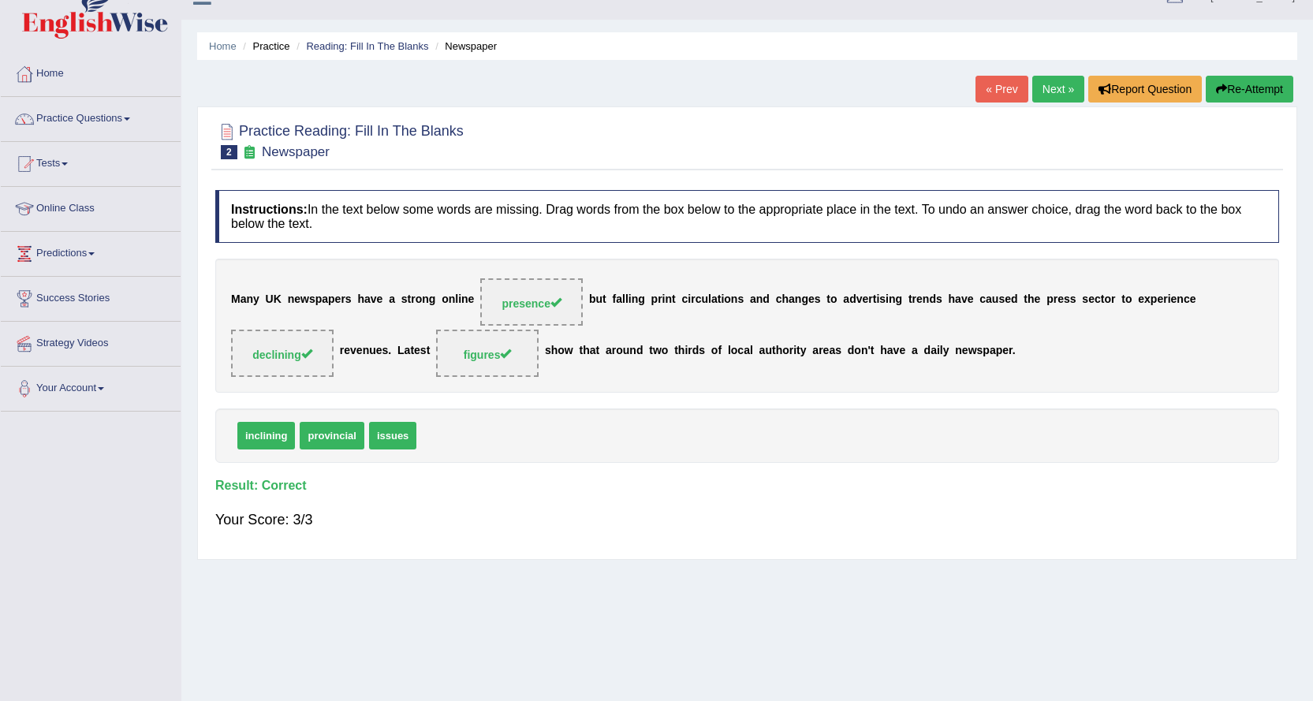
scroll to position [0, 0]
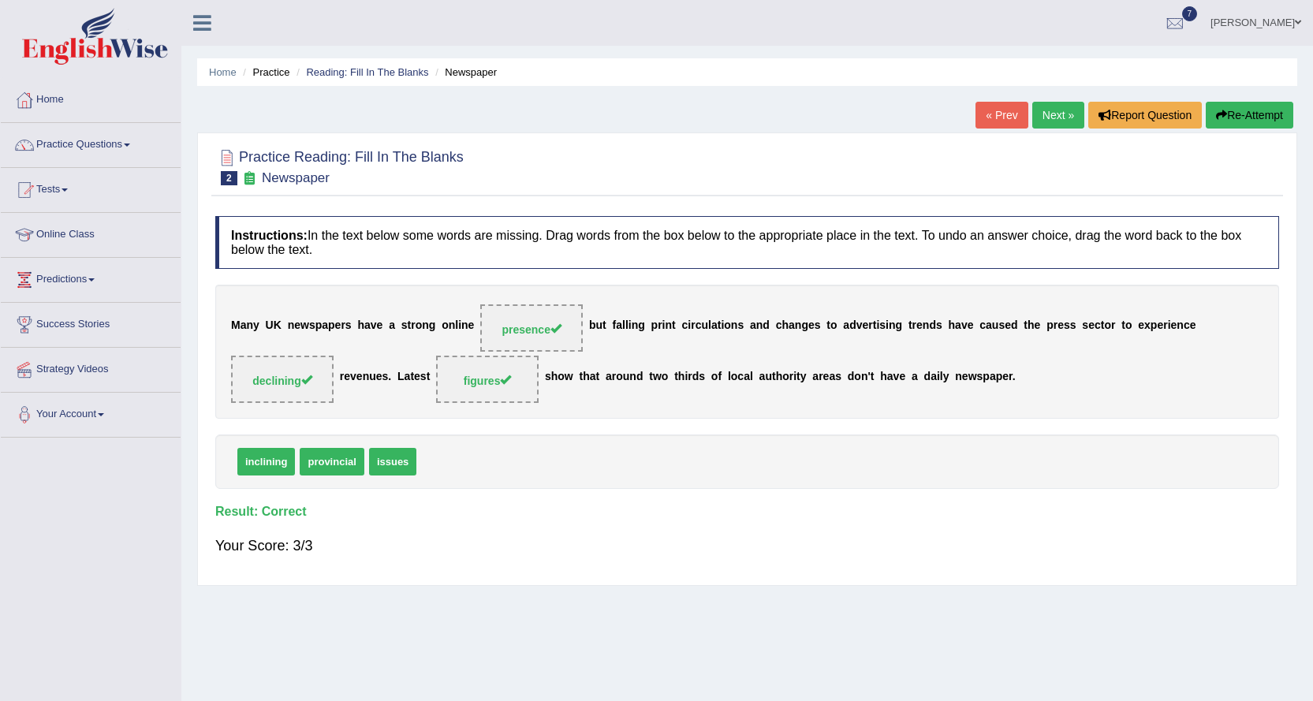
click at [1054, 110] on link "Next »" at bounding box center [1058, 115] width 52 height 27
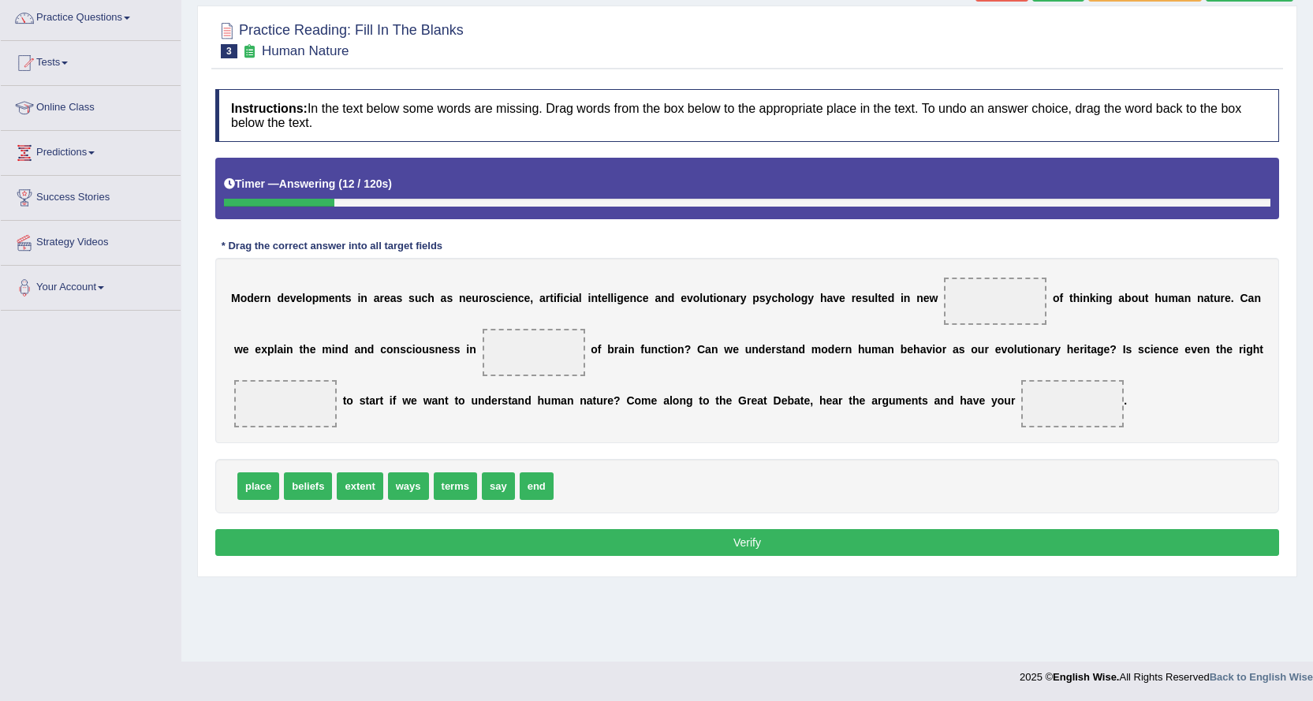
click at [255, 486] on span "place" at bounding box center [258, 486] width 42 height 28
drag, startPoint x: 428, startPoint y: 488, endPoint x: 989, endPoint y: 302, distance: 590.7
drag, startPoint x: 412, startPoint y: 490, endPoint x: 541, endPoint y: 356, distance: 185.1
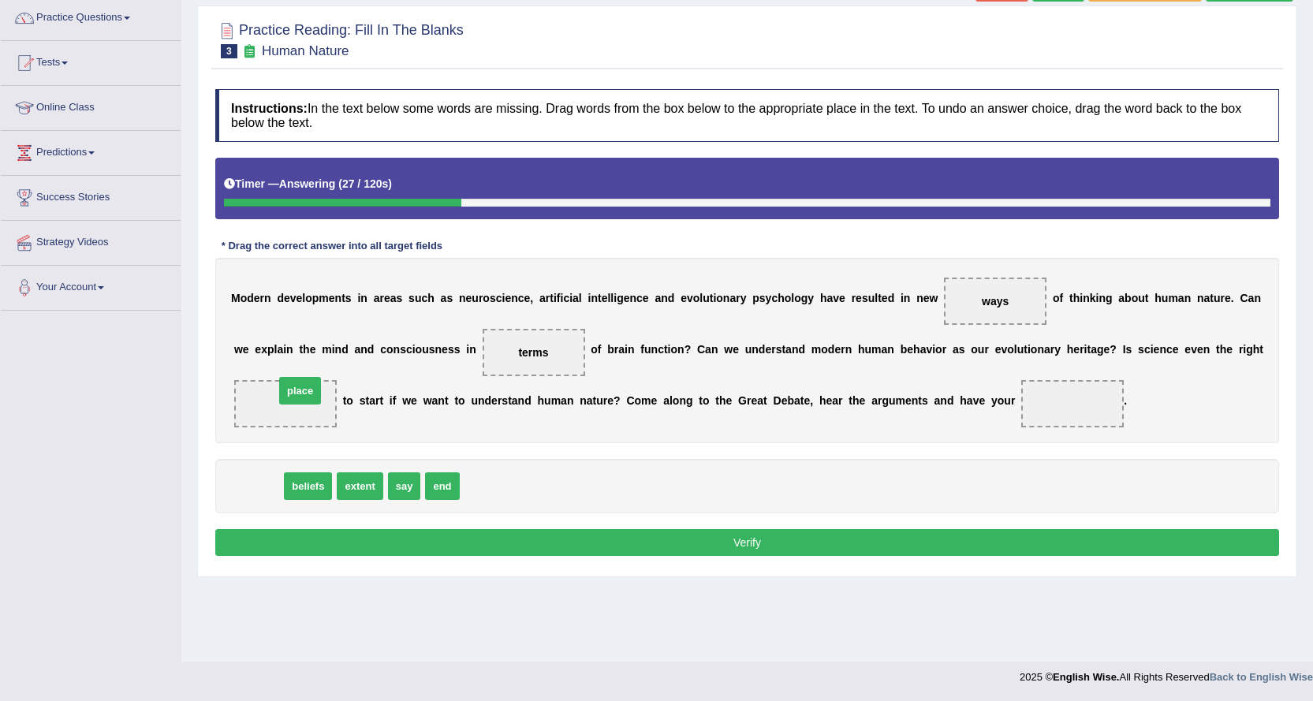
drag, startPoint x: 273, startPoint y: 464, endPoint x: 300, endPoint y: 390, distance: 79.6
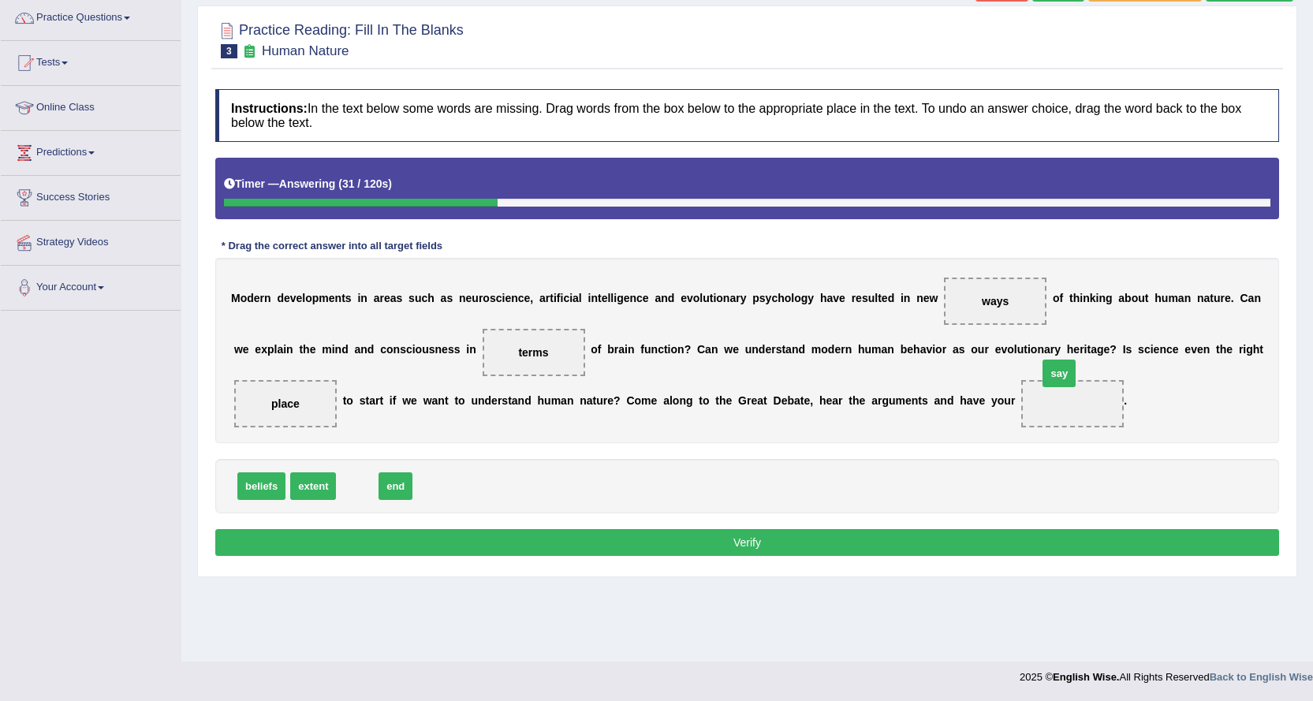
drag, startPoint x: 358, startPoint y: 488, endPoint x: 1072, endPoint y: 397, distance: 719.4
click at [972, 539] on button "Verify" at bounding box center [747, 542] width 1064 height 27
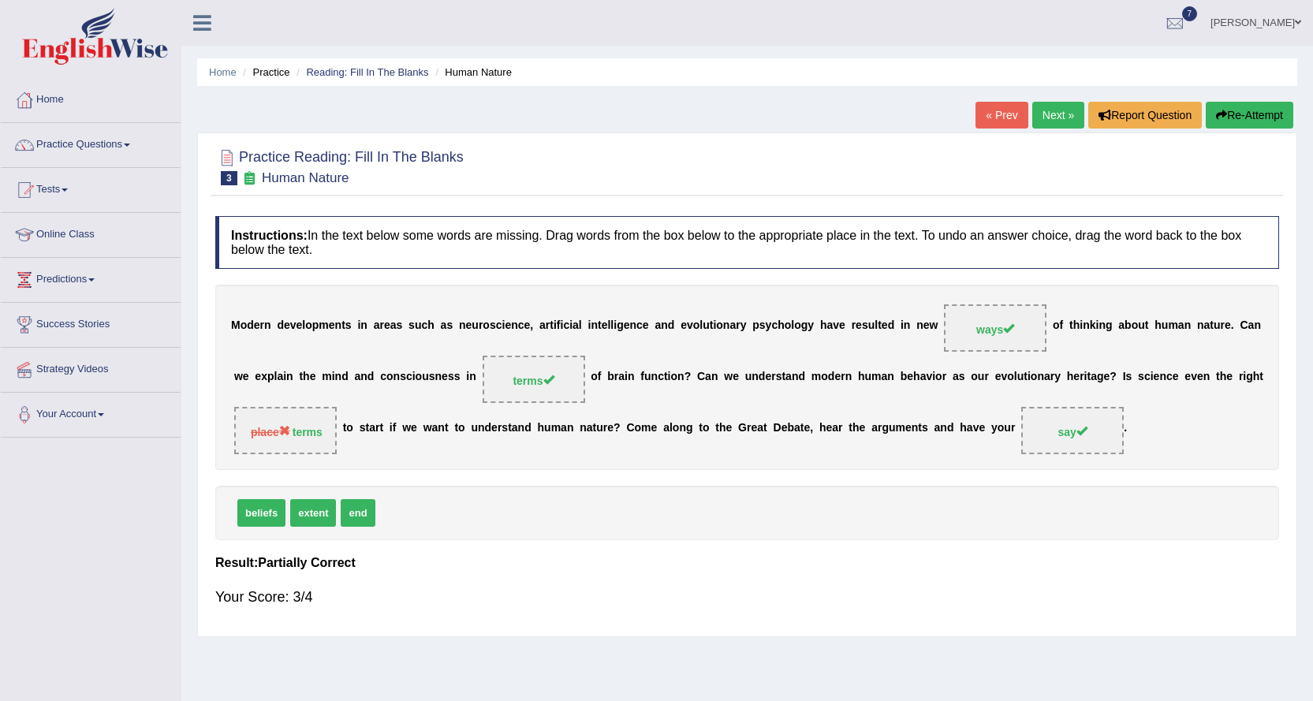
click at [1247, 91] on div "Home Practice Reading: Fill In The Blanks Human Nature « Prev Next » Report Que…" at bounding box center [746, 394] width 1131 height 788
click at [1238, 115] on button "Re-Attempt" at bounding box center [1250, 115] width 88 height 27
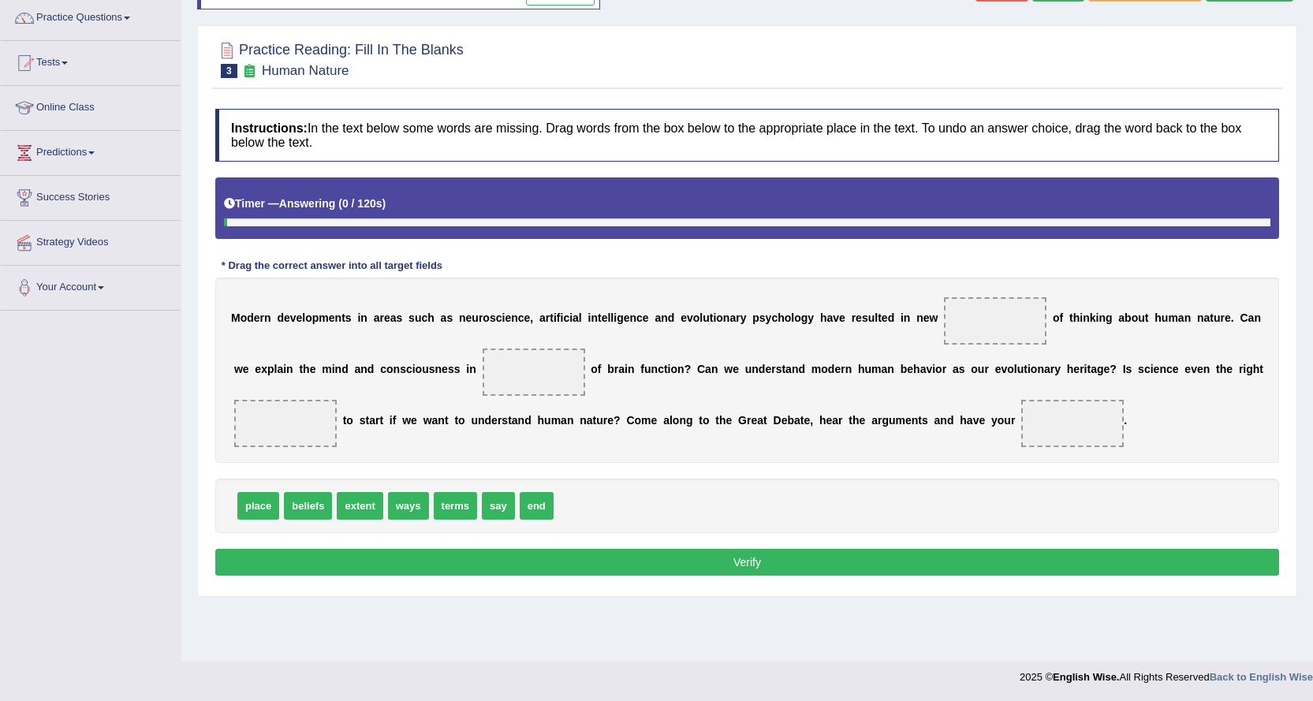
scroll to position [127, 0]
drag, startPoint x: 403, startPoint y: 509, endPoint x: 995, endPoint y: 309, distance: 625.1
drag, startPoint x: 403, startPoint y: 508, endPoint x: 561, endPoint y: 385, distance: 200.6
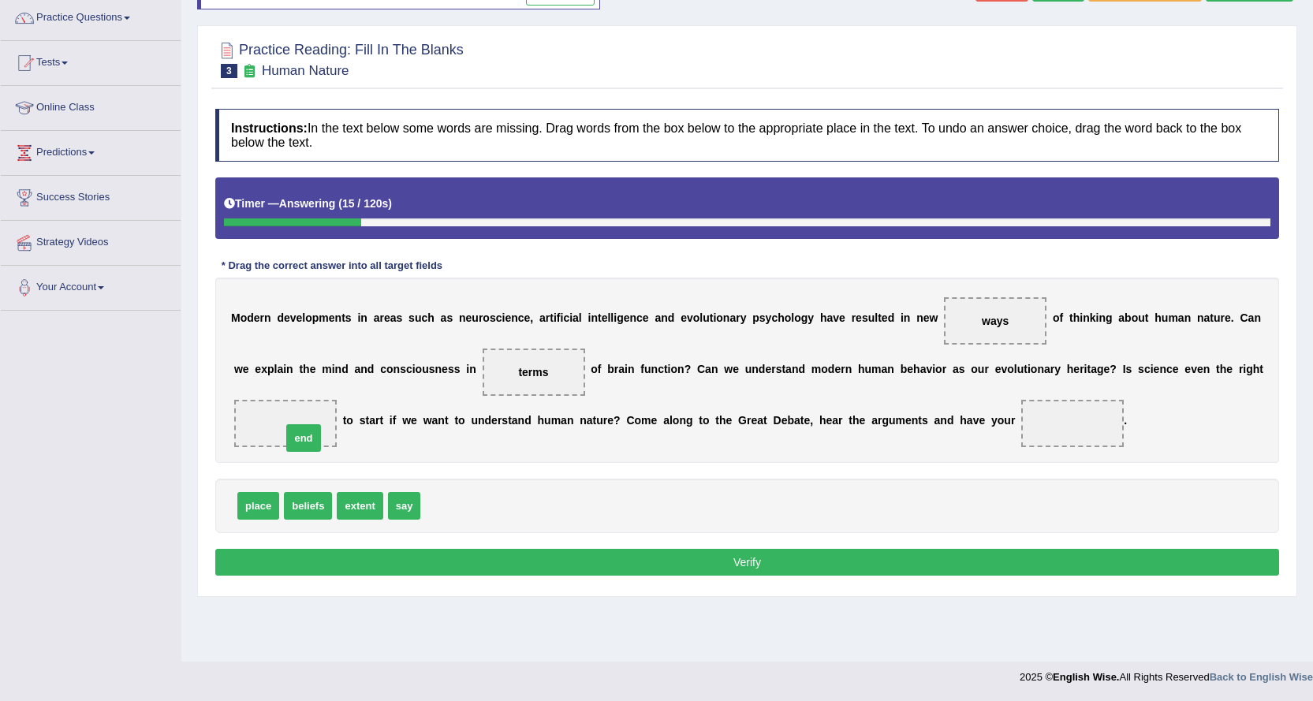
drag, startPoint x: 439, startPoint y: 506, endPoint x: 274, endPoint y: 428, distance: 183.1
drag, startPoint x: 398, startPoint y: 505, endPoint x: 1088, endPoint y: 434, distance: 693.6
click at [479, 548] on div "Instructions: In the text below some words are missing. Drag words from the box…" at bounding box center [747, 344] width 1072 height 487
click at [482, 563] on button "Verify" at bounding box center [747, 562] width 1064 height 27
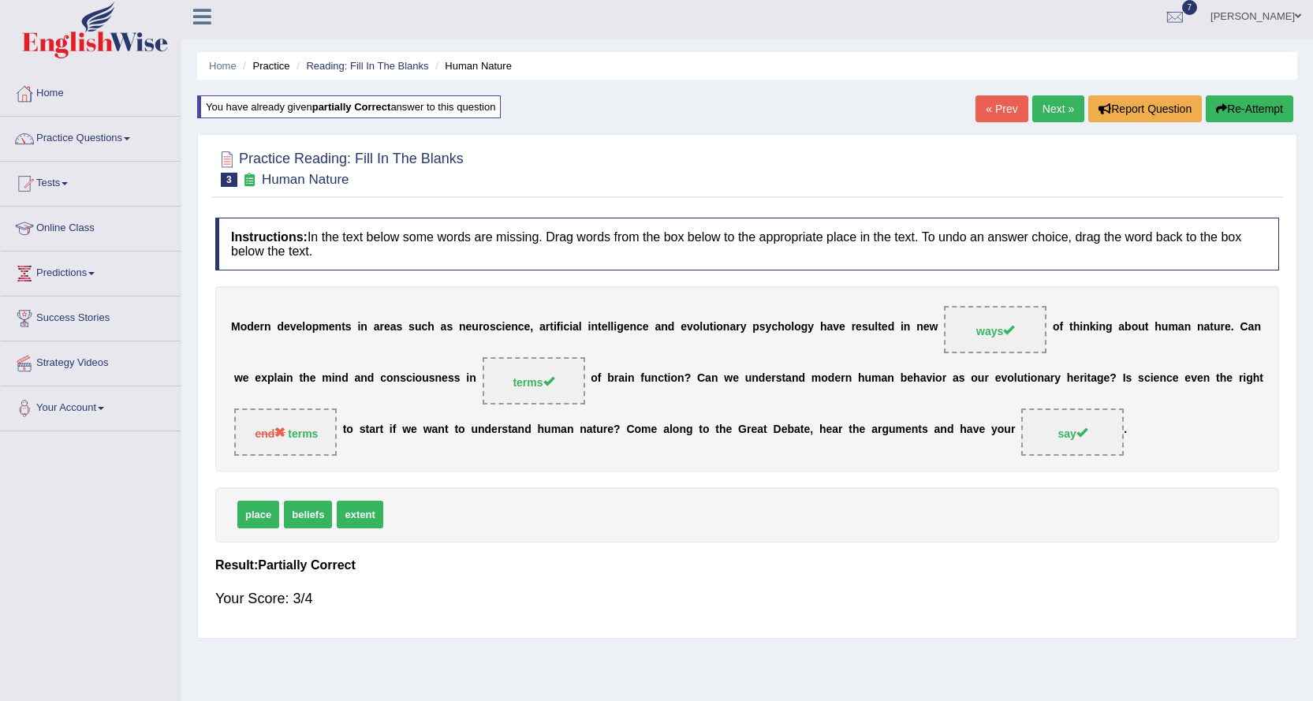
scroll to position [0, 0]
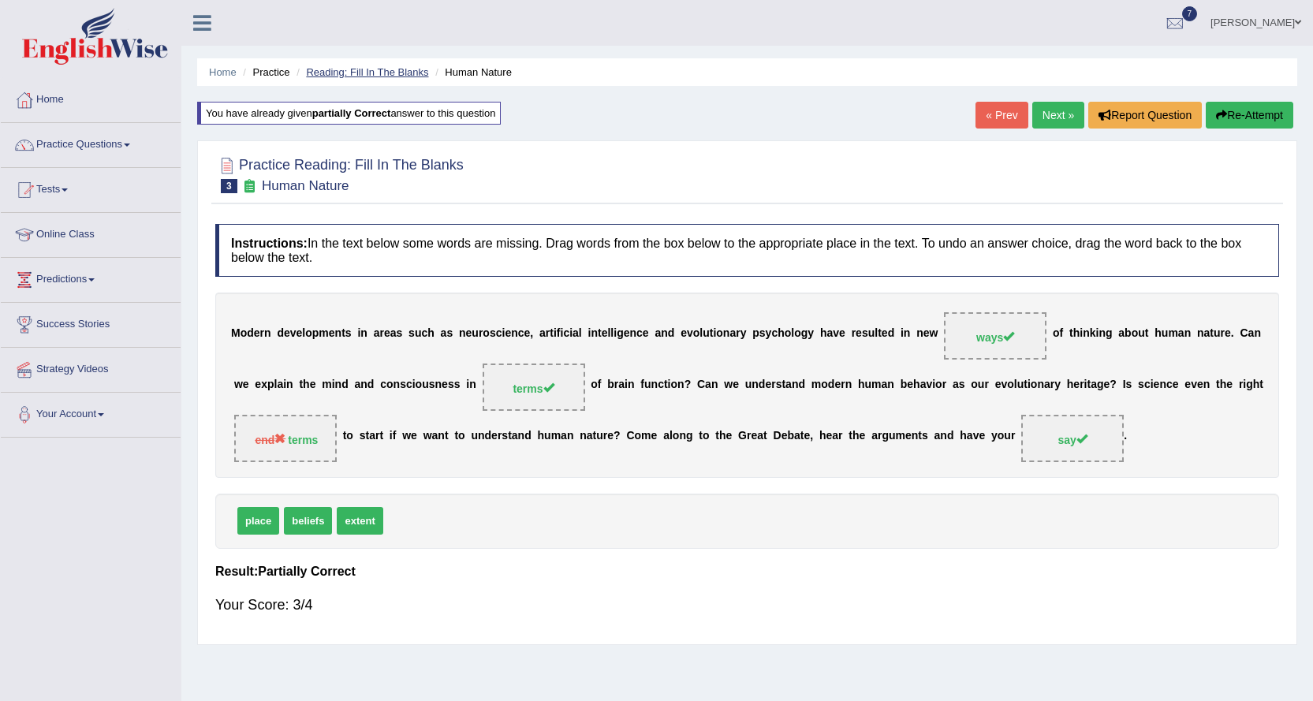
click at [376, 75] on link "Reading: Fill In The Blanks" at bounding box center [367, 72] width 122 height 12
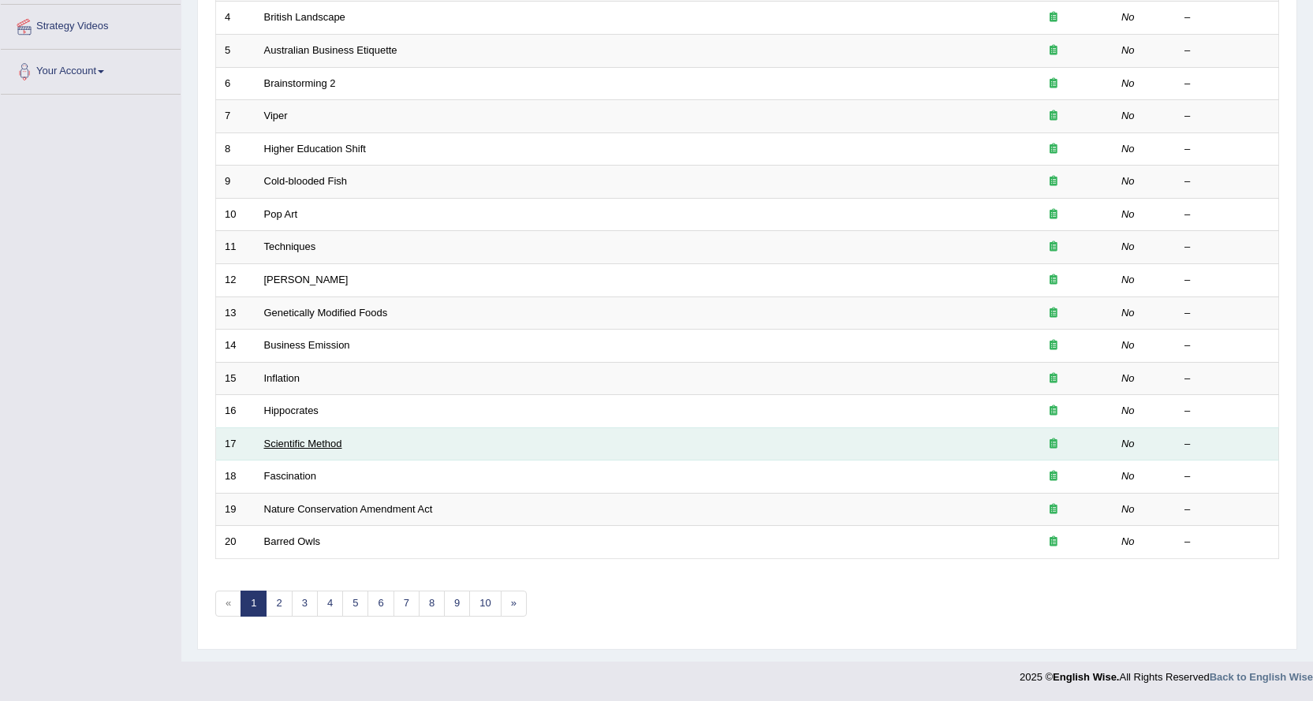
click at [304, 445] on link "Scientific Method" at bounding box center [303, 444] width 78 height 12
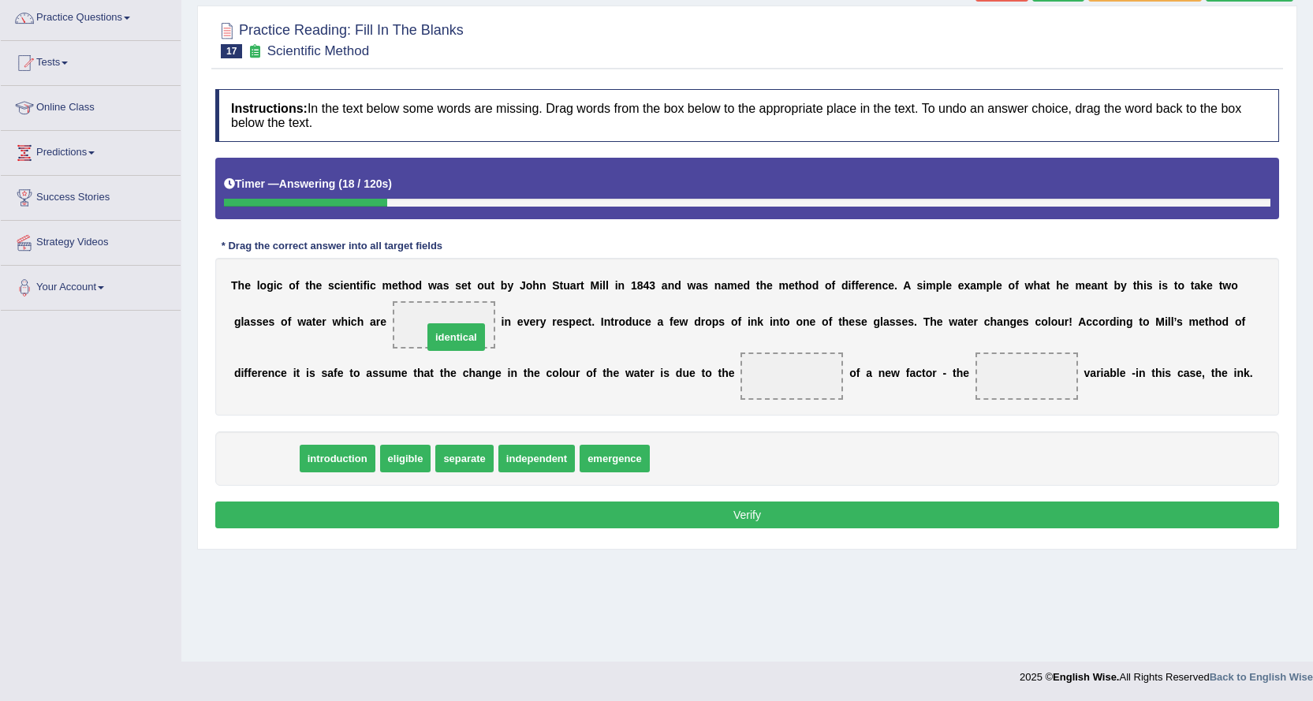
drag, startPoint x: 274, startPoint y: 461, endPoint x: 464, endPoint y: 337, distance: 226.8
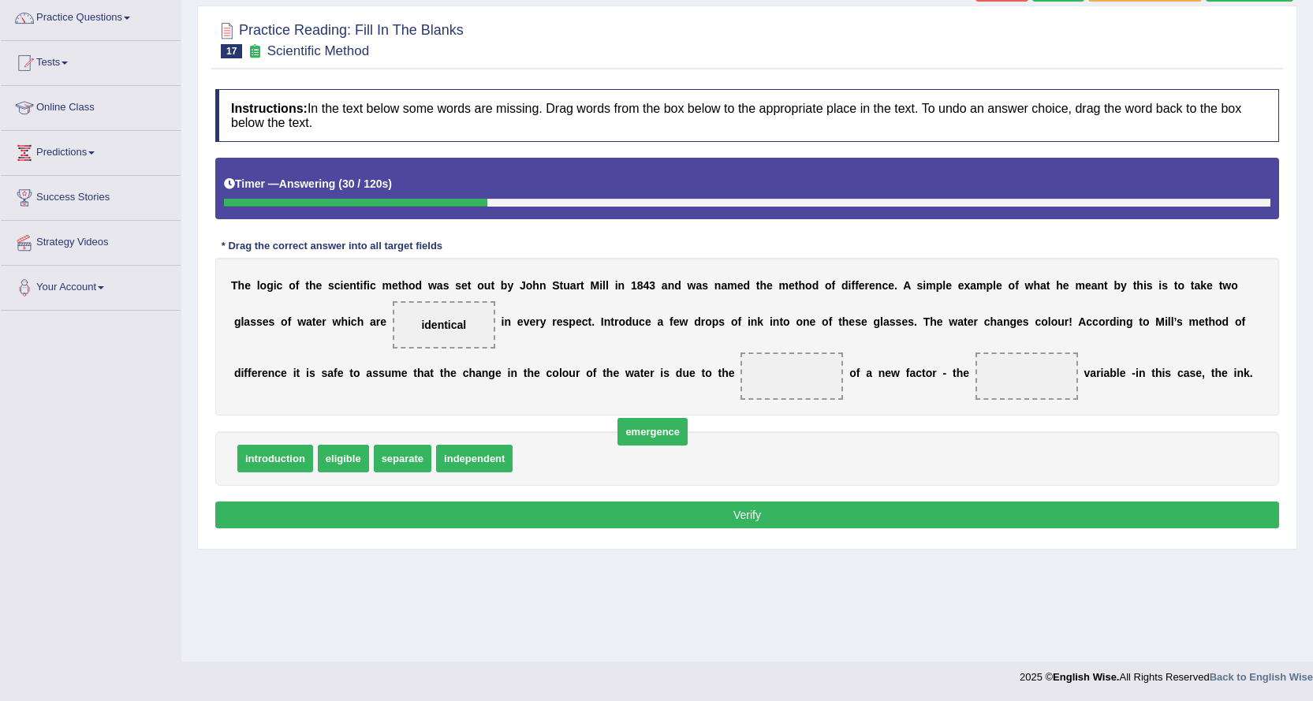
drag, startPoint x: 556, startPoint y: 455, endPoint x: 545, endPoint y: 459, distance: 11.7
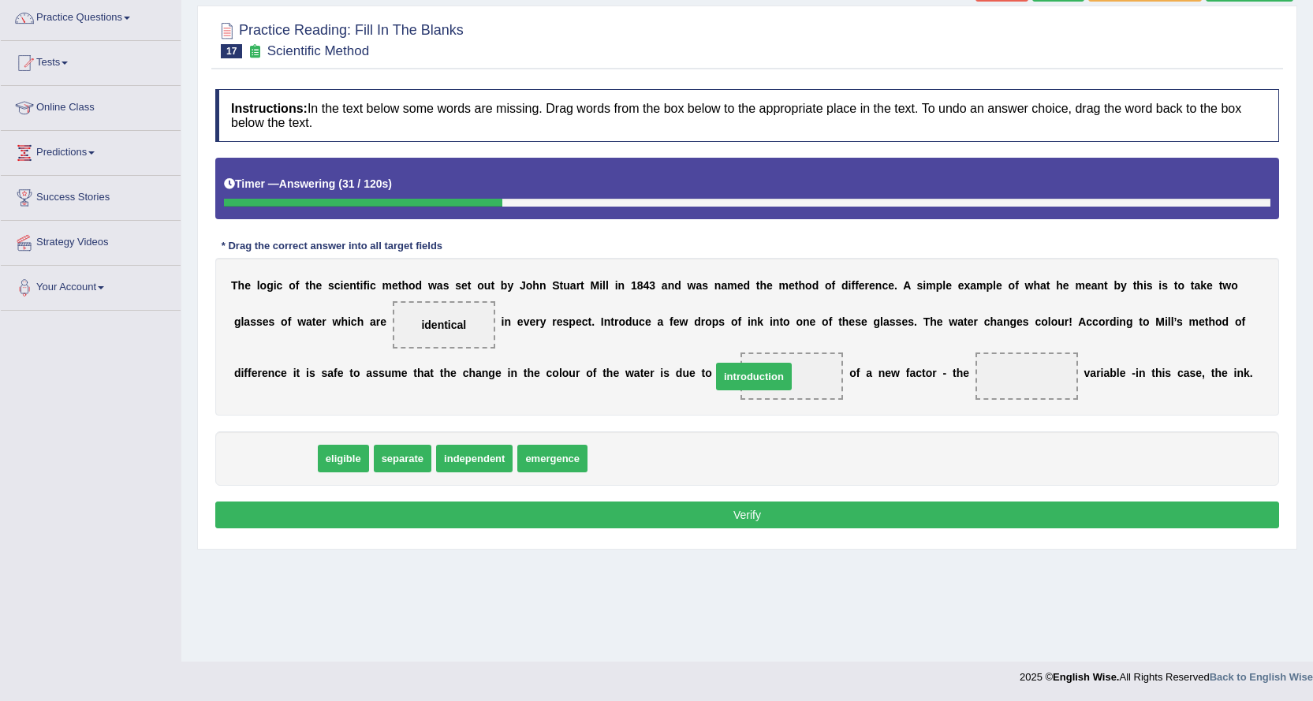
drag, startPoint x: 284, startPoint y: 459, endPoint x: 781, endPoint y: 372, distance: 505.0
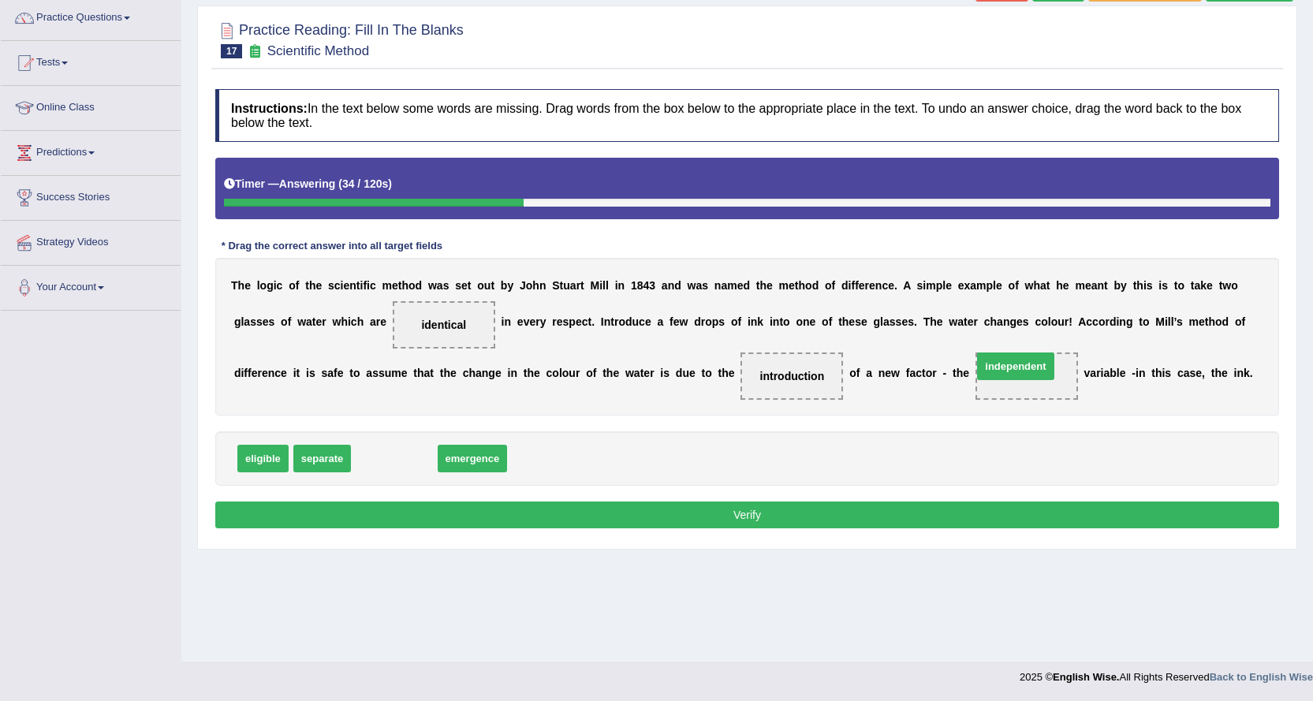
drag, startPoint x: 399, startPoint y: 459, endPoint x: 1020, endPoint y: 367, distance: 627.2
click at [930, 509] on button "Verify" at bounding box center [747, 514] width 1064 height 27
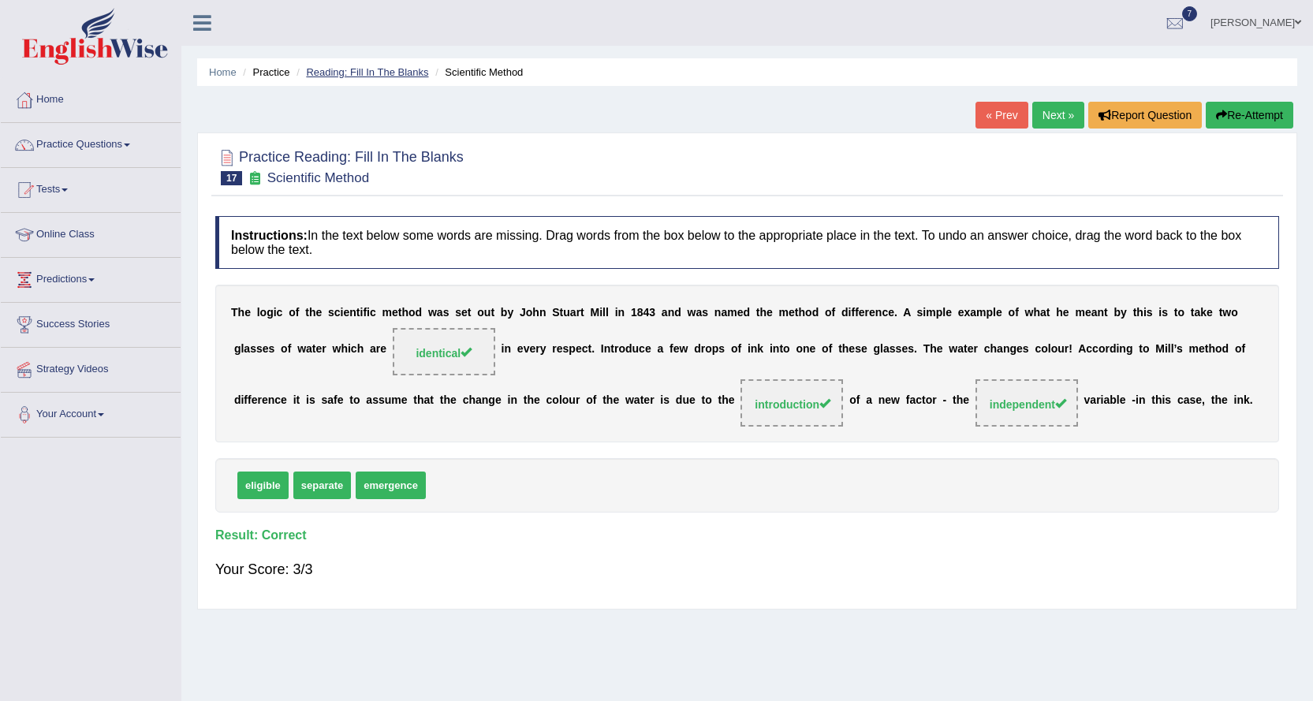
click at [395, 73] on link "Reading: Fill In The Blanks" at bounding box center [367, 72] width 122 height 12
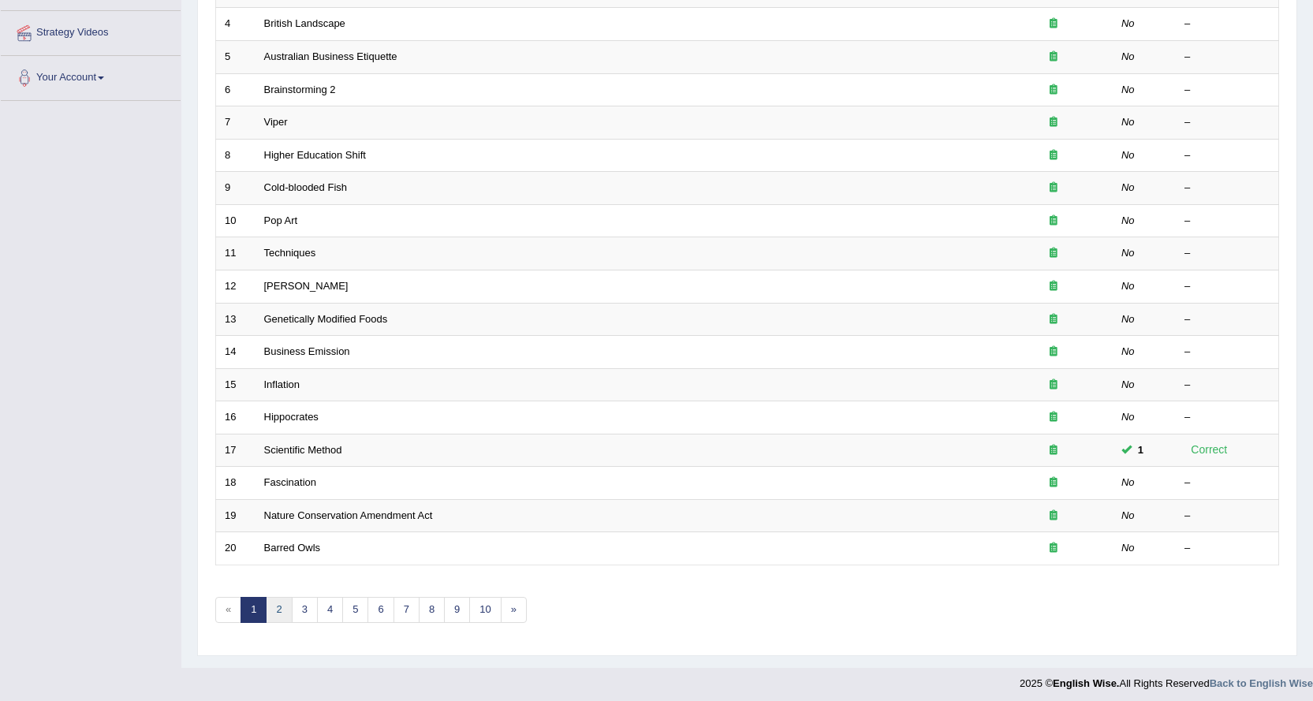
click at [289, 609] on link "2" at bounding box center [279, 610] width 26 height 26
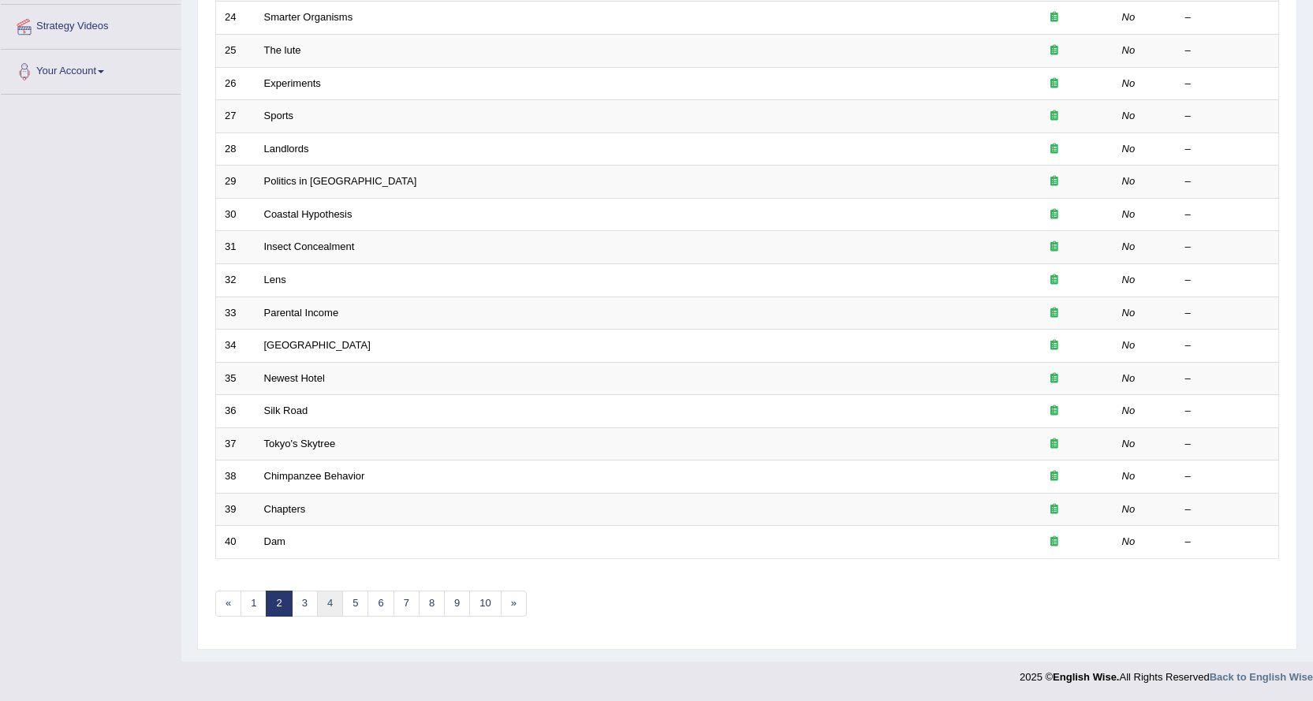
click at [331, 602] on link "4" at bounding box center [330, 604] width 26 height 26
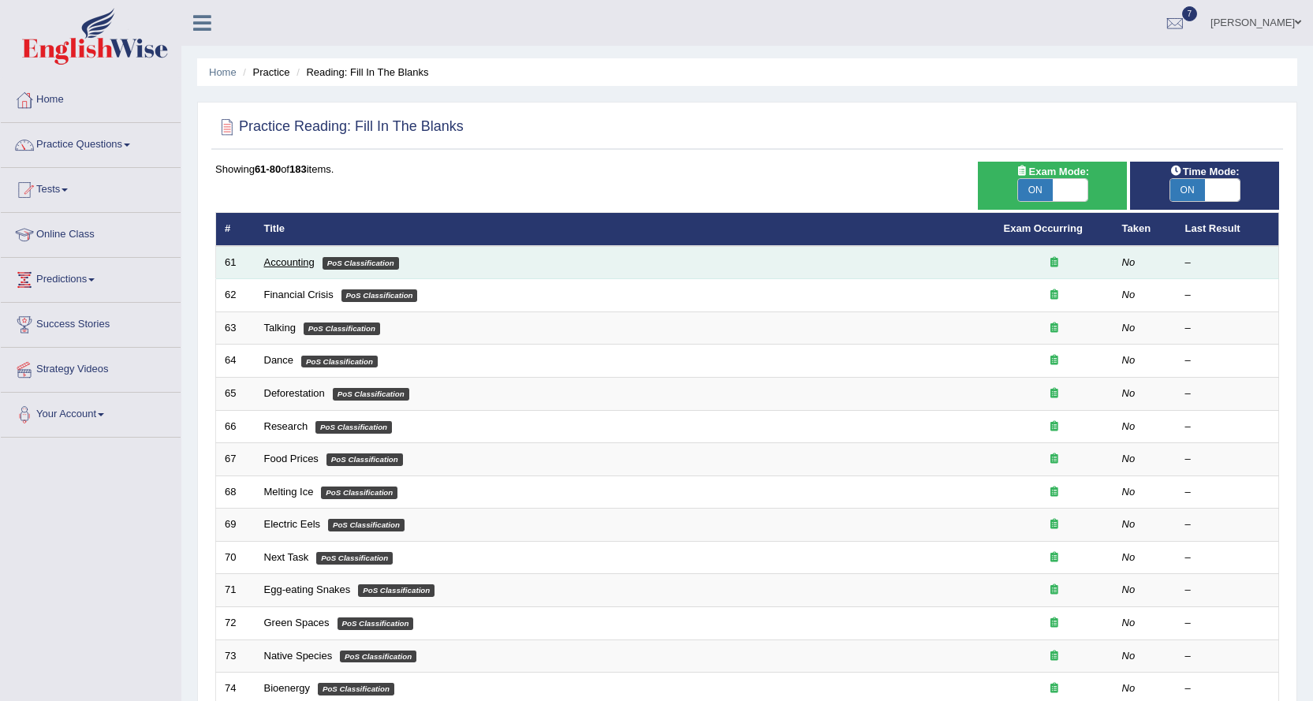
click at [283, 264] on link "Accounting" at bounding box center [289, 262] width 50 height 12
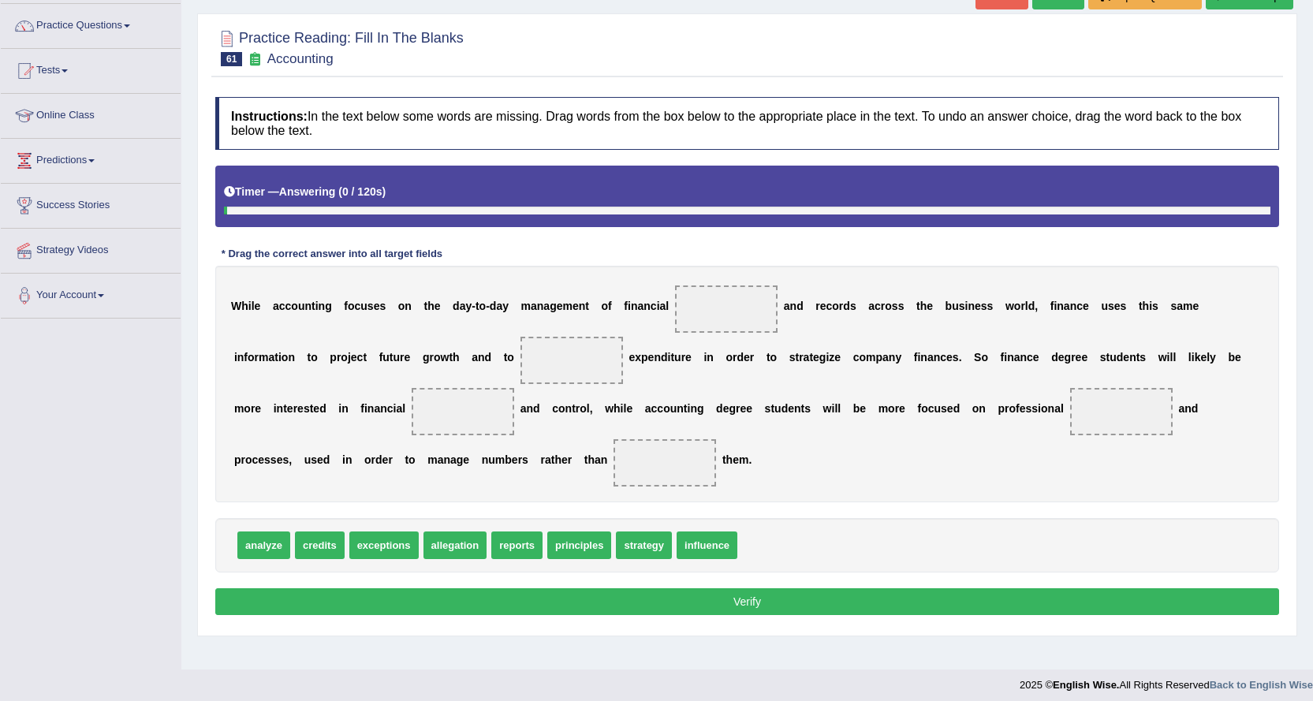
scroll to position [127, 0]
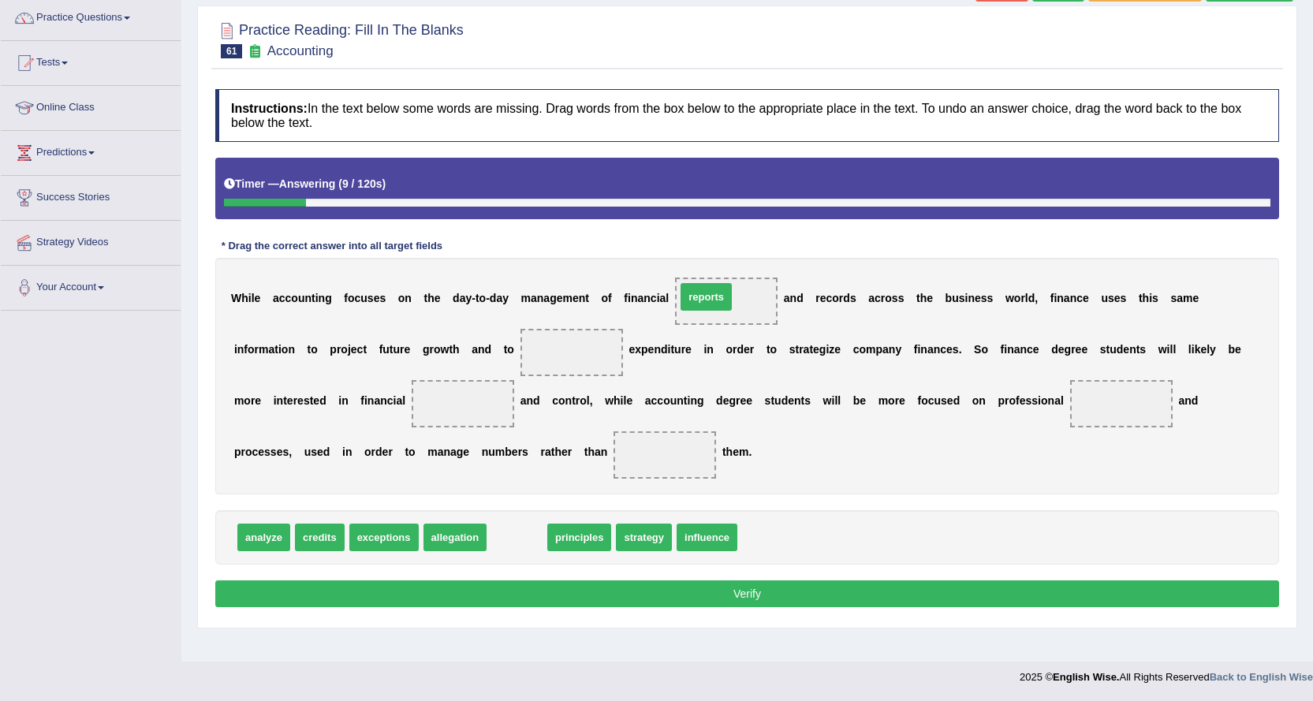
drag, startPoint x: 534, startPoint y: 539, endPoint x: 723, endPoint y: 298, distance: 306.0
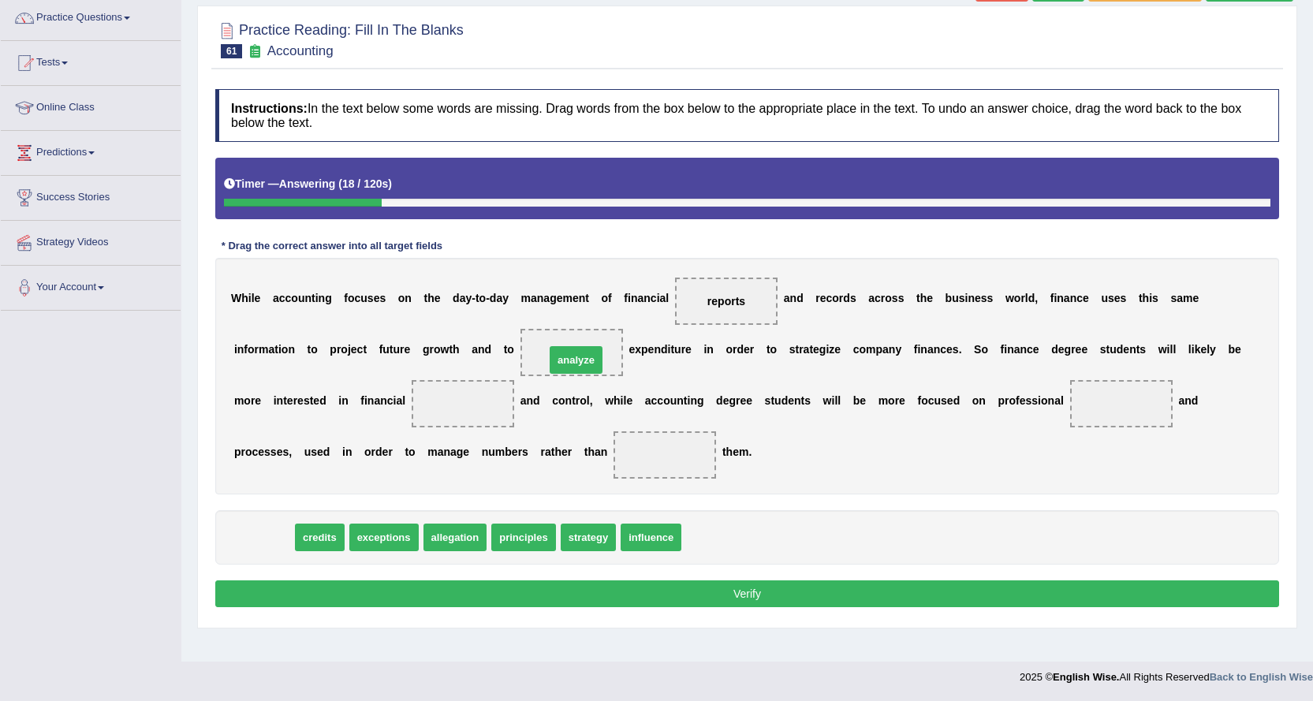
drag, startPoint x: 260, startPoint y: 543, endPoint x: 572, endPoint y: 362, distance: 361.1
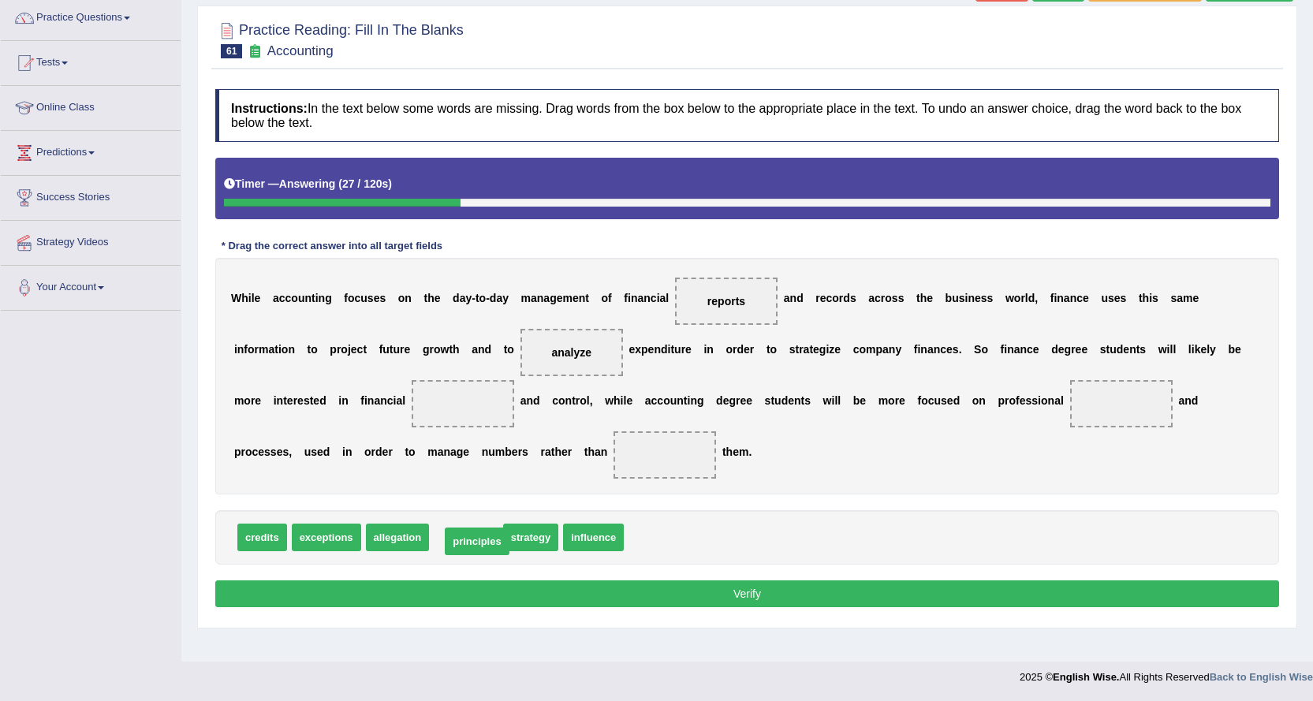
drag, startPoint x: 485, startPoint y: 537, endPoint x: 496, endPoint y: 541, distance: 11.7
click at [536, 542] on span "influence" at bounding box center [524, 538] width 61 height 28
drag, startPoint x: 484, startPoint y: 539, endPoint x: 483, endPoint y: 409, distance: 130.1
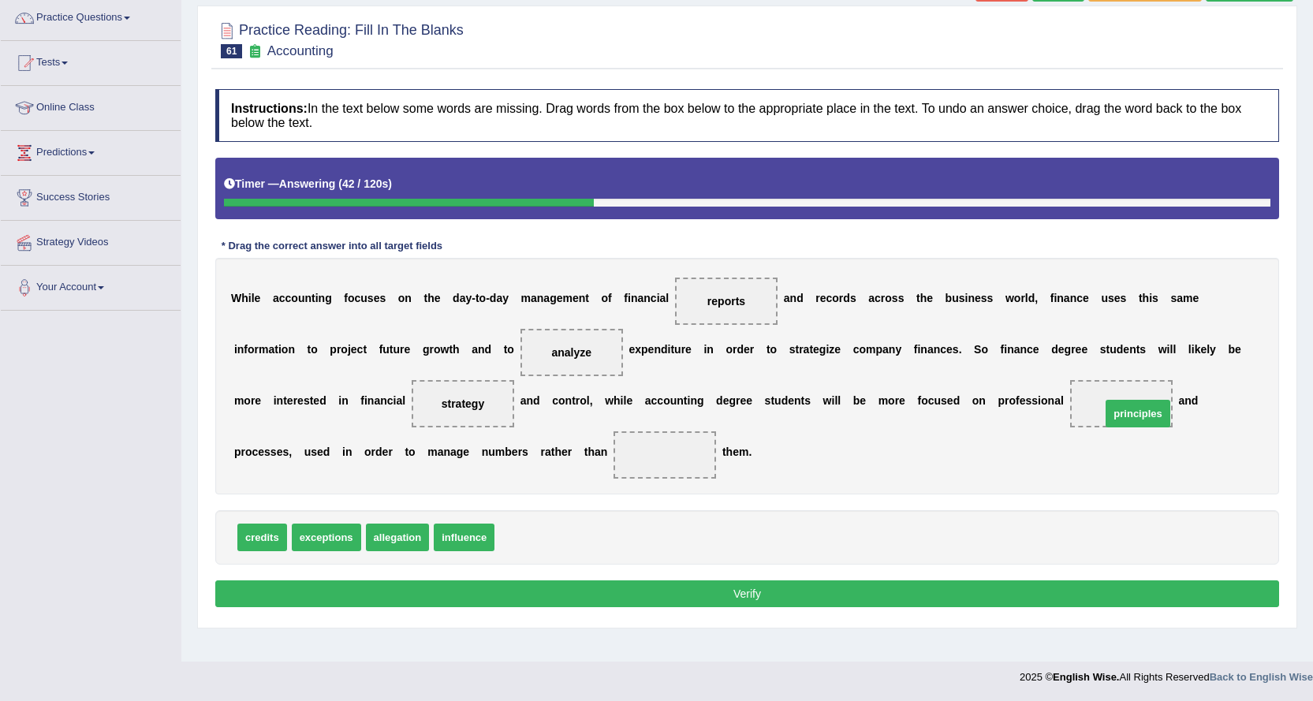
drag, startPoint x: 524, startPoint y: 539, endPoint x: 1130, endPoint y: 416, distance: 618.8
drag, startPoint x: 560, startPoint y: 348, endPoint x: 669, endPoint y: 457, distance: 154.4
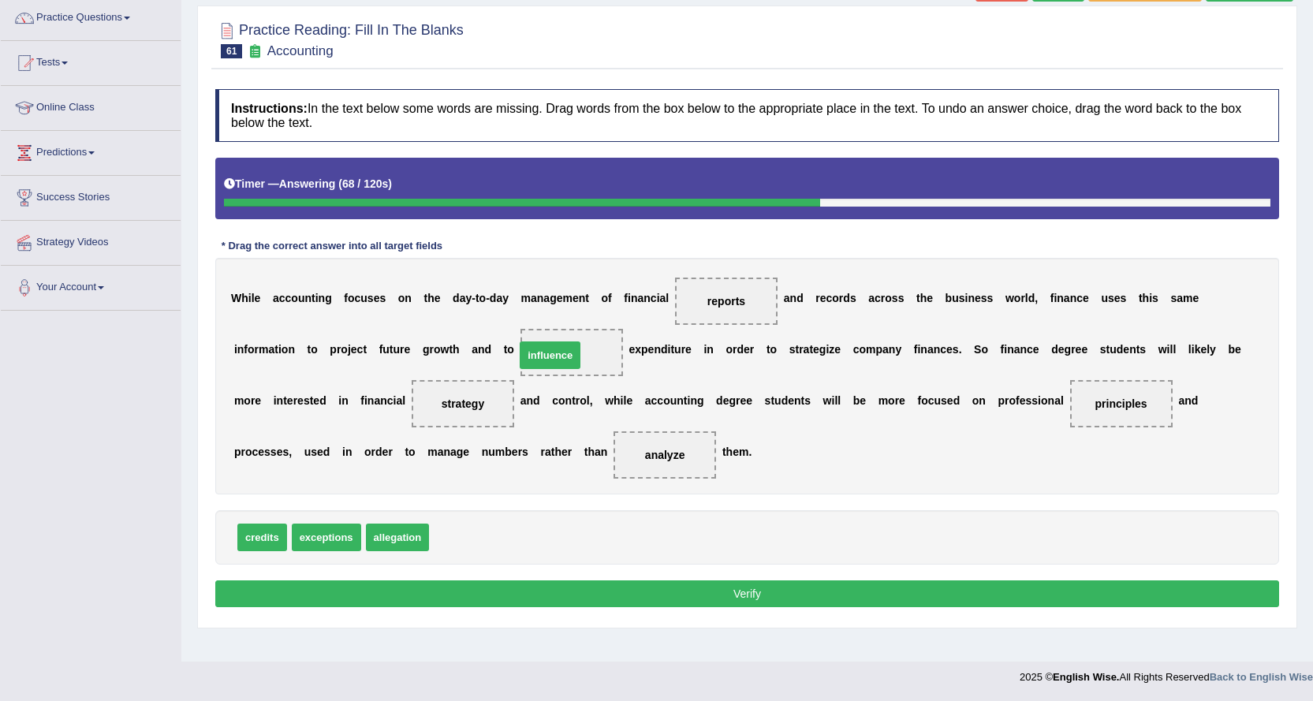
drag, startPoint x: 457, startPoint y: 534, endPoint x: 546, endPoint y: 350, distance: 203.8
click at [570, 592] on button "Verify" at bounding box center [747, 593] width 1064 height 27
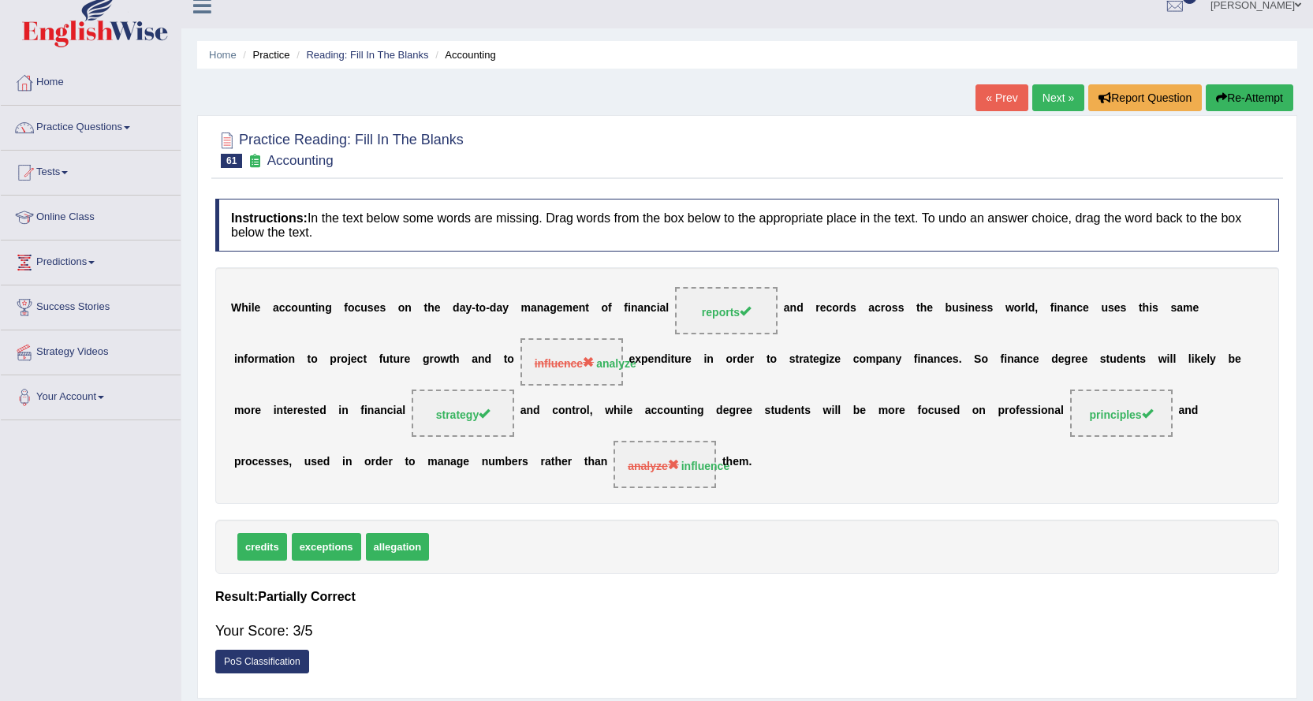
scroll to position [0, 0]
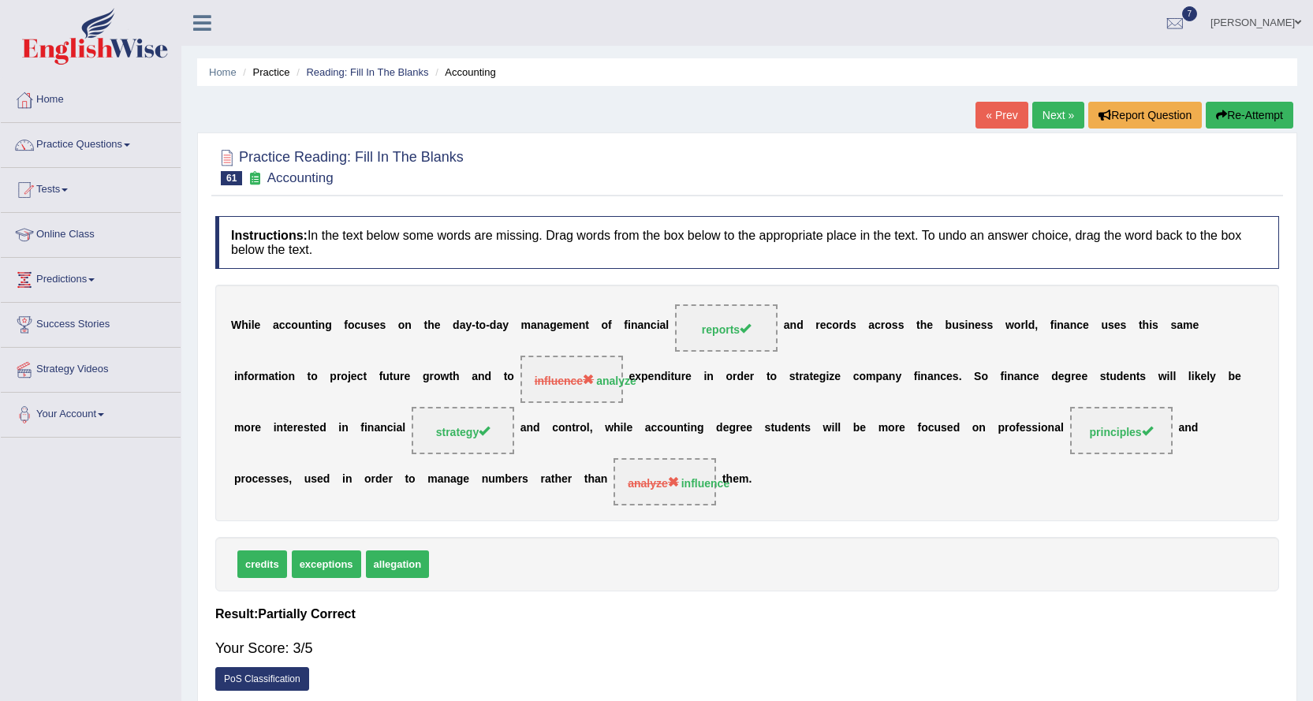
click at [1038, 104] on link "Next »" at bounding box center [1058, 115] width 52 height 27
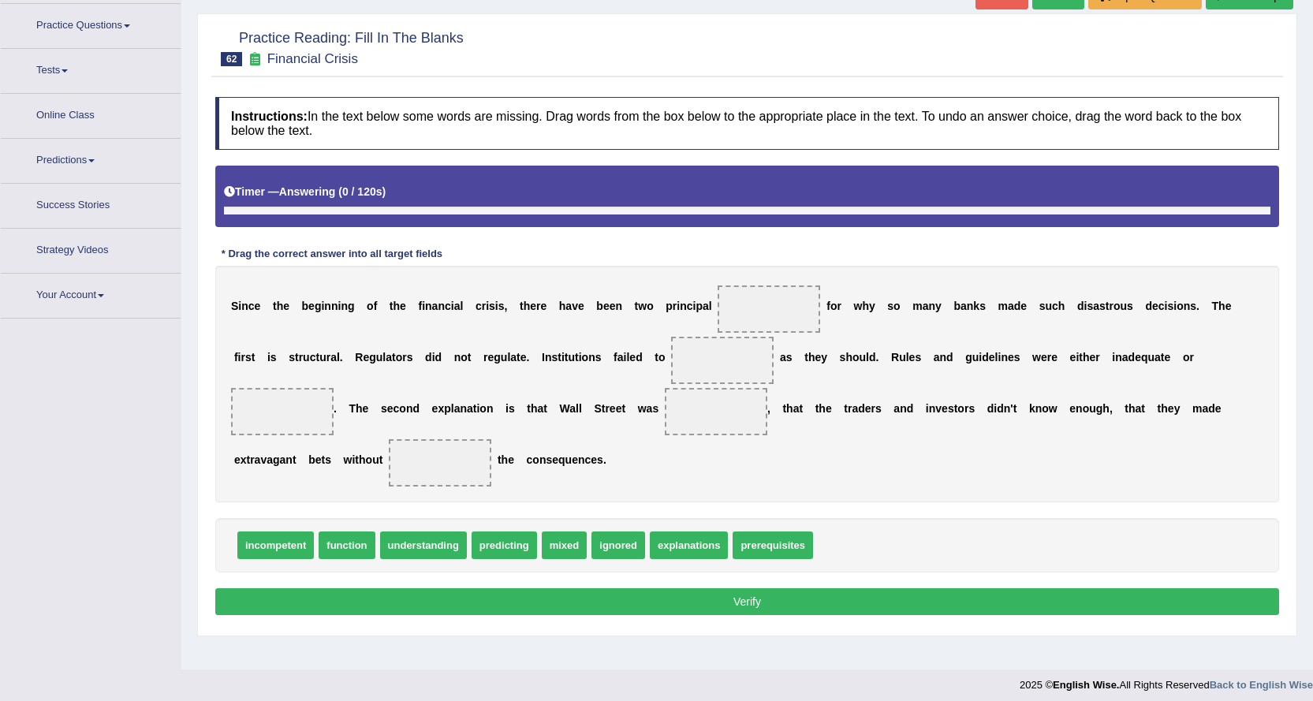
scroll to position [127, 0]
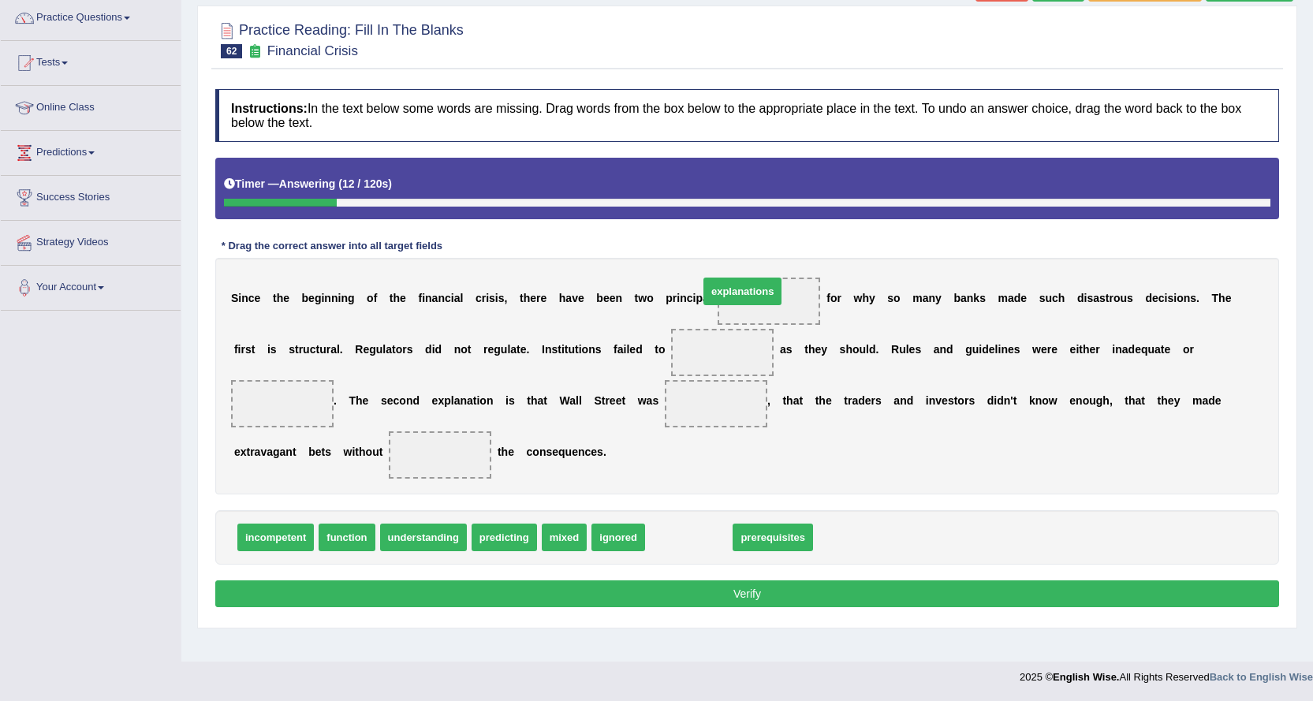
drag, startPoint x: 687, startPoint y: 539, endPoint x: 740, endPoint y: 293, distance: 251.8
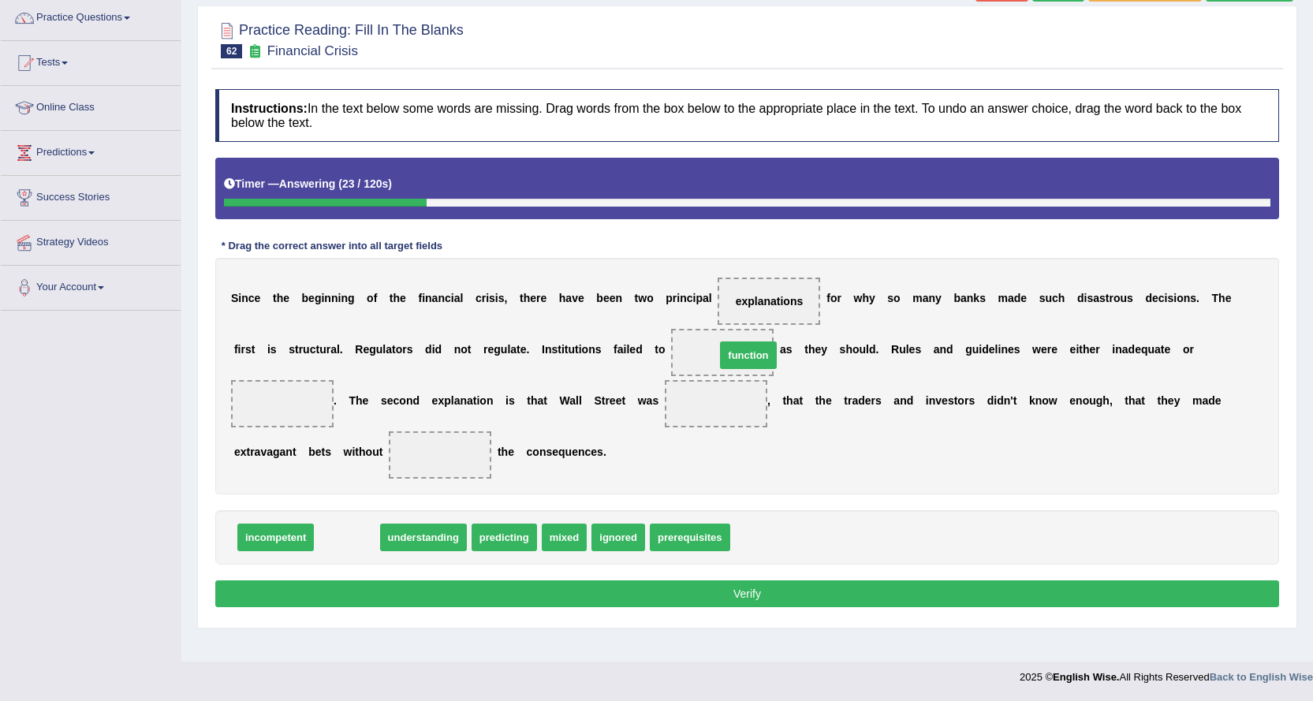
drag, startPoint x: 353, startPoint y: 535, endPoint x: 753, endPoint y: 353, distance: 439.3
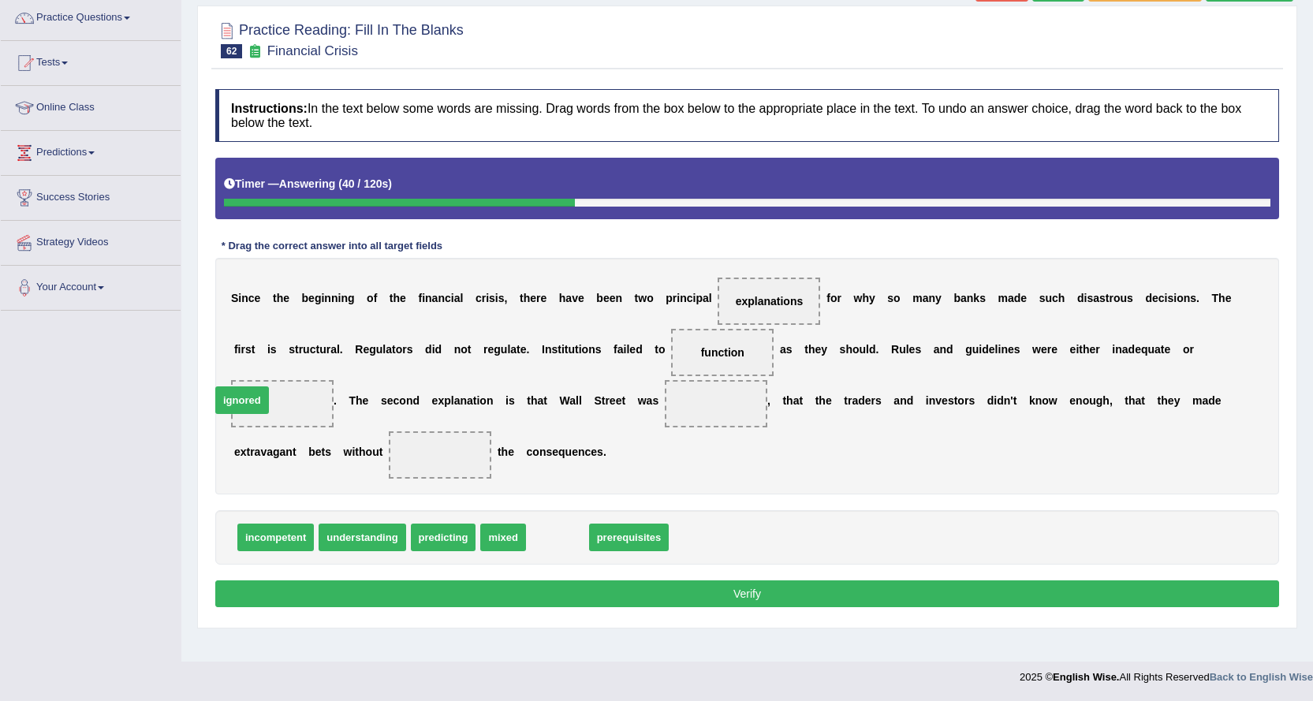
drag, startPoint x: 565, startPoint y: 539, endPoint x: 249, endPoint y: 401, distance: 343.9
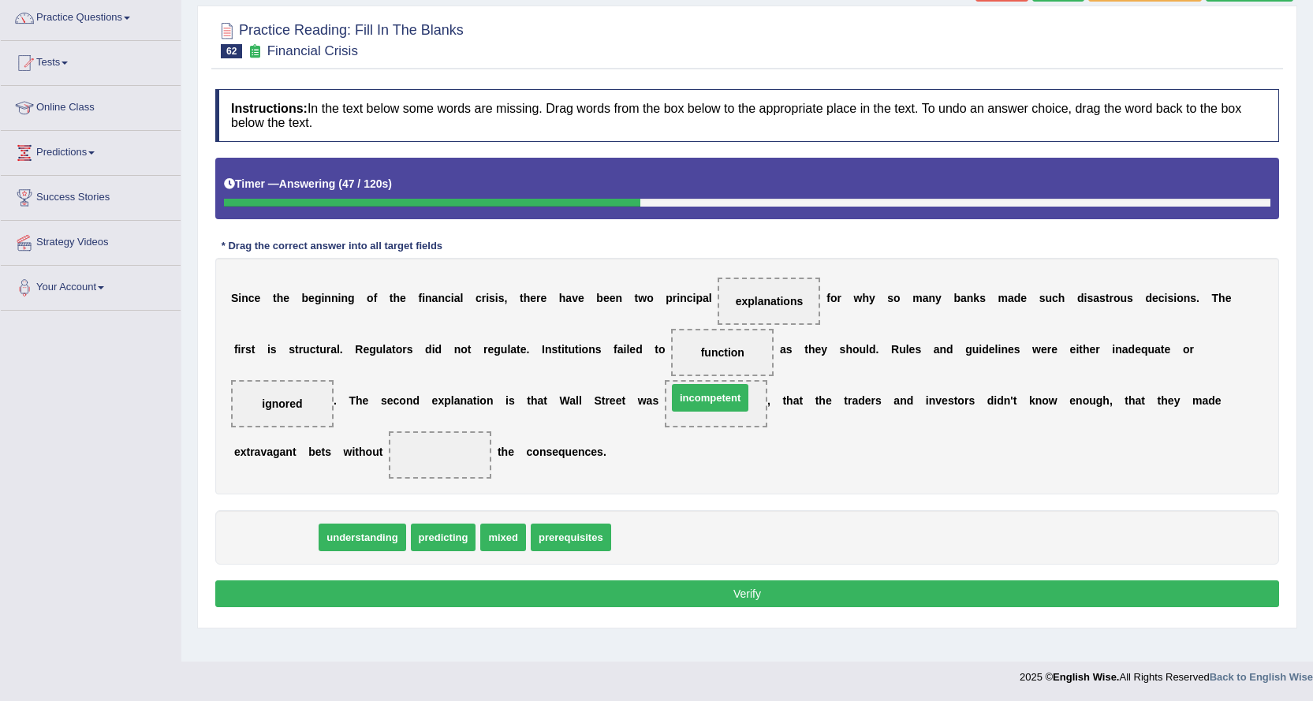
drag, startPoint x: 280, startPoint y: 539, endPoint x: 714, endPoint y: 400, distance: 456.3
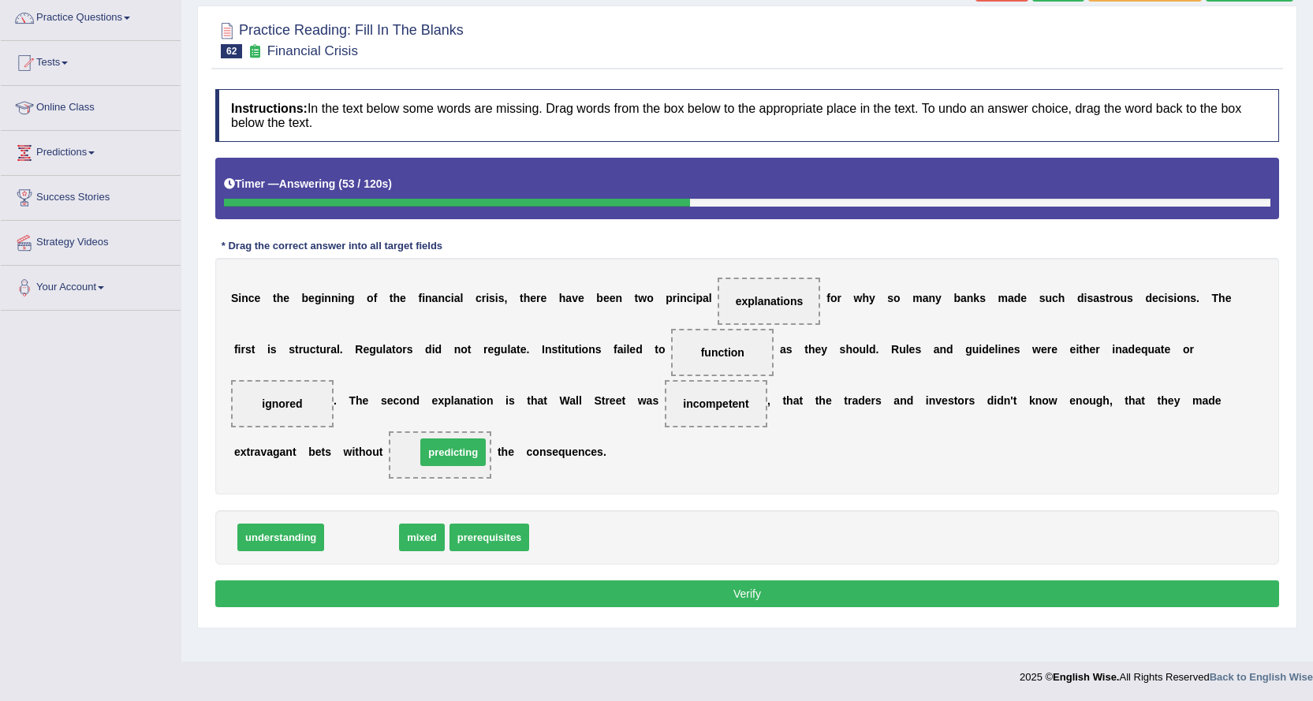
drag, startPoint x: 361, startPoint y: 541, endPoint x: 449, endPoint y: 456, distance: 122.1
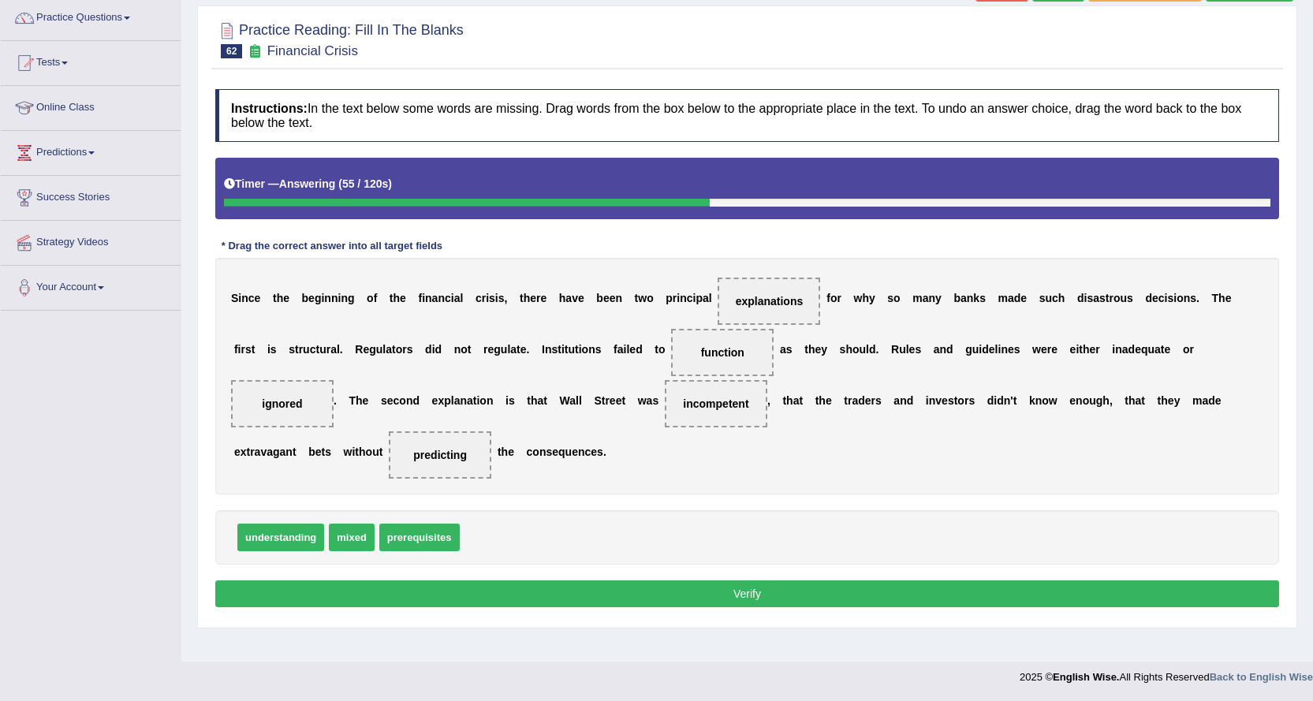
click at [560, 586] on button "Verify" at bounding box center [747, 593] width 1064 height 27
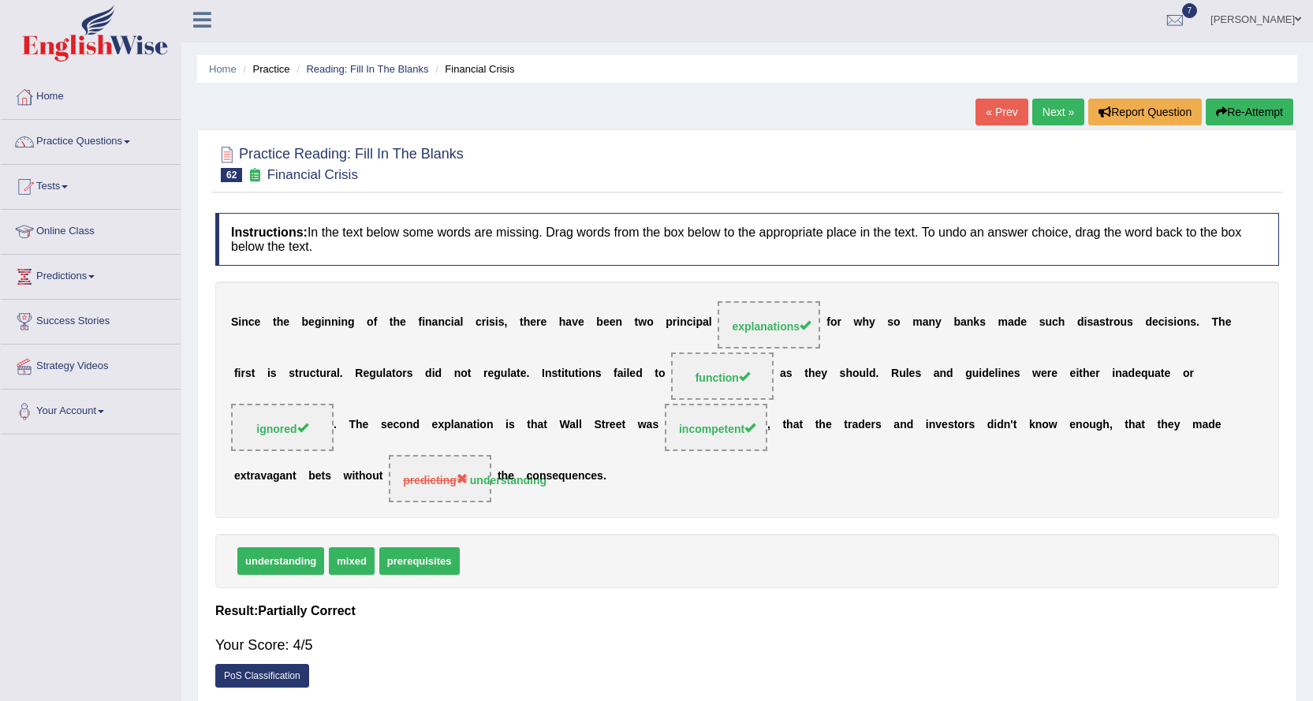
scroll to position [0, 0]
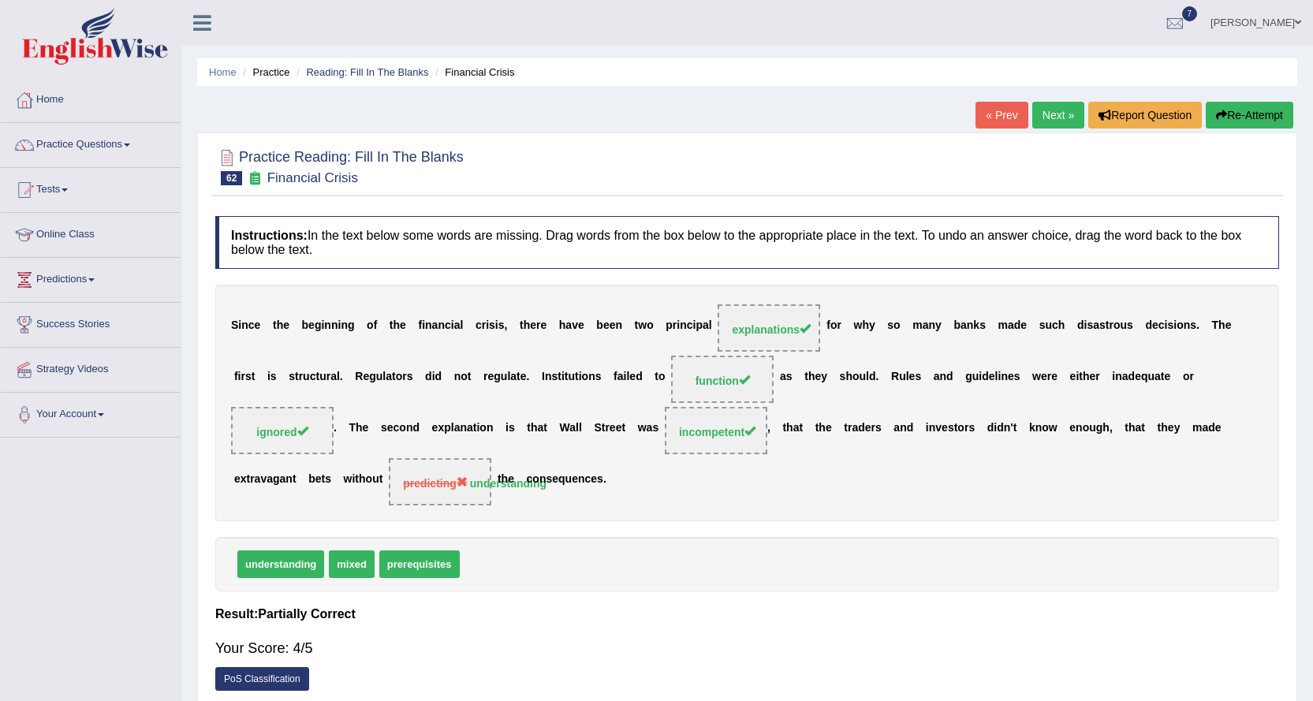
click at [1061, 116] on link "Next »" at bounding box center [1058, 115] width 52 height 27
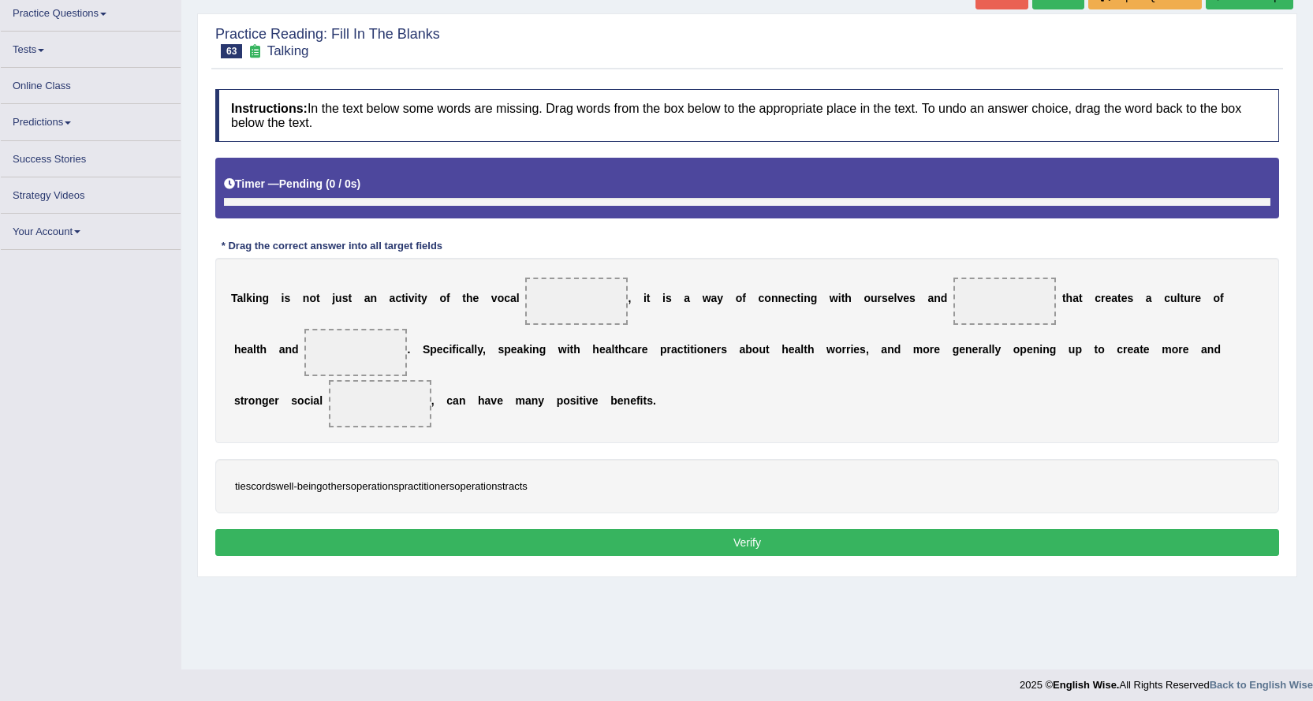
scroll to position [127, 0]
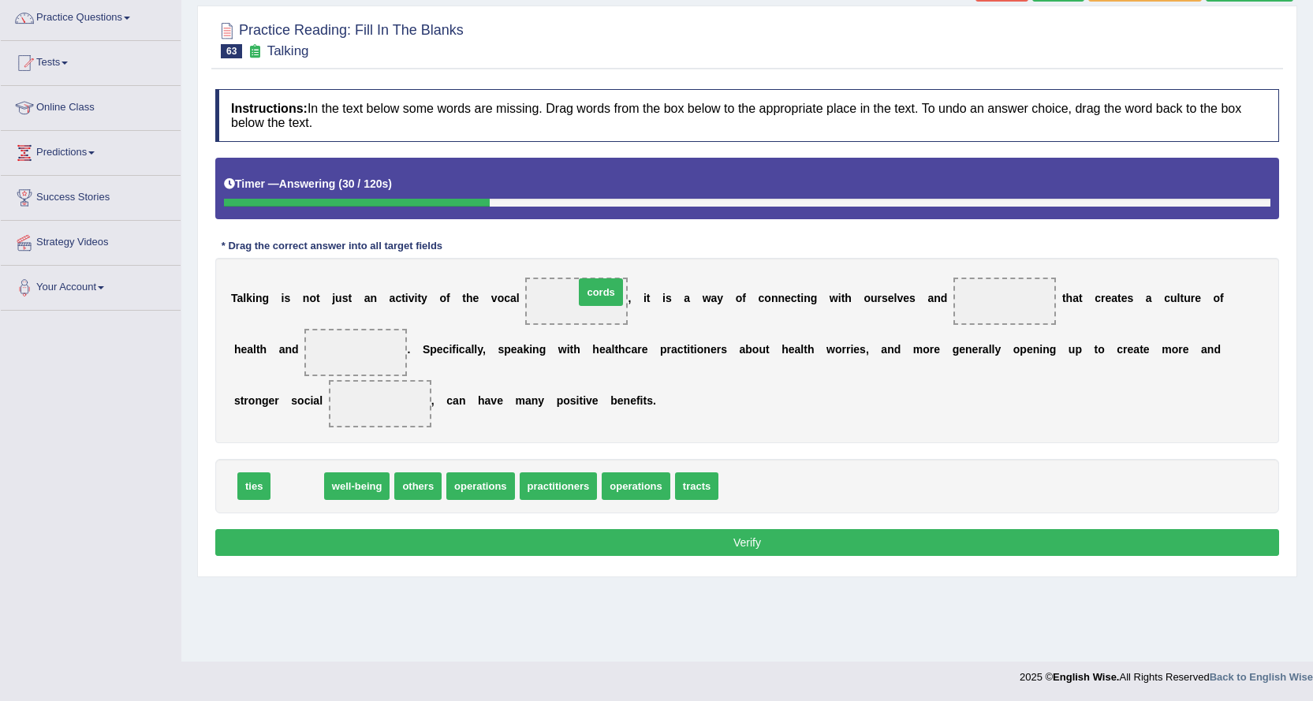
drag, startPoint x: 296, startPoint y: 490, endPoint x: 597, endPoint y: 295, distance: 358.4
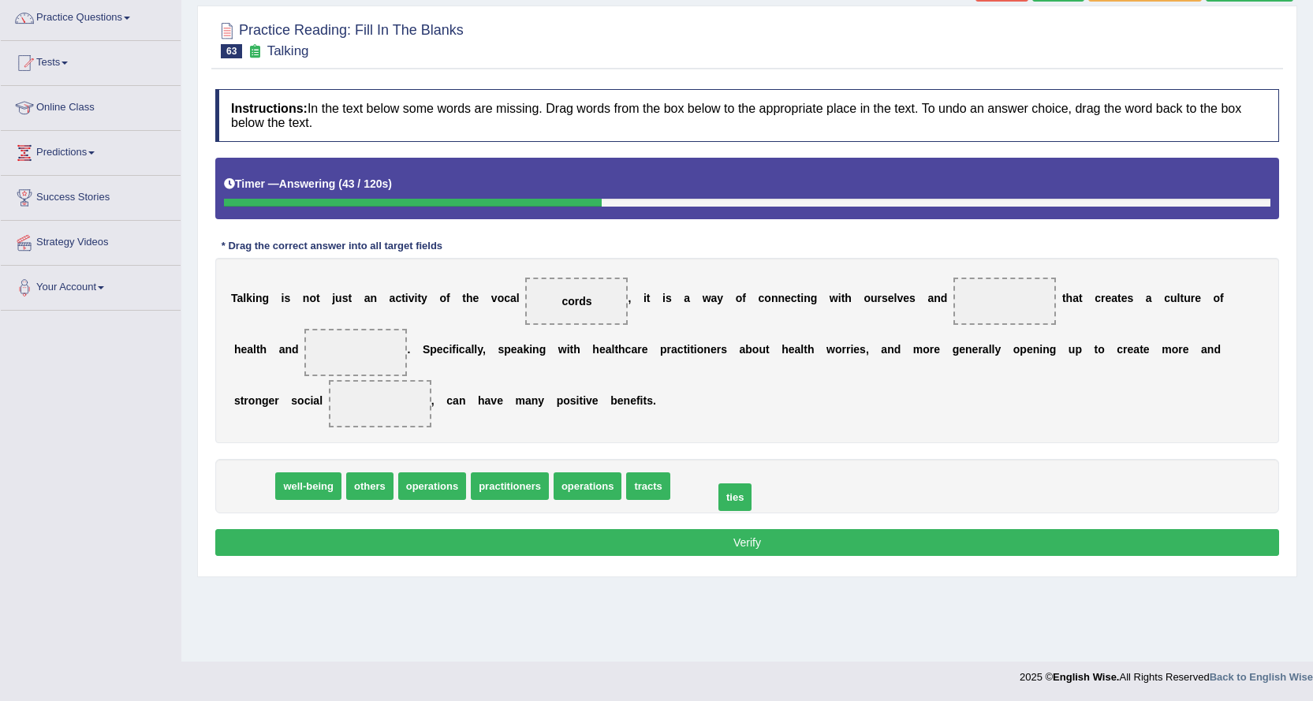
drag, startPoint x: 252, startPoint y: 486, endPoint x: 733, endPoint y: 498, distance: 481.1
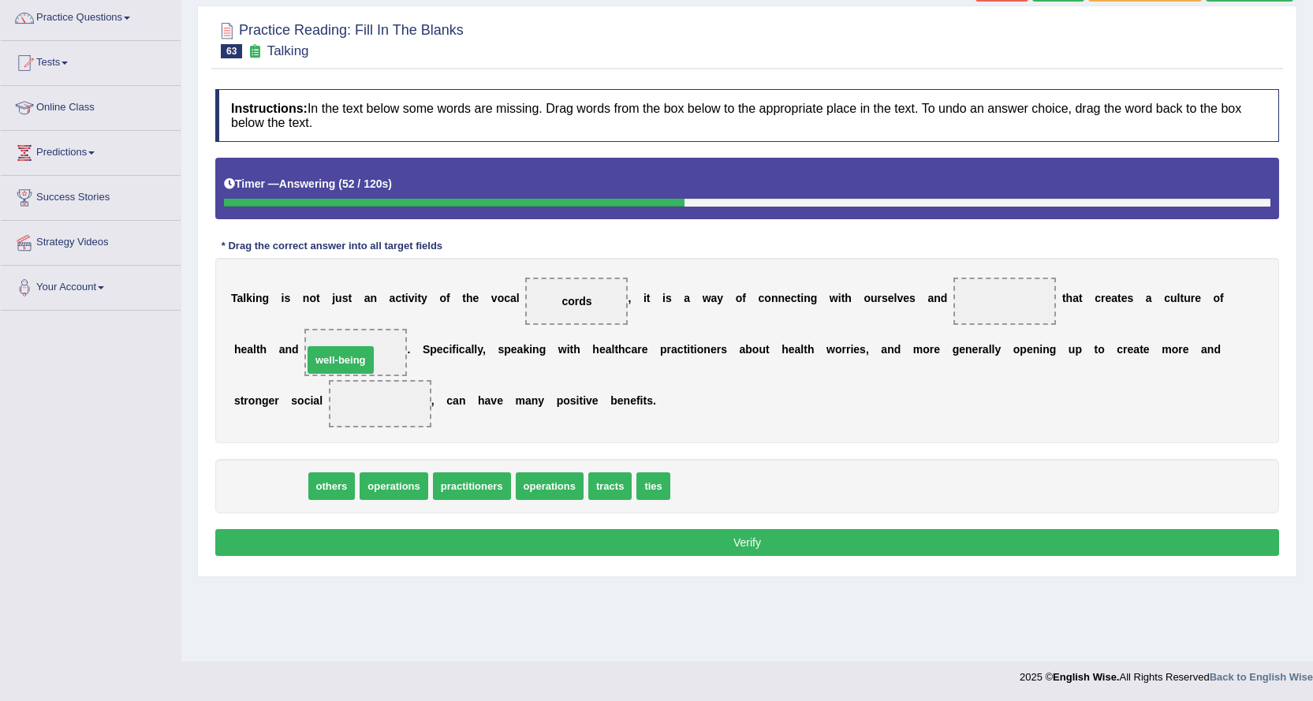
drag, startPoint x: 264, startPoint y: 487, endPoint x: 337, endPoint y: 356, distance: 150.7
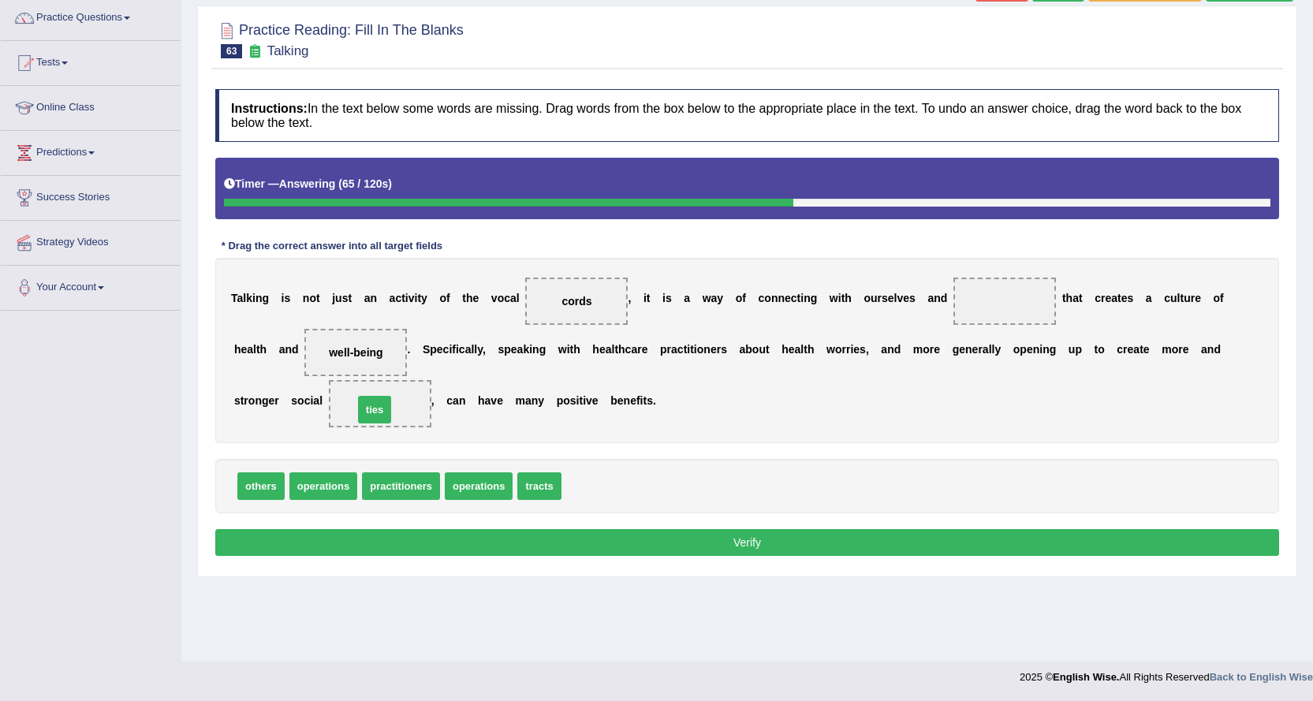
drag, startPoint x: 583, startPoint y: 487, endPoint x: 375, endPoint y: 406, distance: 223.4
drag, startPoint x: 263, startPoint y: 490, endPoint x: 1015, endPoint y: 305, distance: 774.7
click at [625, 527] on div "Instructions: In the text below some words are missing. Drag words from the box…" at bounding box center [747, 324] width 1072 height 487
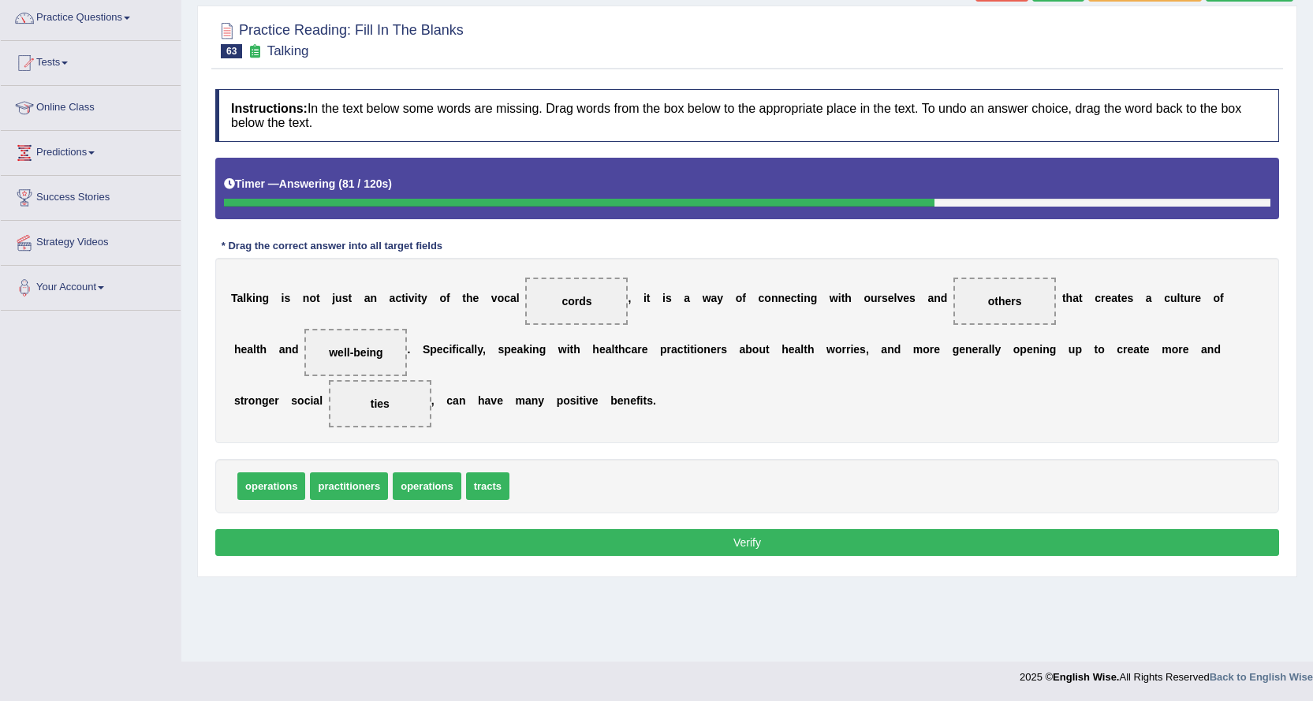
click at [627, 537] on button "Verify" at bounding box center [747, 542] width 1064 height 27
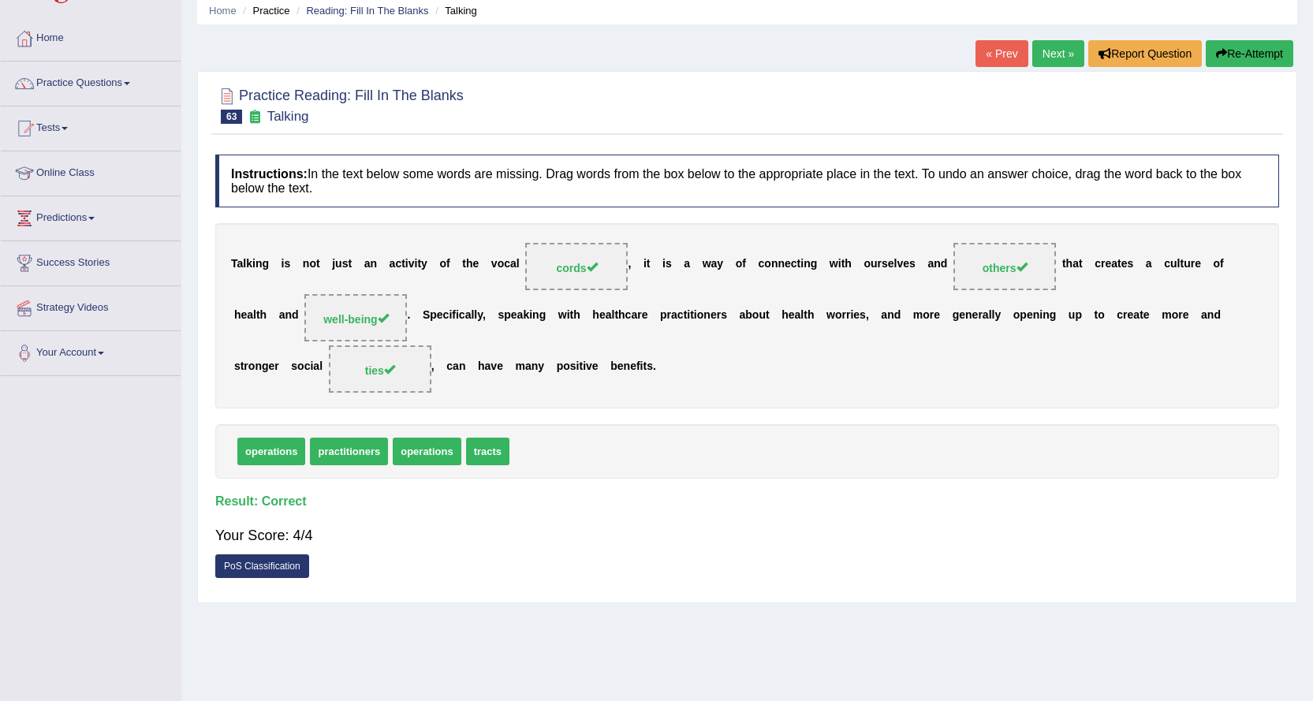
scroll to position [0, 0]
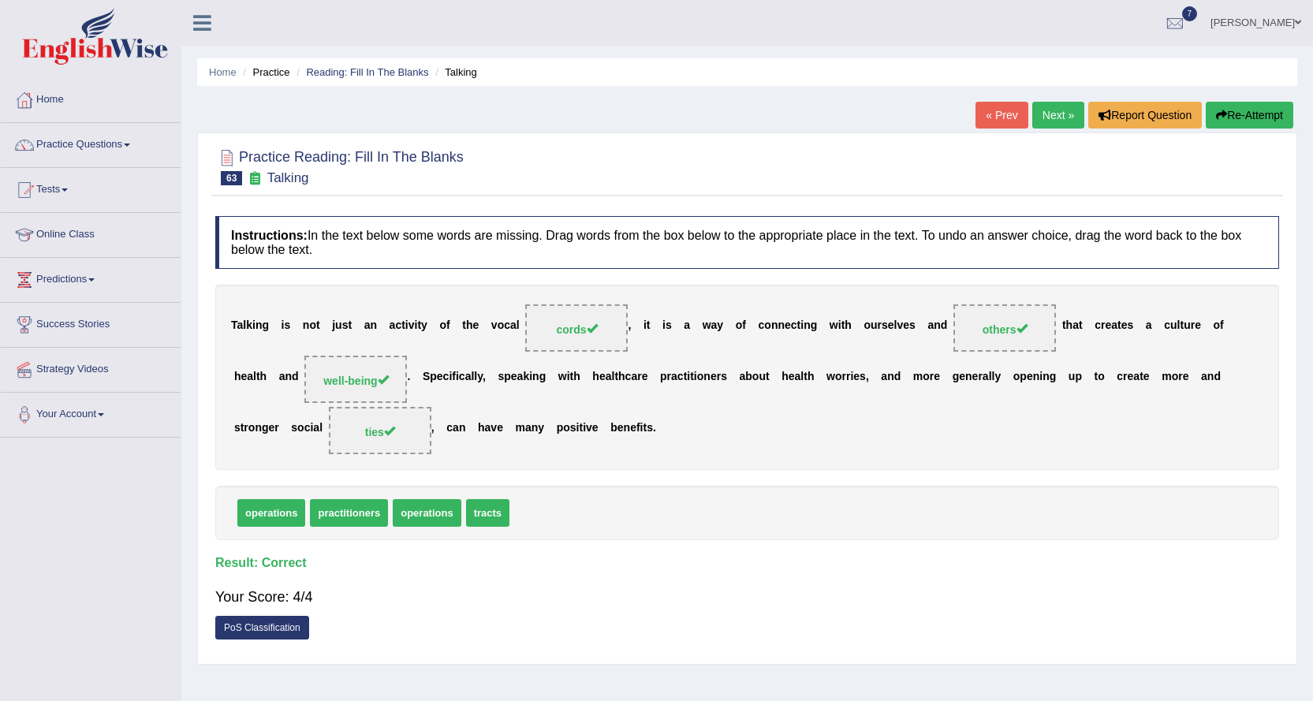
click at [1038, 108] on link "Next »" at bounding box center [1058, 115] width 52 height 27
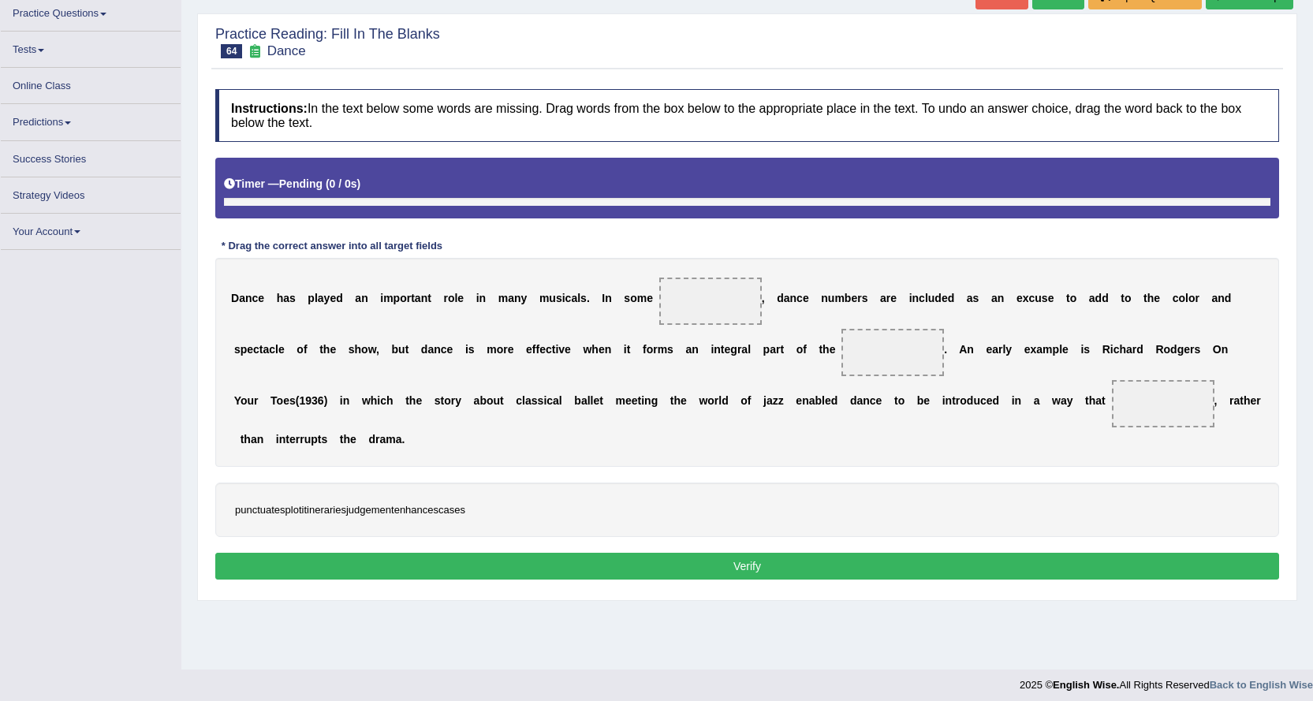
scroll to position [127, 0]
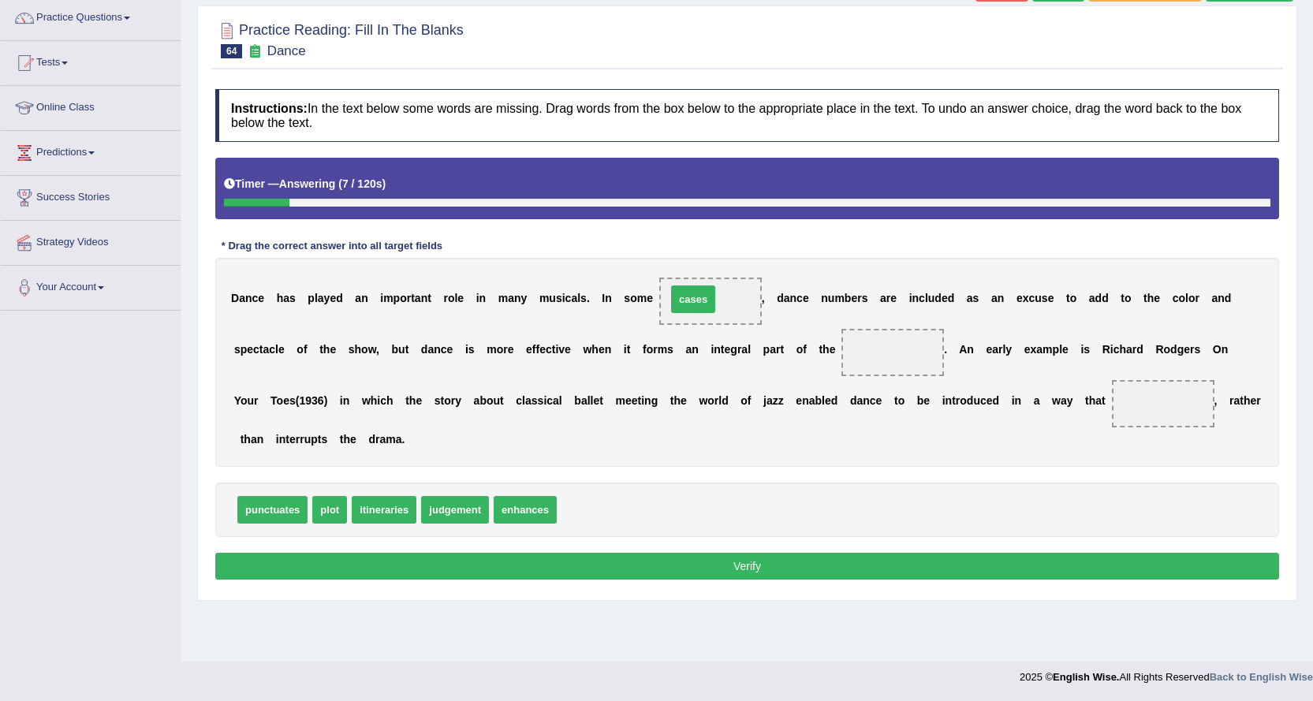
drag, startPoint x: 597, startPoint y: 516, endPoint x: 708, endPoint y: 304, distance: 239.5
drag, startPoint x: 457, startPoint y: 507, endPoint x: 446, endPoint y: 518, distance: 15.6
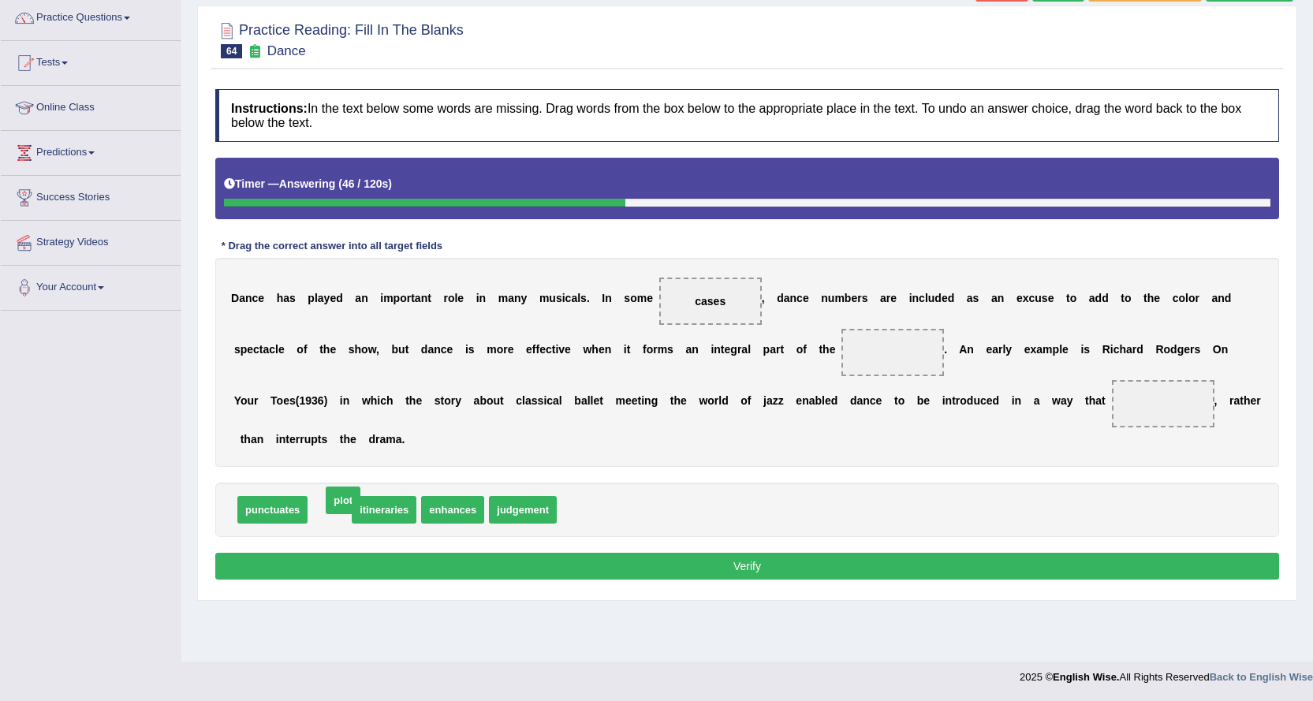
drag, startPoint x: 331, startPoint y: 509, endPoint x: 345, endPoint y: 499, distance: 16.4
click at [470, 511] on span "judgement" at bounding box center [483, 510] width 68 height 28
drag, startPoint x: 423, startPoint y: 517, endPoint x: 1164, endPoint y: 416, distance: 748.1
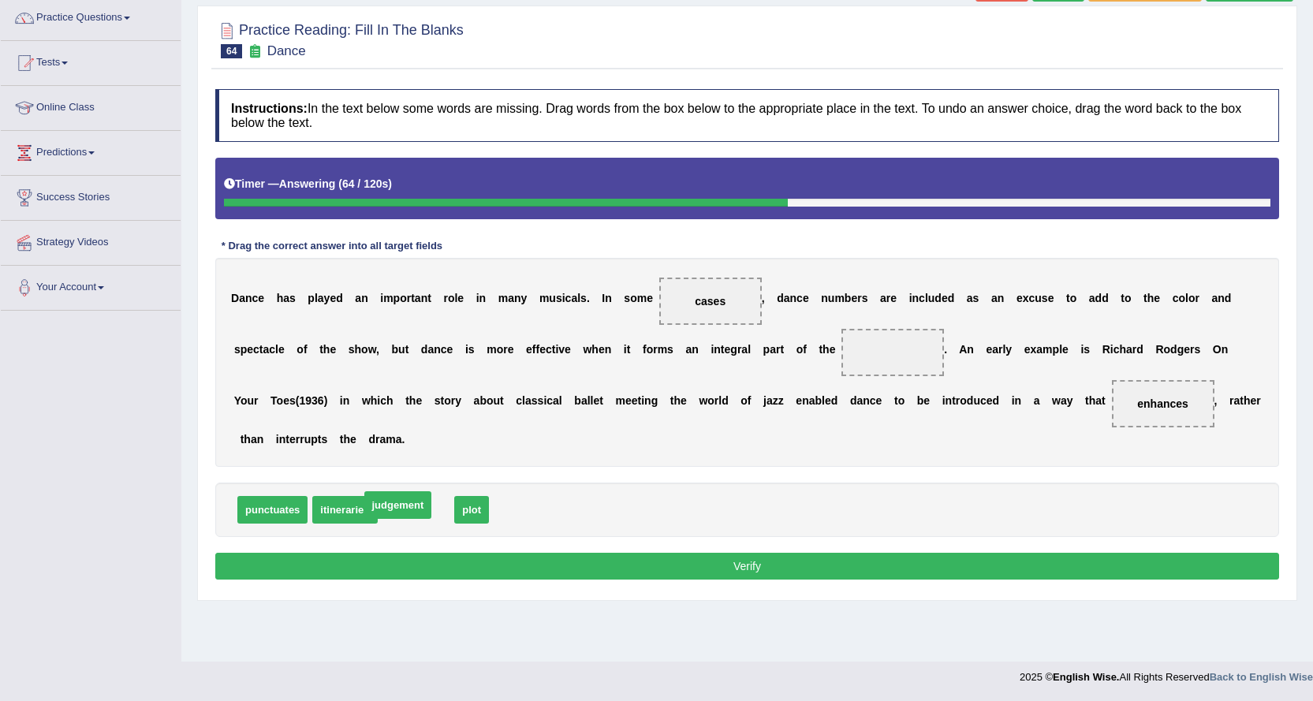
drag, startPoint x: 410, startPoint y: 509, endPoint x: 389, endPoint y: 505, distance: 21.8
drag, startPoint x: 476, startPoint y: 512, endPoint x: 938, endPoint y: 360, distance: 486.5
click at [642, 566] on button "Verify" at bounding box center [747, 566] width 1064 height 27
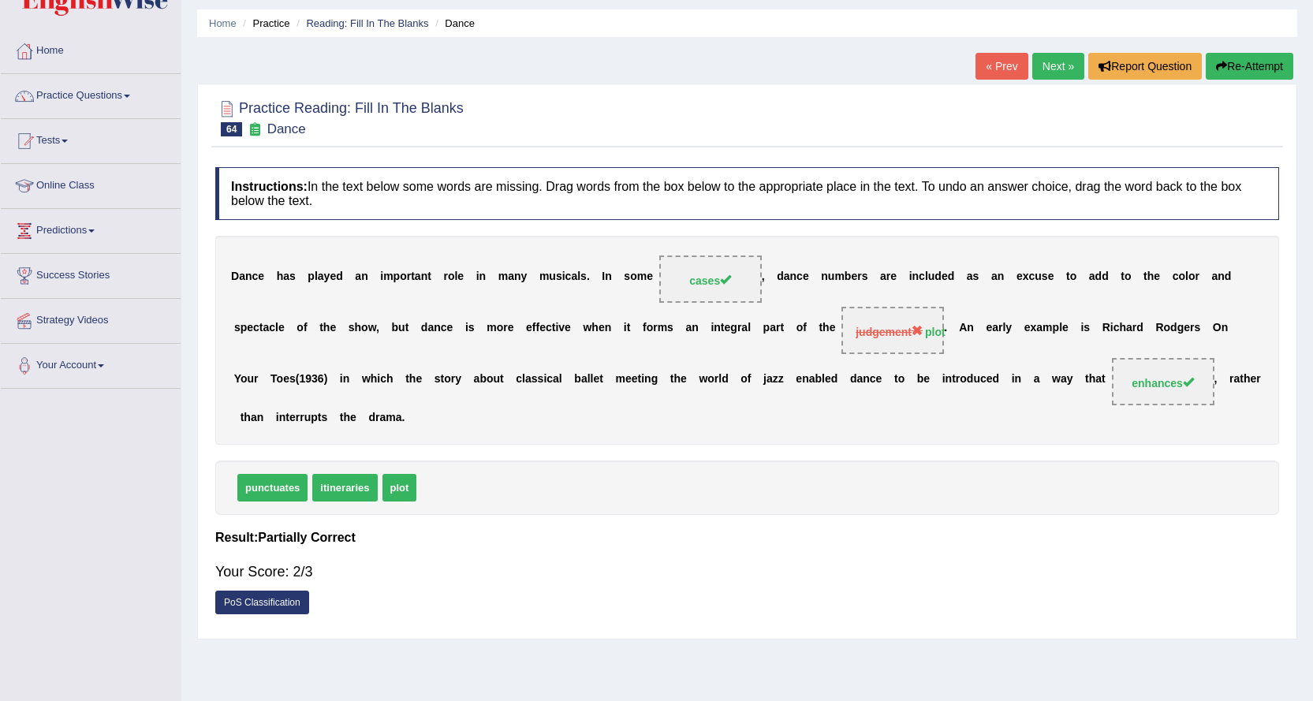
scroll to position [48, 0]
click at [1034, 58] on link "Next »" at bounding box center [1058, 67] width 52 height 27
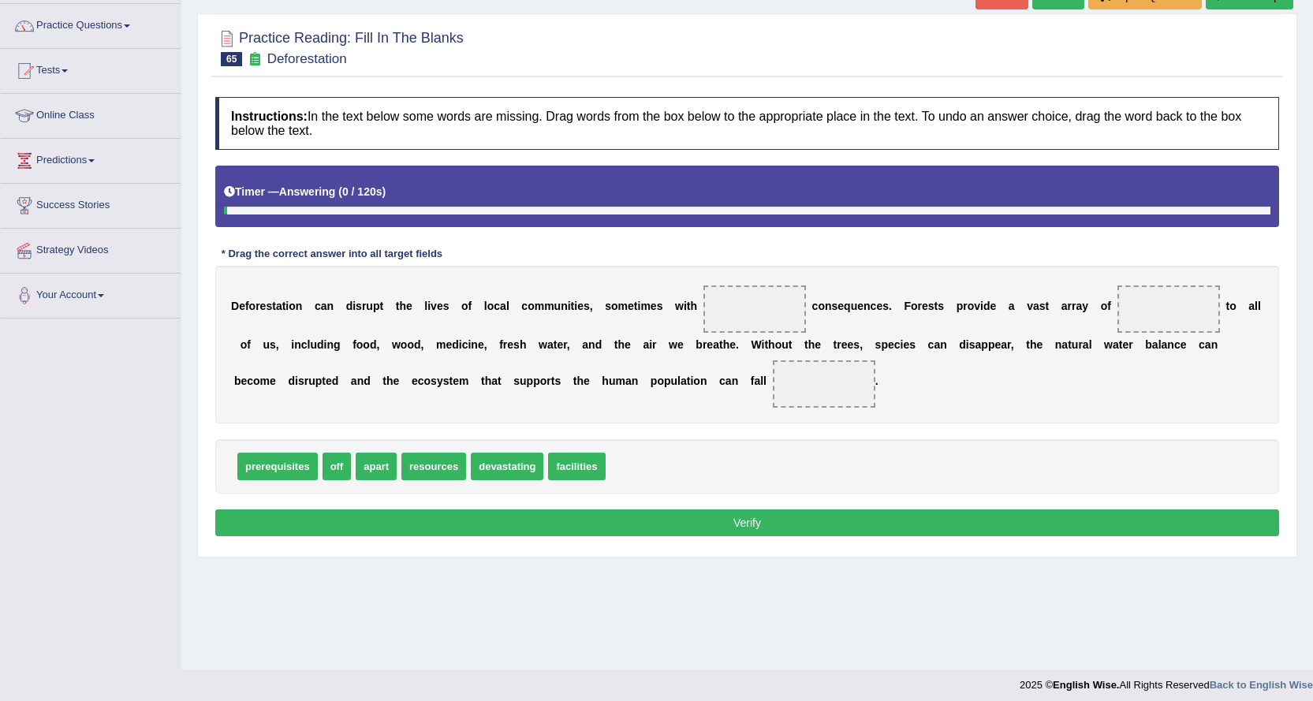
scroll to position [127, 0]
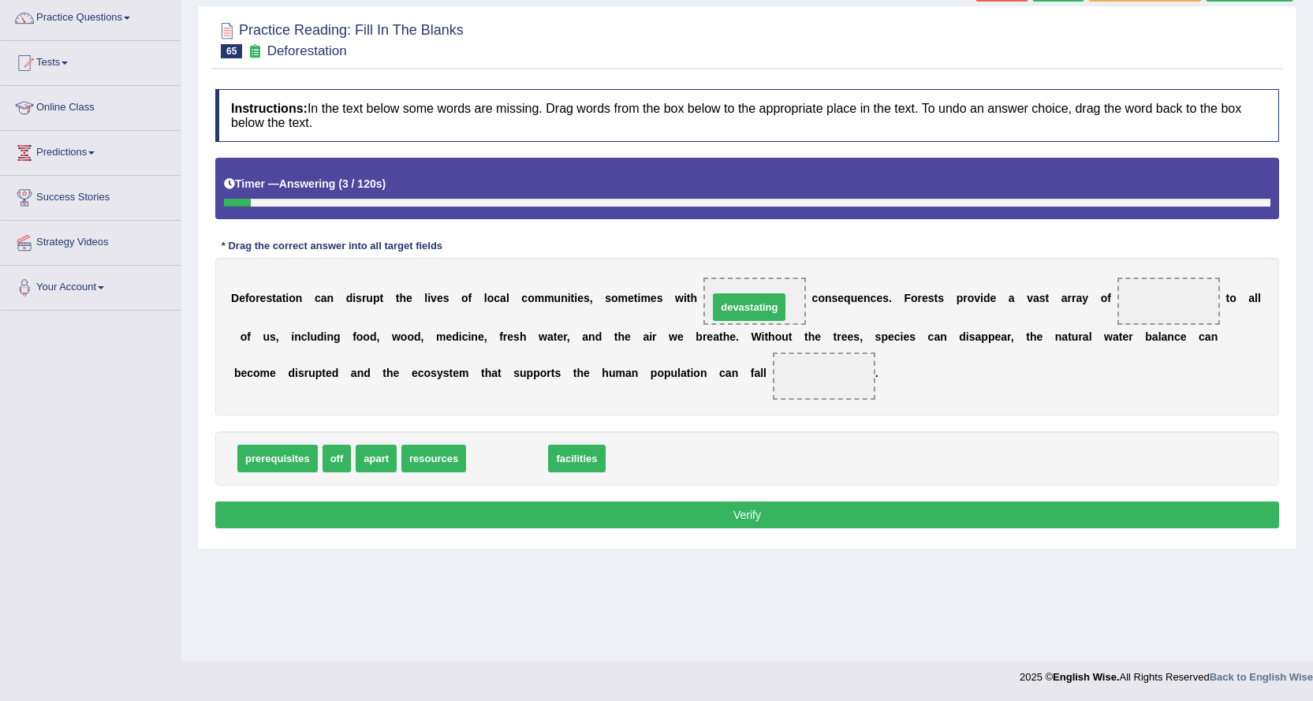
drag, startPoint x: 513, startPoint y: 454, endPoint x: 763, endPoint y: 292, distance: 298.1
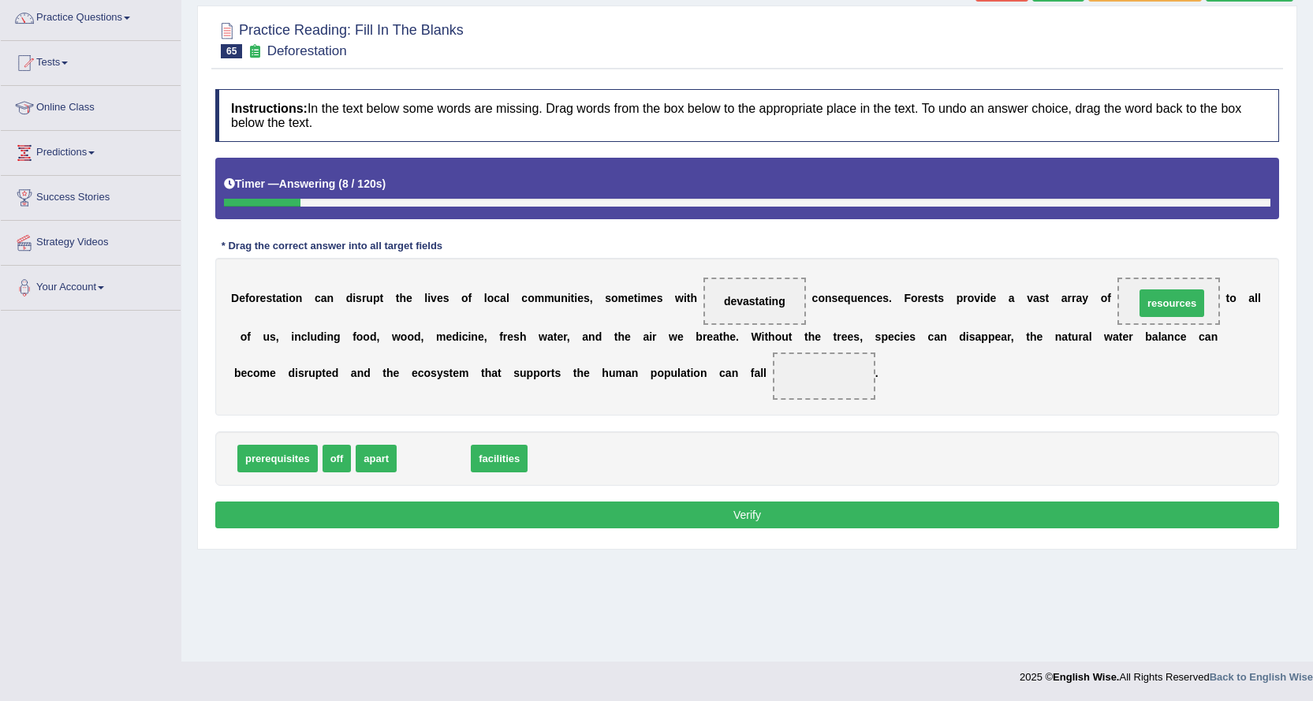
drag, startPoint x: 472, startPoint y: 449, endPoint x: 1180, endPoint y: 307, distance: 722.1
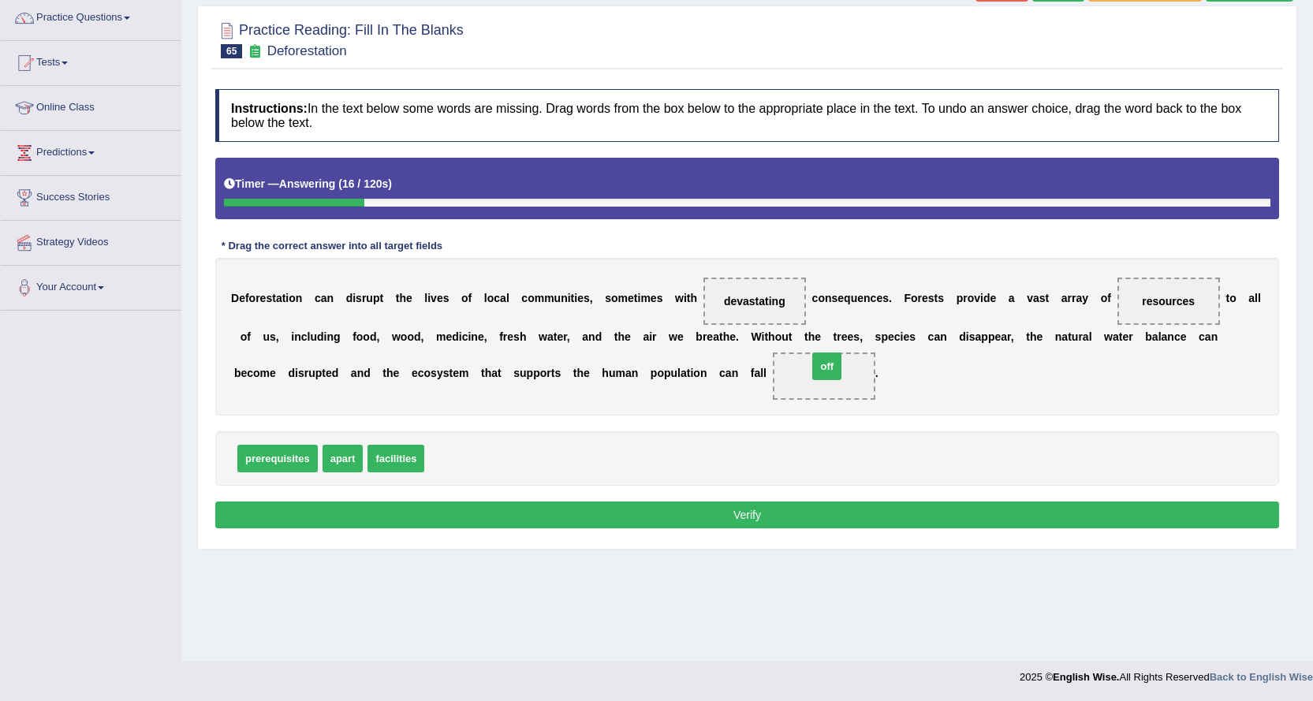
drag, startPoint x: 453, startPoint y: 453, endPoint x: 838, endPoint y: 361, distance: 395.7
drag, startPoint x: 832, startPoint y: 374, endPoint x: 523, endPoint y: 453, distance: 319.2
click at [523, 453] on div "Instructions: In the text below some words are missing. Drag words from the box…" at bounding box center [747, 311] width 1072 height 460
drag, startPoint x: 822, startPoint y: 375, endPoint x: 443, endPoint y: 437, distance: 384.2
drag, startPoint x: 334, startPoint y: 460, endPoint x: 808, endPoint y: 350, distance: 487.2
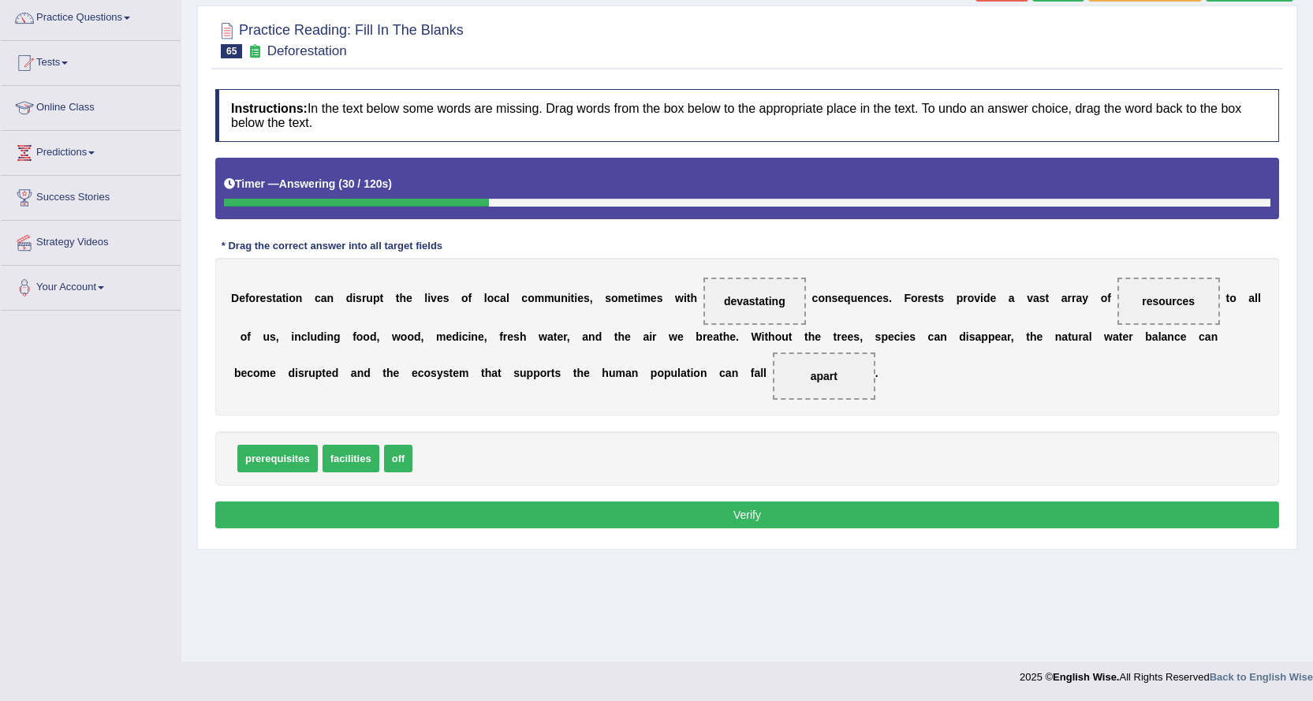
click at [654, 513] on button "Verify" at bounding box center [747, 514] width 1064 height 27
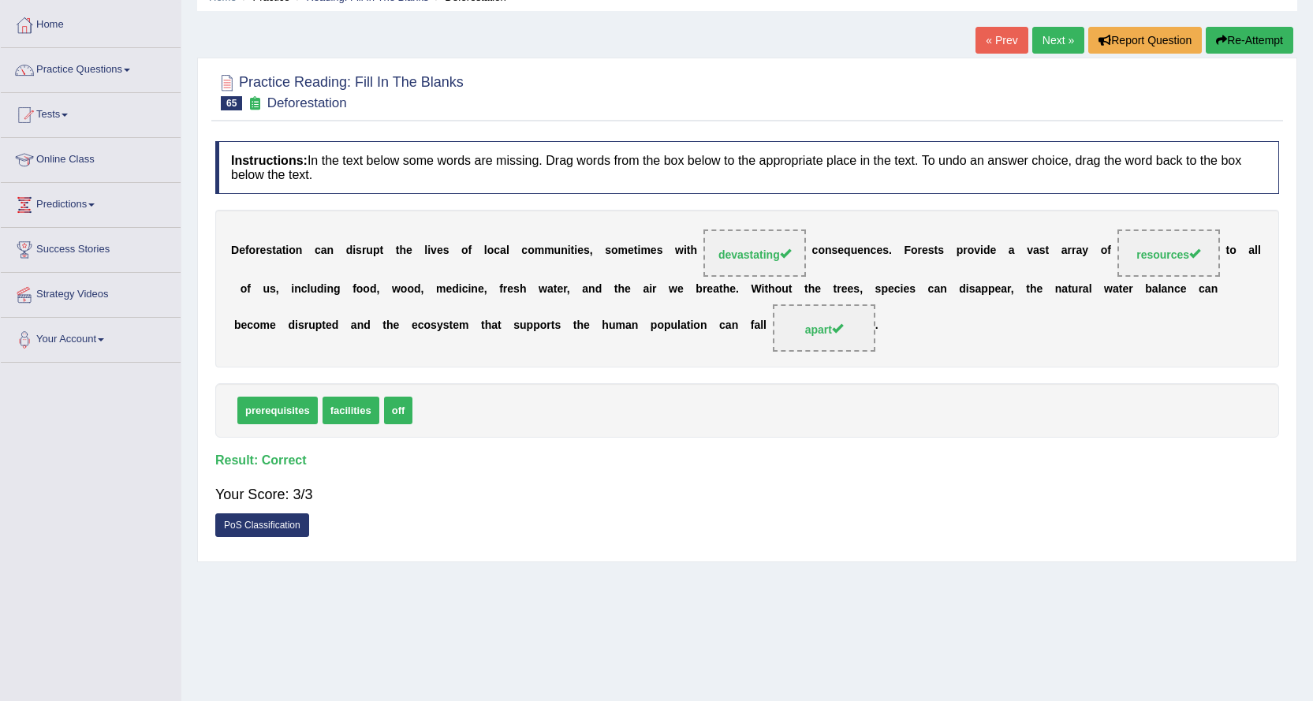
scroll to position [0, 0]
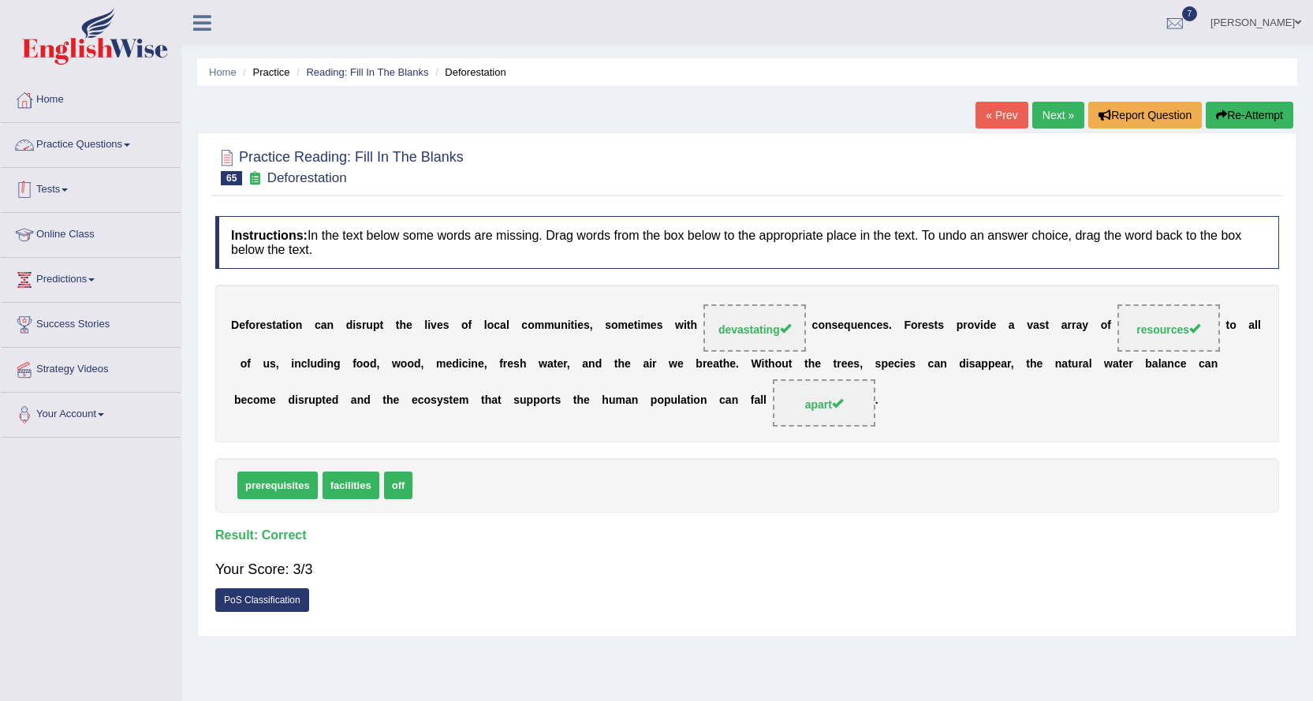
click at [69, 181] on link "Tests" at bounding box center [91, 187] width 180 height 39
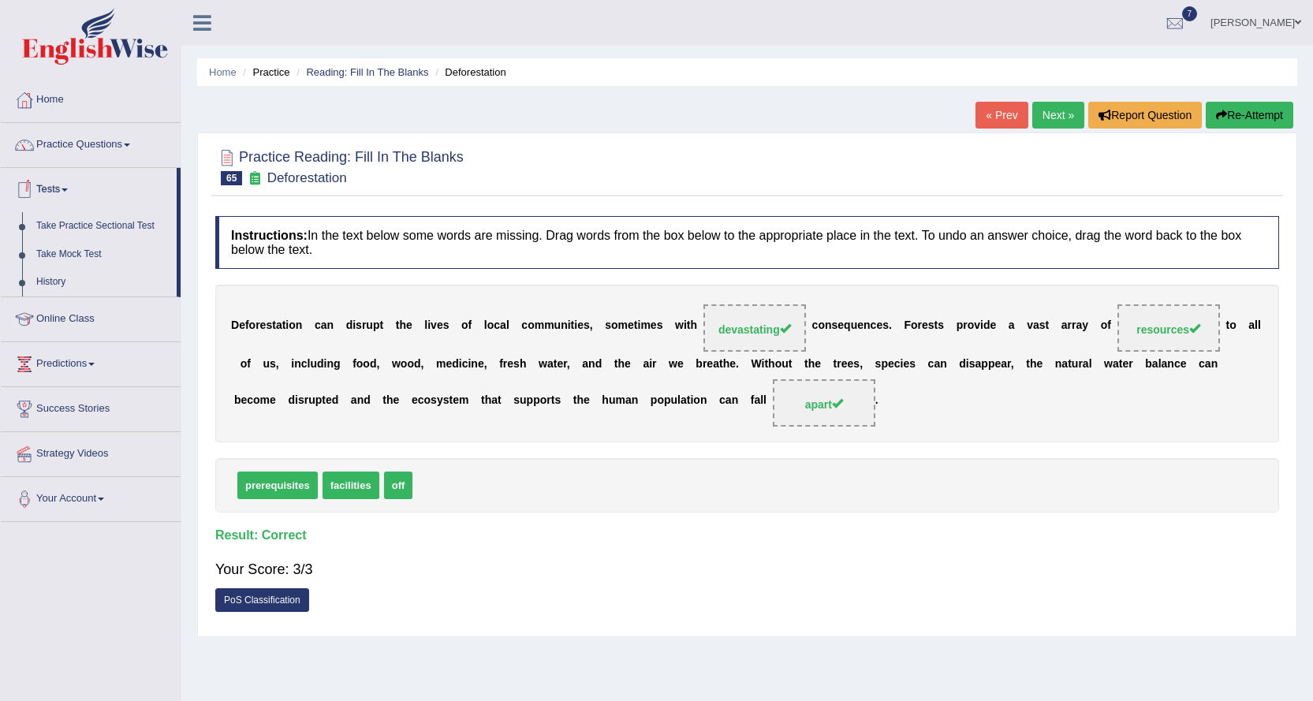
click at [91, 142] on link "Practice Questions" at bounding box center [91, 142] width 180 height 39
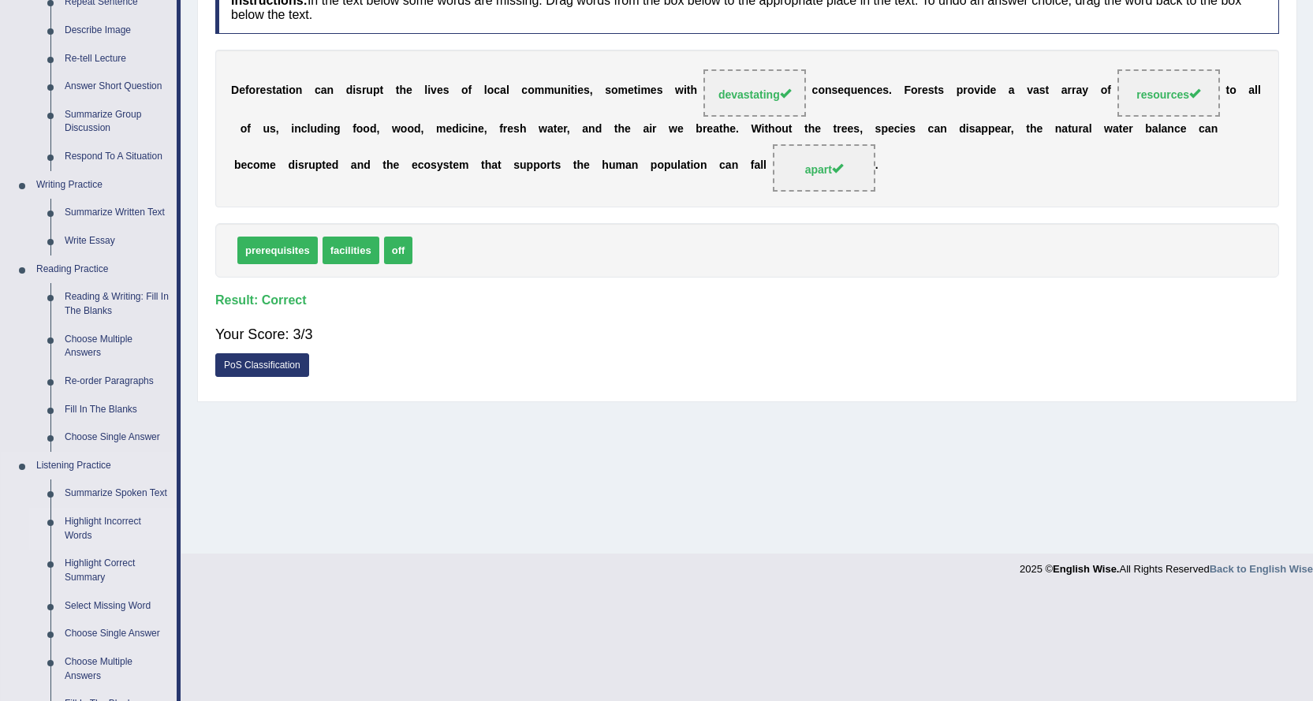
scroll to position [237, 0]
click at [119, 375] on link "Re-order Paragraphs" at bounding box center [117, 380] width 119 height 28
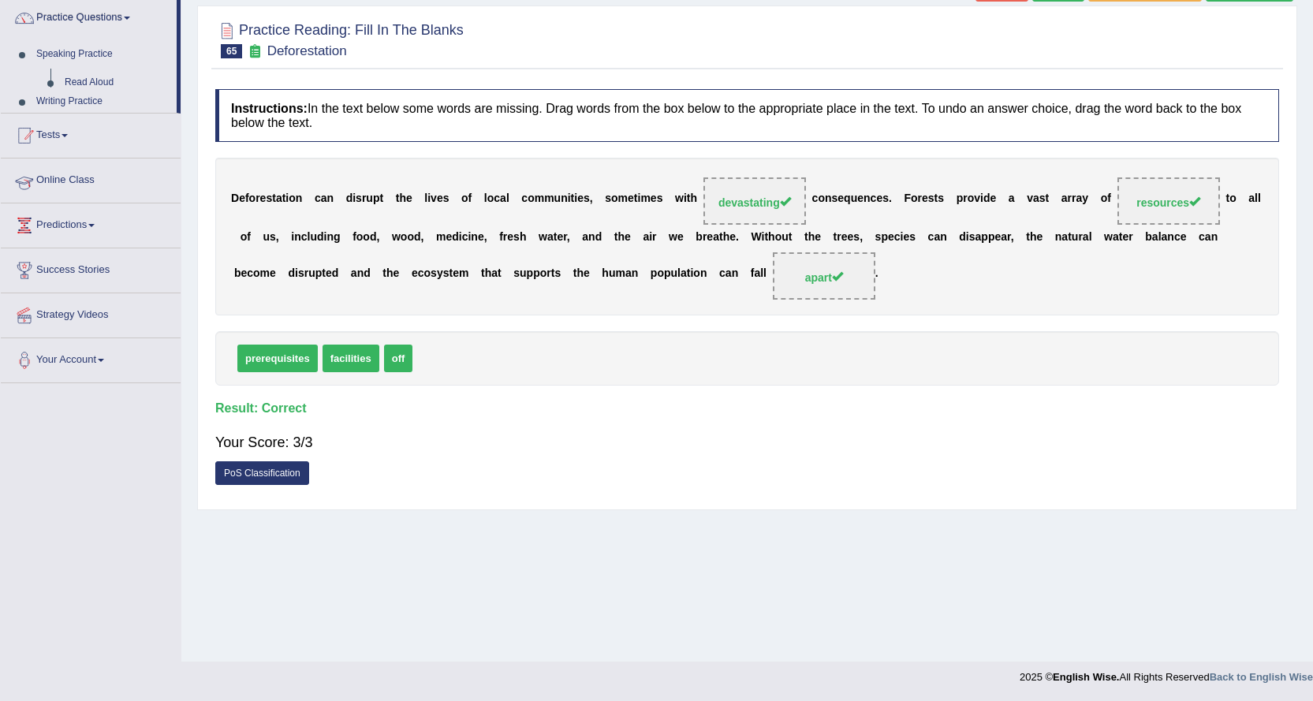
scroll to position [127, 0]
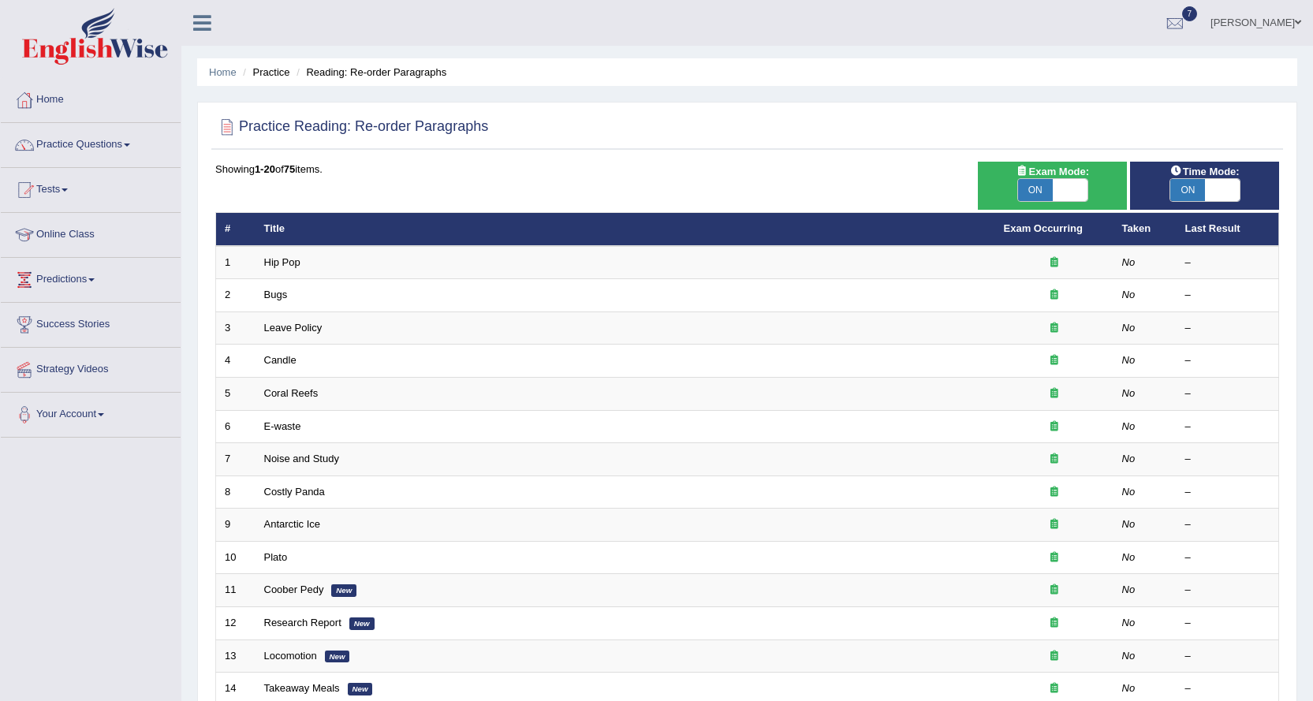
click at [292, 262] on link "Hip Pop" at bounding box center [282, 262] width 36 height 12
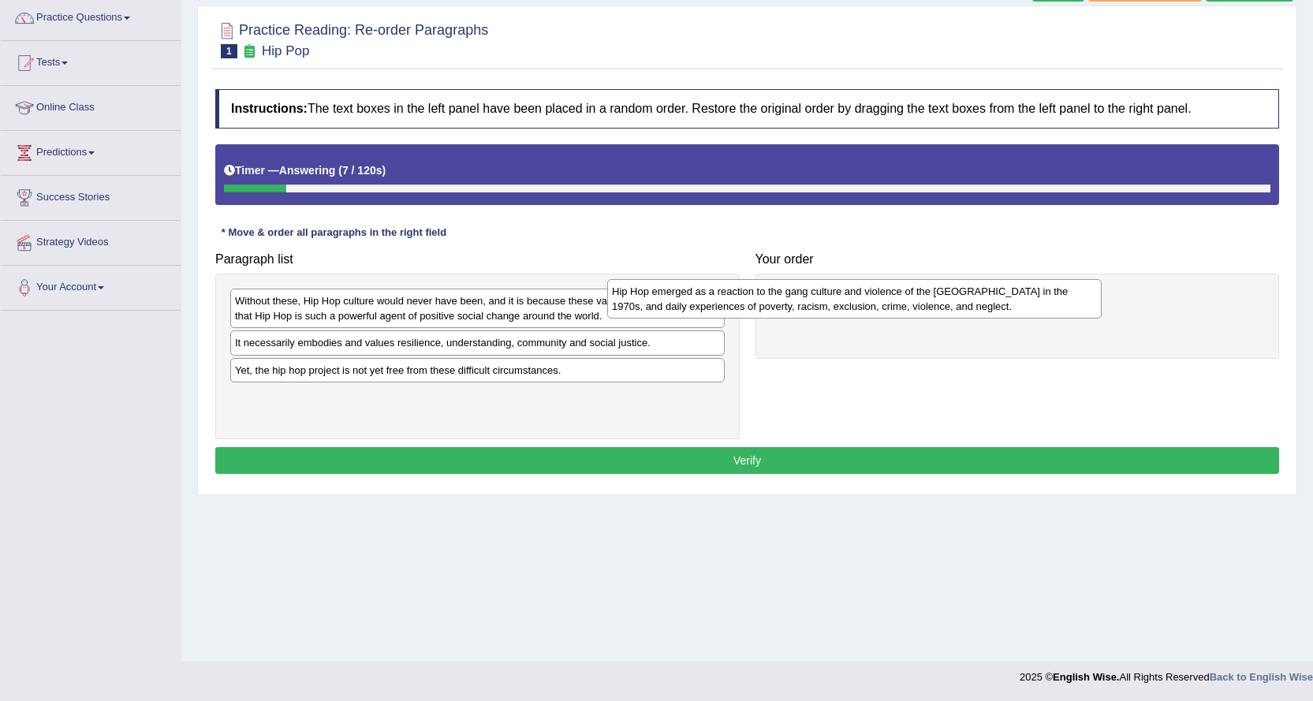
drag, startPoint x: 595, startPoint y: 304, endPoint x: 1055, endPoint y: 270, distance: 460.9
click at [1055, 279] on div "Hip Hop emerged as a reaction to the gang culture and violence of the [GEOGRAPH…" at bounding box center [854, 298] width 494 height 39
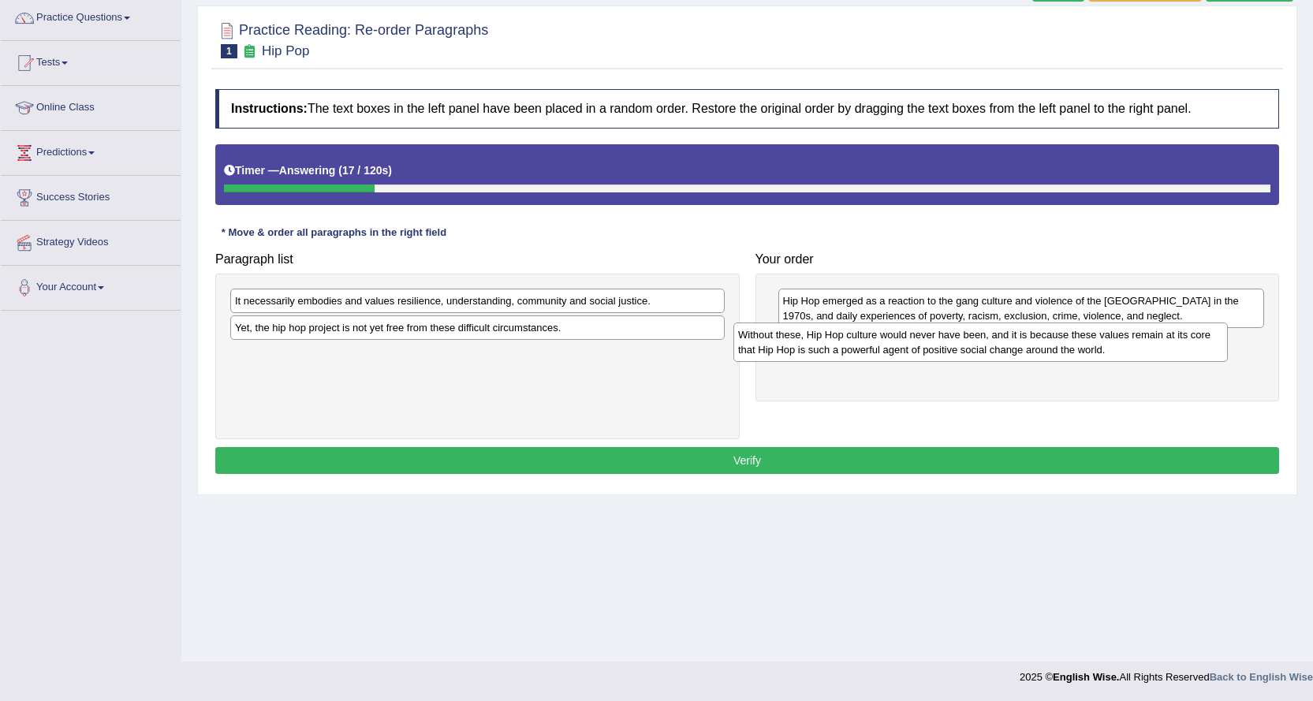
drag, startPoint x: 599, startPoint y: 310, endPoint x: 1113, endPoint y: 339, distance: 514.9
click at [1113, 339] on div "Without these, Hip Hop culture would never have been, and it is because these v…" at bounding box center [980, 341] width 494 height 39
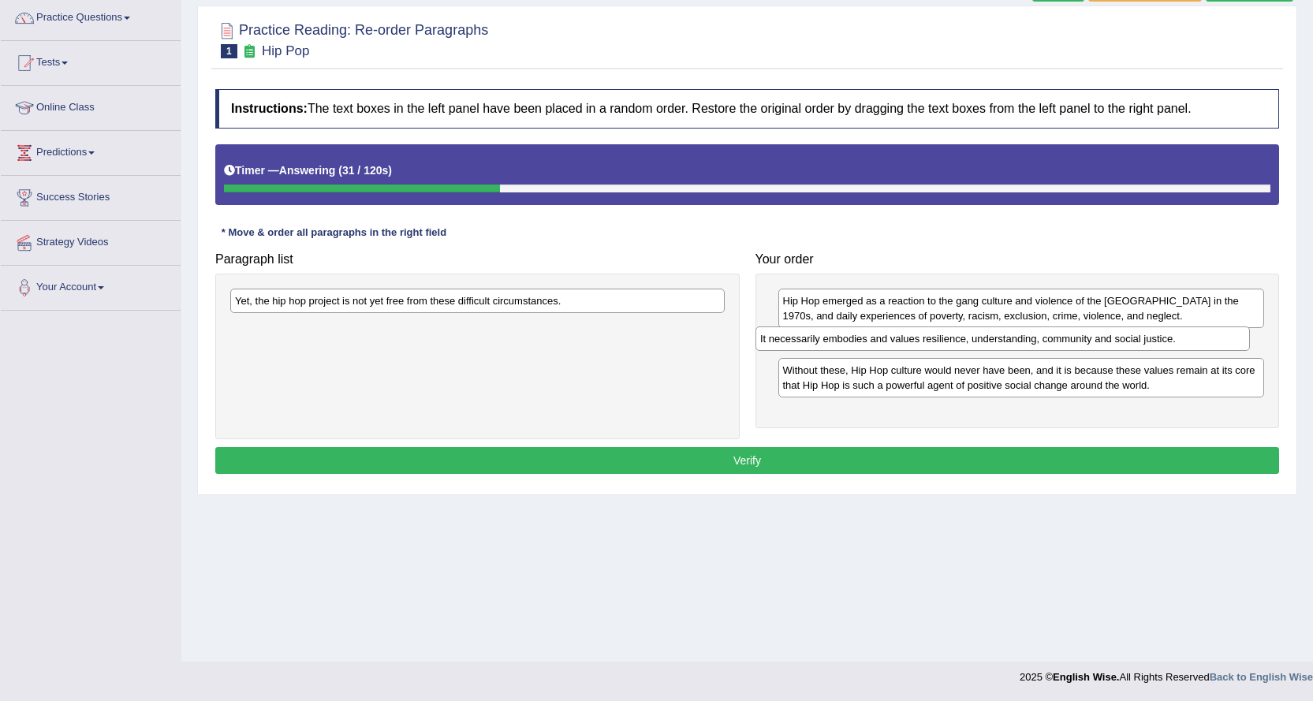
drag, startPoint x: 593, startPoint y: 303, endPoint x: 1118, endPoint y: 341, distance: 526.5
click at [1118, 341] on div "It necessarily embodies and values resilience, understanding, community and soc…" at bounding box center [1002, 338] width 494 height 24
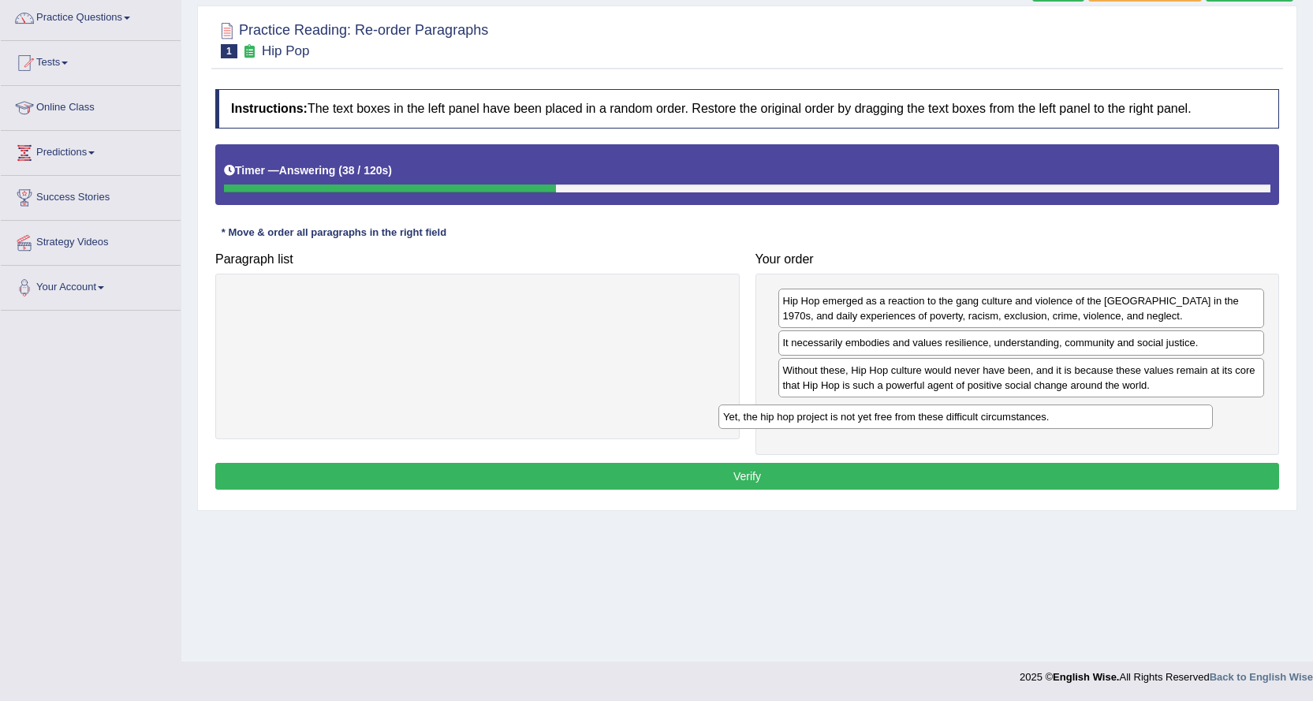
drag, startPoint x: 527, startPoint y: 303, endPoint x: 1015, endPoint y: 419, distance: 501.6
click at [1015, 419] on div "Yet, the hip hop project is not yet free from these difficult circumstances." at bounding box center [965, 416] width 494 height 24
click at [933, 479] on button "Verify" at bounding box center [747, 476] width 1064 height 27
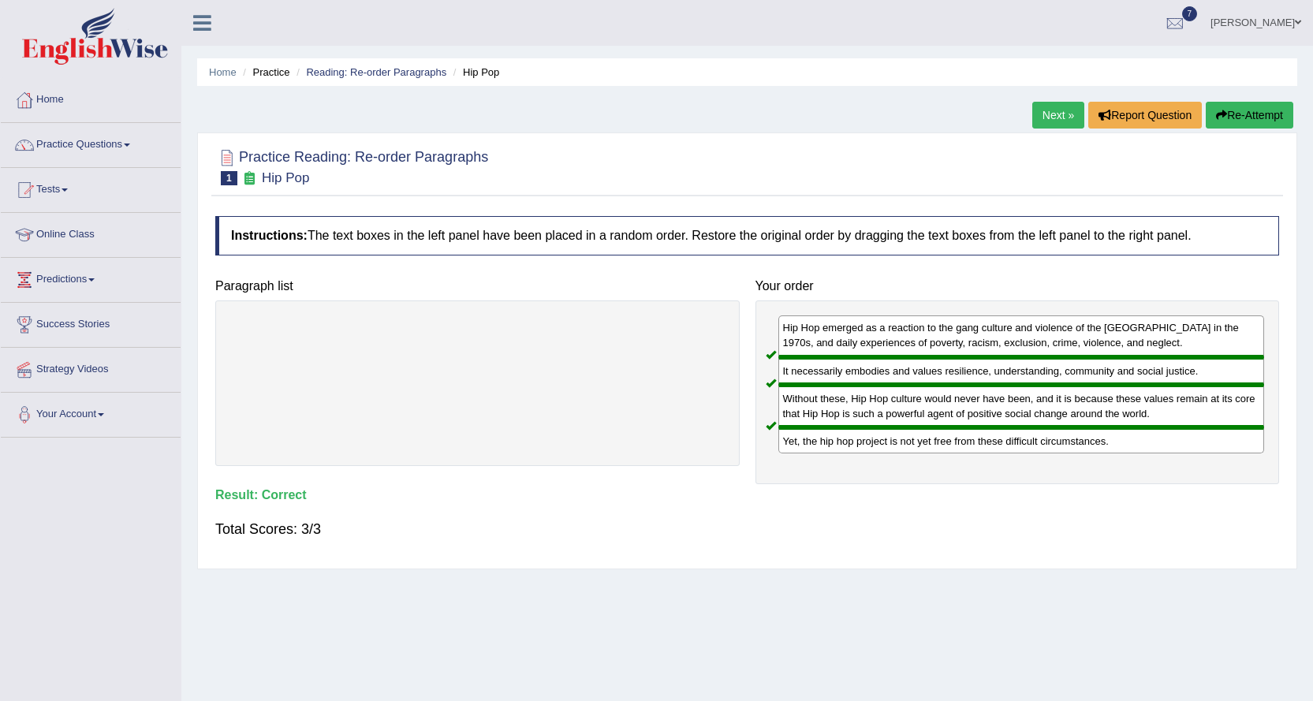
click at [1033, 113] on link "Next »" at bounding box center [1058, 115] width 52 height 27
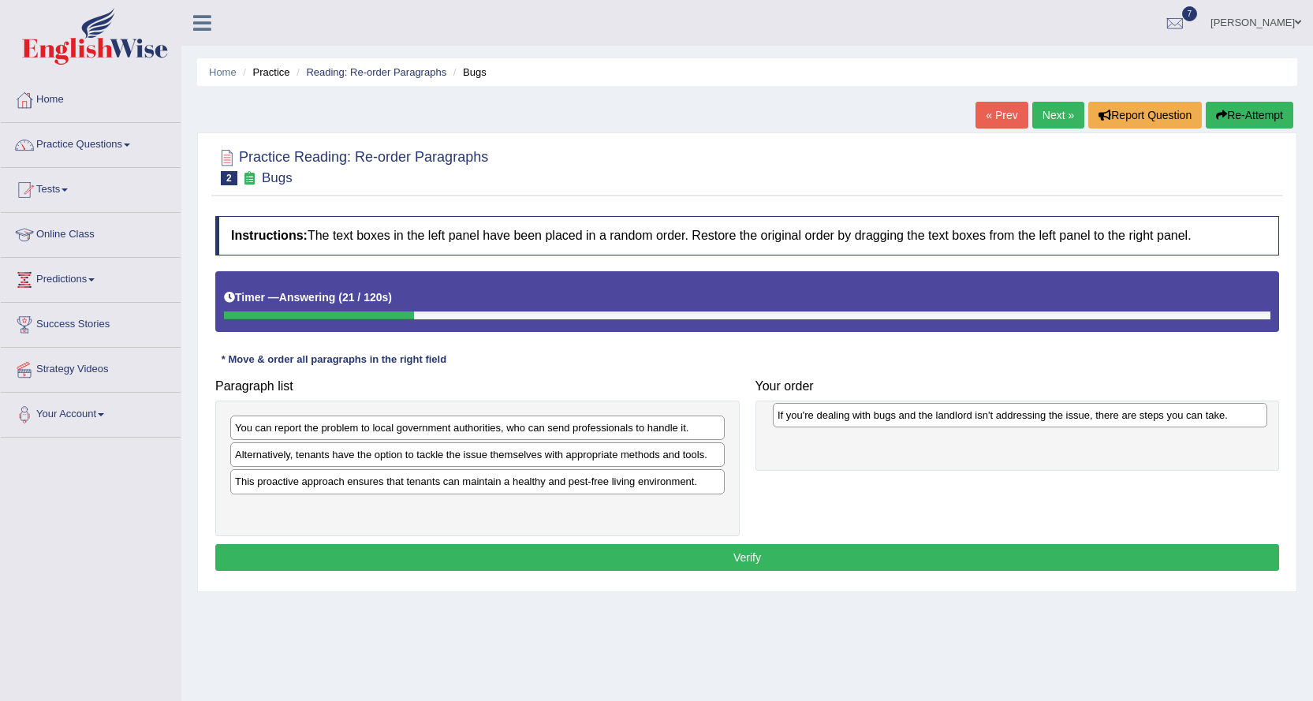
drag, startPoint x: 664, startPoint y: 453, endPoint x: 1211, endPoint y: 413, distance: 548.7
click at [1211, 413] on div "If you're dealing with bugs and the landlord isn't addressing the issue, there …" at bounding box center [1020, 415] width 494 height 24
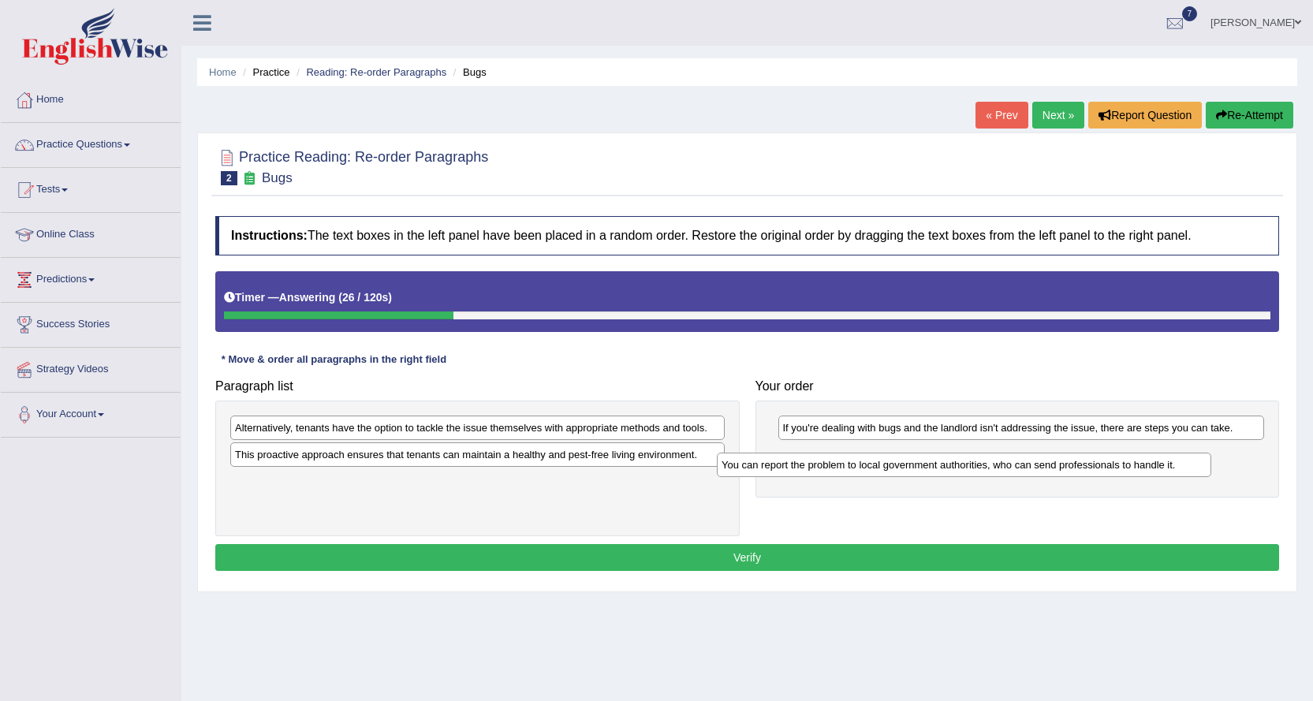
drag, startPoint x: 487, startPoint y: 427, endPoint x: 974, endPoint y: 464, distance: 487.9
click at [974, 464] on div "You can report the problem to local government authorities, who can send profes…" at bounding box center [964, 465] width 494 height 24
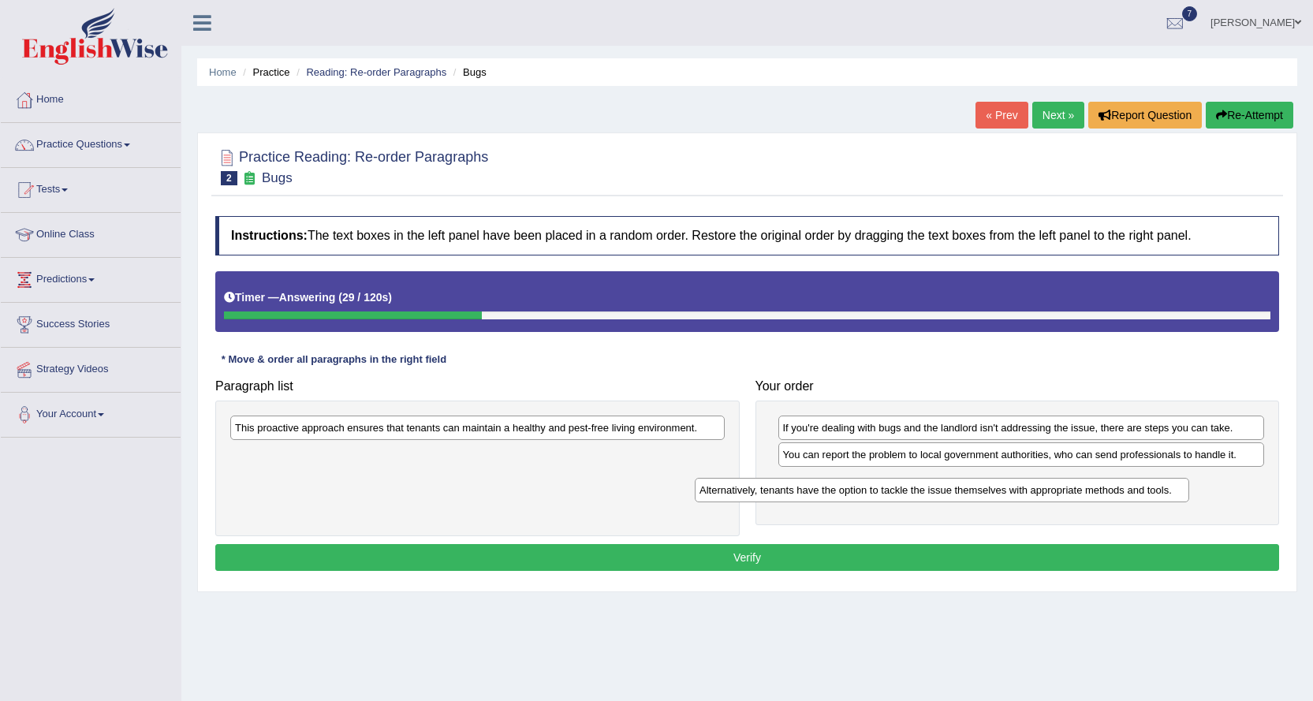
drag, startPoint x: 578, startPoint y: 427, endPoint x: 1042, endPoint y: 490, distance: 468.6
click at [1042, 490] on div "Alternatively, tenants have the option to tackle the issue themselves with appr…" at bounding box center [942, 490] width 494 height 24
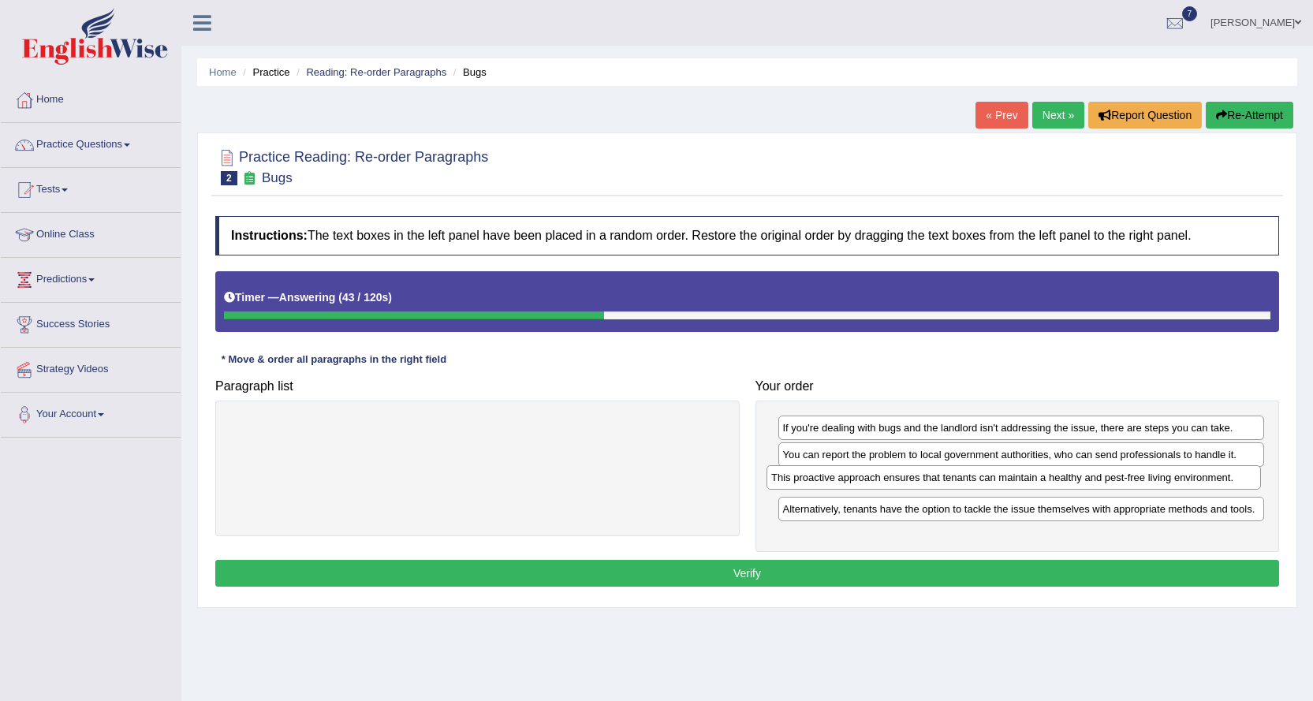
drag, startPoint x: 672, startPoint y: 438, endPoint x: 1209, endPoint y: 477, distance: 538.4
click at [1209, 477] on div "This proactive approach ensures that tenants can maintain a healthy and pest-fr…" at bounding box center [1013, 477] width 494 height 24
click at [958, 567] on button "Verify" at bounding box center [747, 573] width 1064 height 27
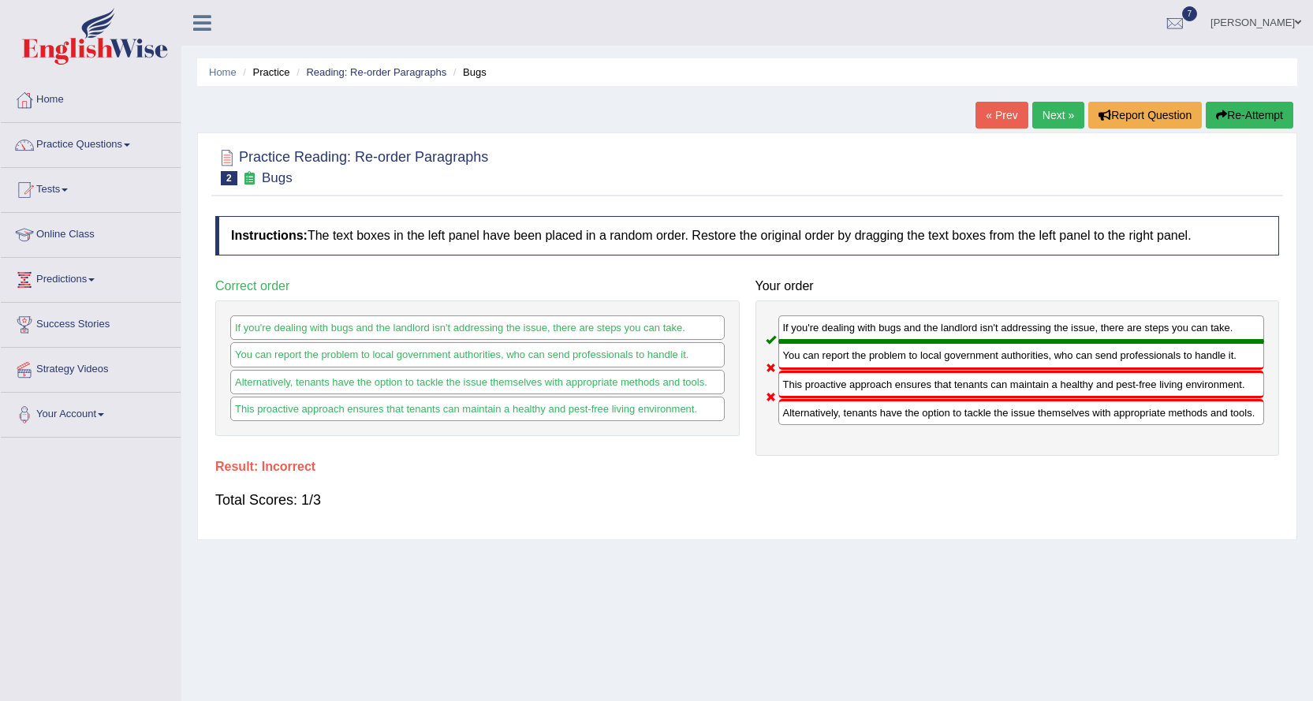
click at [1055, 120] on link "Next »" at bounding box center [1058, 115] width 52 height 27
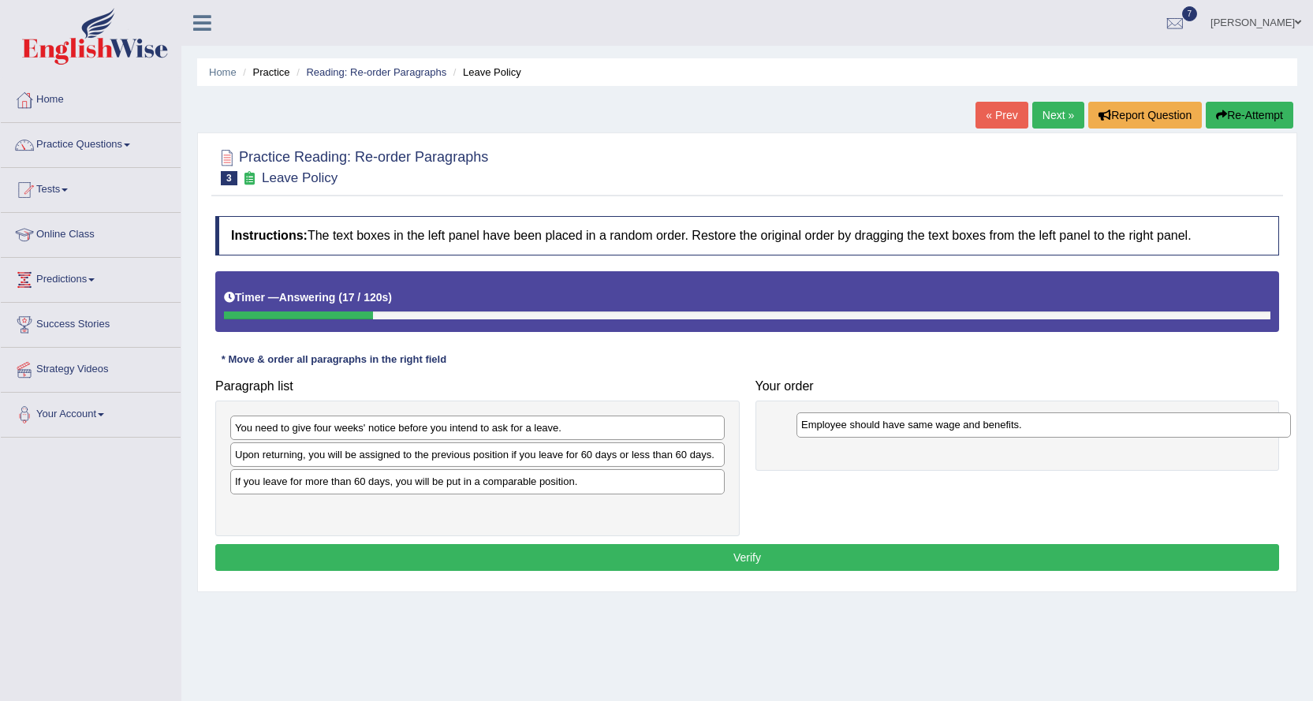
drag, startPoint x: 597, startPoint y: 483, endPoint x: 1158, endPoint y: 423, distance: 564.5
click at [1162, 424] on div "Employee should have same wage and benefits." at bounding box center [1043, 424] width 494 height 24
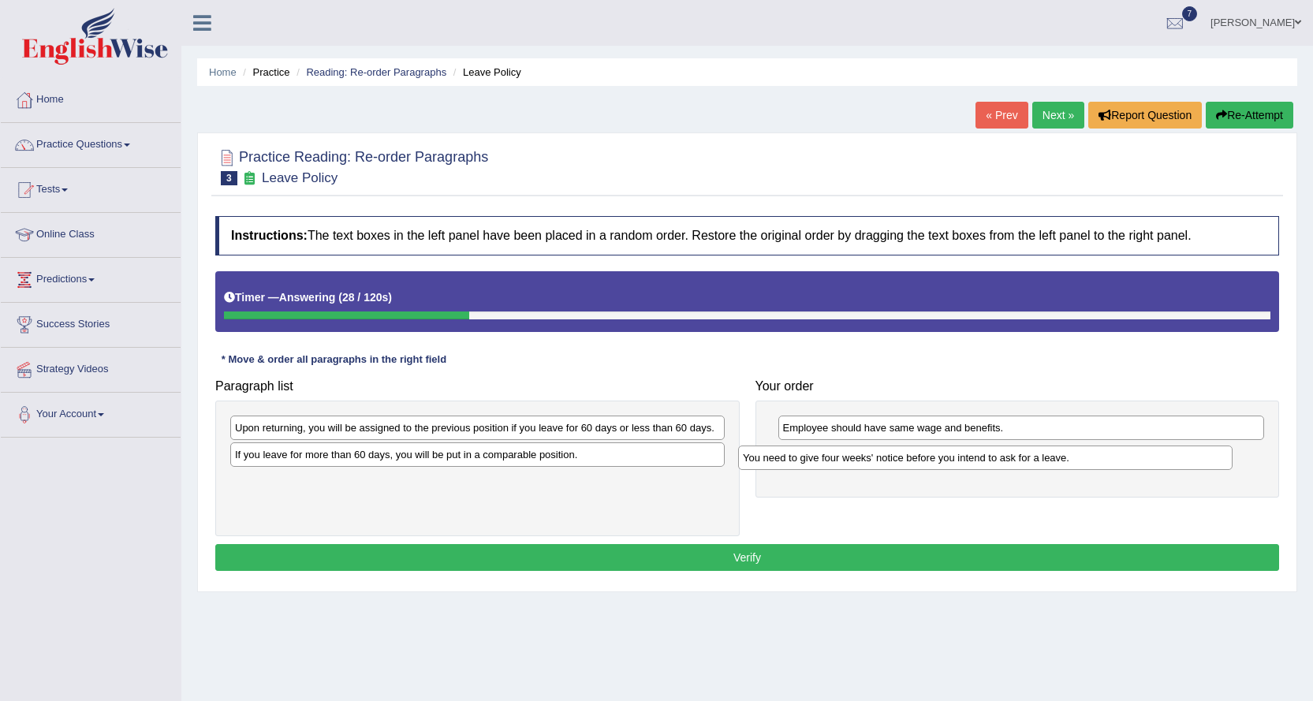
drag, startPoint x: 622, startPoint y: 428, endPoint x: 1140, endPoint y: 453, distance: 518.6
click at [1140, 453] on div "You need to give four weeks' notice before you intend to ask for a leave." at bounding box center [985, 457] width 494 height 24
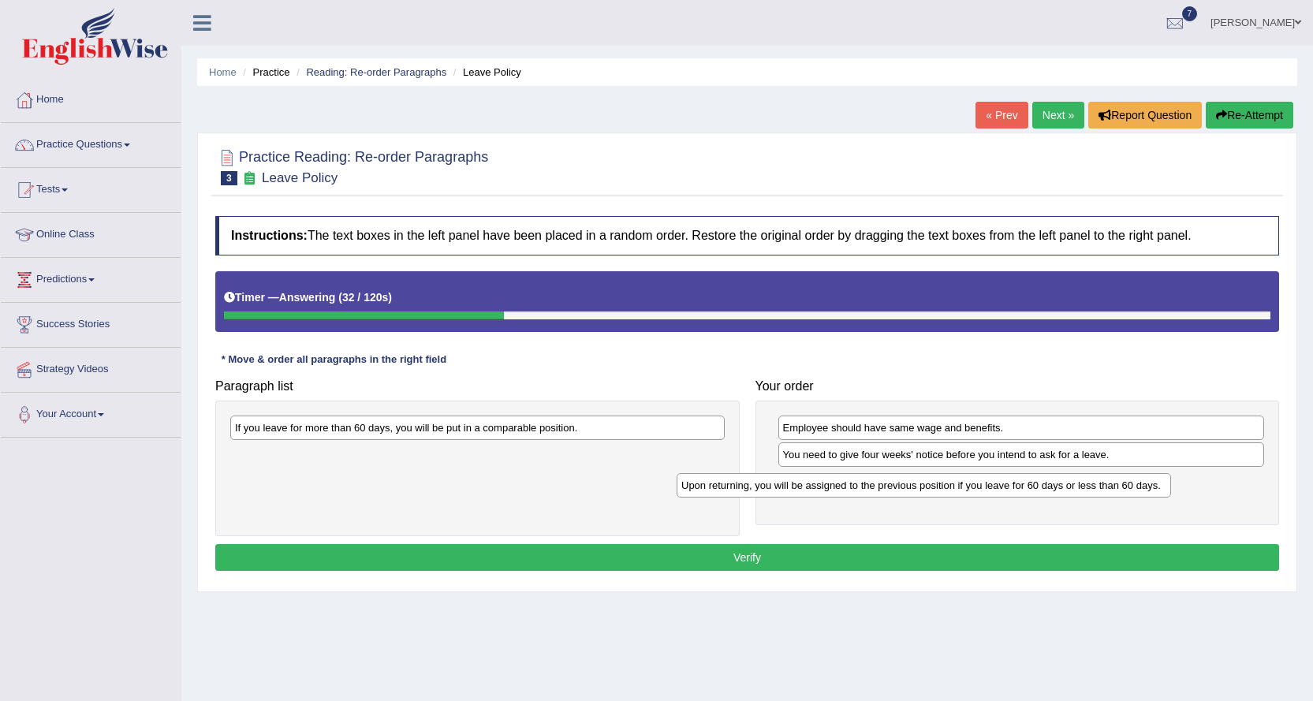
drag, startPoint x: 653, startPoint y: 424, endPoint x: 1101, endPoint y: 482, distance: 451.5
click at [1101, 482] on div "Upon returning, you will be assigned to the previous position if you leave for …" at bounding box center [924, 485] width 494 height 24
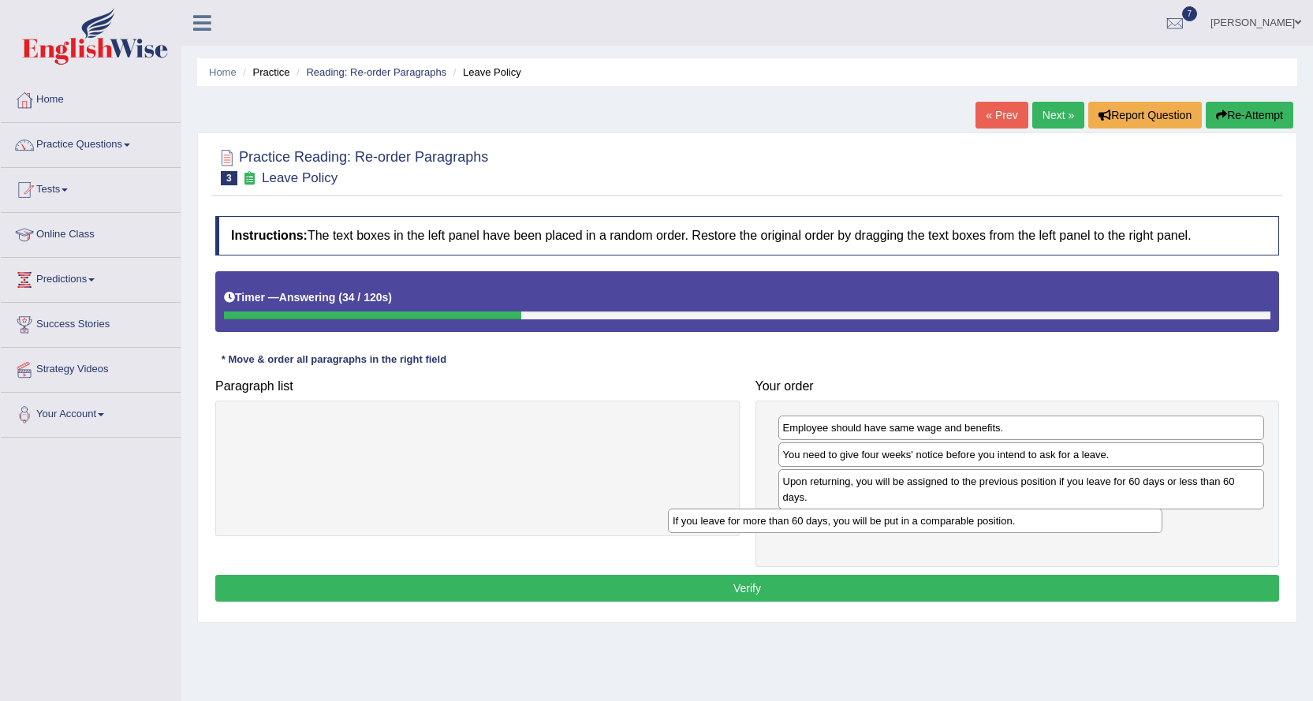
drag, startPoint x: 652, startPoint y: 429, endPoint x: 1099, endPoint y: 522, distance: 456.6
click at [1098, 522] on div "If you leave for more than 60 days, you will be put in a comparable position." at bounding box center [915, 521] width 494 height 24
click at [943, 593] on button "Verify" at bounding box center [747, 588] width 1064 height 27
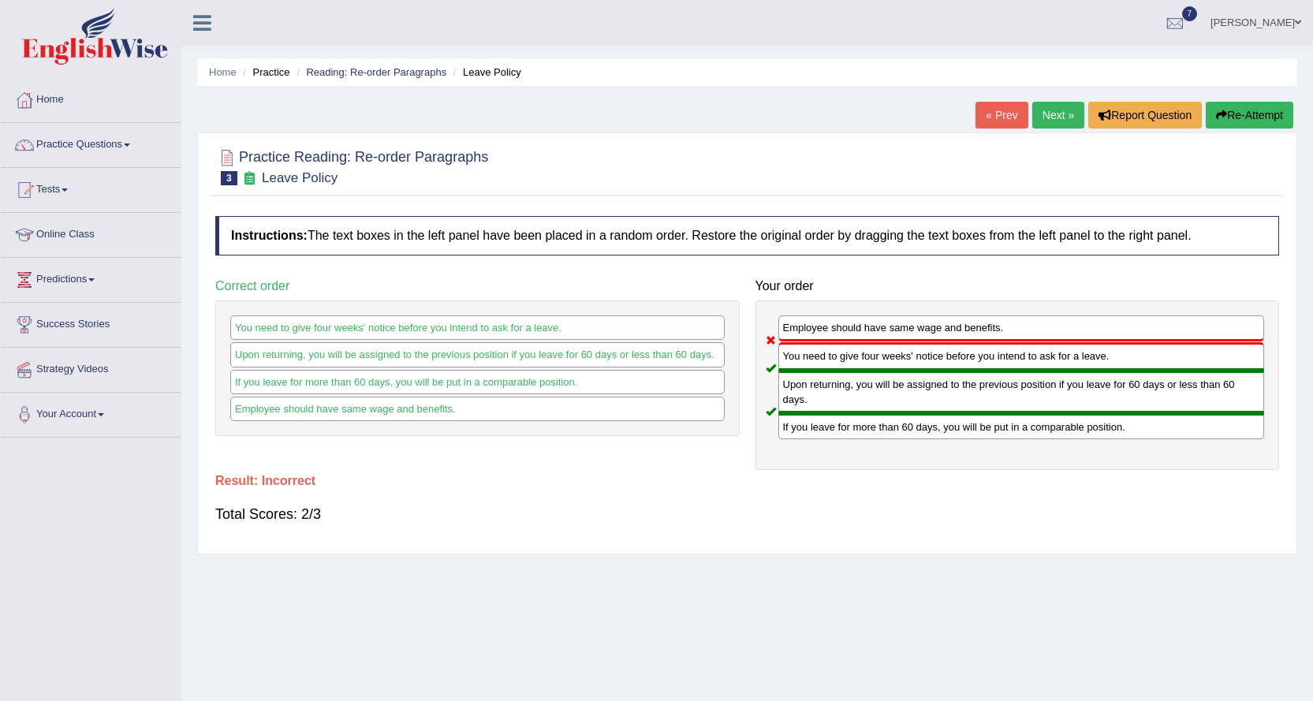
click at [1061, 110] on link "Next »" at bounding box center [1058, 115] width 52 height 27
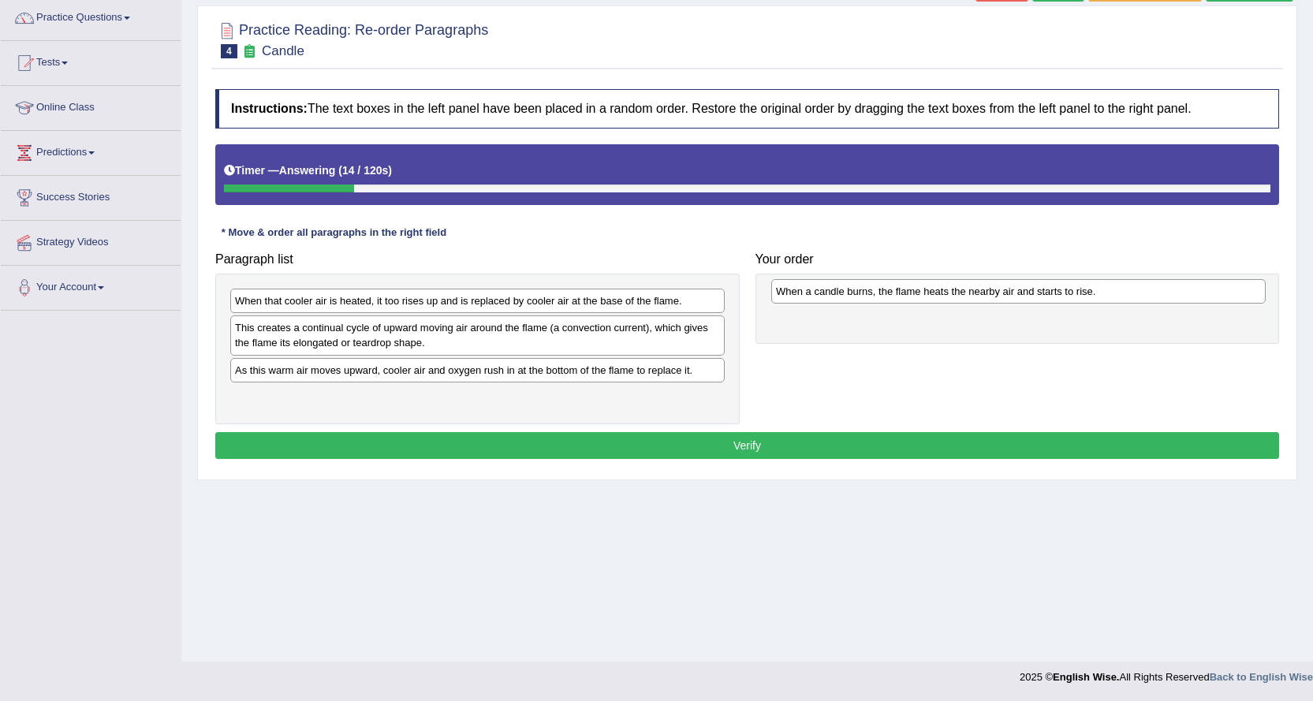
drag, startPoint x: 550, startPoint y: 327, endPoint x: 1089, endPoint y: 289, distance: 539.9
click at [1089, 289] on div "When a candle burns, the flame heats the nearby air and starts to rise." at bounding box center [1018, 291] width 494 height 24
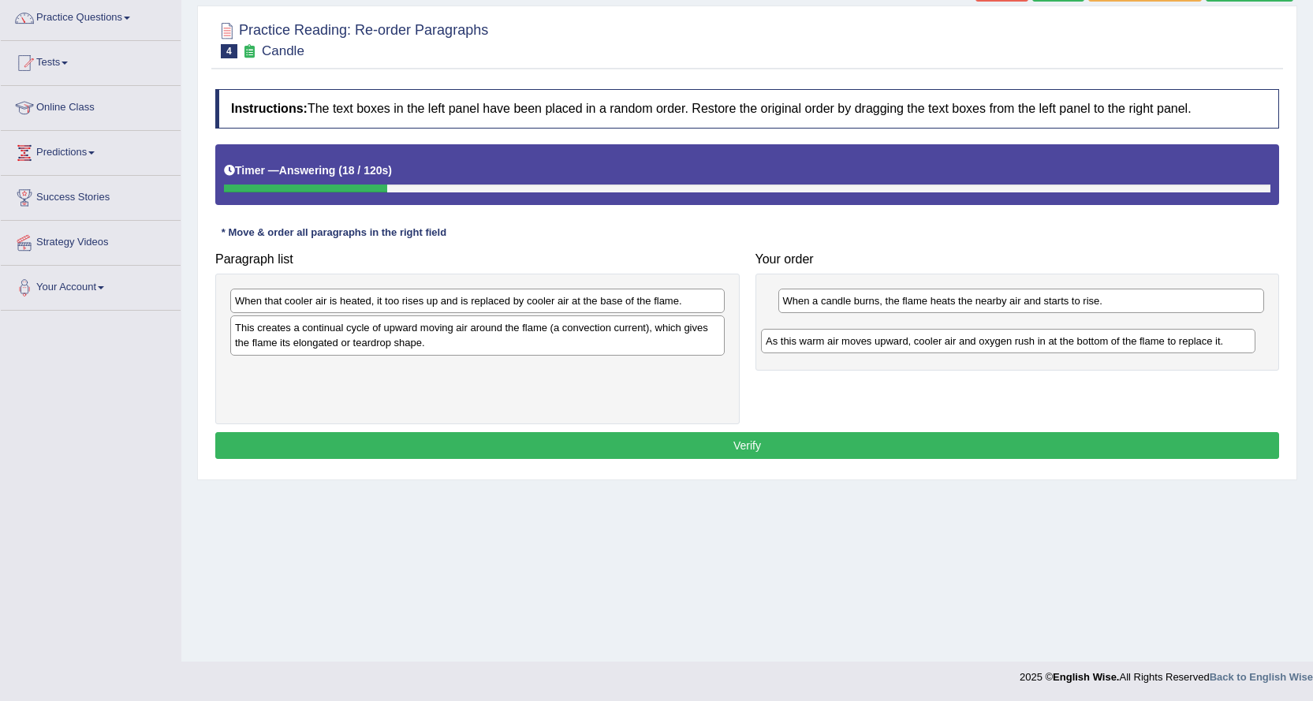
drag, startPoint x: 658, startPoint y: 370, endPoint x: 1188, endPoint y: 341, distance: 531.4
click at [1188, 341] on div "As this warm air moves upward, cooler air and oxygen rush in at the bottom of t…" at bounding box center [1008, 341] width 494 height 24
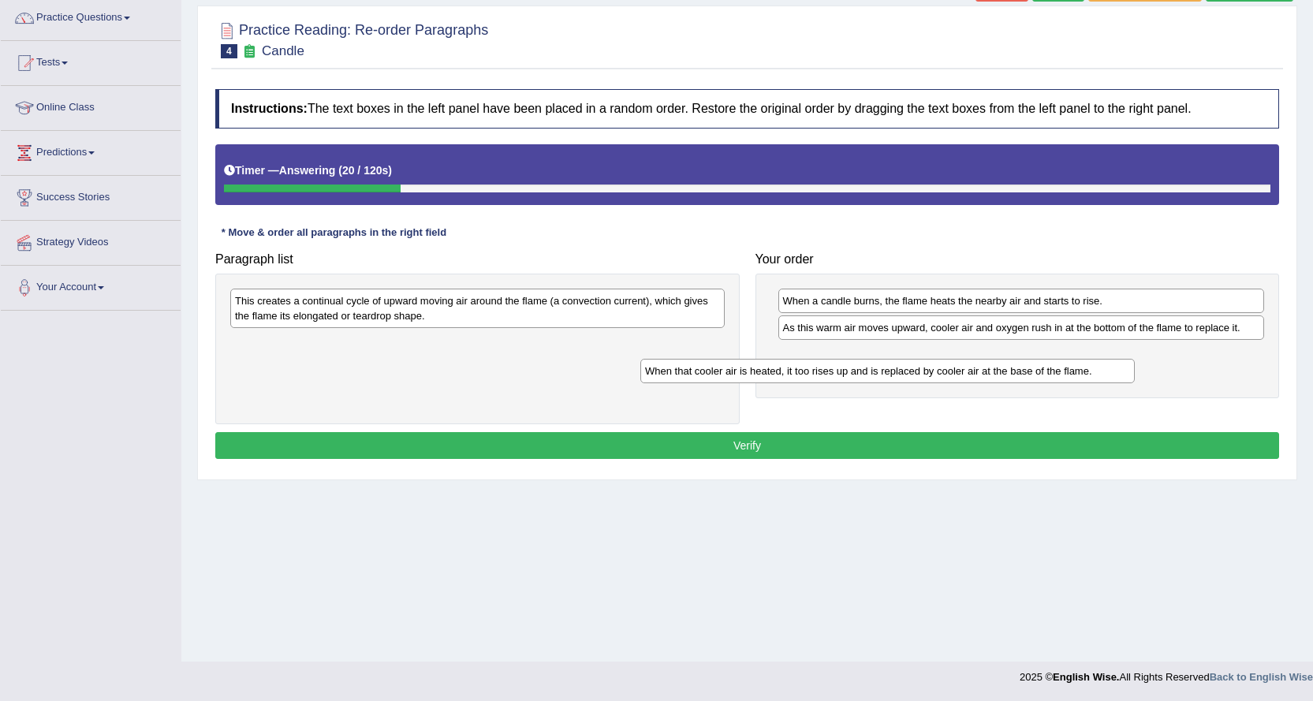
drag, startPoint x: 694, startPoint y: 299, endPoint x: 1152, endPoint y: 356, distance: 461.6
click at [1135, 359] on div "When that cooler air is heated, it too rises up and is replaced by cooler air a…" at bounding box center [887, 371] width 494 height 24
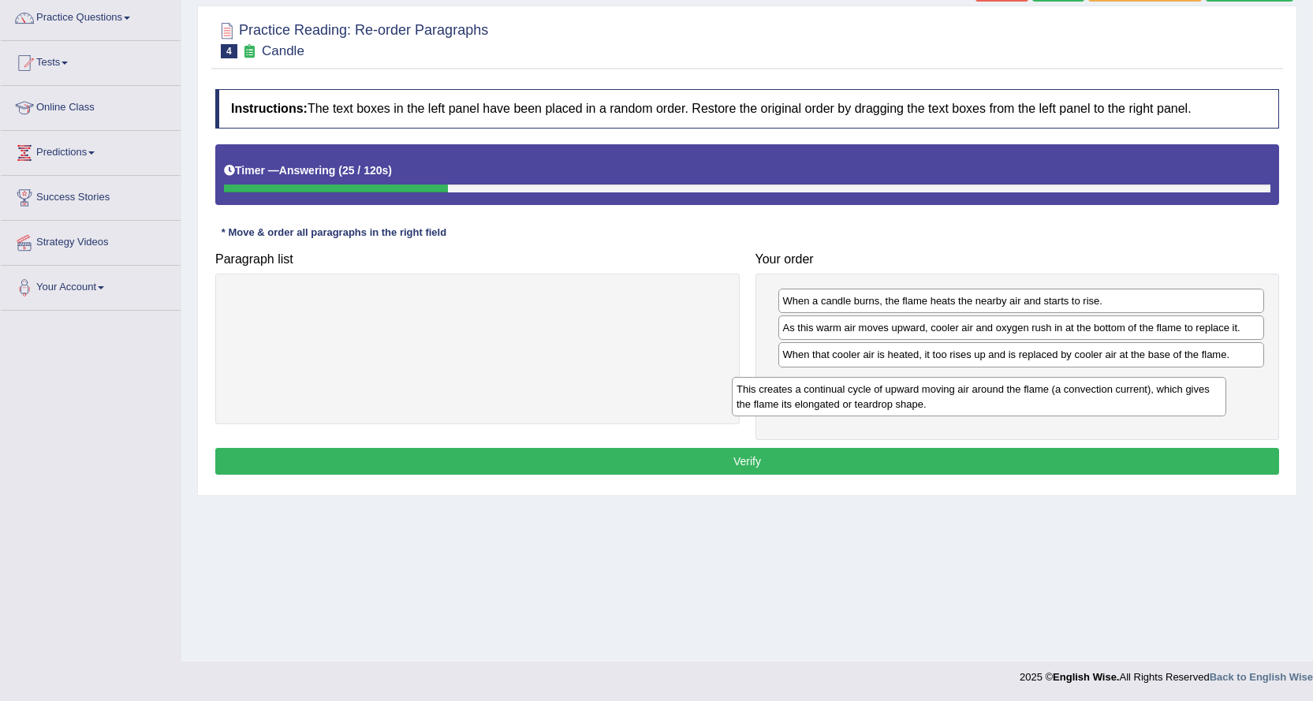
drag, startPoint x: 699, startPoint y: 306, endPoint x: 1201, endPoint y: 394, distance: 509.2
click at [1201, 394] on div "This creates a continual cycle of upward moving air around the flame (a convect…" at bounding box center [979, 396] width 494 height 39
click at [963, 460] on button "Verify" at bounding box center [747, 461] width 1064 height 27
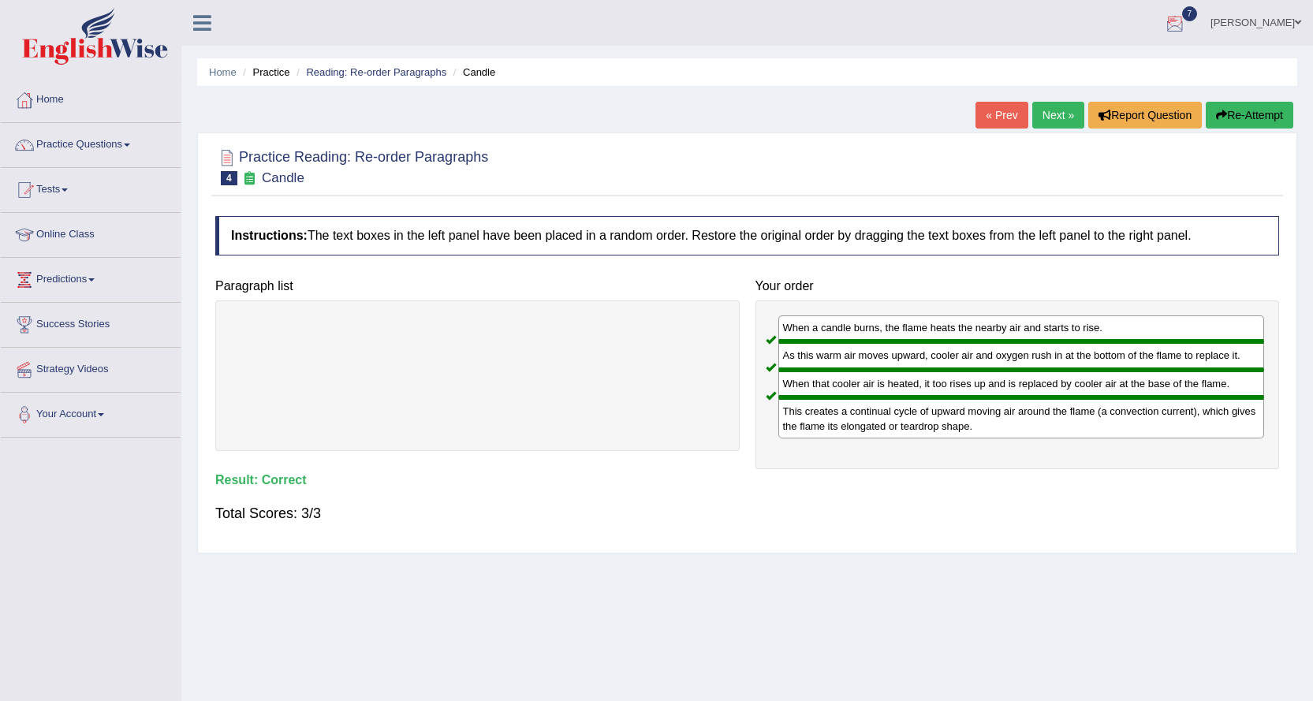
click at [1247, 22] on link "Zoe Cheng" at bounding box center [1255, 20] width 114 height 41
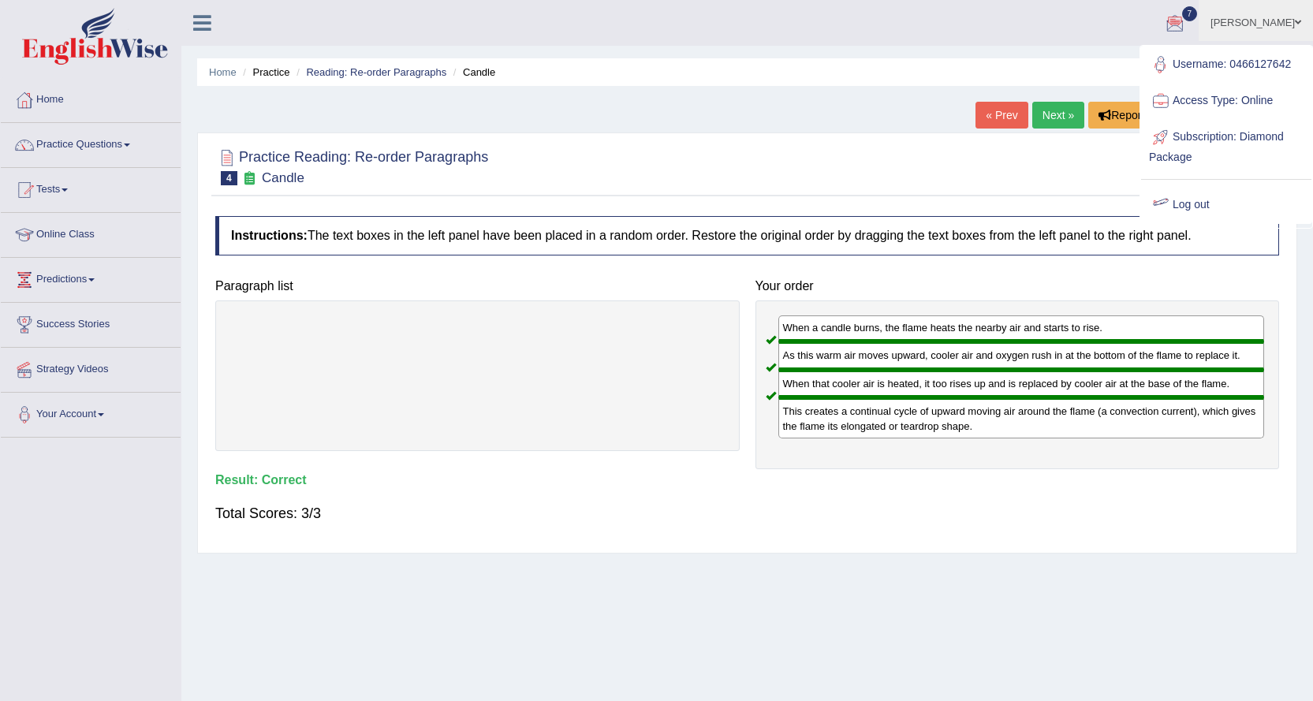
click at [1191, 206] on link "Log out" at bounding box center [1226, 205] width 170 height 36
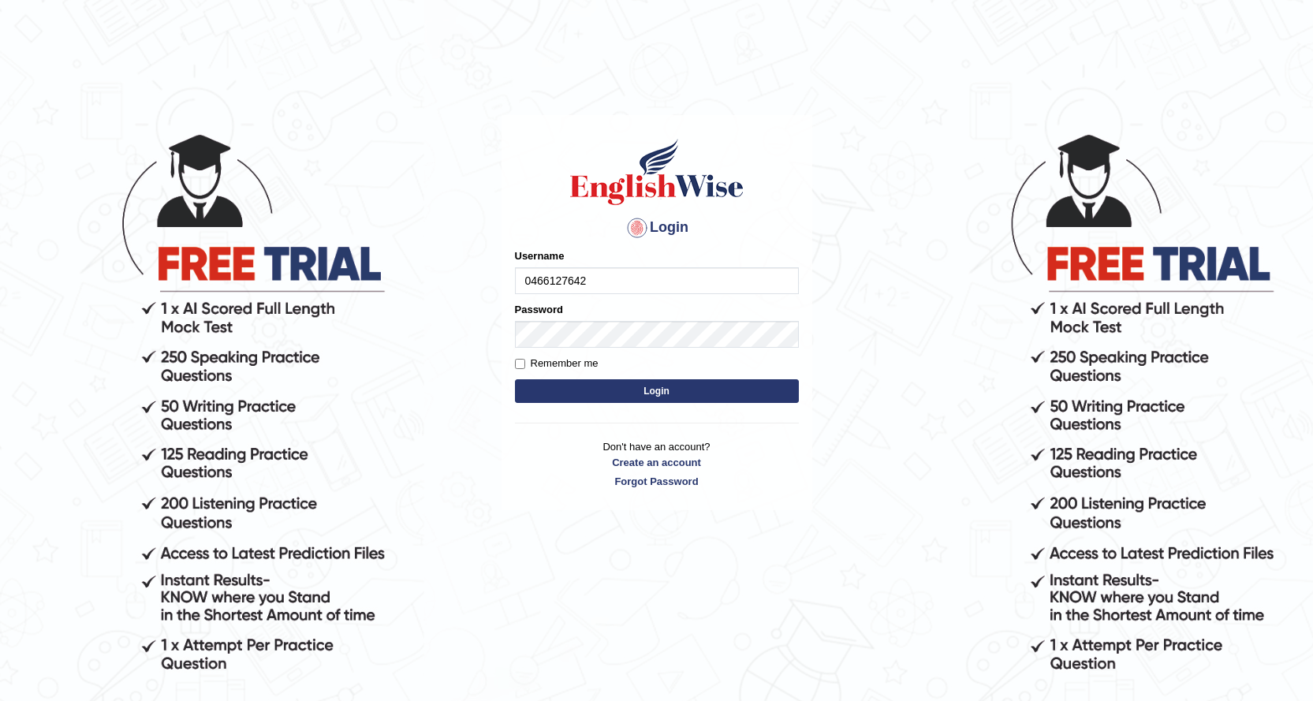
drag, startPoint x: 614, startPoint y: 279, endPoint x: 178, endPoint y: 50, distance: 492.7
click at [264, 183] on body "Login Please fix the following errors: Username 0466127642 Password Remember me…" at bounding box center [656, 415] width 1313 height 701
type input "0466127642"
